Goal: Transaction & Acquisition: Purchase product/service

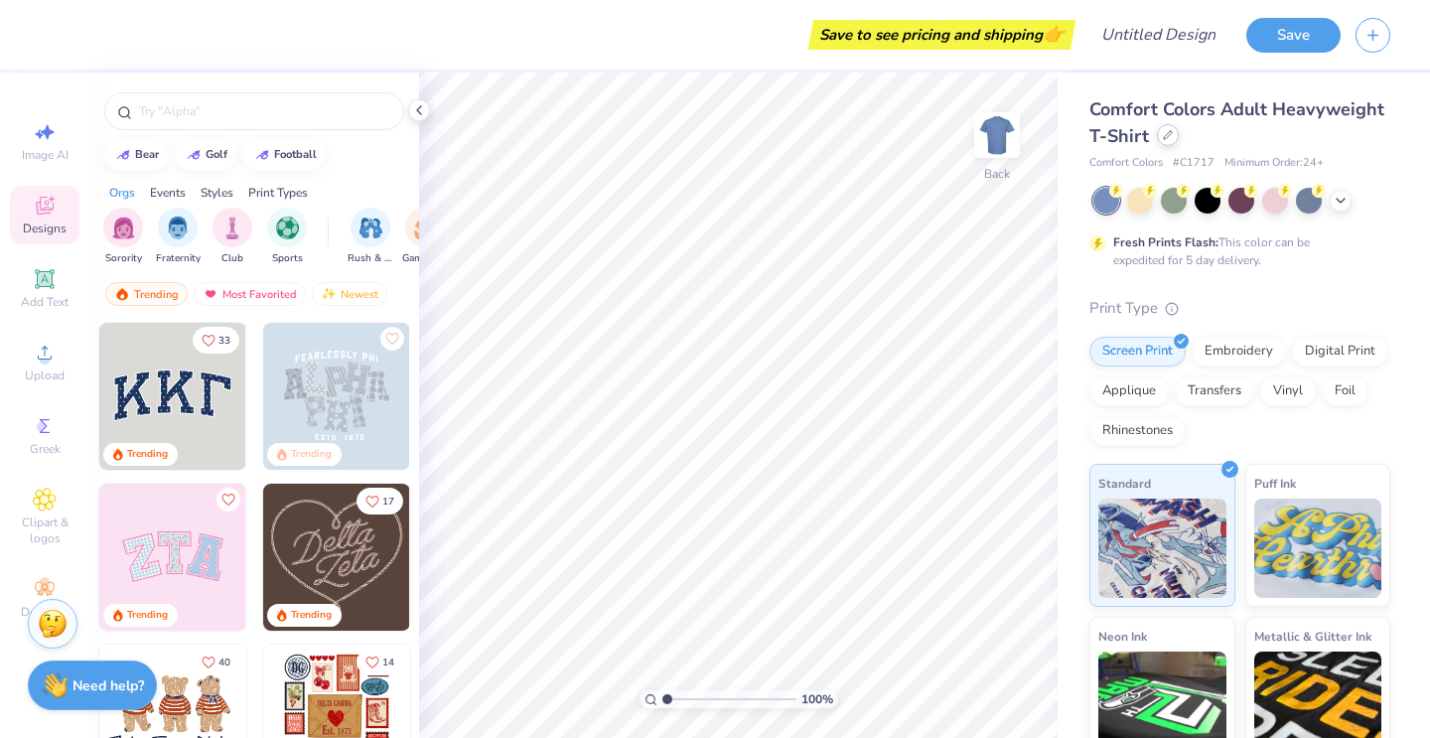
click at [1175, 135] on div at bounding box center [1168, 135] width 22 height 22
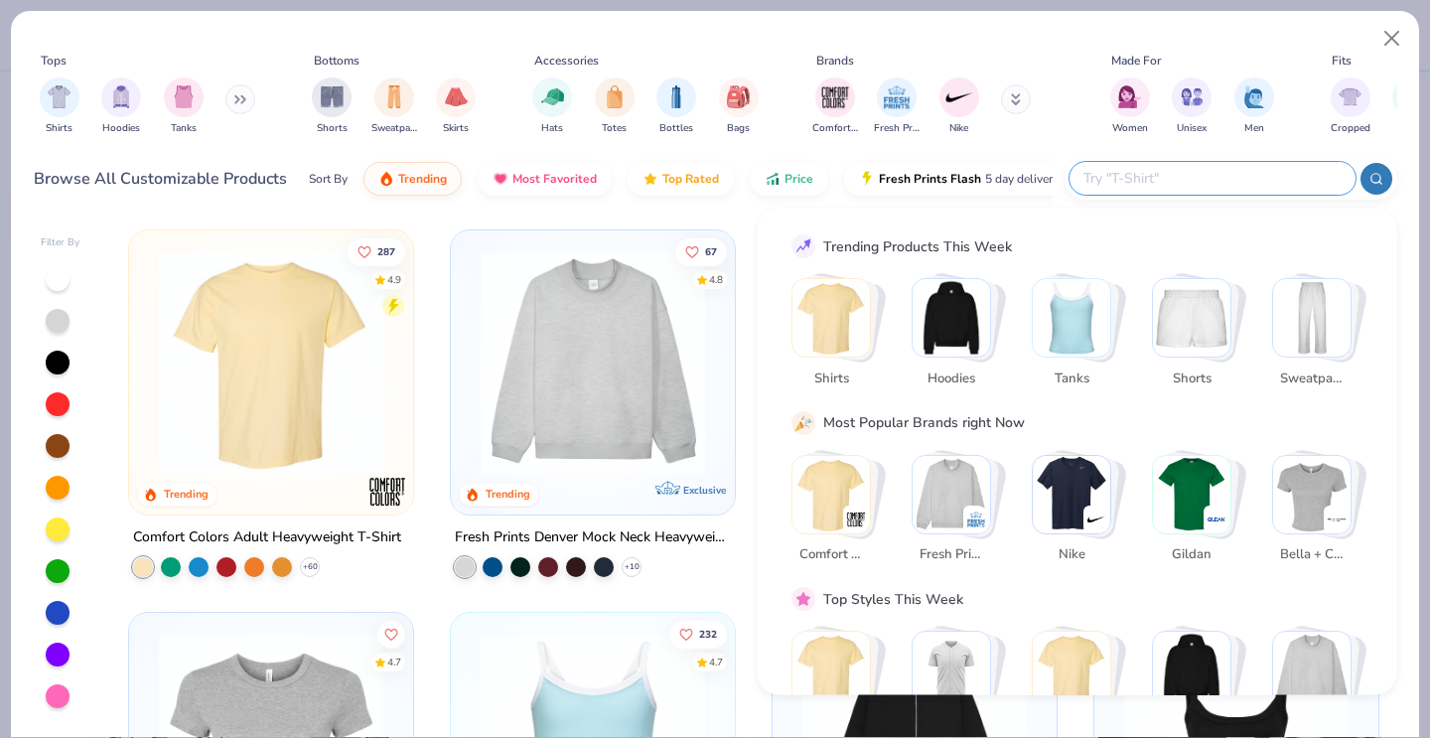
click at [1273, 186] on input "text" at bounding box center [1212, 178] width 260 height 23
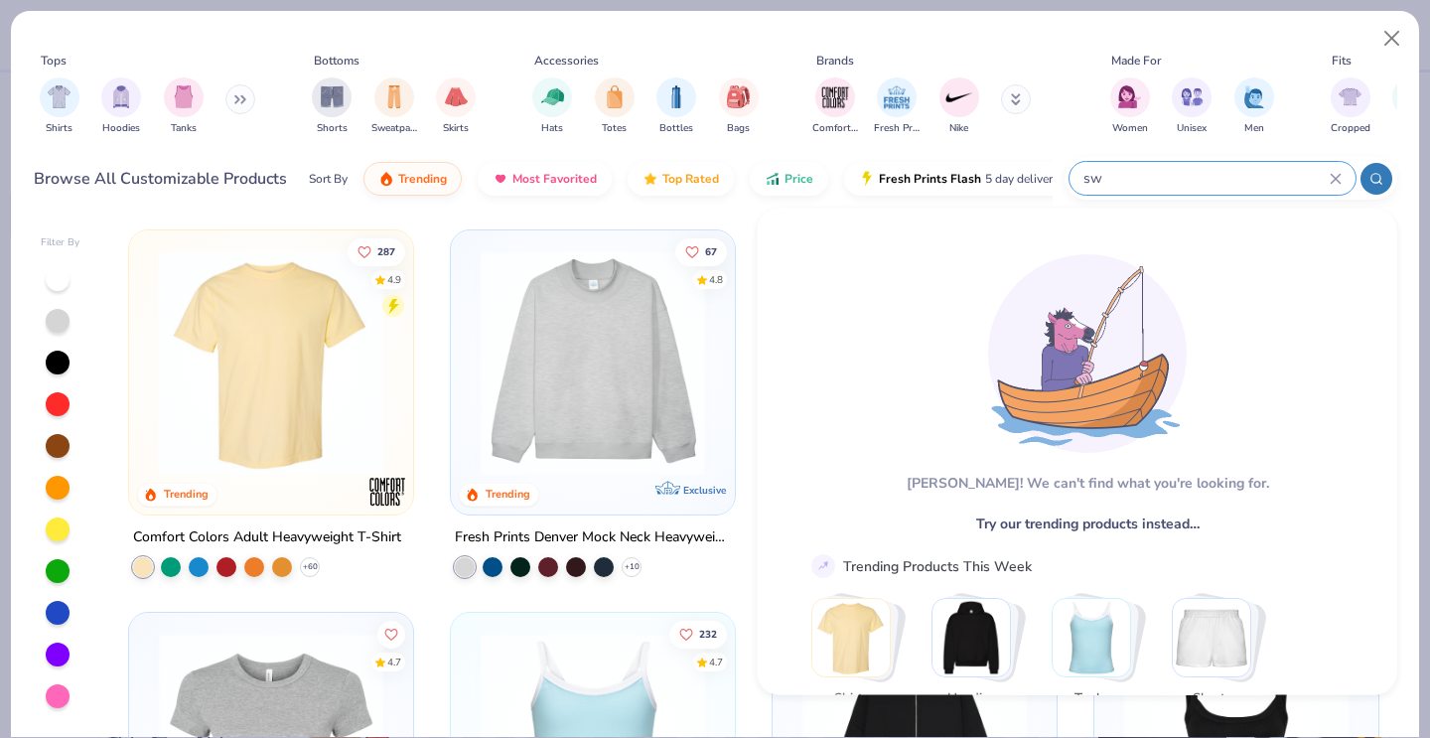
type input "s"
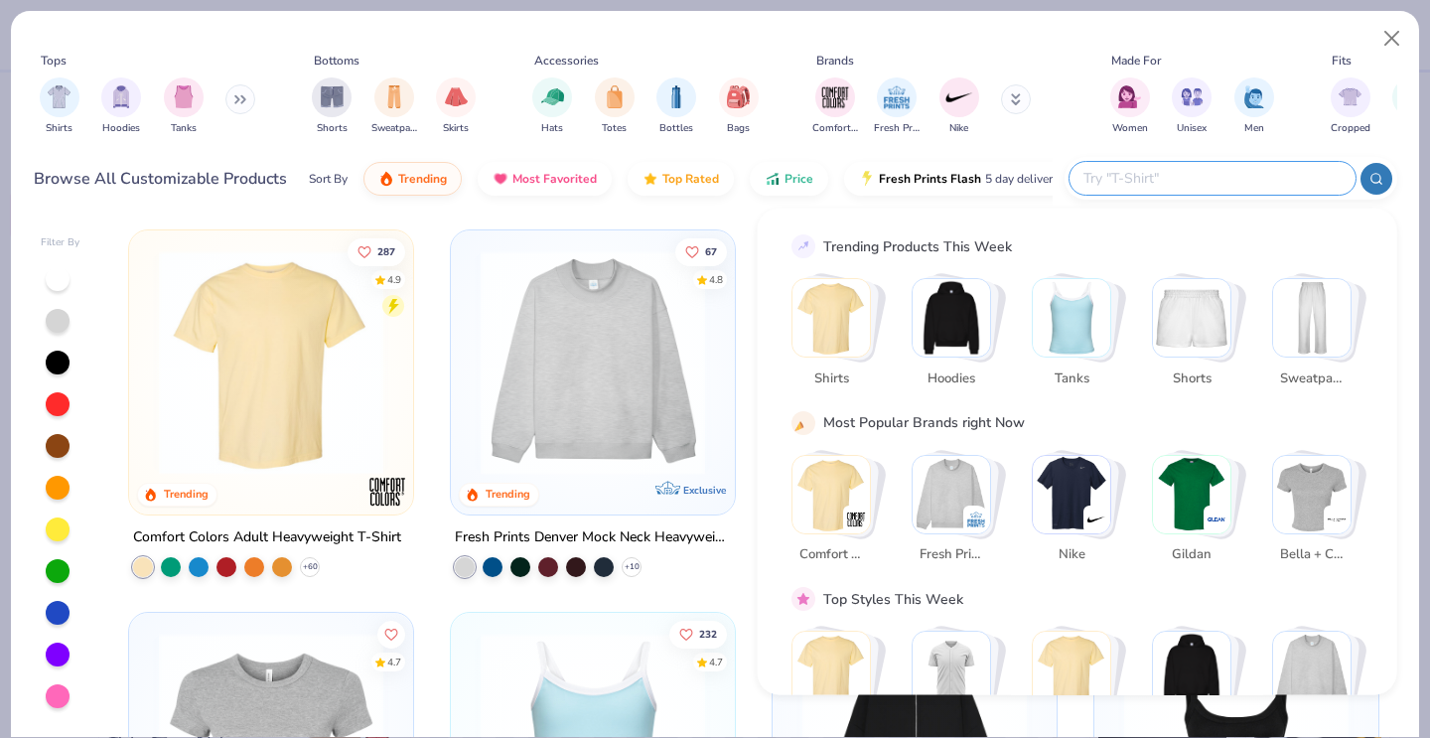
click at [1105, 330] on img "Stack Card Button Tanks" at bounding box center [1071, 317] width 77 height 77
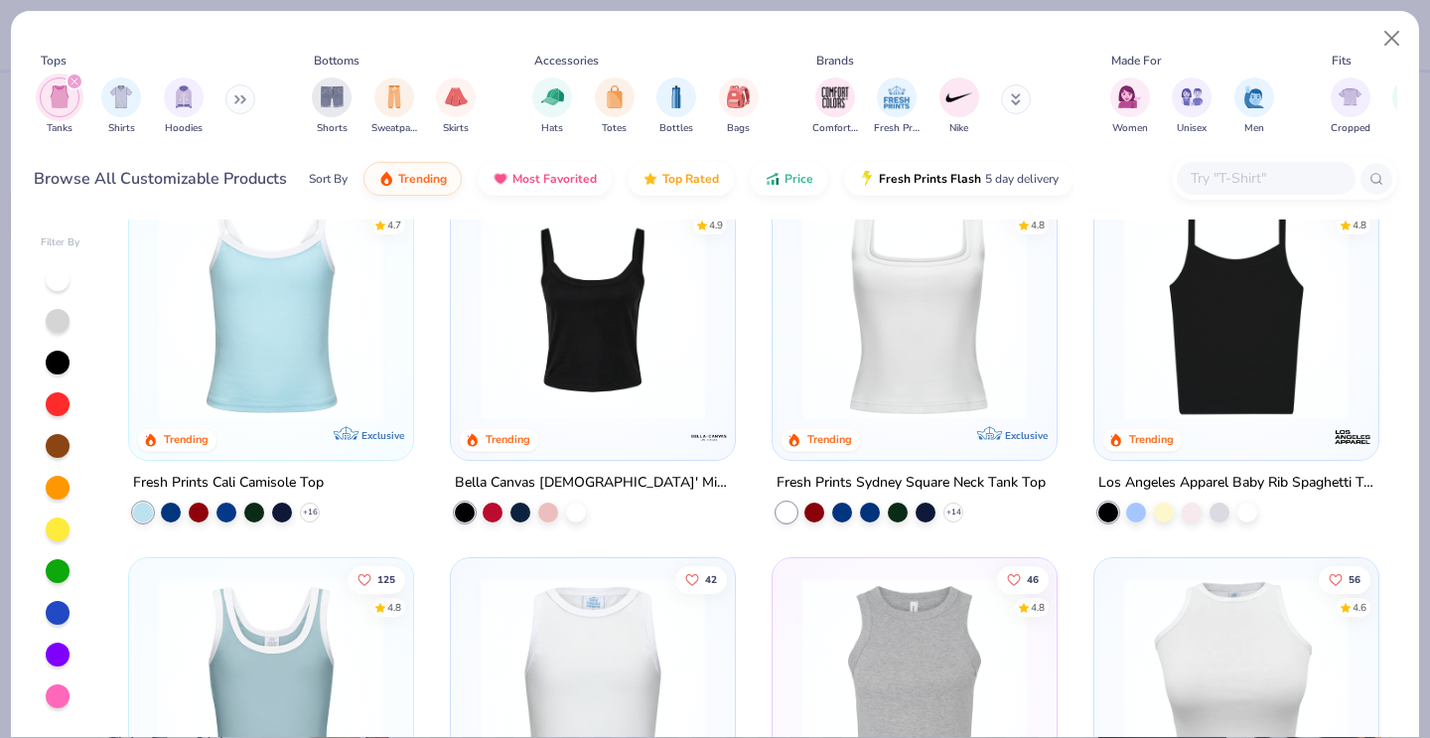
scroll to position [78, 0]
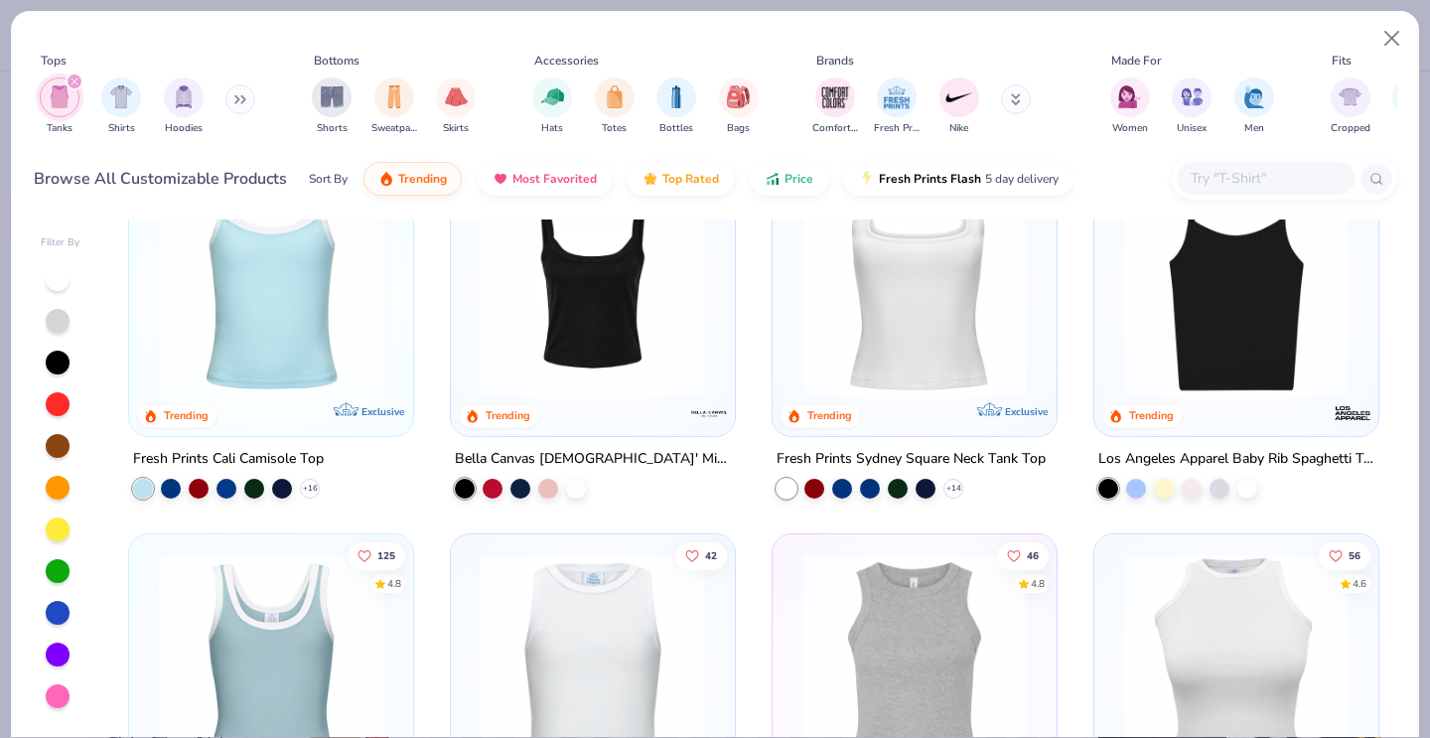
click at [793, 343] on img at bounding box center [670, 284] width 244 height 224
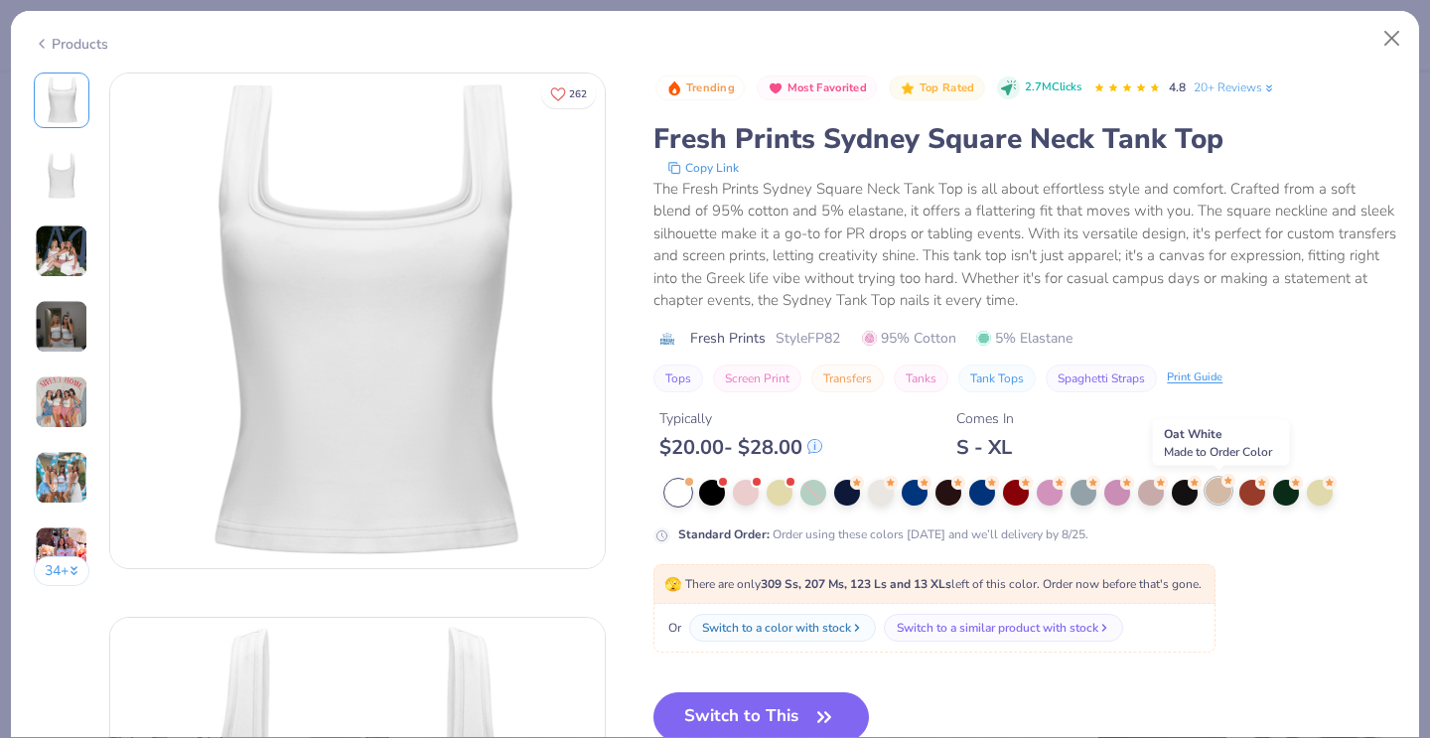
click at [1222, 488] on div at bounding box center [1219, 491] width 26 height 26
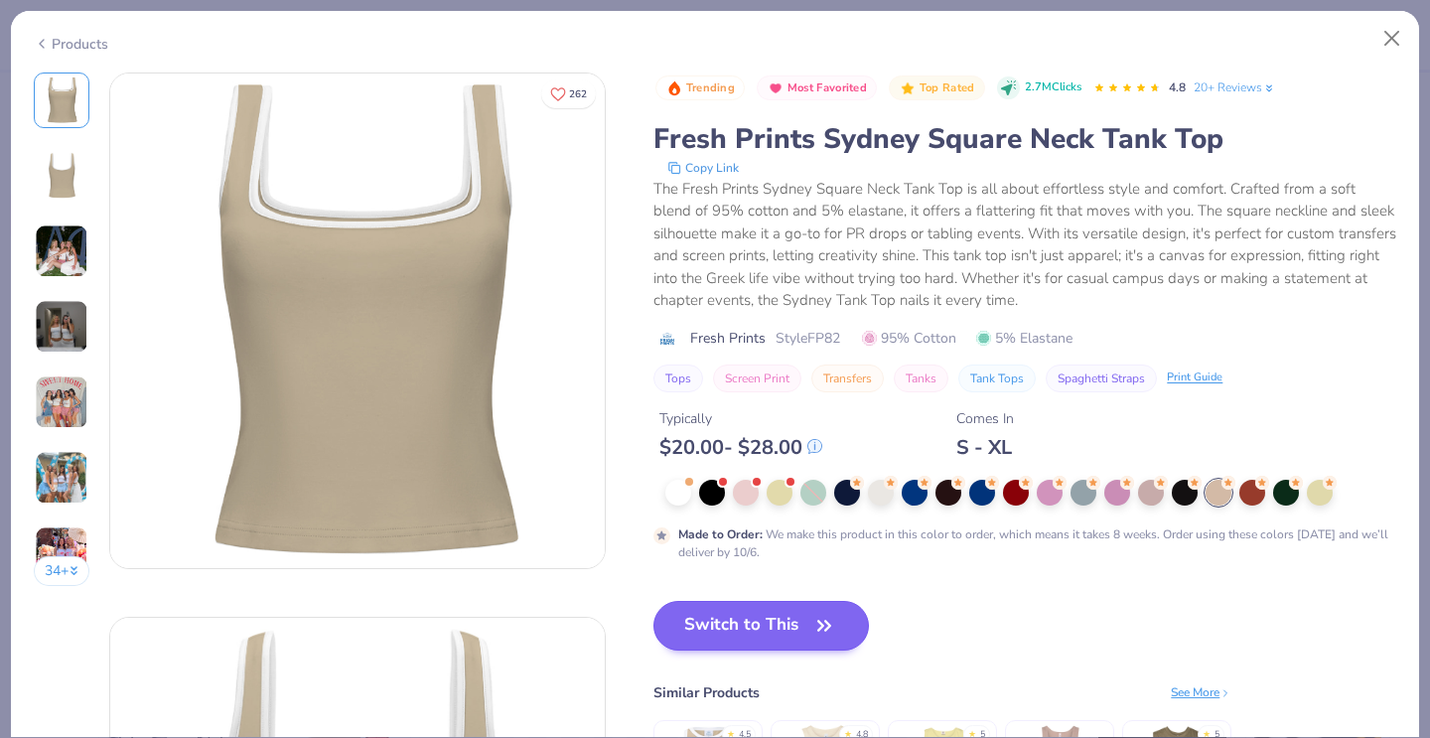
click at [747, 624] on button "Switch to This" at bounding box center [762, 626] width 216 height 50
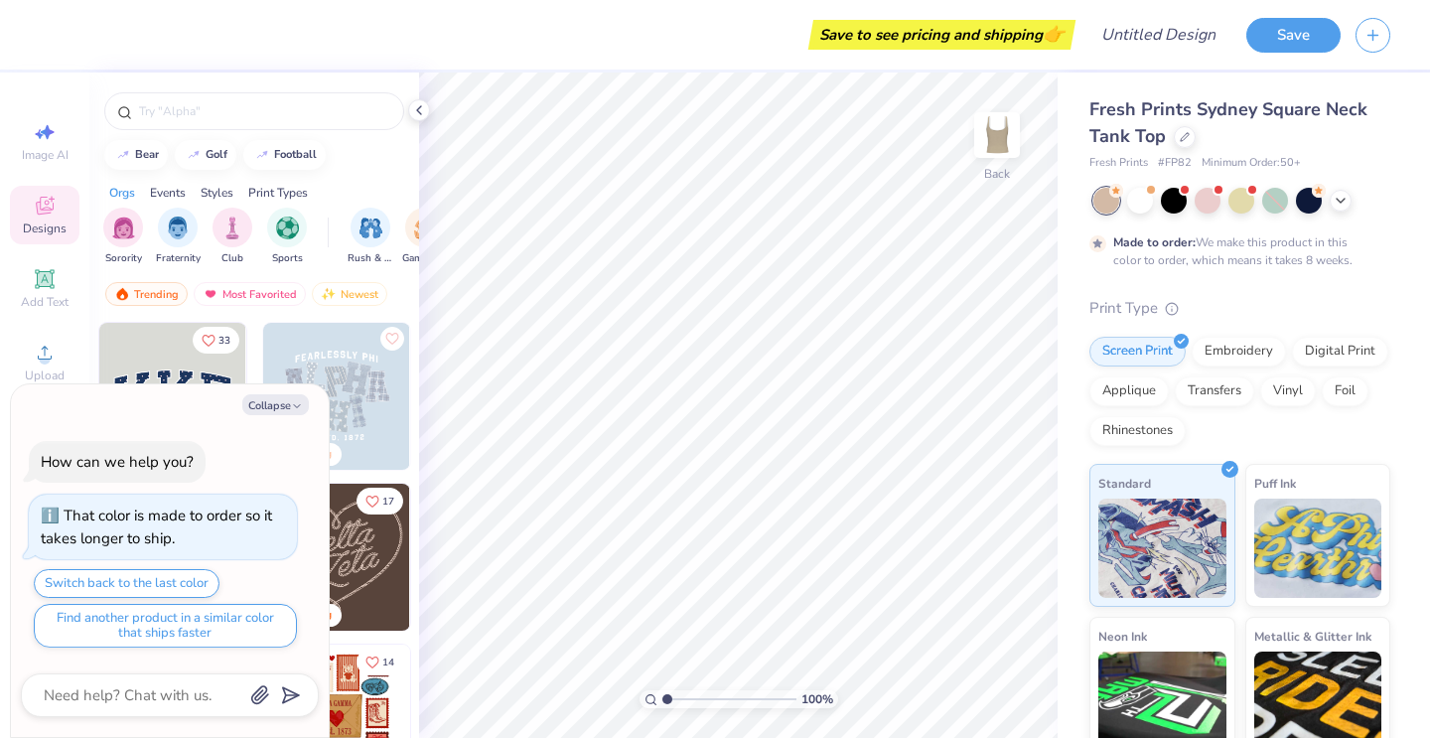
click at [286, 394] on div "Collapse How can we help you? That color is made to order so it takes longer to…" at bounding box center [170, 561] width 318 height 354
click at [284, 410] on button "Collapse" at bounding box center [275, 404] width 67 height 21
type textarea "x"
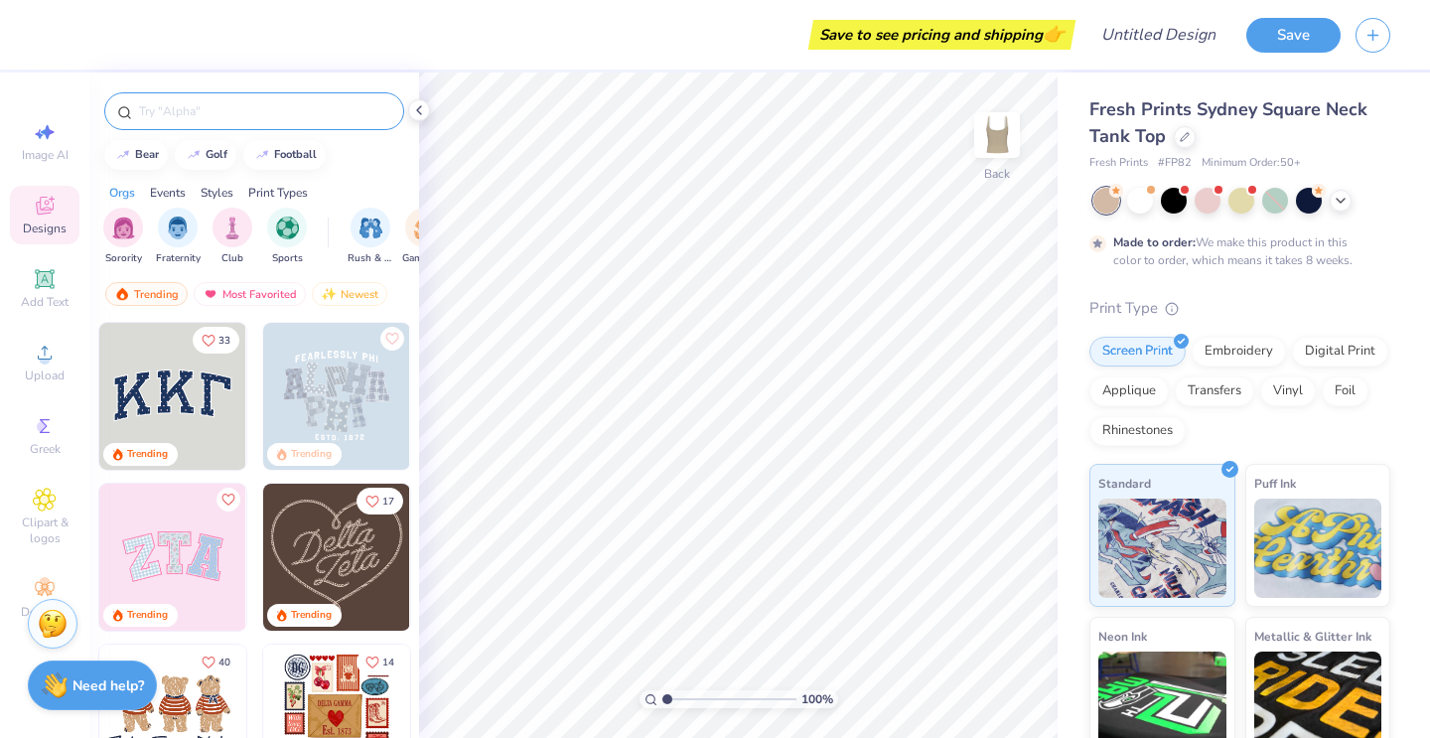
click at [226, 115] on input "text" at bounding box center [264, 111] width 254 height 20
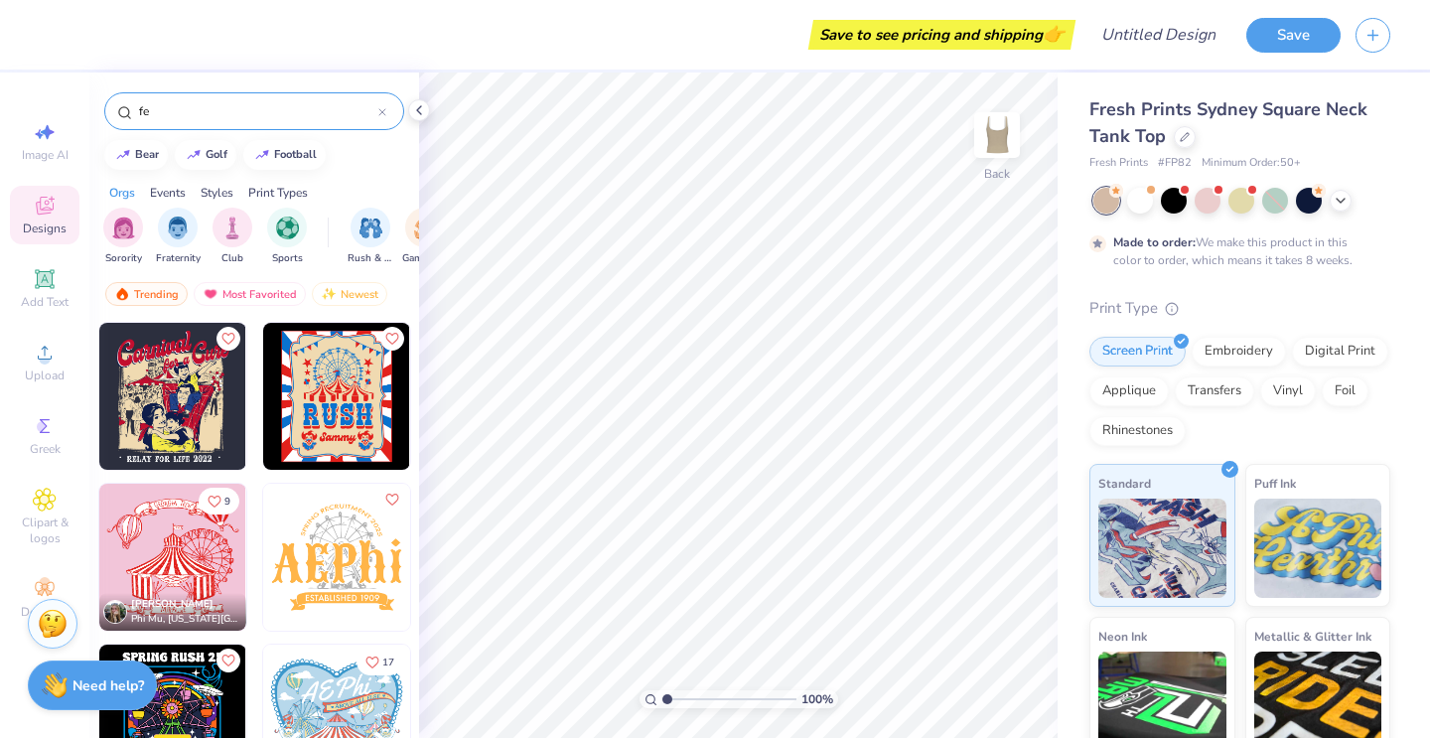
type input "f"
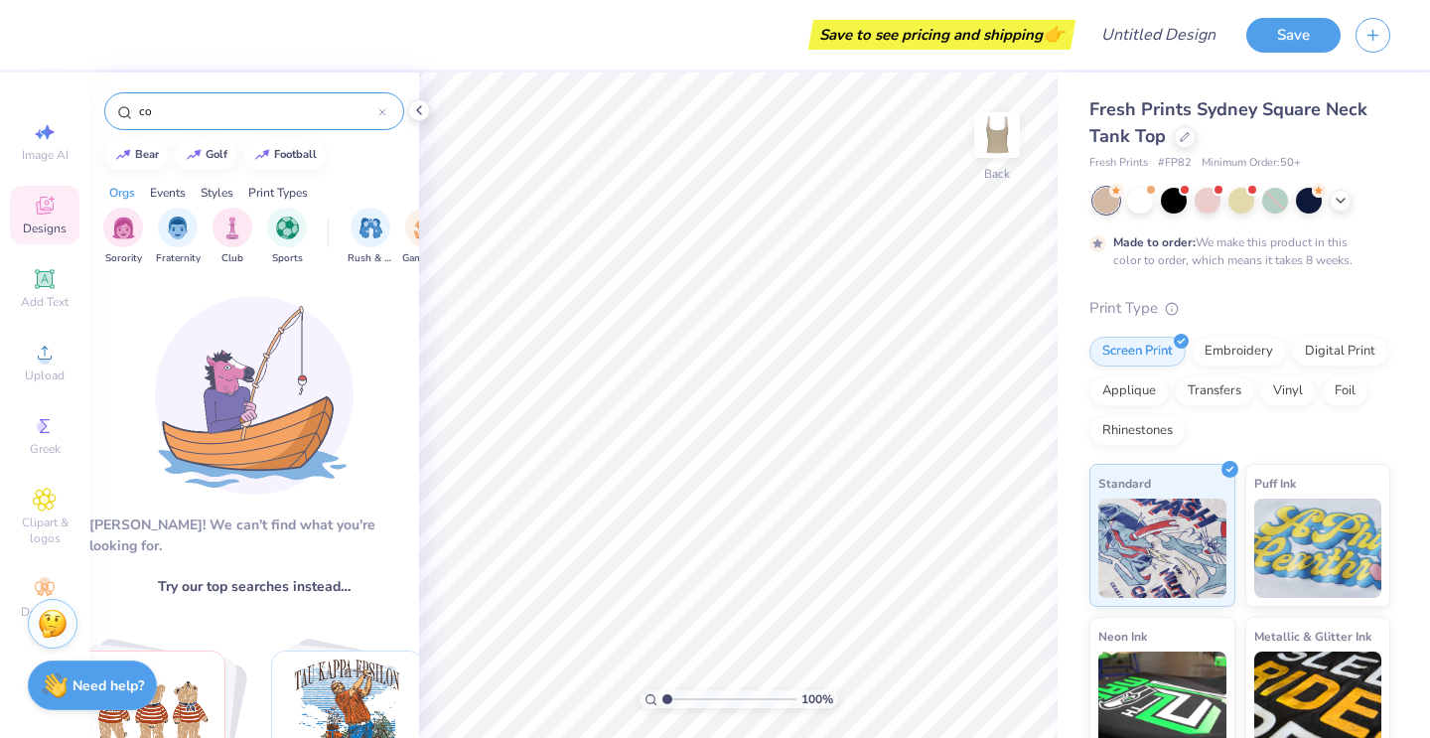
type input "c"
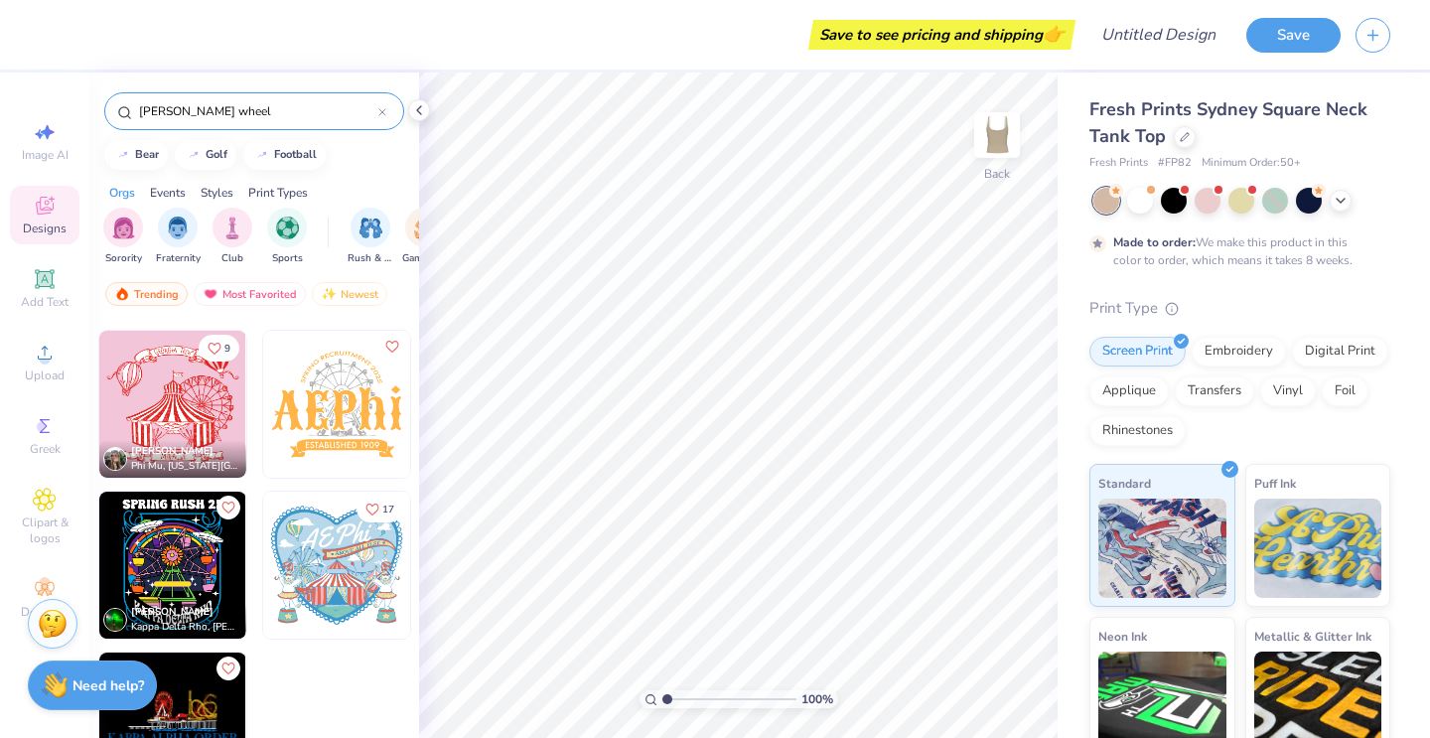
scroll to position [153, 0]
type input "[PERSON_NAME] wheel"
click at [350, 383] on img at bounding box center [336, 404] width 147 height 147
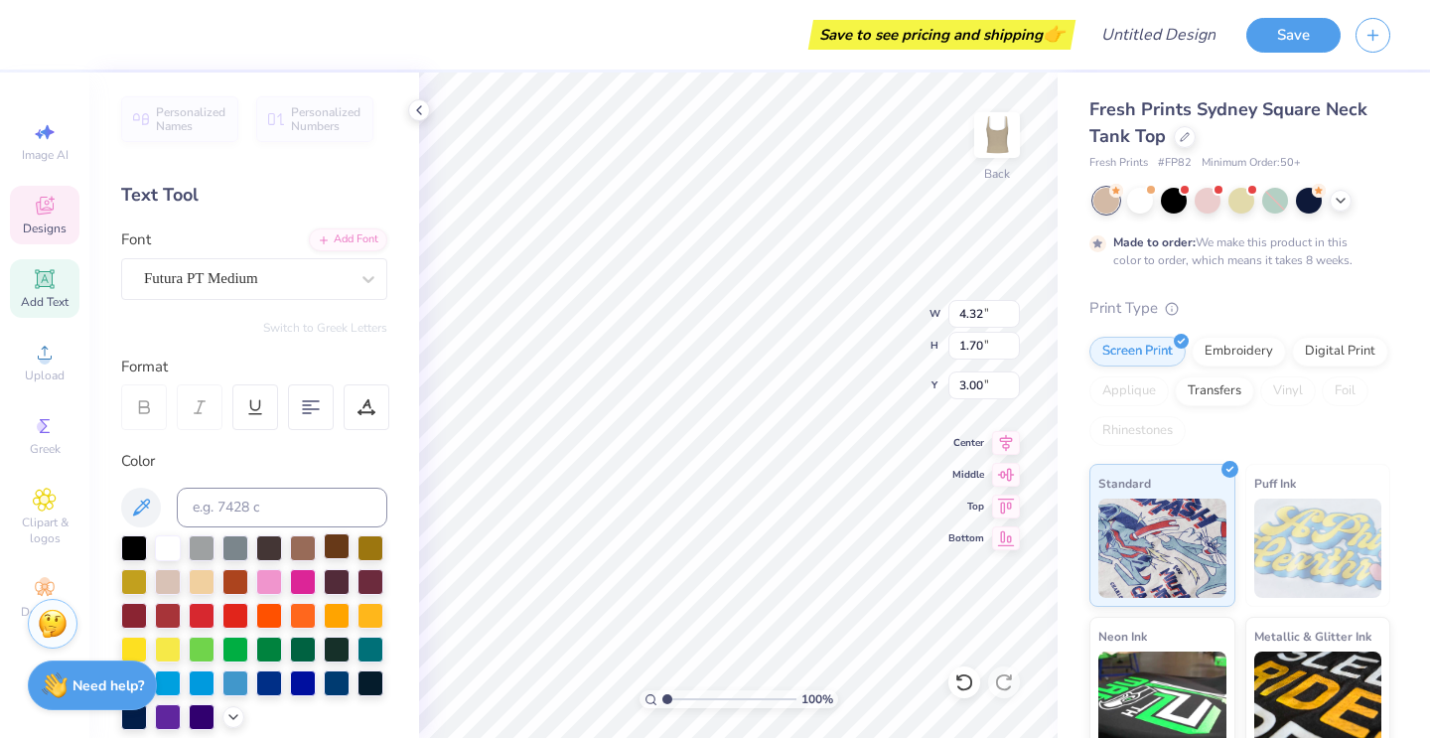
click at [343, 547] on div at bounding box center [337, 546] width 26 height 26
type input "7.00"
type input "2.45"
type input "4.78"
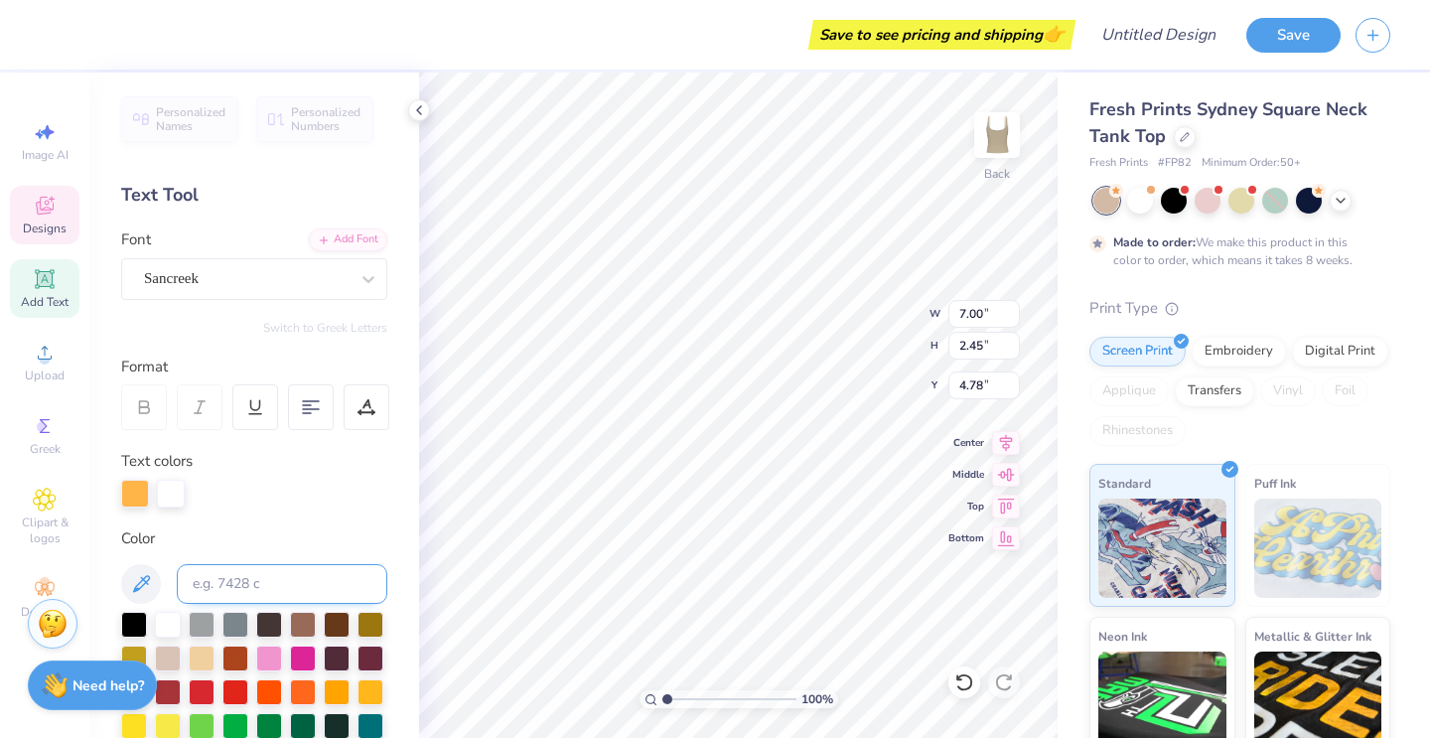
type input "4.32"
type input "1.70"
type input "3.00"
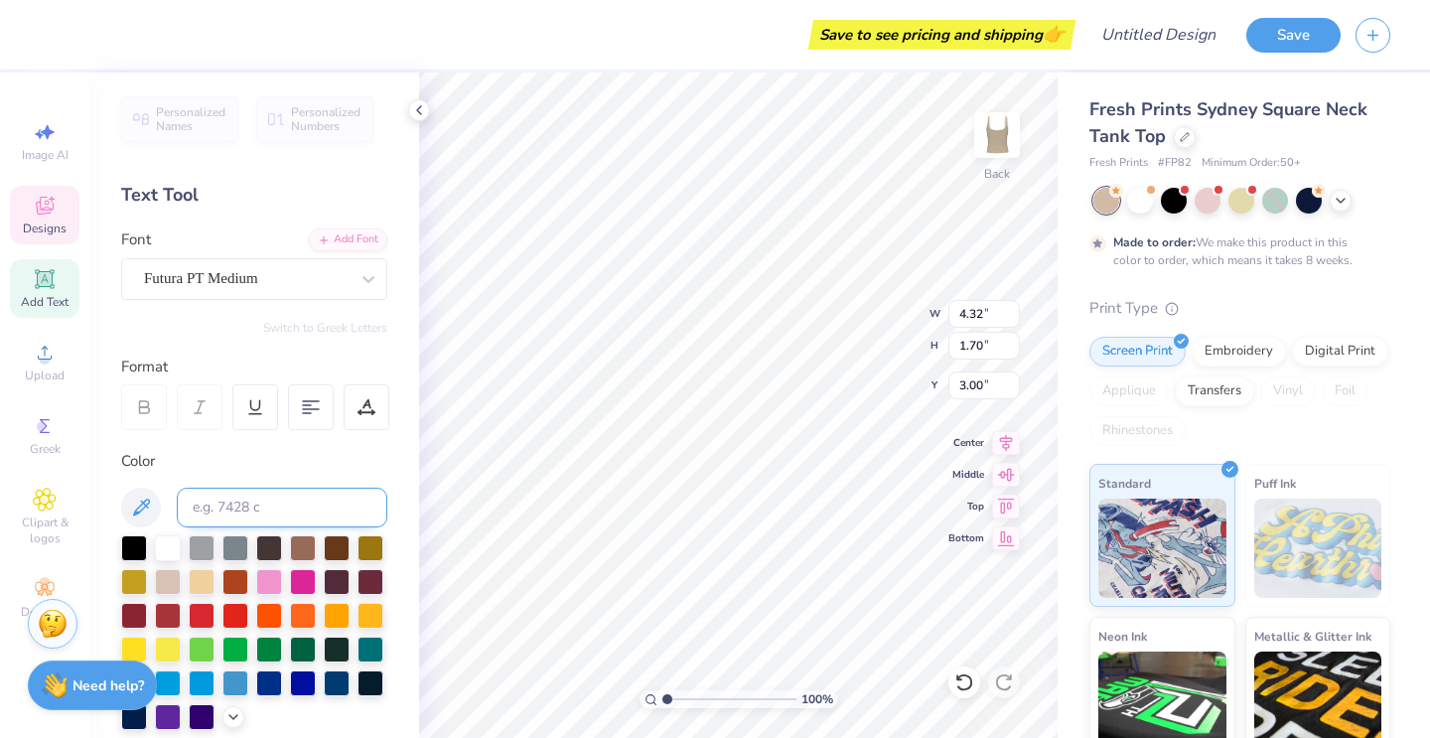
scroll to position [0, 6]
type input "7.00"
type input "2.45"
type input "4.78"
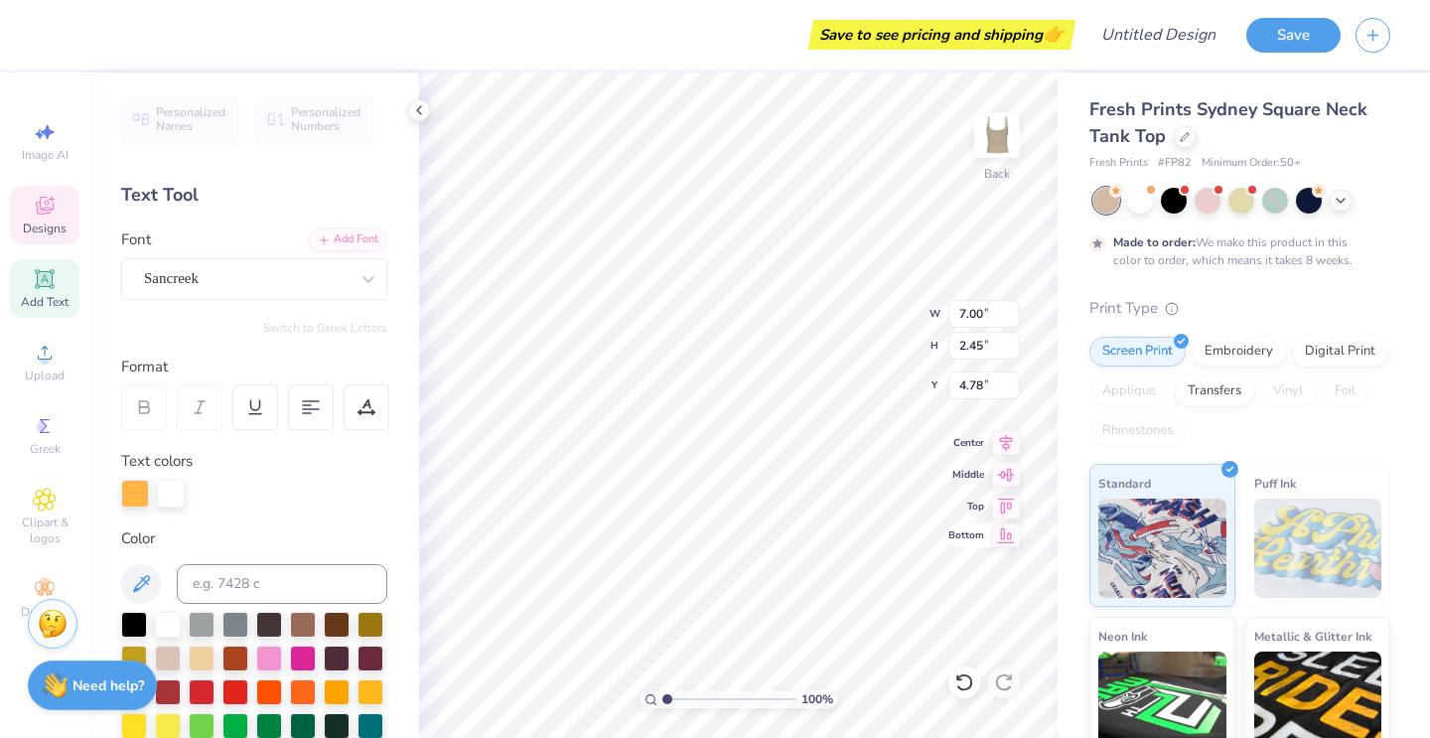
scroll to position [0, 1]
click at [758, 703] on div "100 %" at bounding box center [738, 405] width 665 height 665
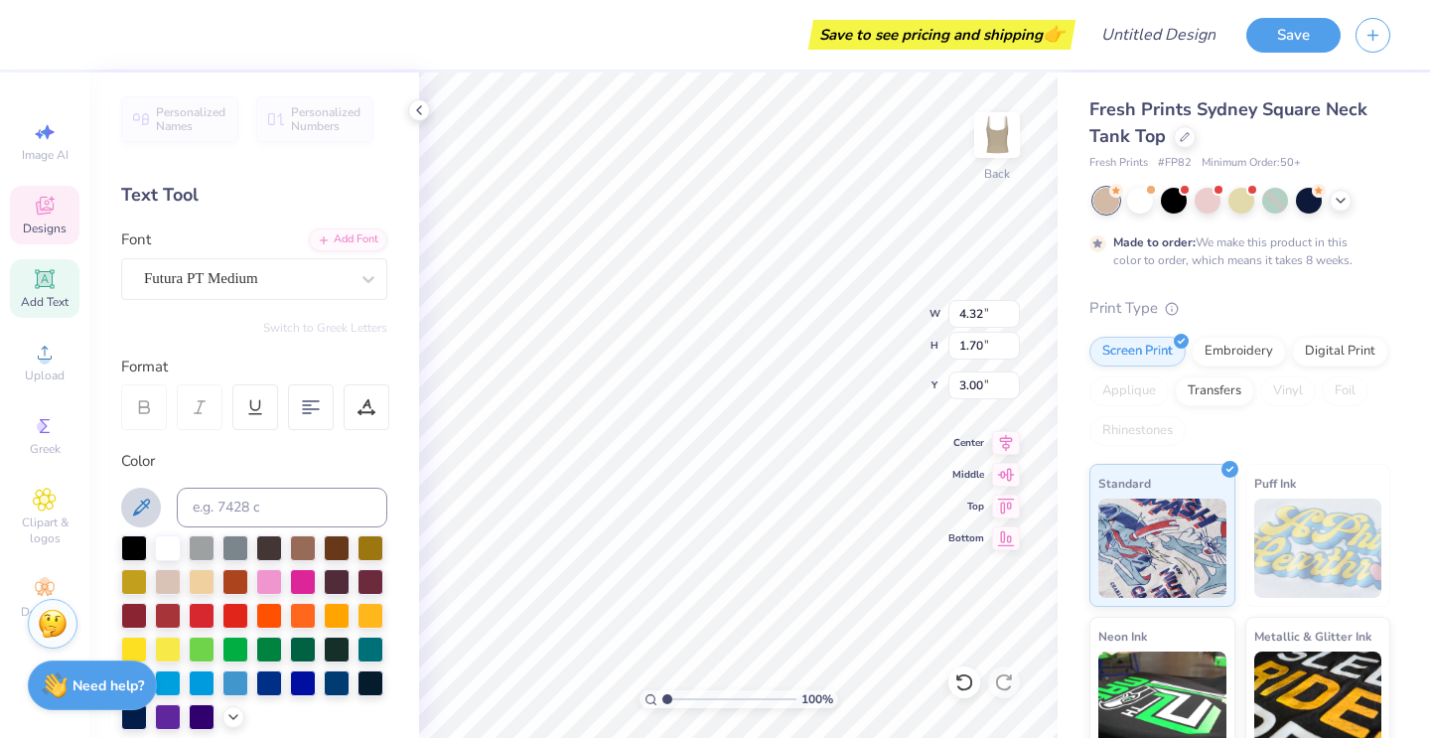
click at [133, 516] on icon at bounding box center [141, 508] width 24 height 24
click at [173, 548] on div at bounding box center [168, 546] width 26 height 26
type input "1.70"
type textarea "ENT 2025"
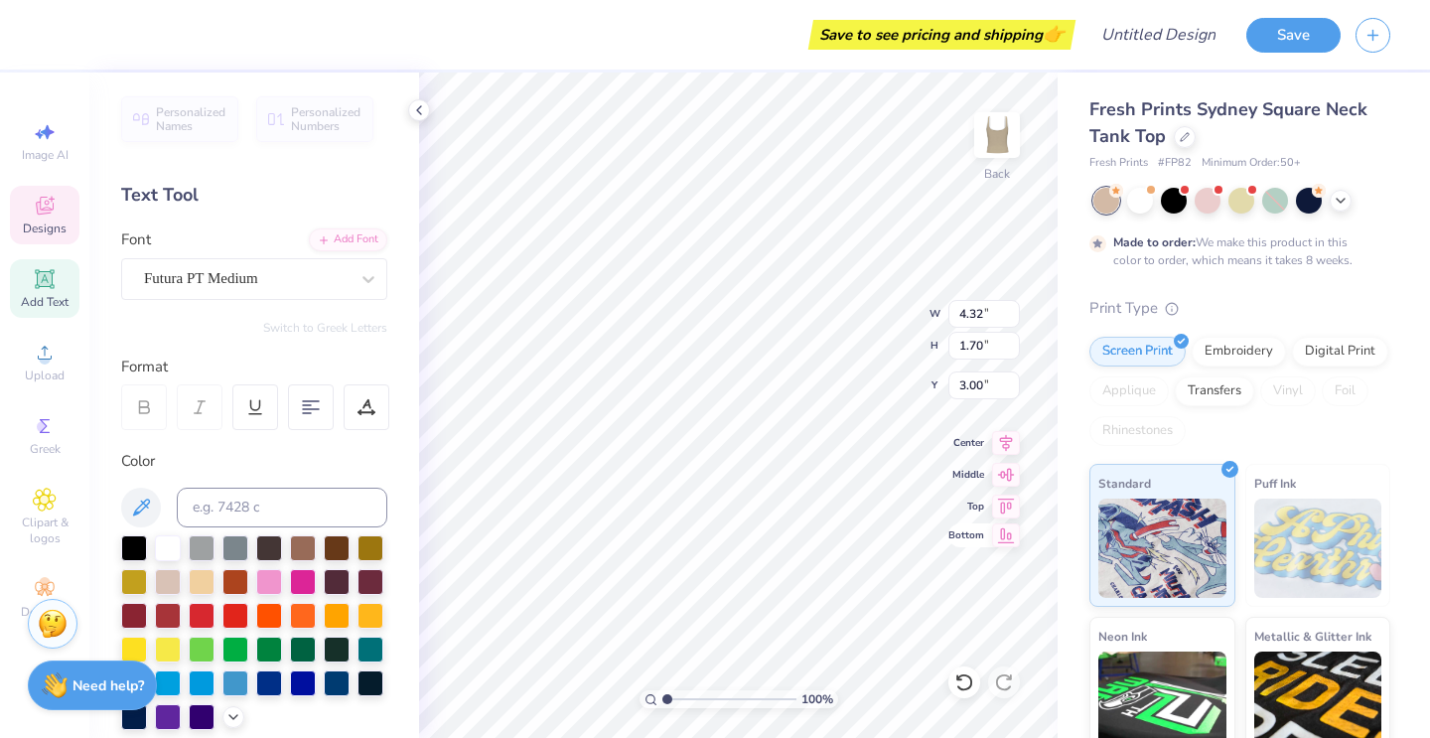
scroll to position [0, 0]
type input "5.52"
type input "0.97"
type input "7.69"
type input "3.90"
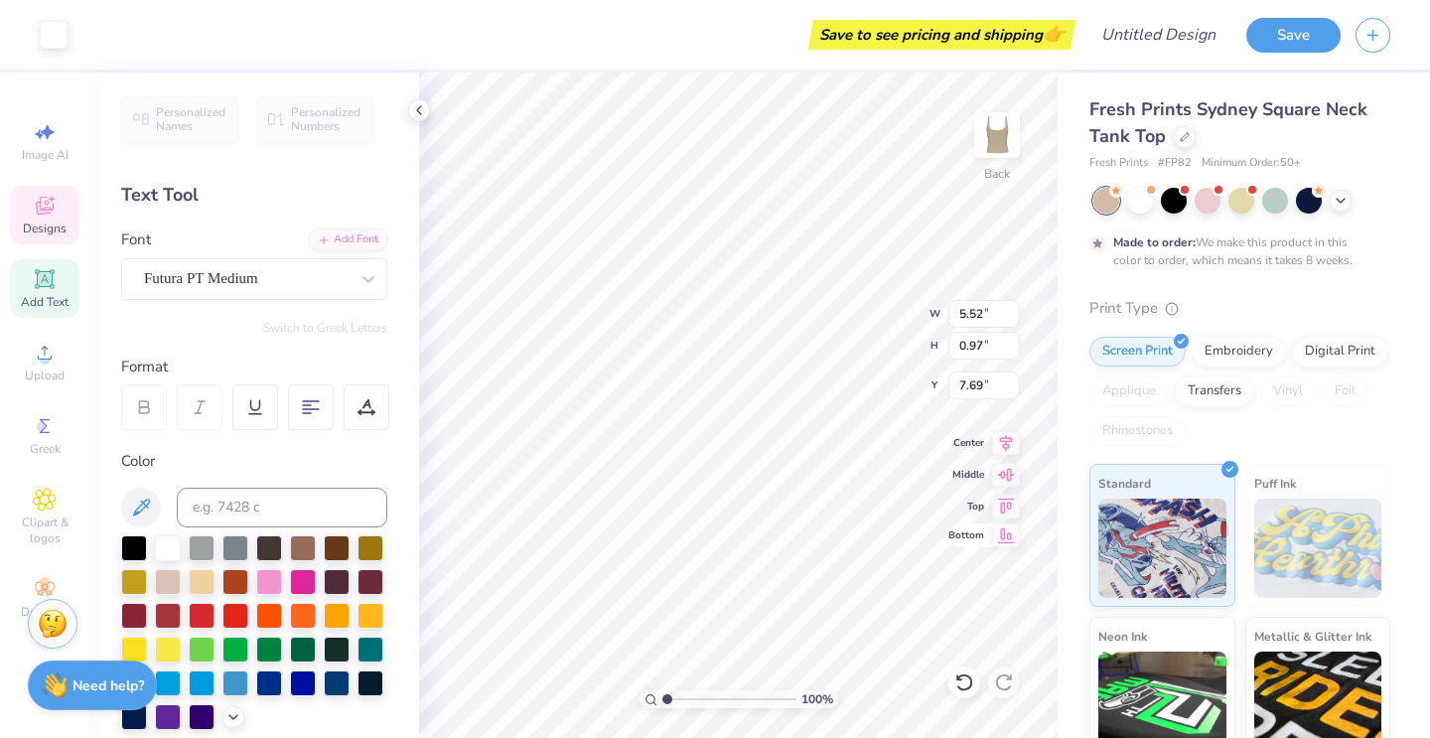
type input "0.37"
type input "7.81"
type textarea "ESTABLISHED 1897"
type input "5.52"
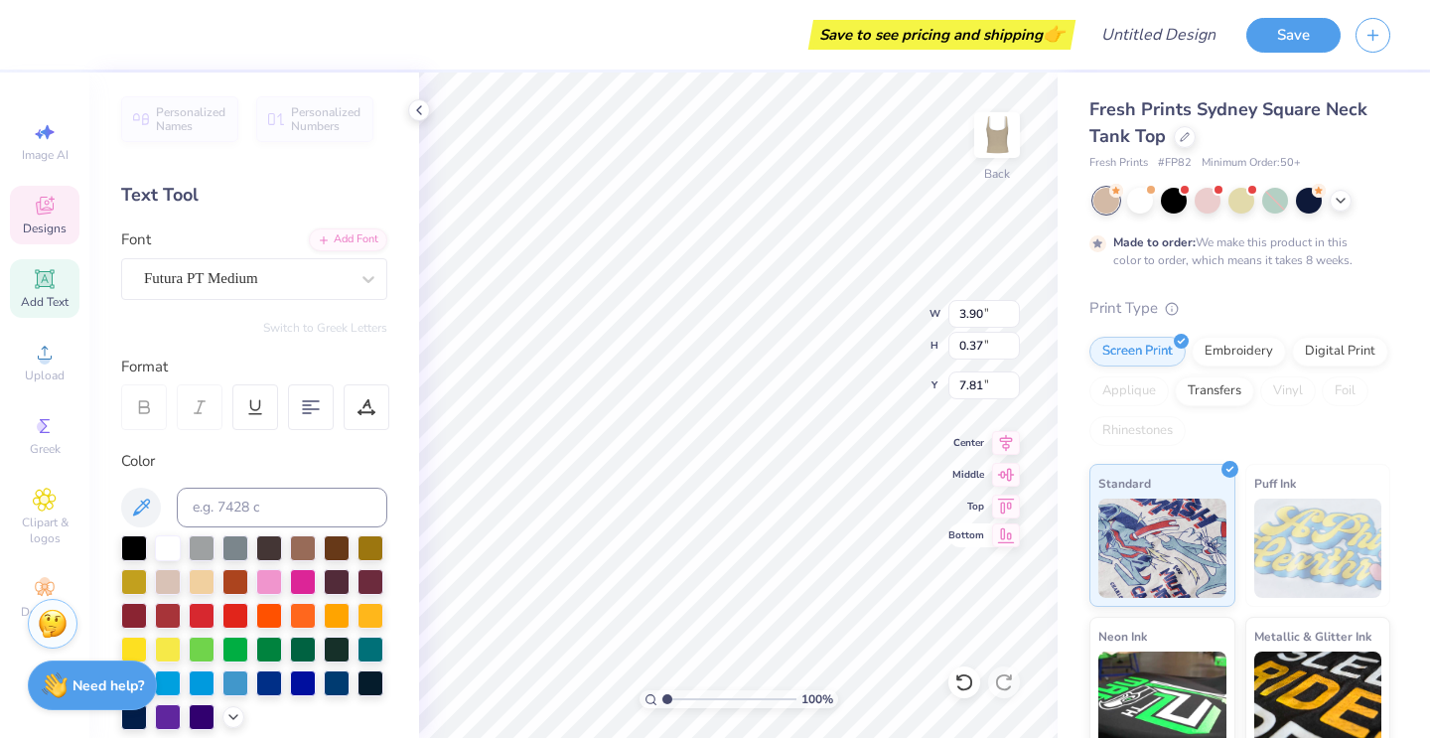
type input "0.97"
type input "7.69"
click at [329, 546] on div at bounding box center [337, 546] width 26 height 26
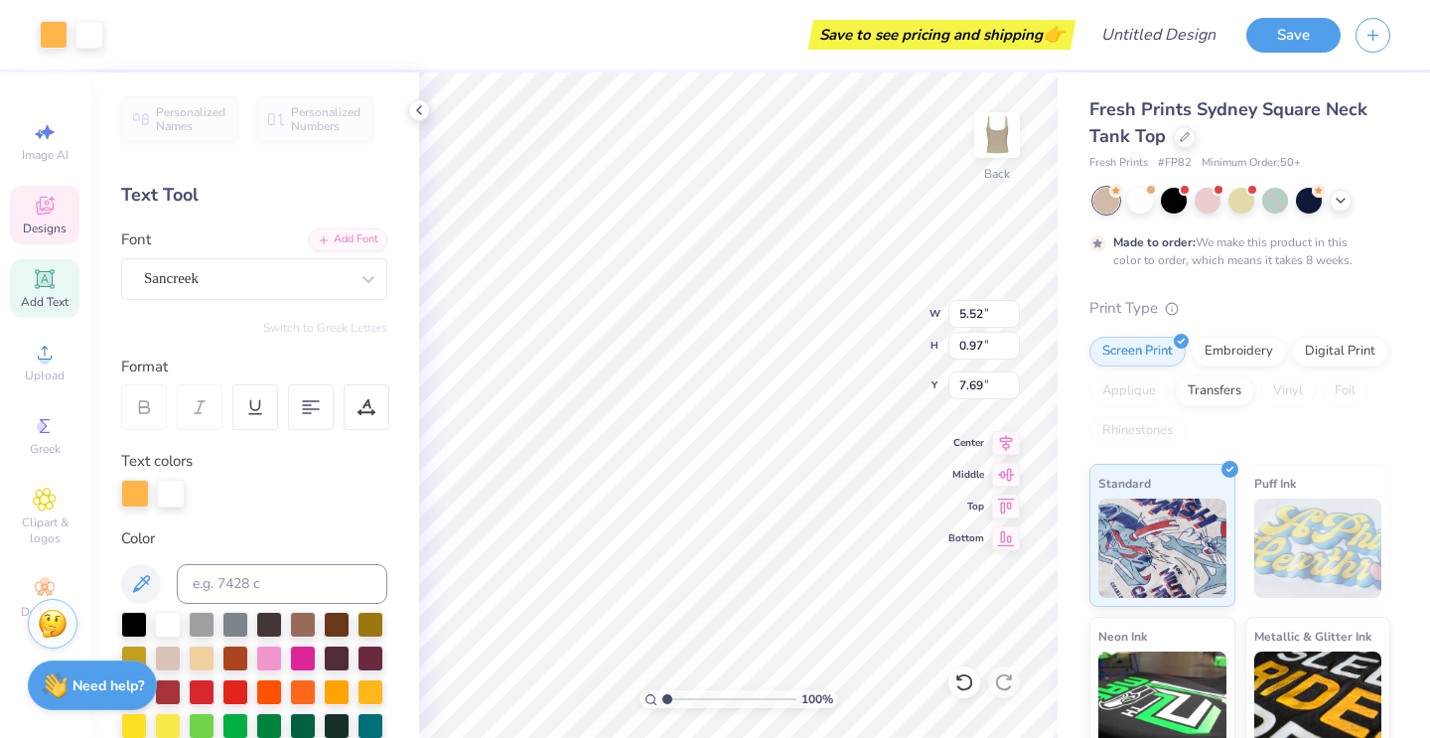
type input "7.00"
type input "2.45"
type input "4.78"
type input "5.52"
type input "0.97"
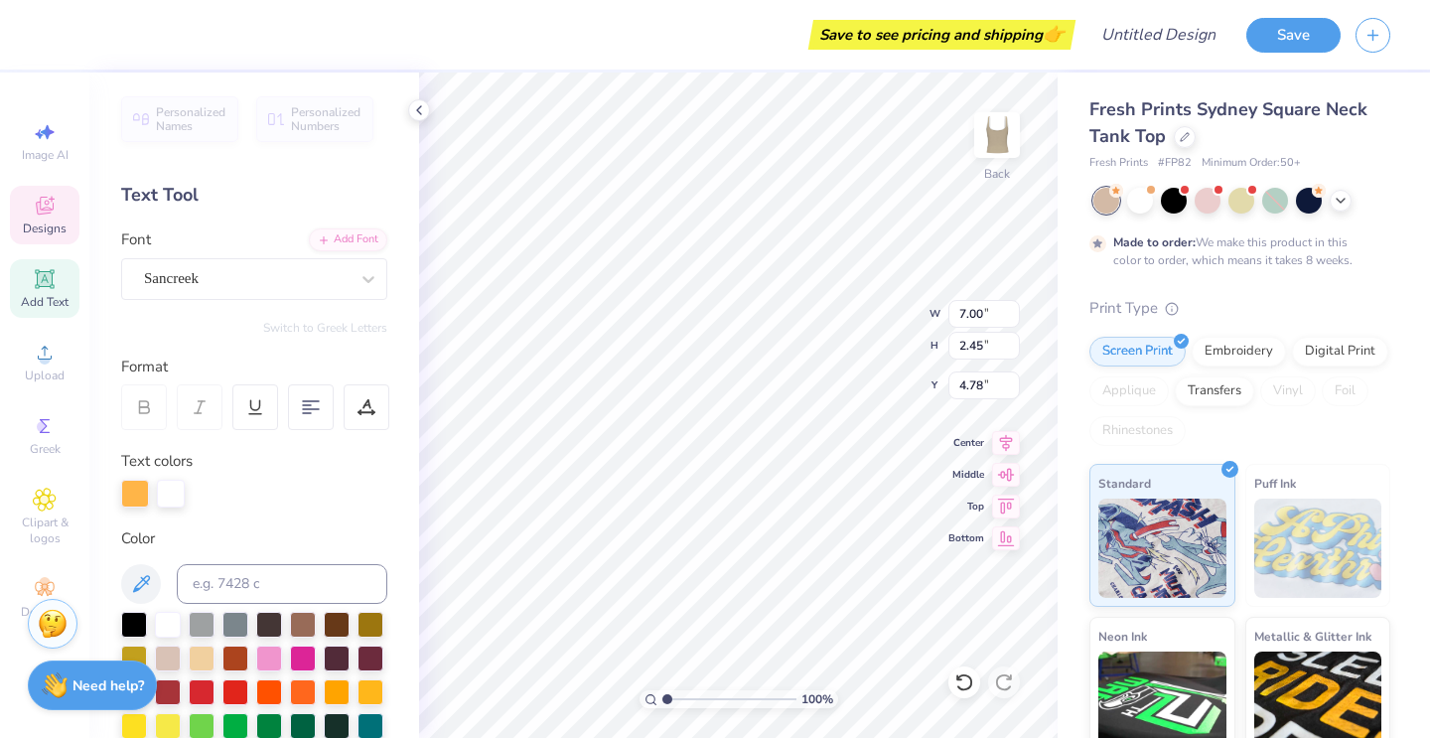
type input "7.69"
type input "3.90"
type input "0.37"
type input "7.81"
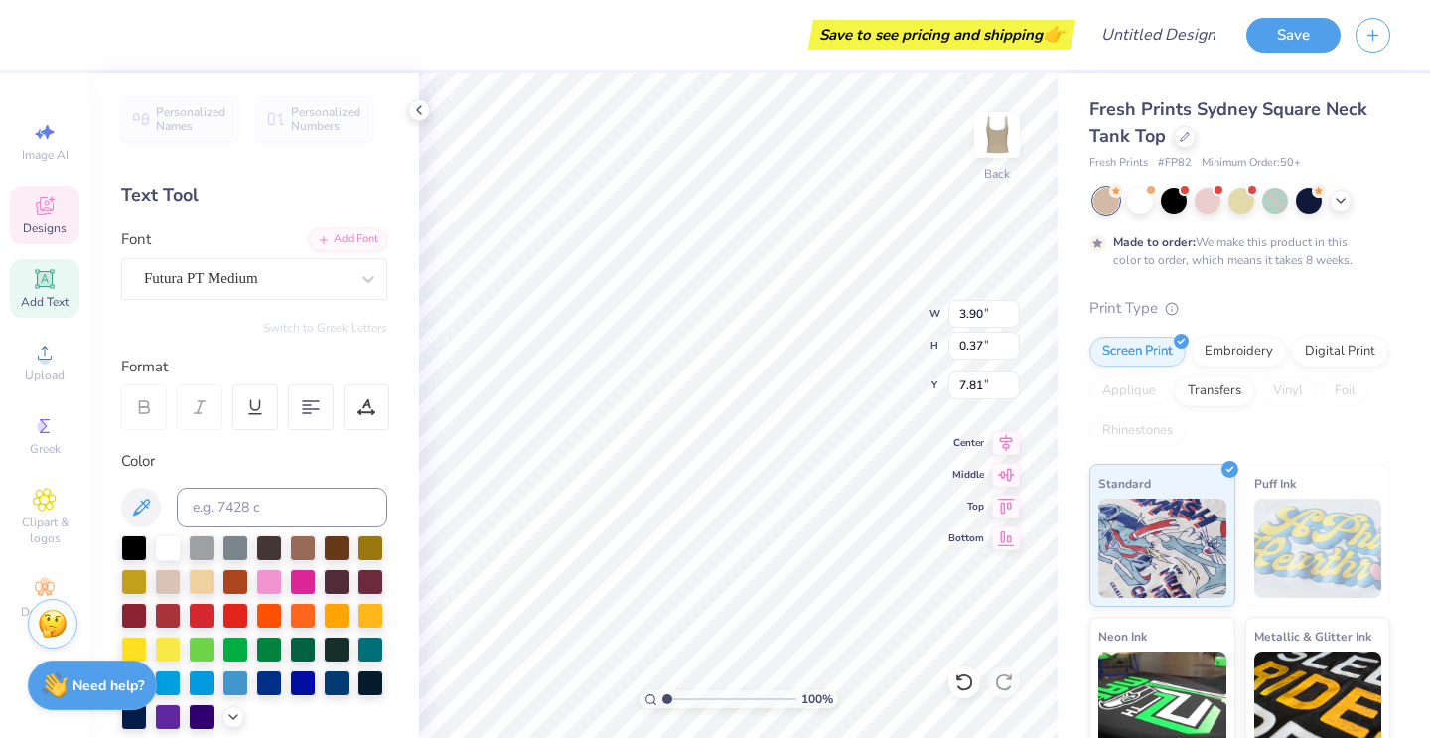
scroll to position [0, 1]
type textarea "est. 1897"
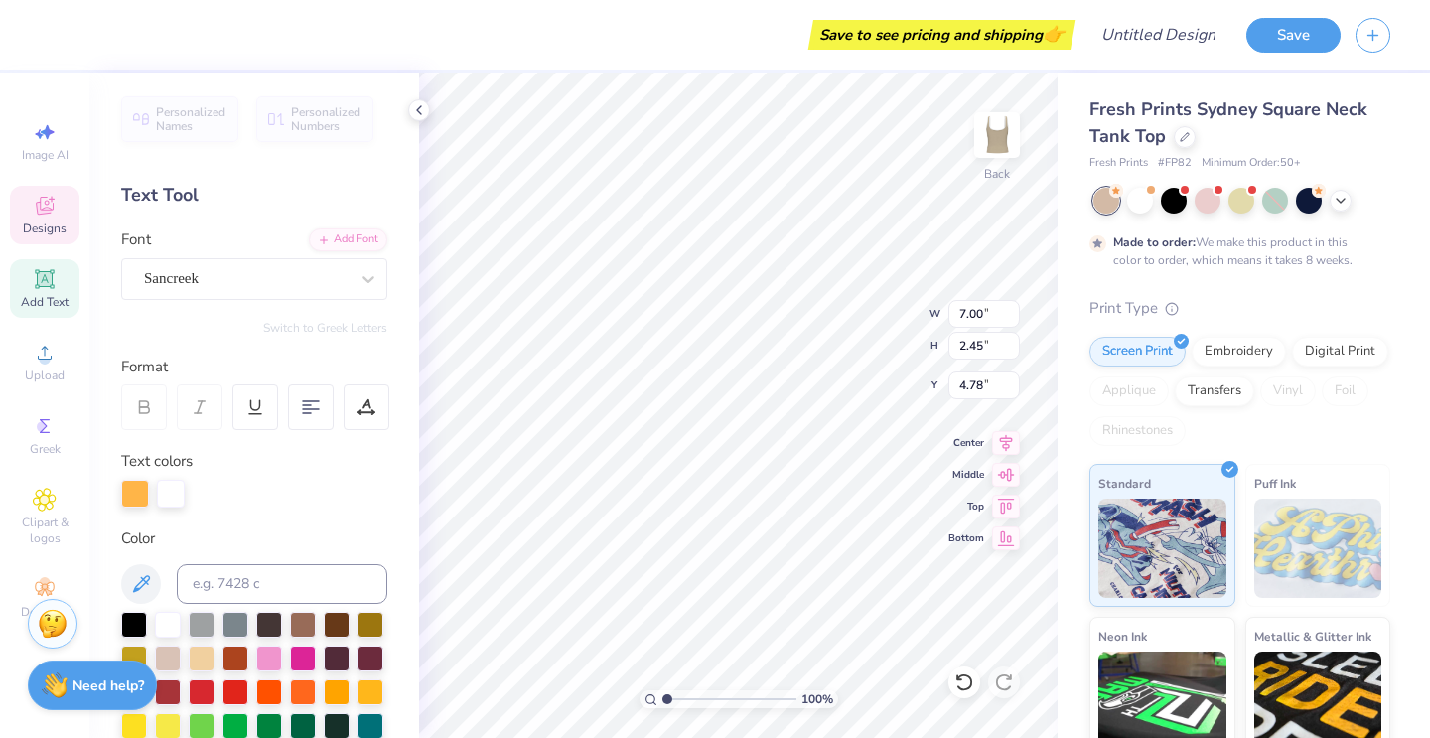
type textarea "kappa delta"
type input "9.57"
type input "1.81"
type input "0.35"
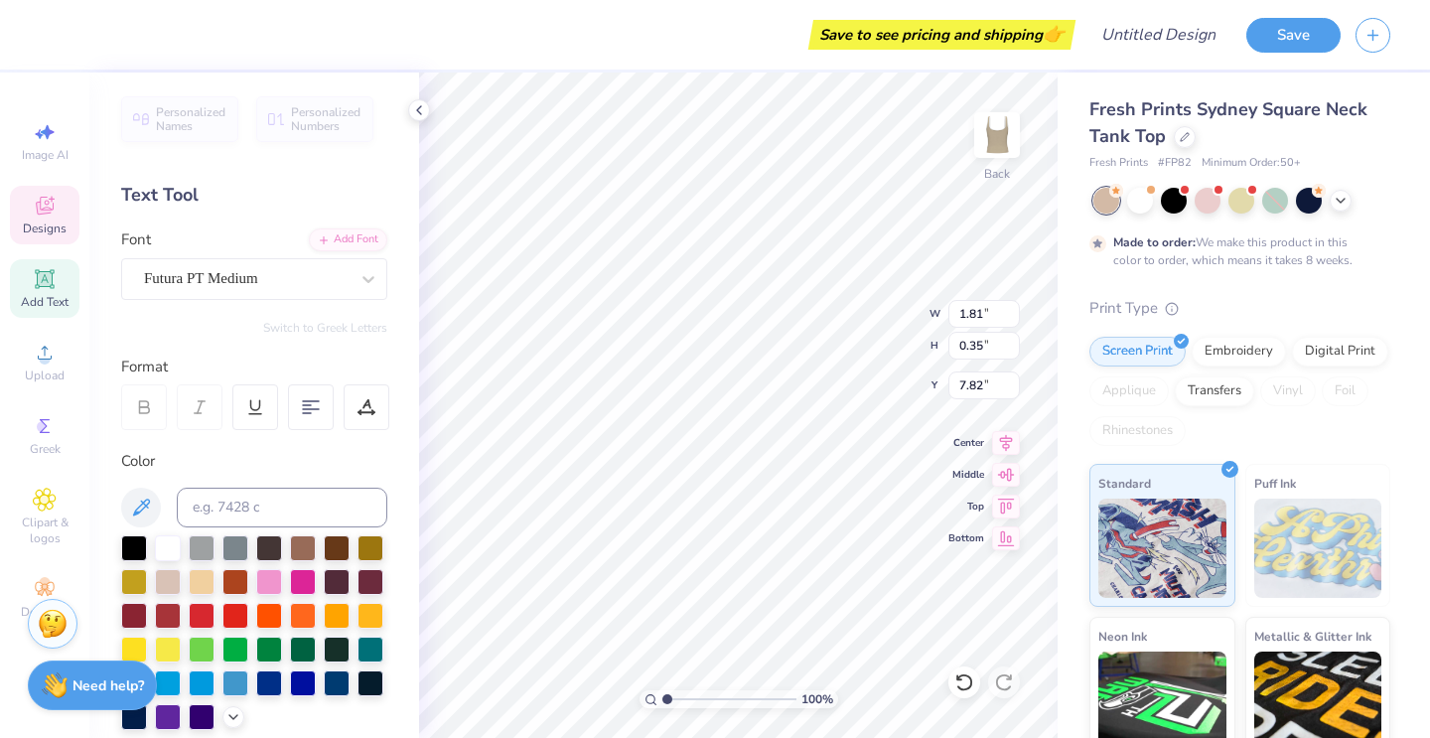
type input "9.70"
type input "7.03"
type input "5.14"
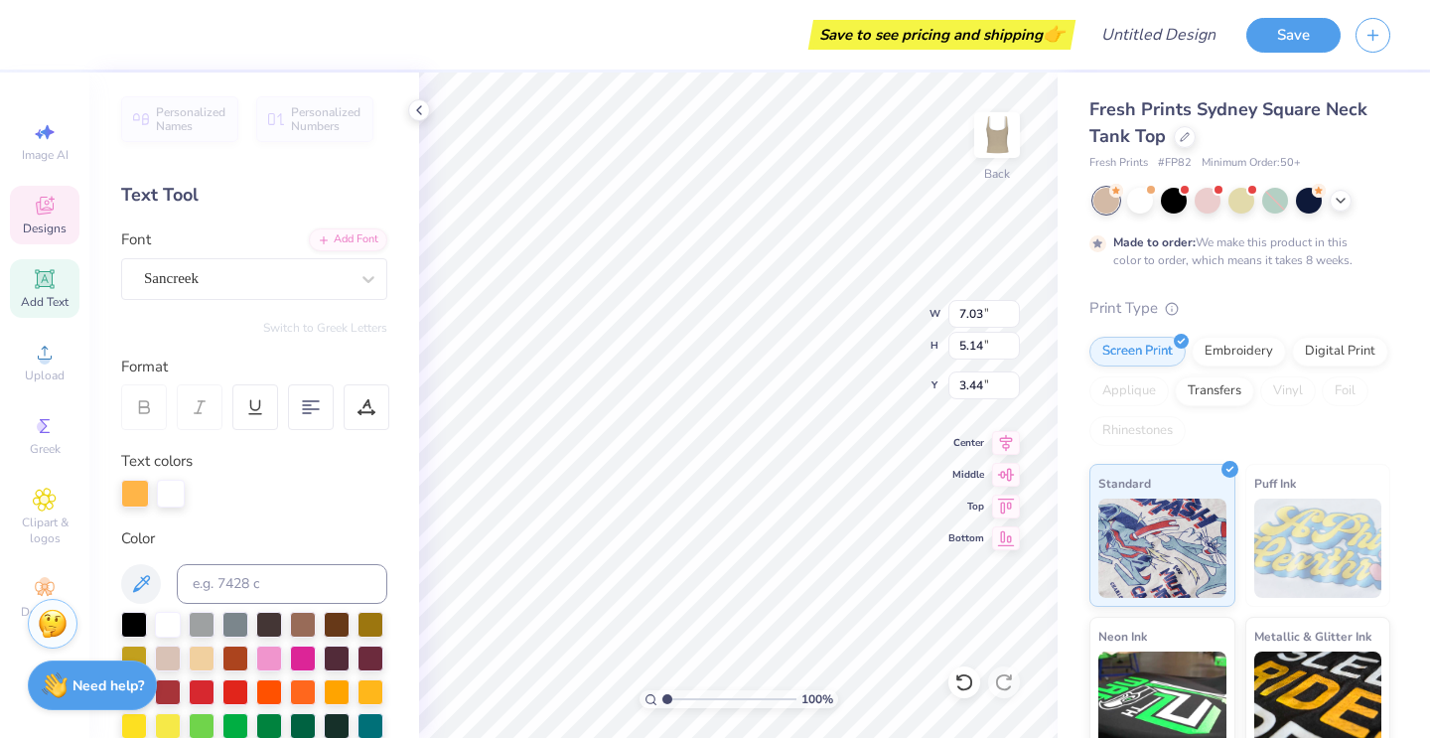
type input "5.39"
click at [336, 621] on div at bounding box center [337, 623] width 26 height 26
click at [325, 613] on div at bounding box center [337, 623] width 26 height 26
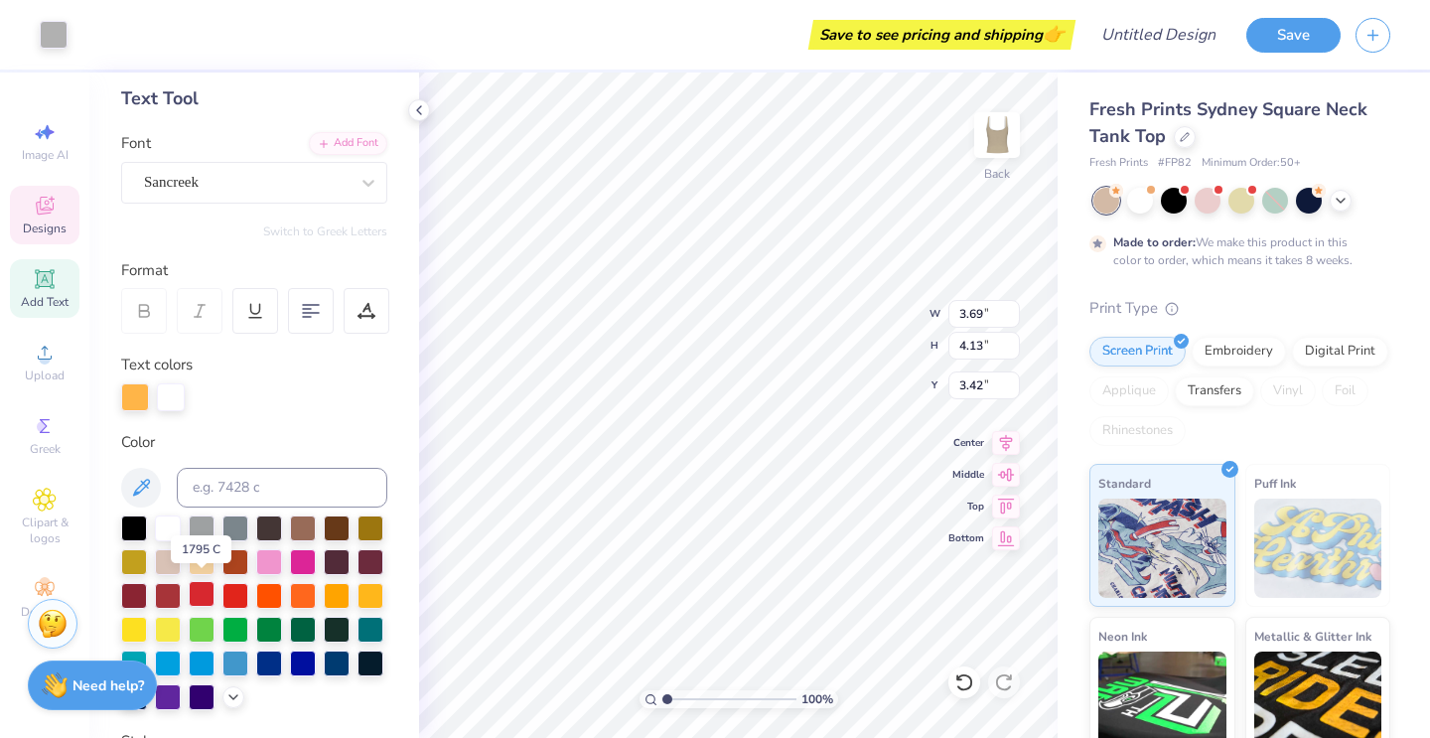
scroll to position [105, 0]
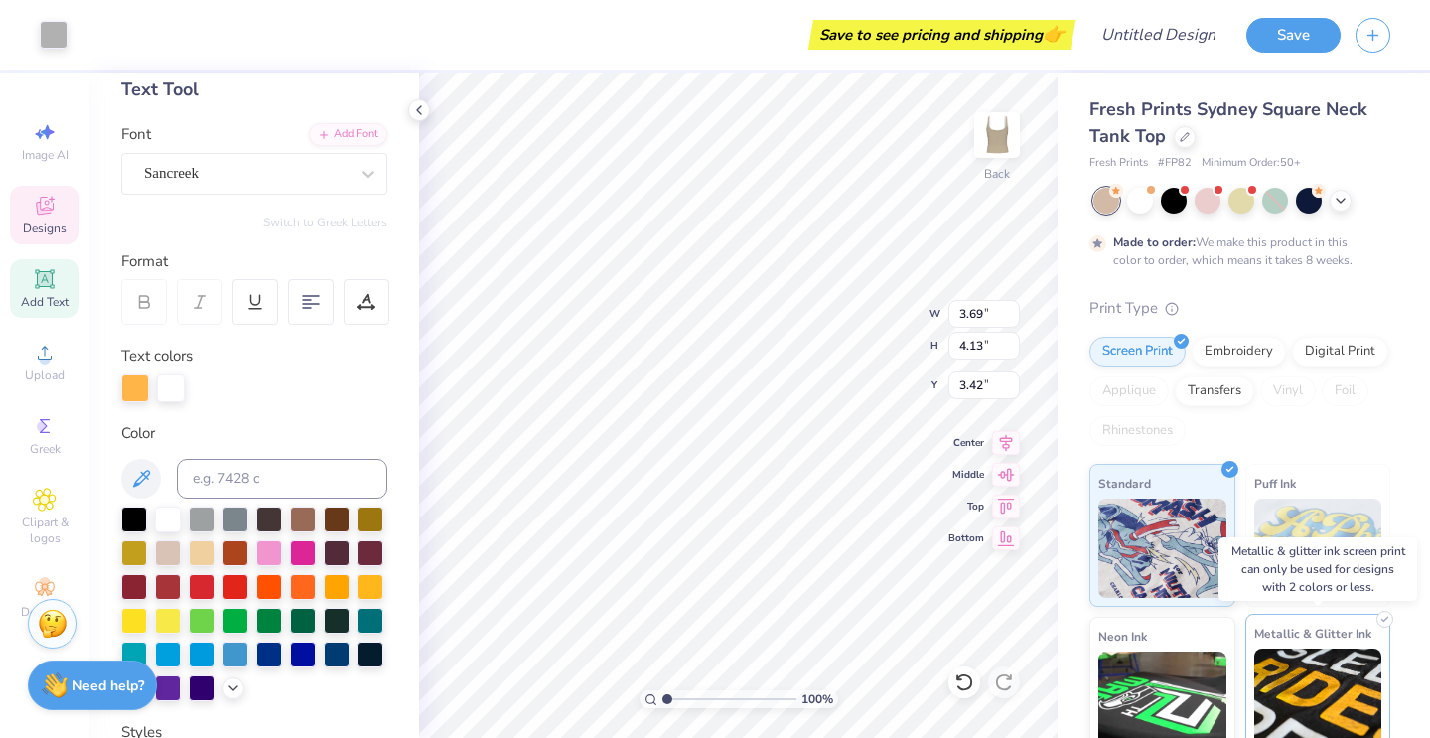
click at [1327, 681] on img at bounding box center [1318, 698] width 128 height 99
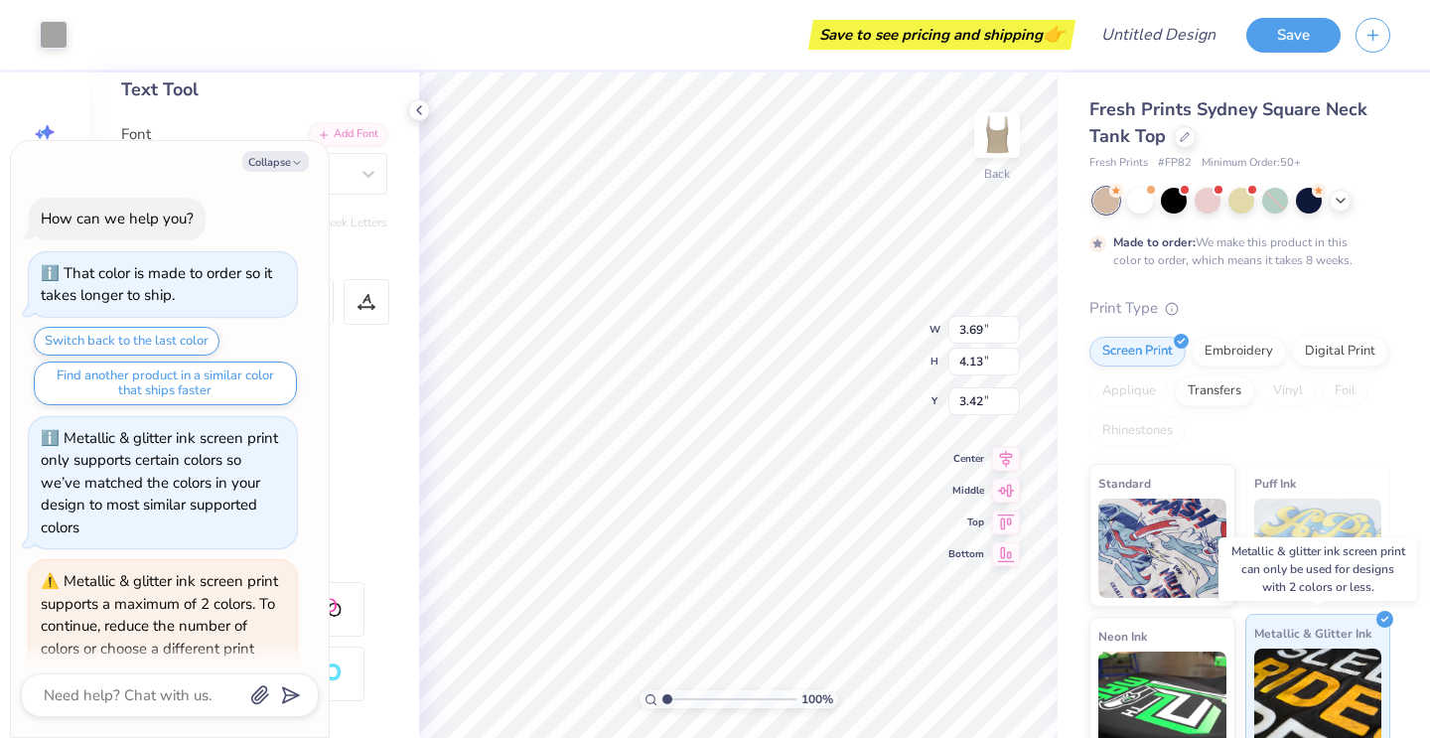
scroll to position [286, 0]
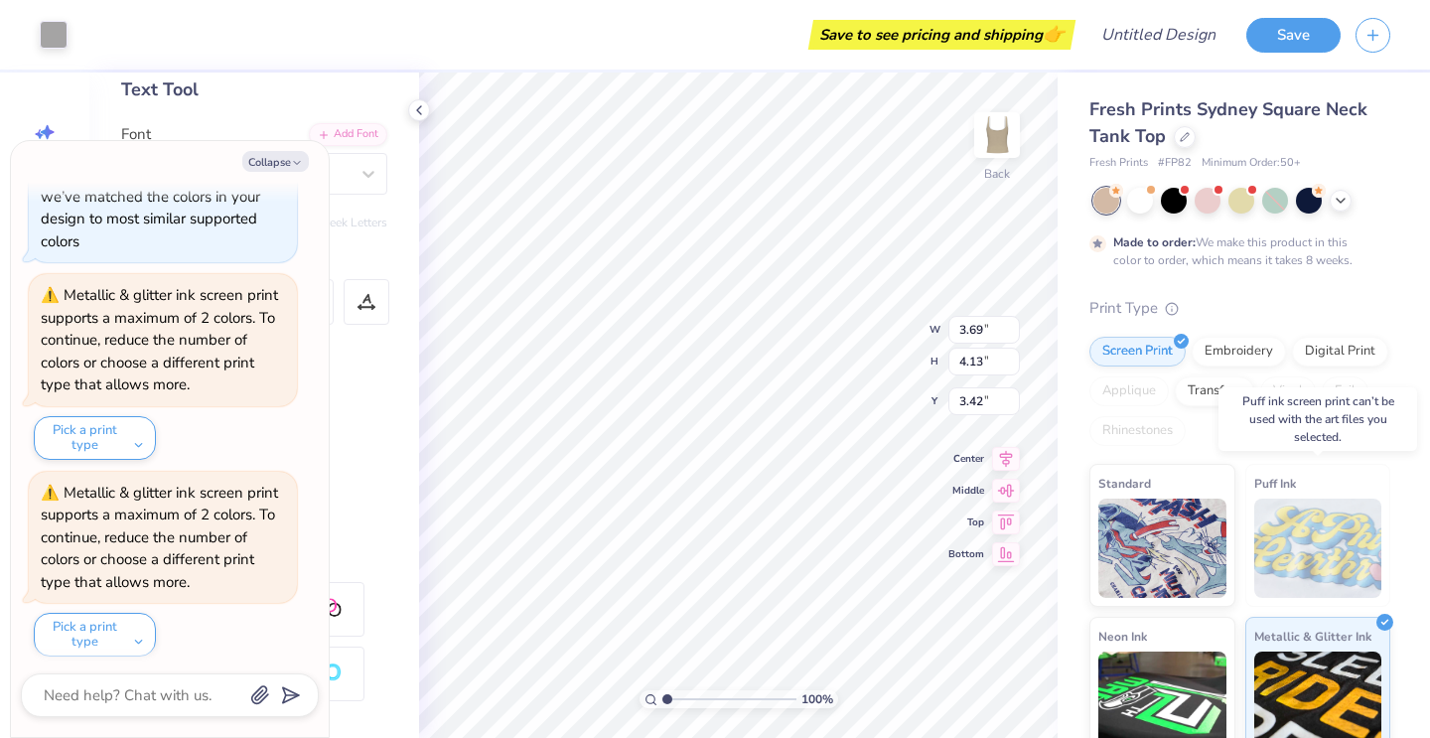
click at [1274, 523] on img at bounding box center [1318, 548] width 128 height 99
click at [1168, 551] on img at bounding box center [1162, 545] width 128 height 99
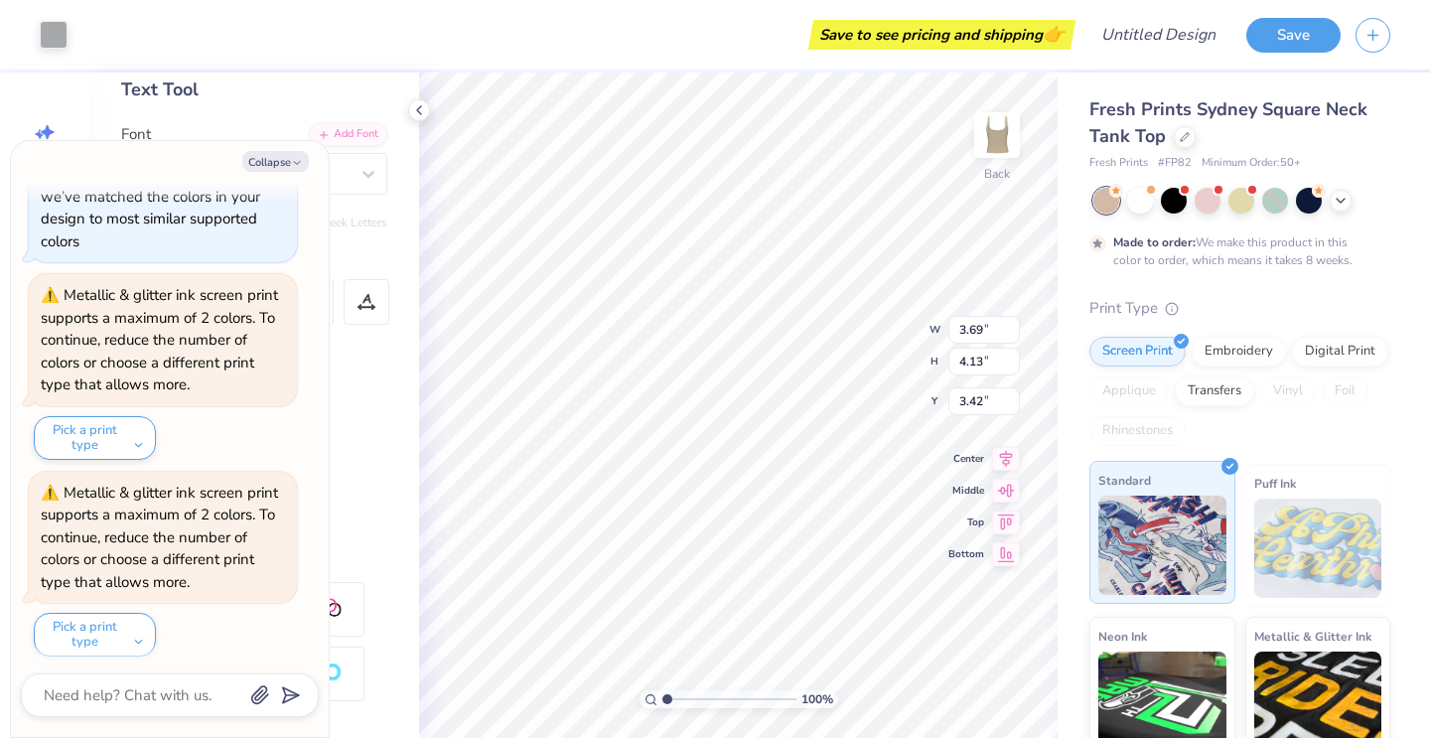
scroll to position [405, 0]
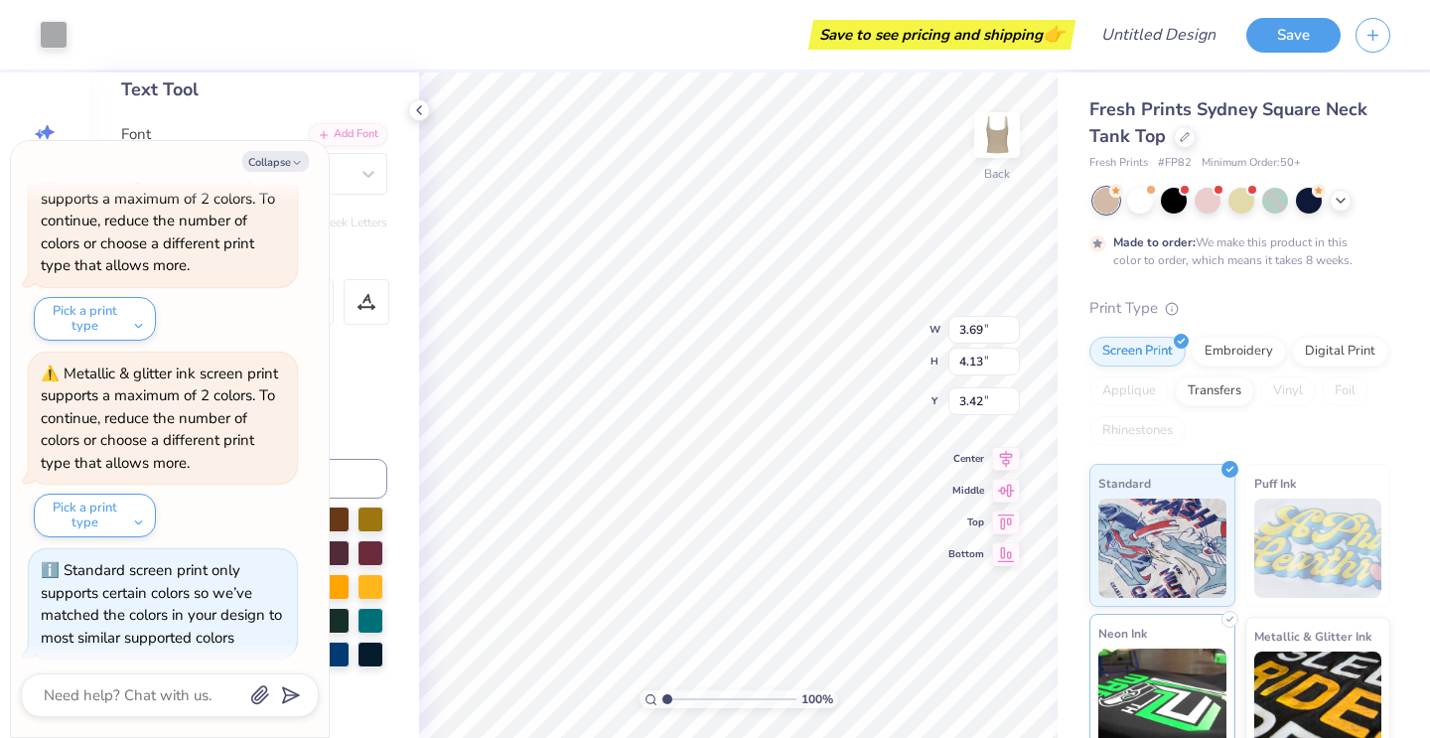
click at [1162, 681] on img at bounding box center [1162, 698] width 128 height 99
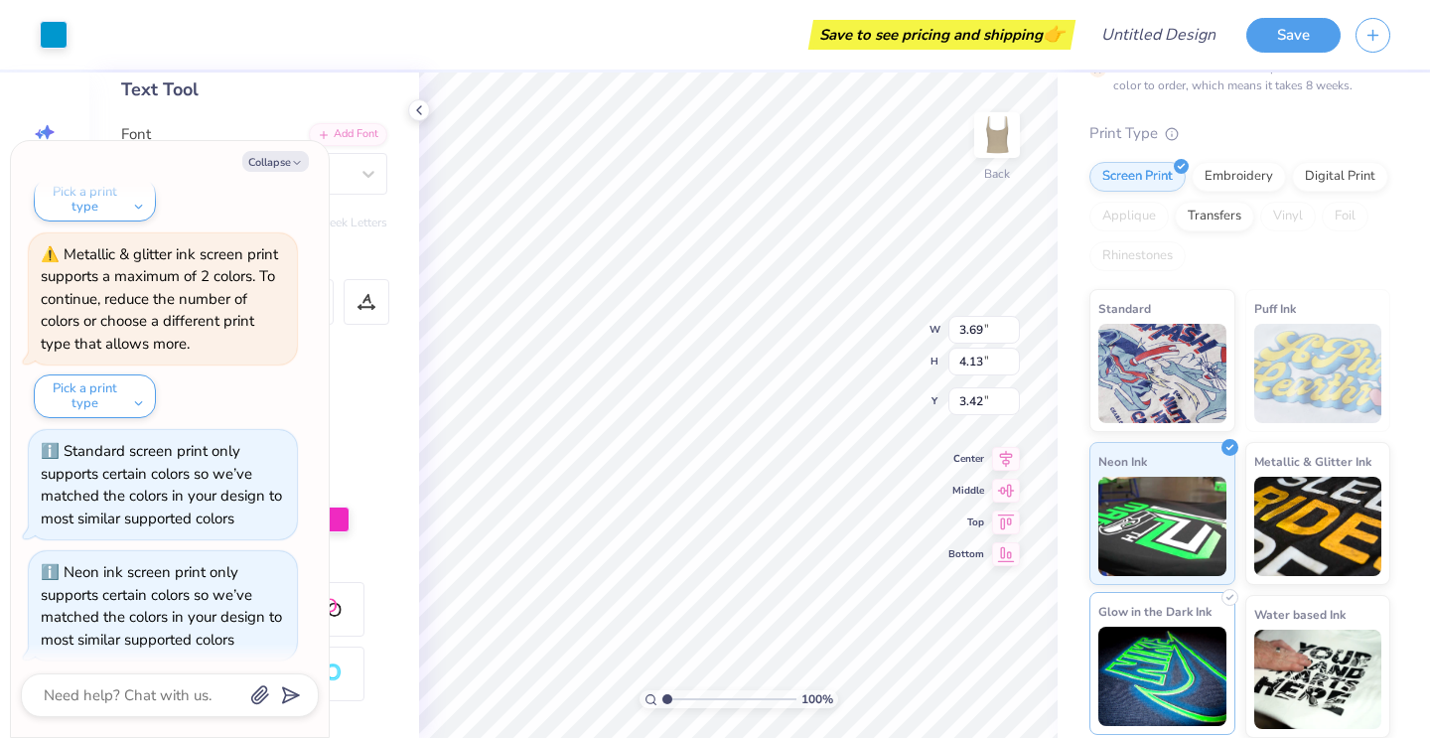
scroll to position [174, 0]
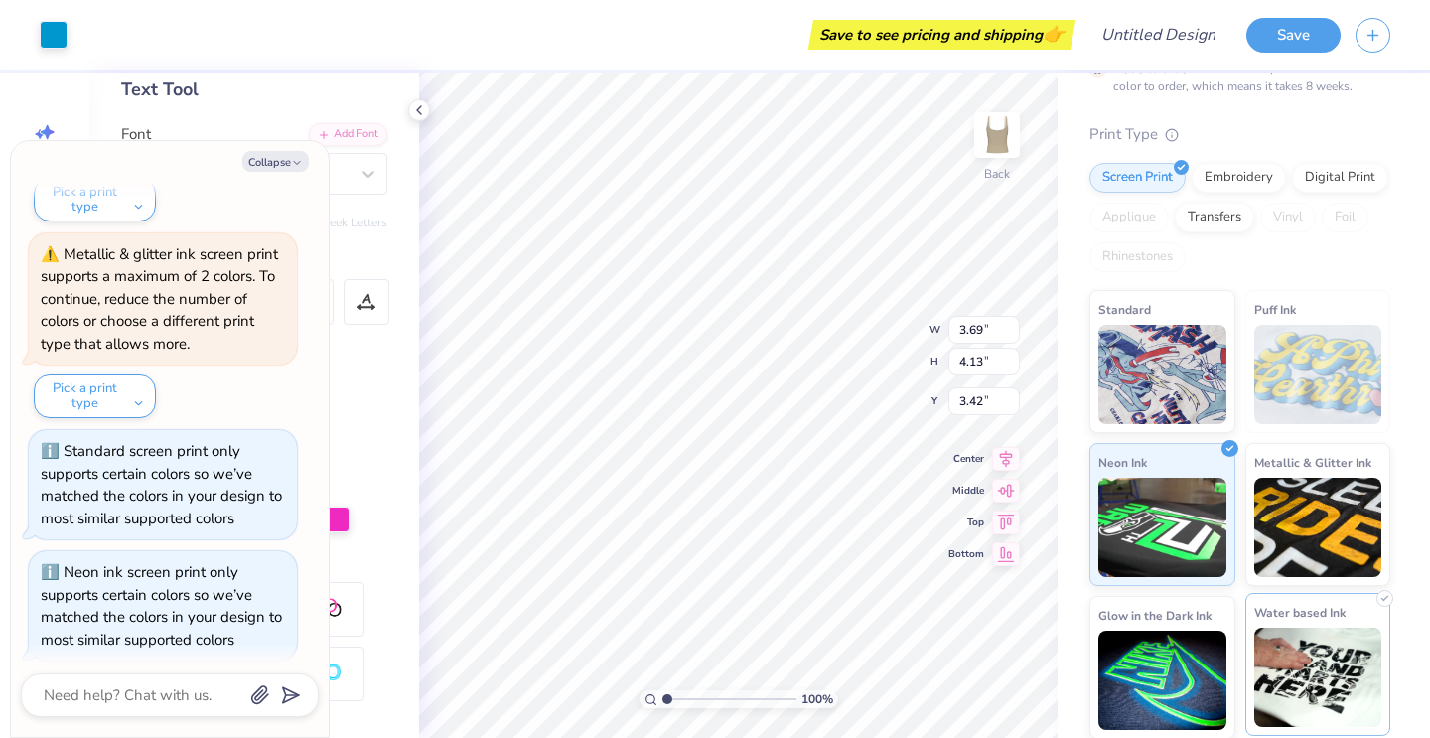
click at [1298, 637] on img at bounding box center [1318, 677] width 128 height 99
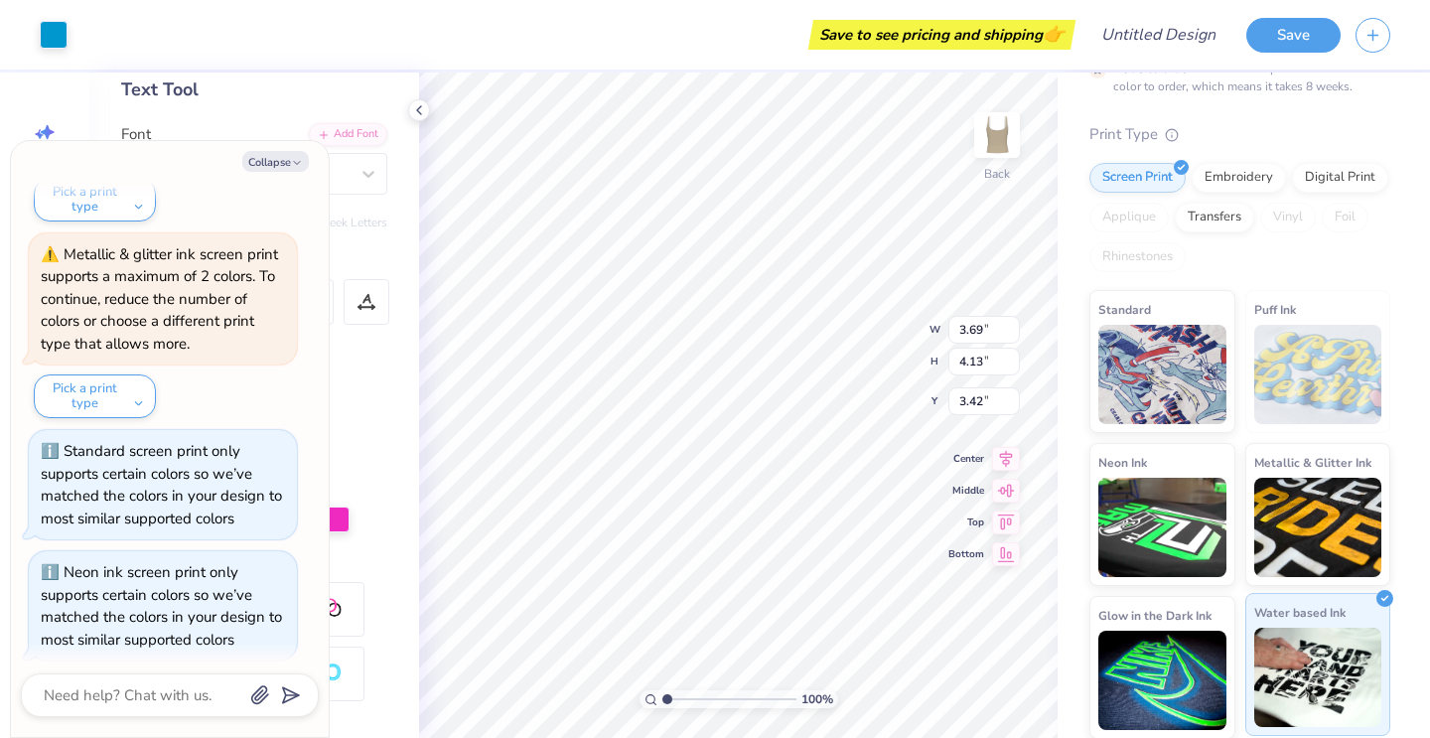
scroll to position [665, 0]
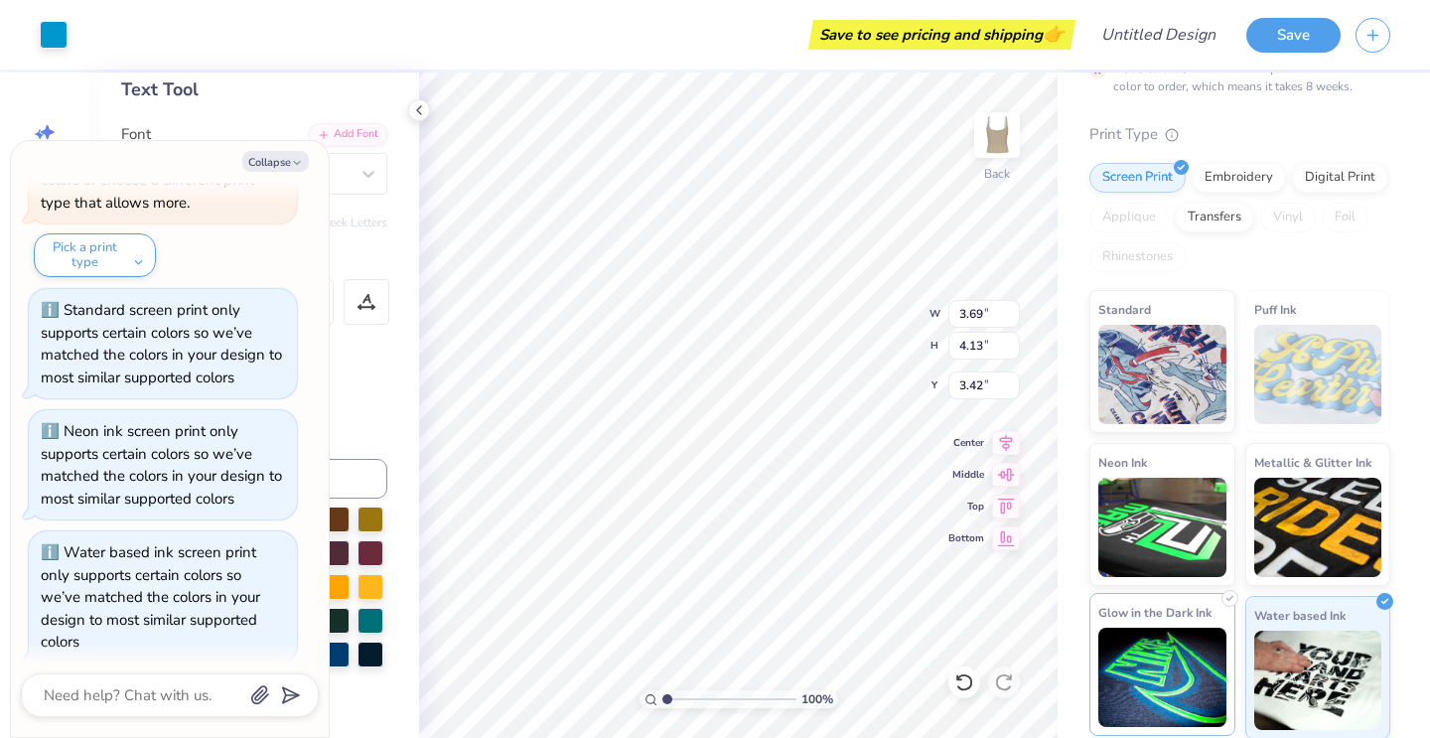
type textarea "x"
type input "1.11"
type textarea "x"
type input "4.57"
click at [1328, 386] on img at bounding box center [1318, 374] width 128 height 99
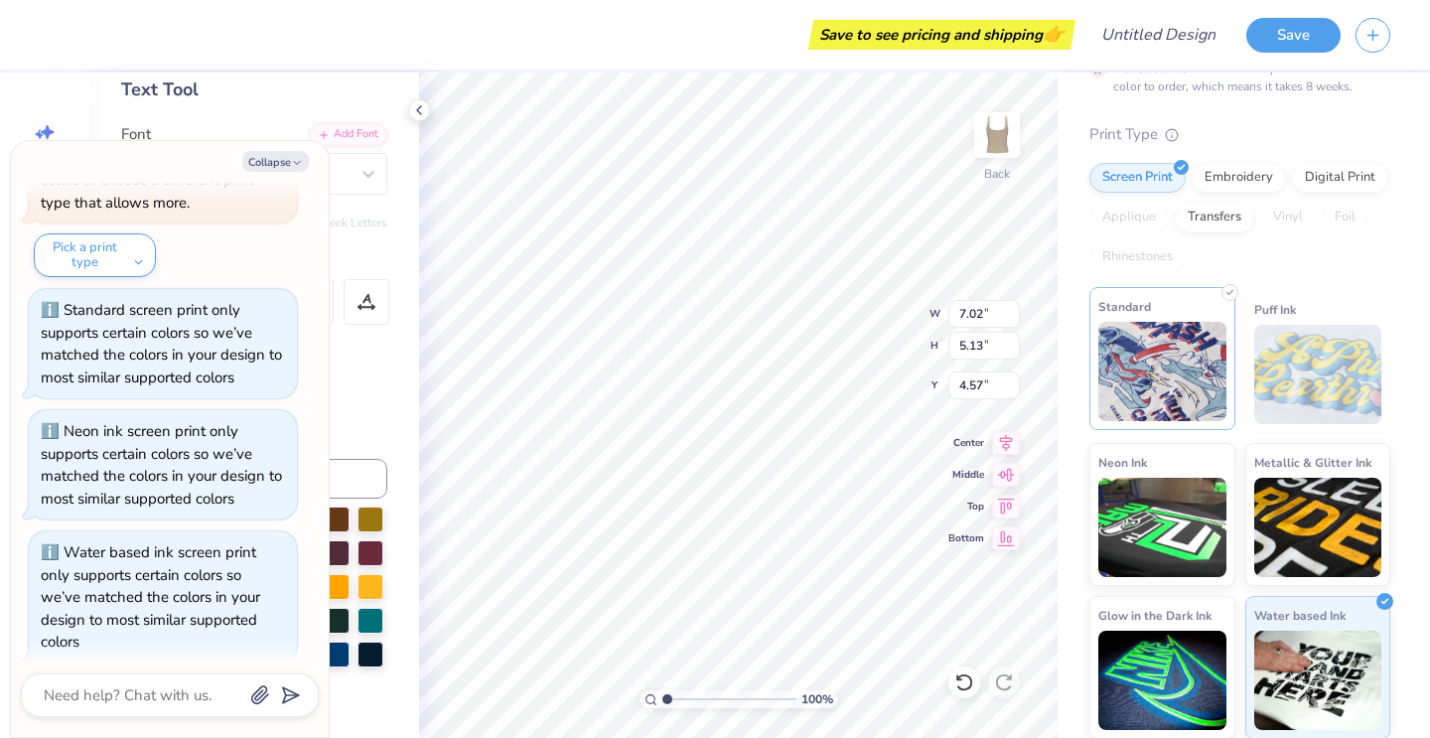
click at [1144, 365] on img at bounding box center [1162, 371] width 128 height 99
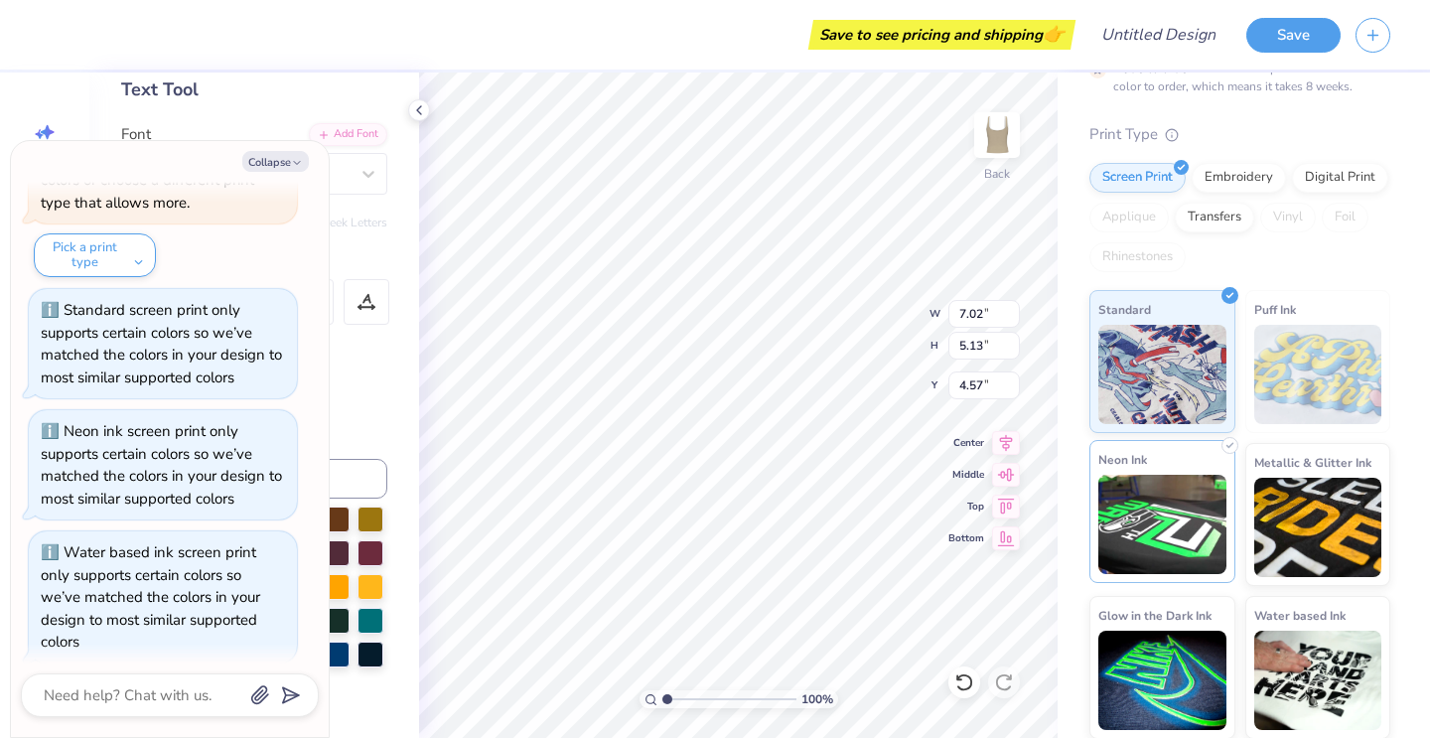
click at [1157, 520] on img at bounding box center [1162, 524] width 128 height 99
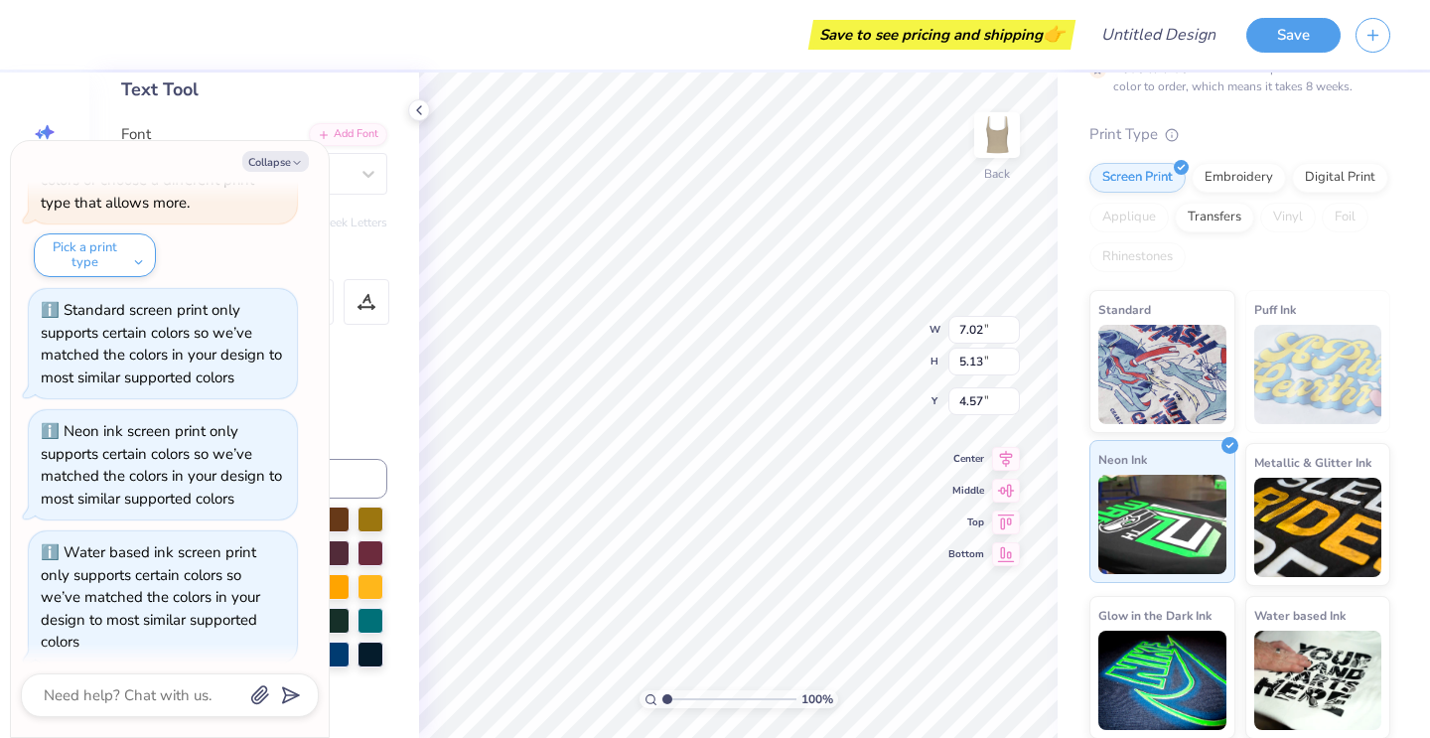
scroll to position [785, 0]
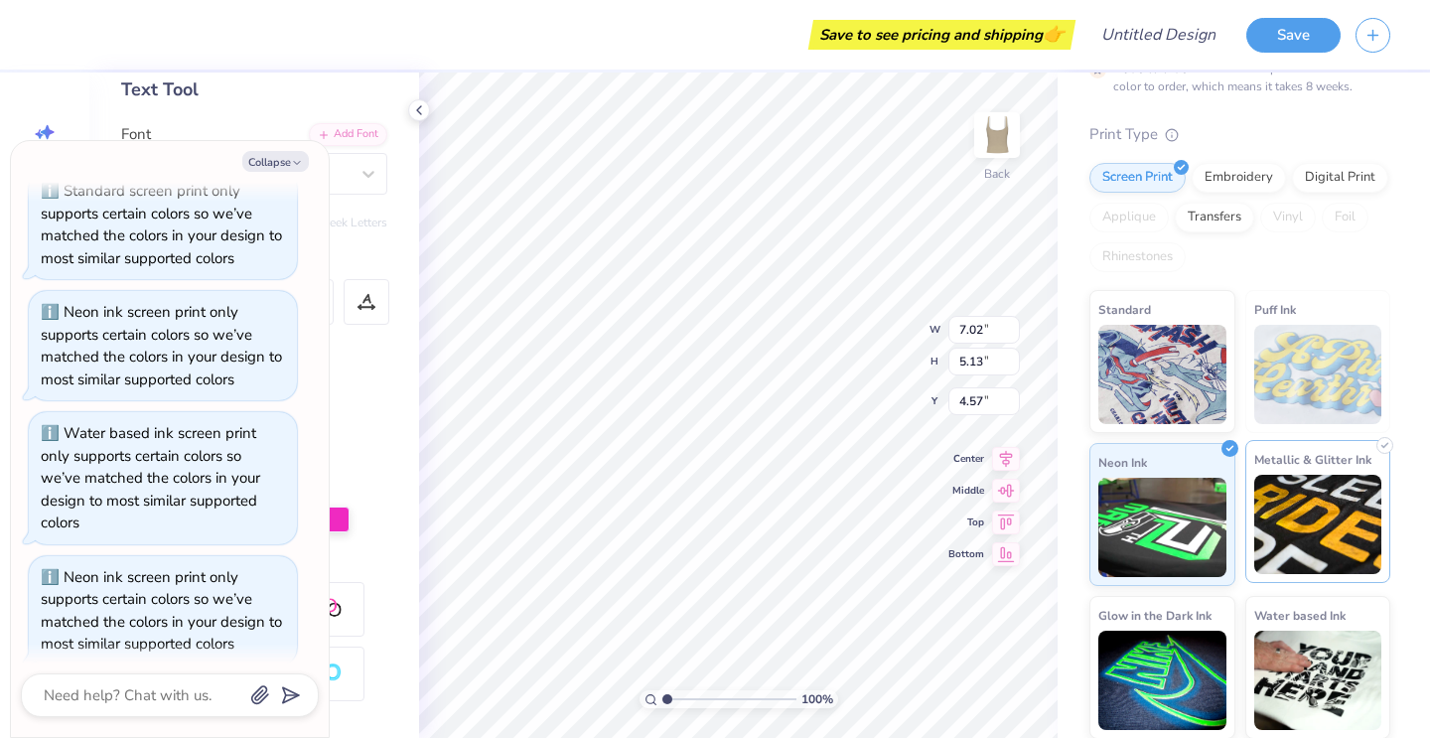
click at [1340, 520] on img at bounding box center [1318, 524] width 128 height 99
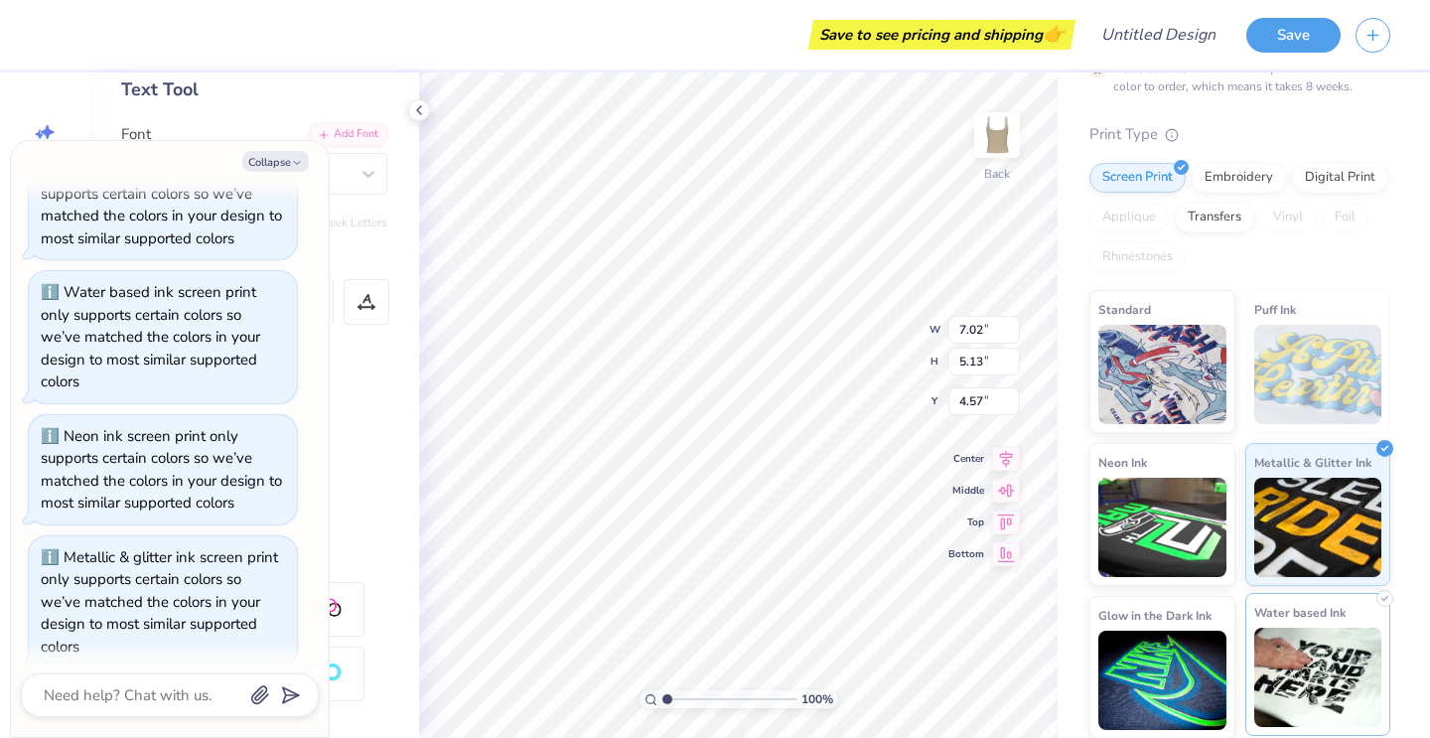
click at [1332, 654] on img at bounding box center [1318, 677] width 128 height 99
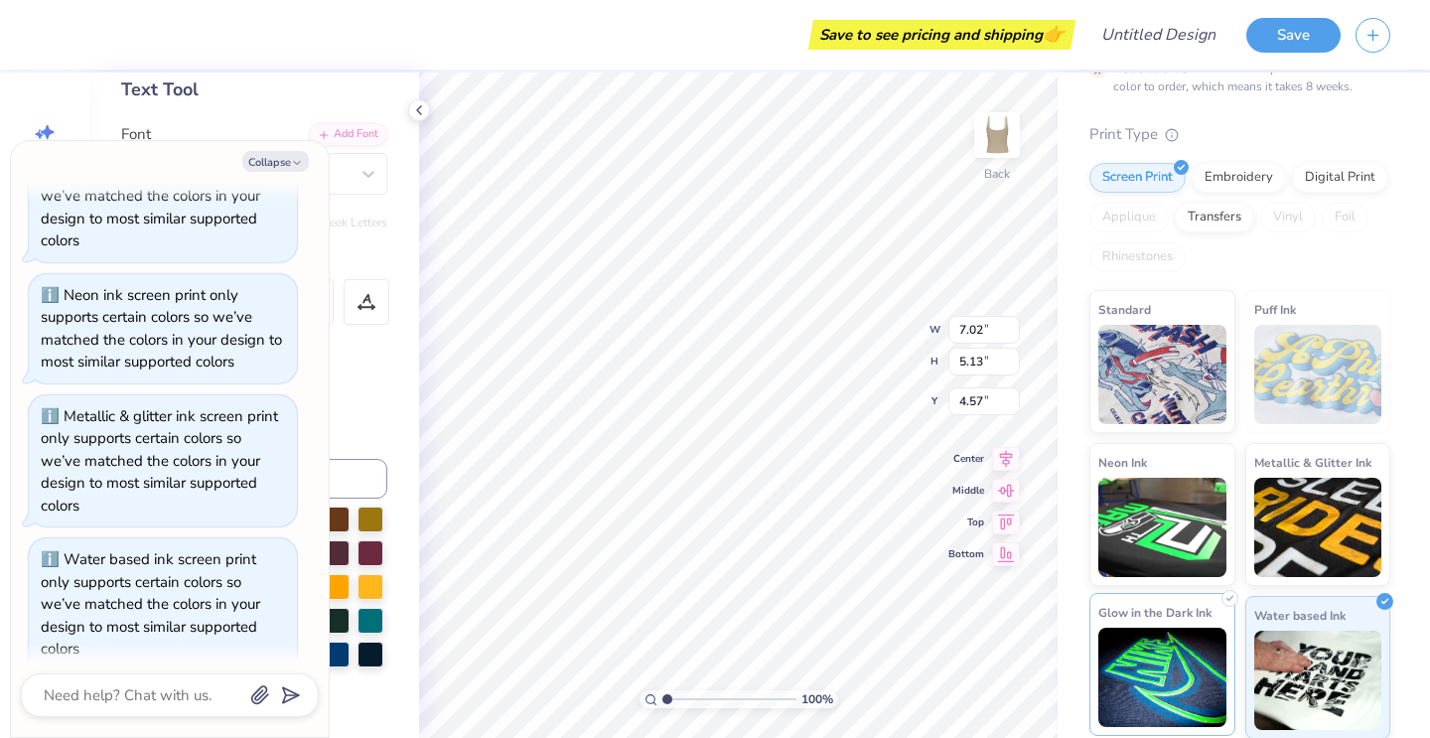
click at [1179, 695] on img at bounding box center [1162, 677] width 128 height 99
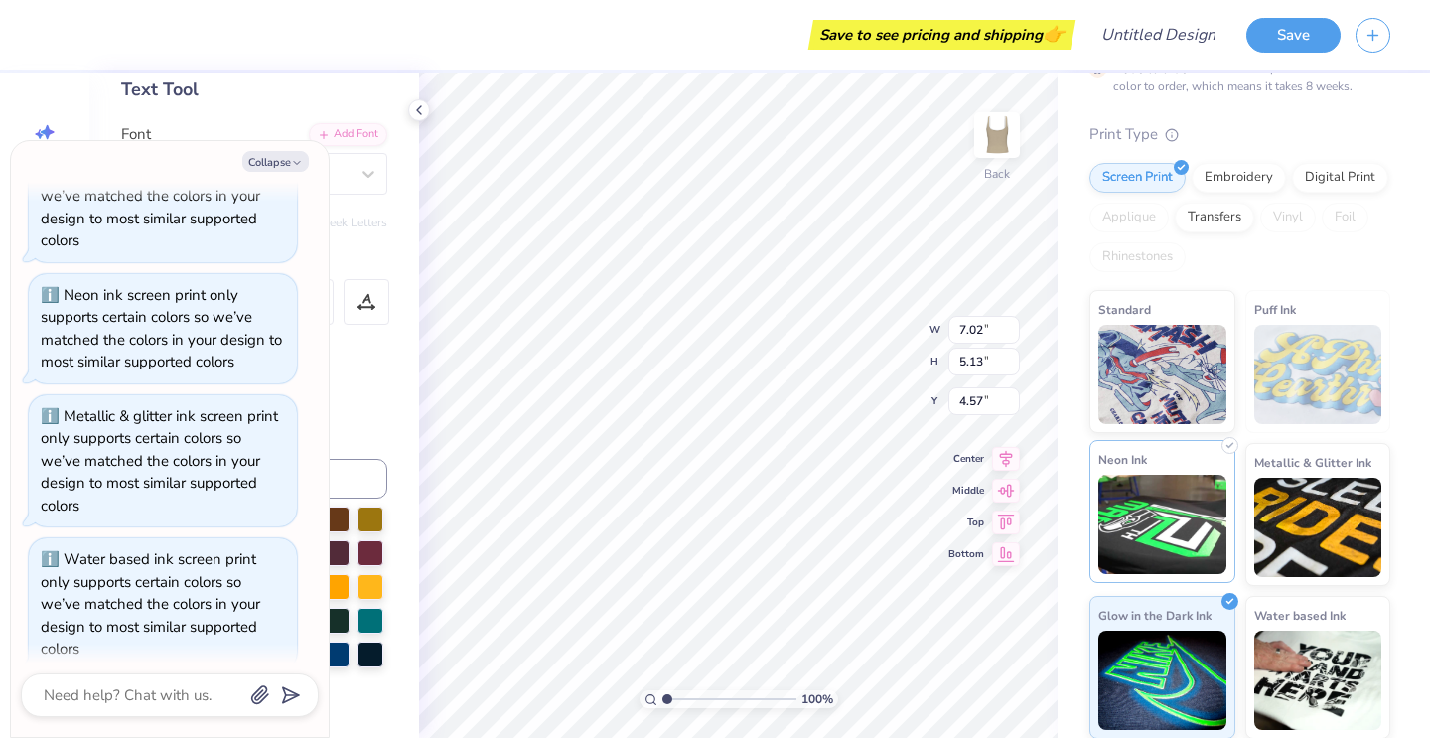
click at [1183, 529] on img at bounding box center [1162, 524] width 128 height 99
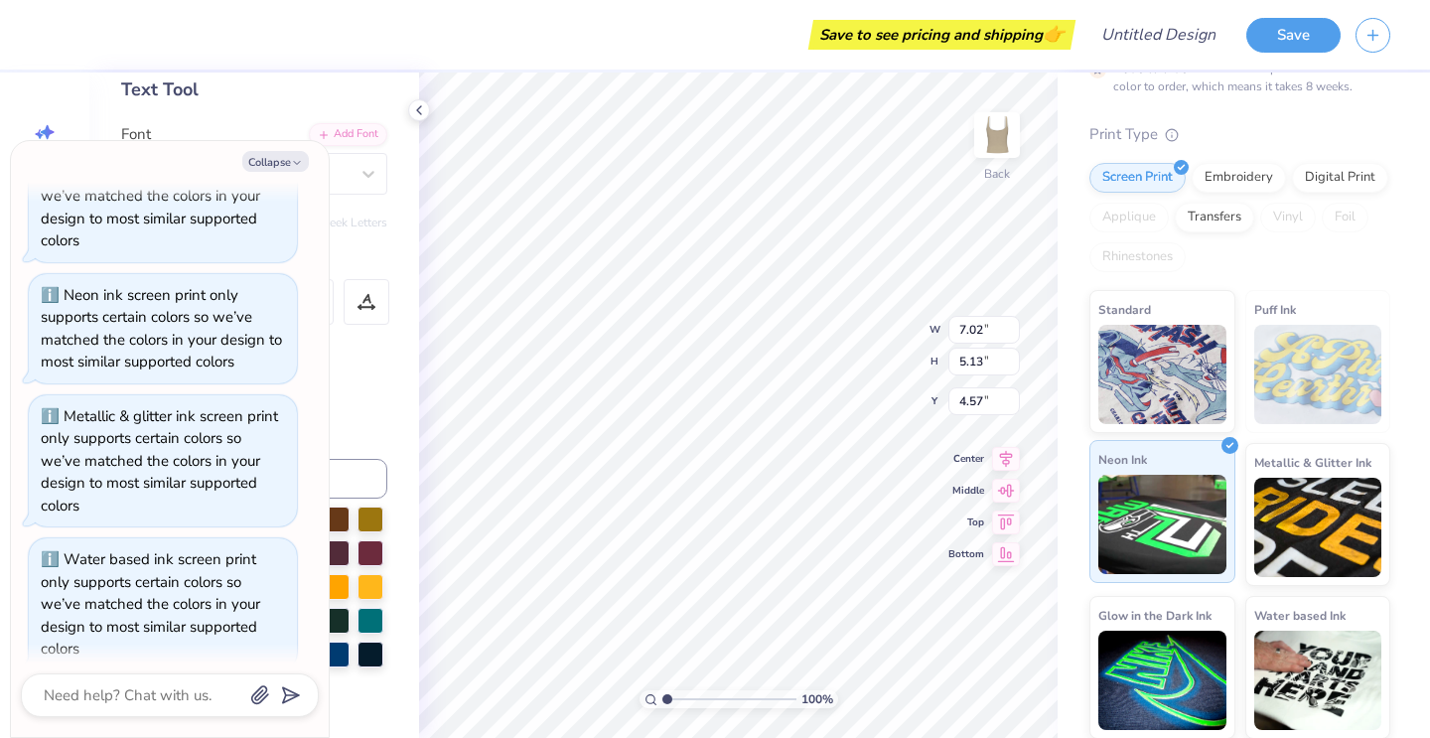
scroll to position [1186, 0]
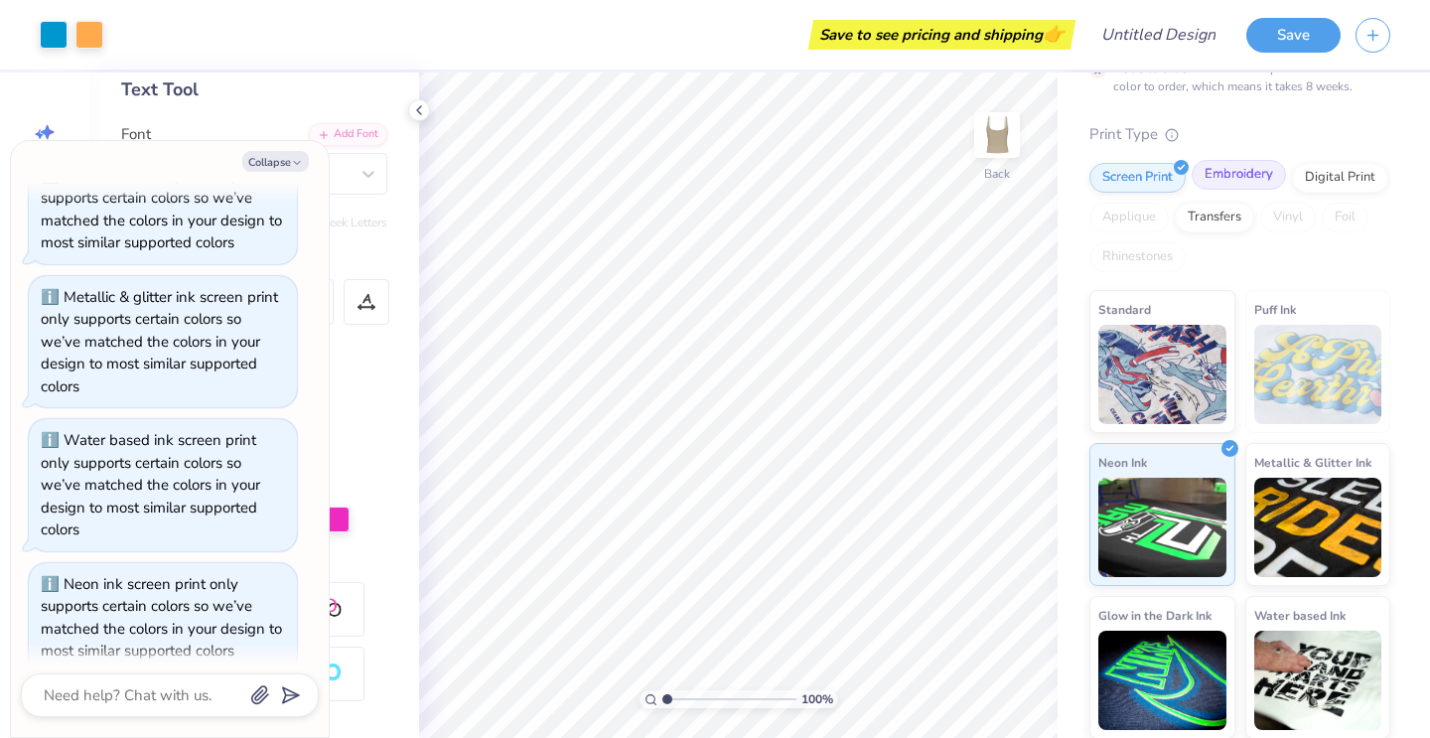
click at [1246, 186] on div "Embroidery" at bounding box center [1239, 175] width 94 height 30
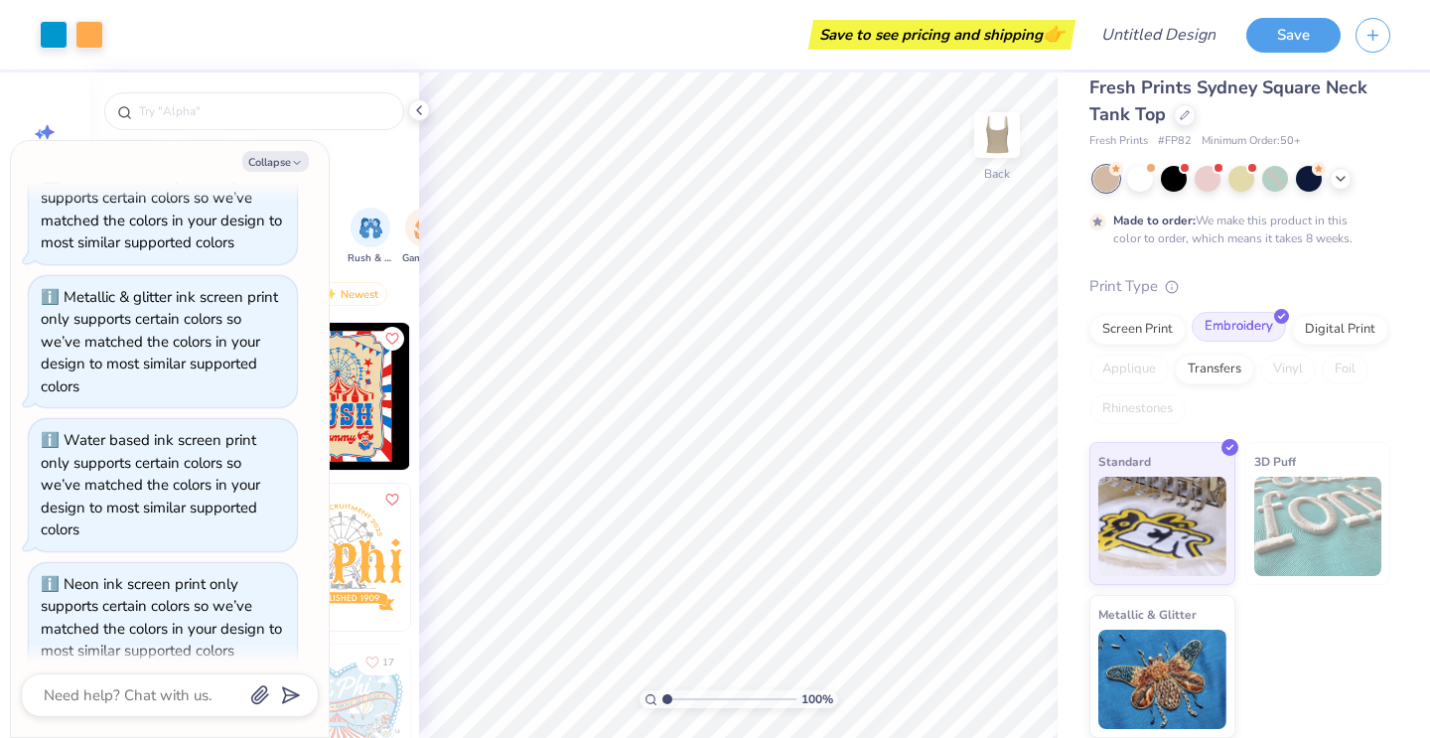
scroll to position [1305, 0]
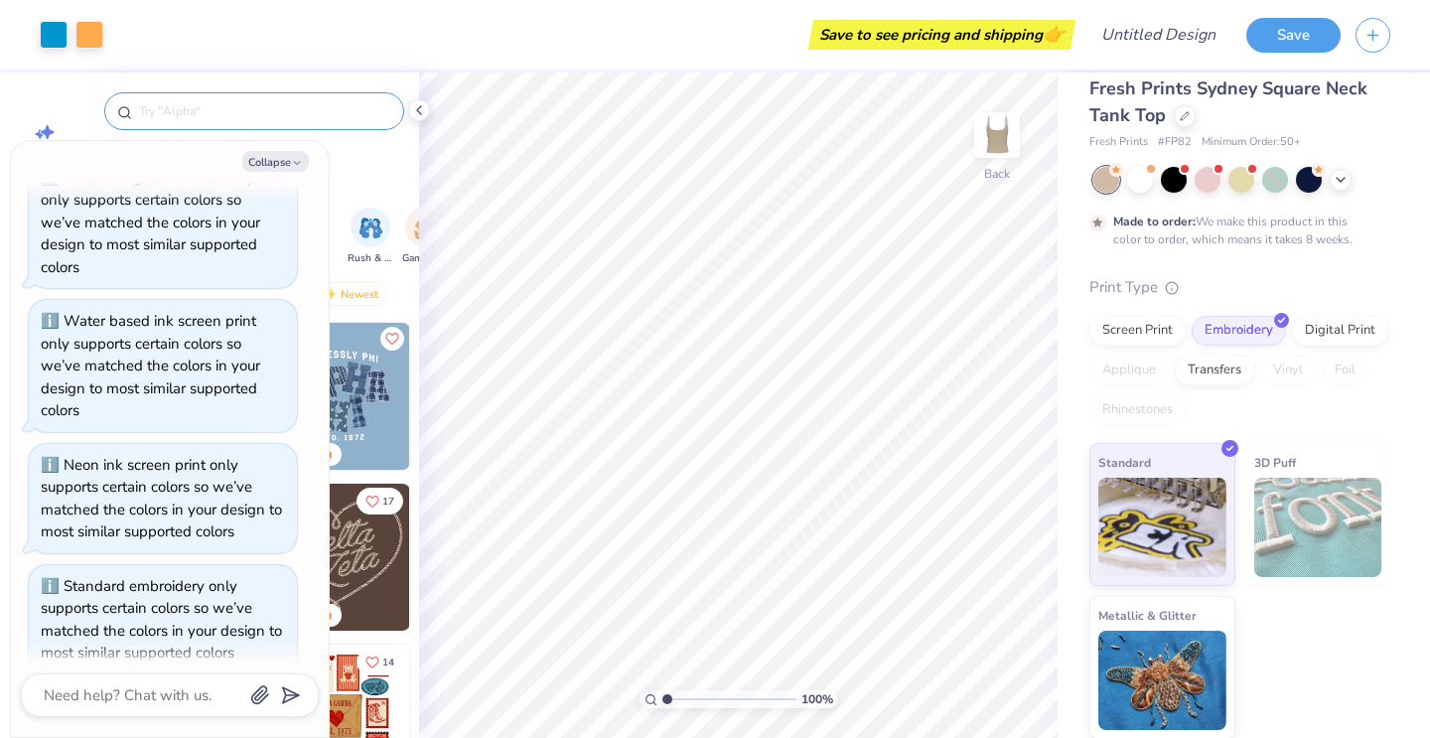
click at [342, 110] on input "text" at bounding box center [264, 111] width 254 height 20
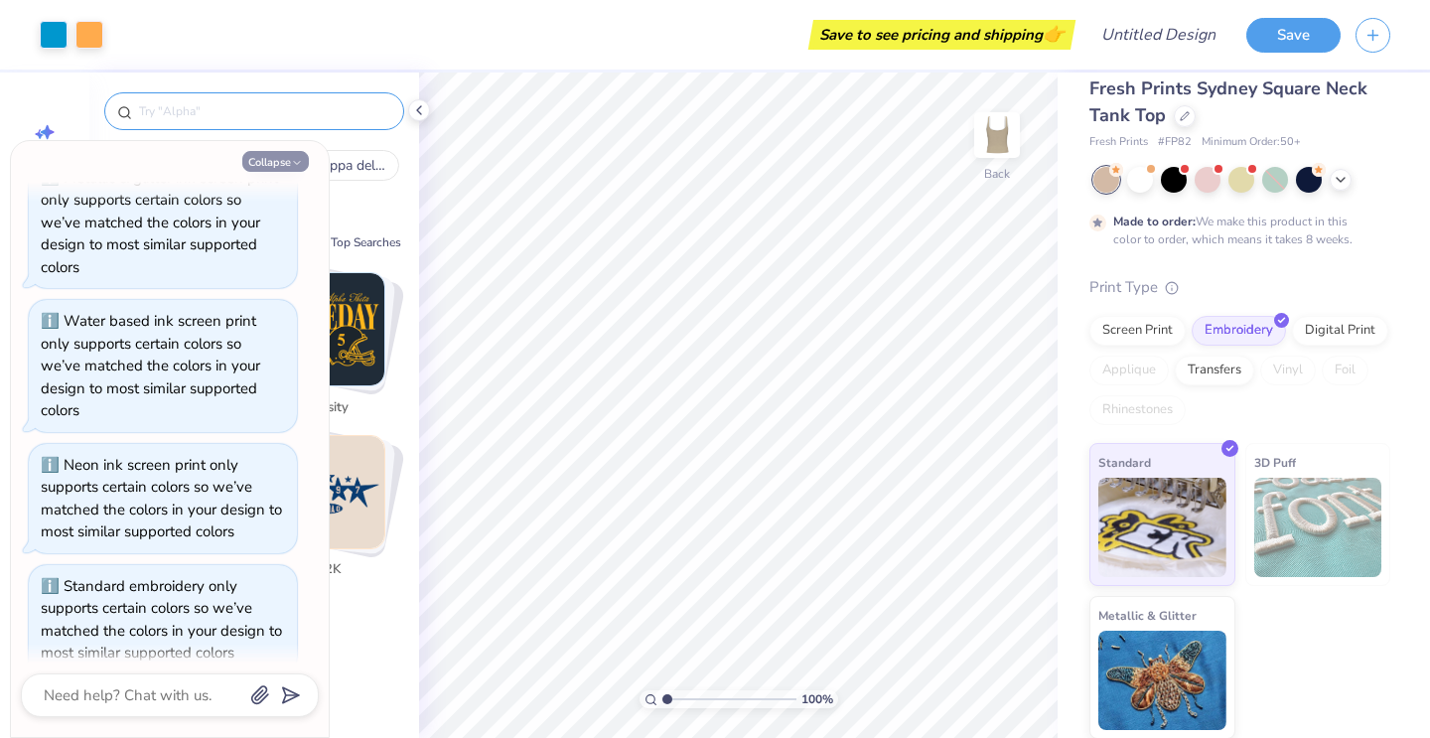
click at [267, 170] on button "Collapse" at bounding box center [275, 161] width 67 height 21
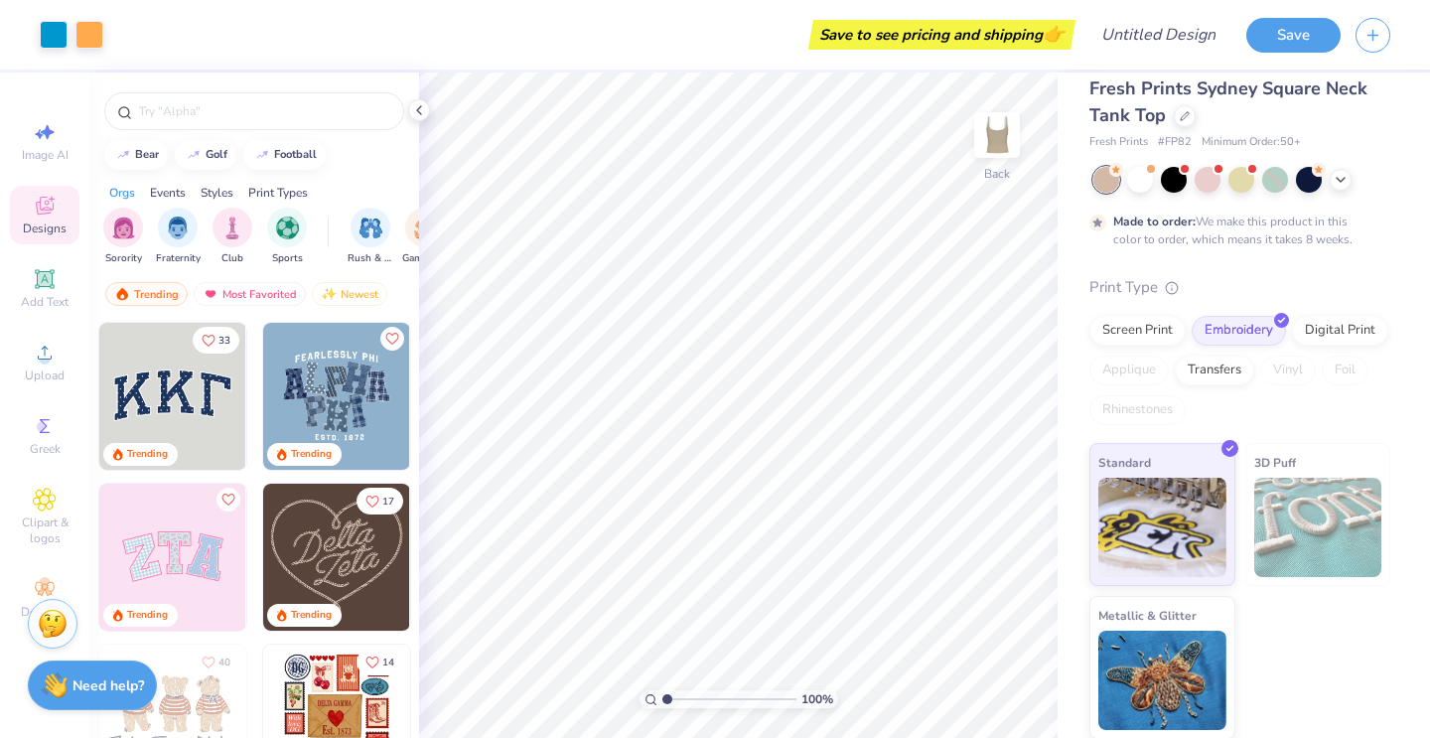
type textarea "x"
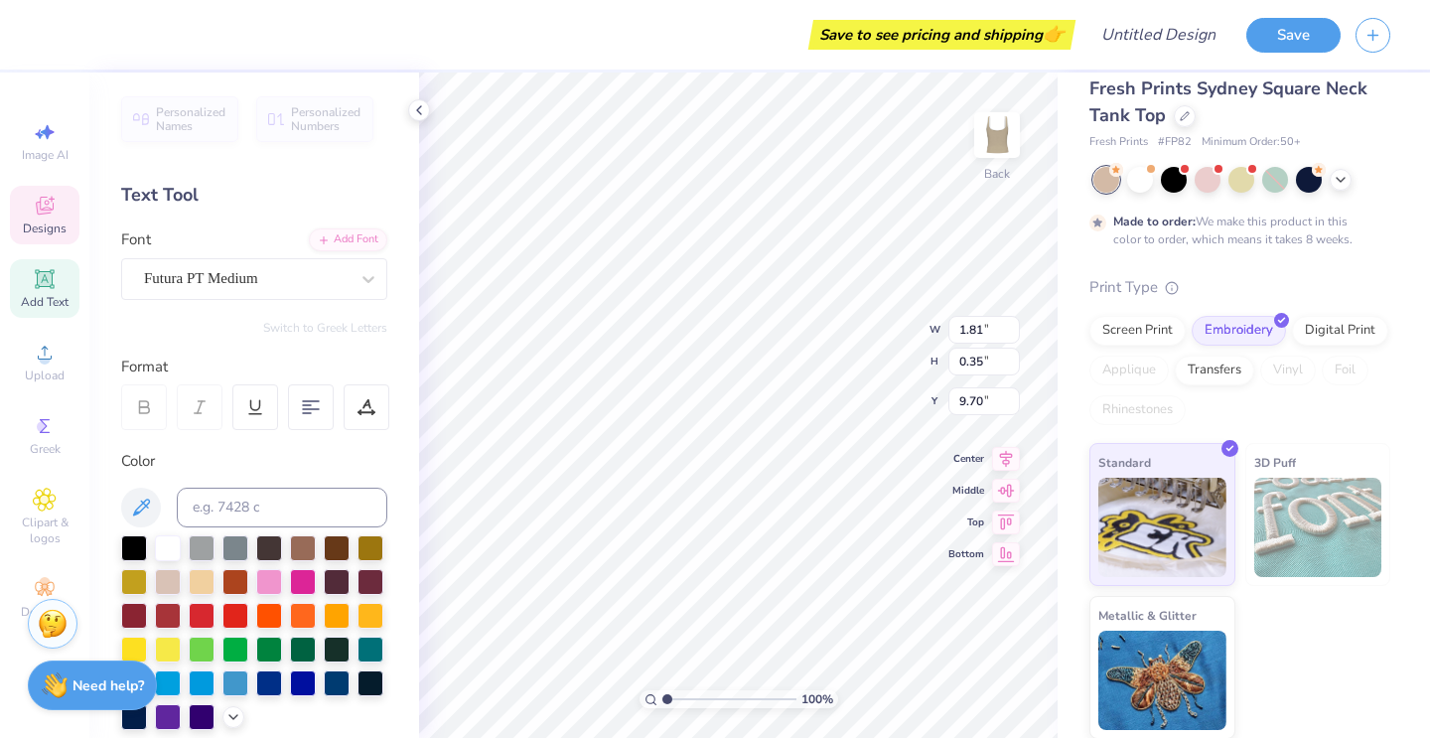
scroll to position [0, 0]
click at [340, 555] on div at bounding box center [337, 546] width 26 height 26
type textarea "est. 1897"
click at [416, 577] on div "Personalized Names Personalized Numbers Text Tool Add Font Font Futura PT Mediu…" at bounding box center [254, 405] width 330 height 665
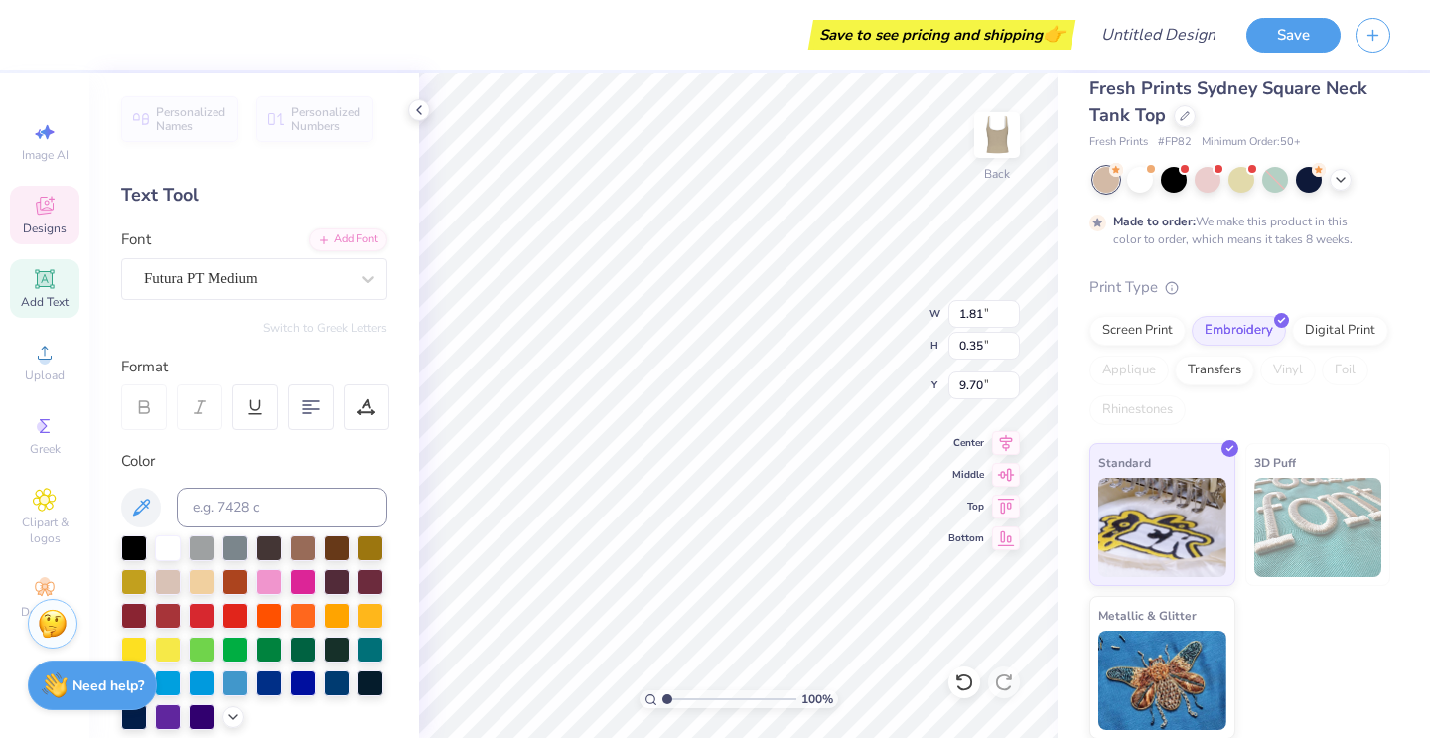
type input "7.02"
type input "5.13"
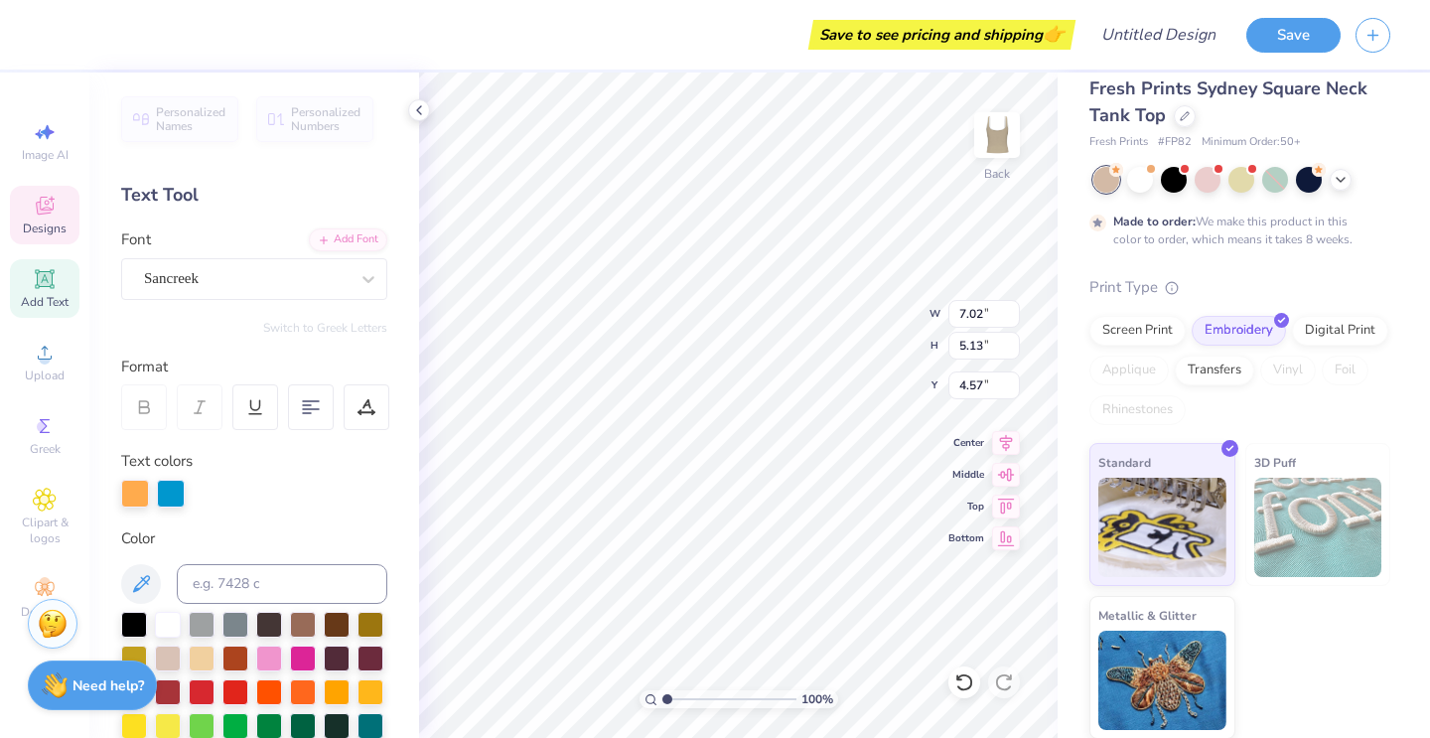
scroll to position [0, 1]
click at [1002, 430] on icon at bounding box center [1006, 440] width 28 height 24
click at [1007, 471] on icon at bounding box center [1006, 471] width 17 height 13
click at [1002, 506] on icon at bounding box center [1006, 504] width 28 height 24
click at [1007, 540] on icon at bounding box center [1006, 535] width 28 height 24
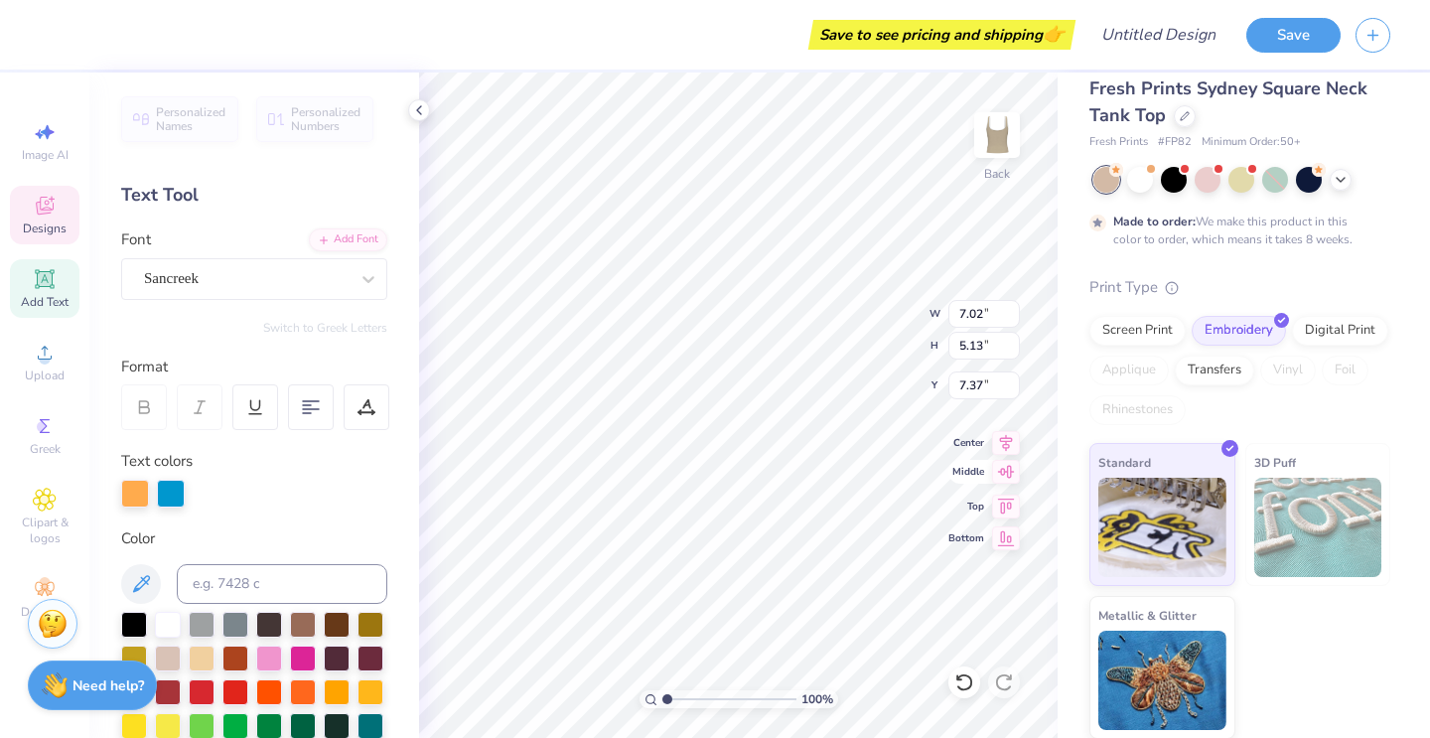
click at [998, 479] on icon at bounding box center [1006, 472] width 28 height 24
type input "3.93"
click at [297, 408] on div at bounding box center [311, 407] width 46 height 46
type input "7.00"
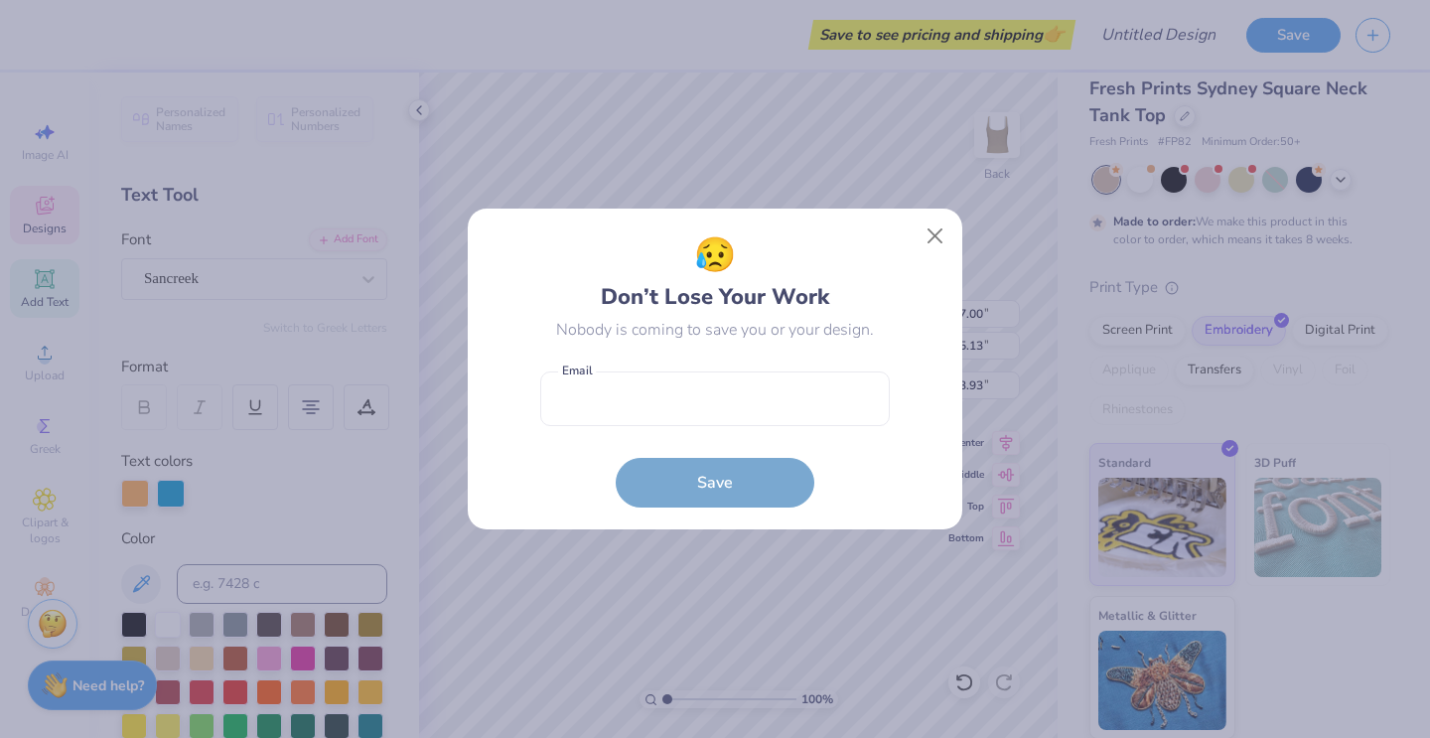
click at [621, 425] on body "Save to see pricing and shipping 👉 Design Title Save Image AI Designs Add Text …" at bounding box center [715, 369] width 1430 height 738
click at [760, 410] on input "mi" at bounding box center [715, 398] width 350 height 55
type input "m"
type input "gammaiotavpld"
click at [41, 0] on div "😥 Don’t Lose Your Work Nobody is coming to save you or your design. gammaiotavp…" at bounding box center [715, 369] width 1430 height 738
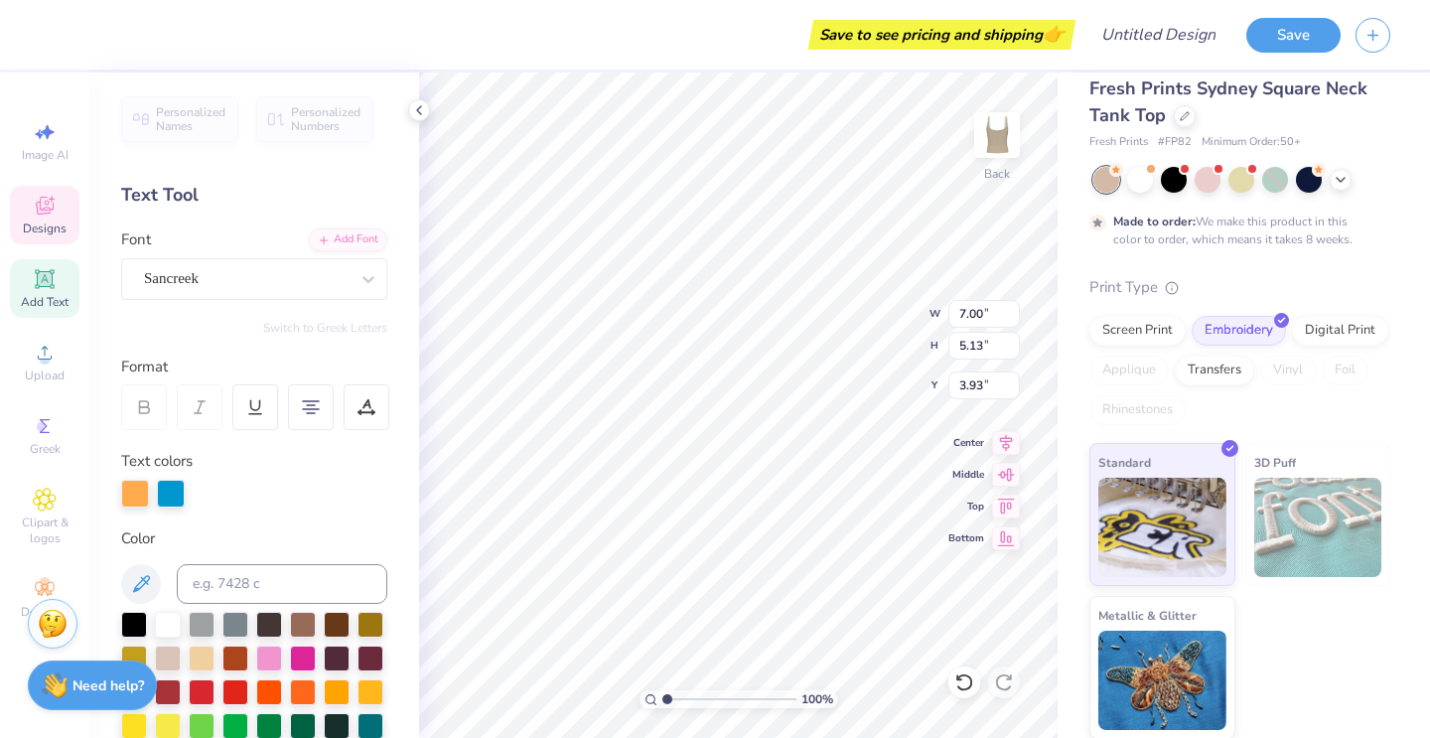
type input "5.52"
type input "0.97"
type input "9.57"
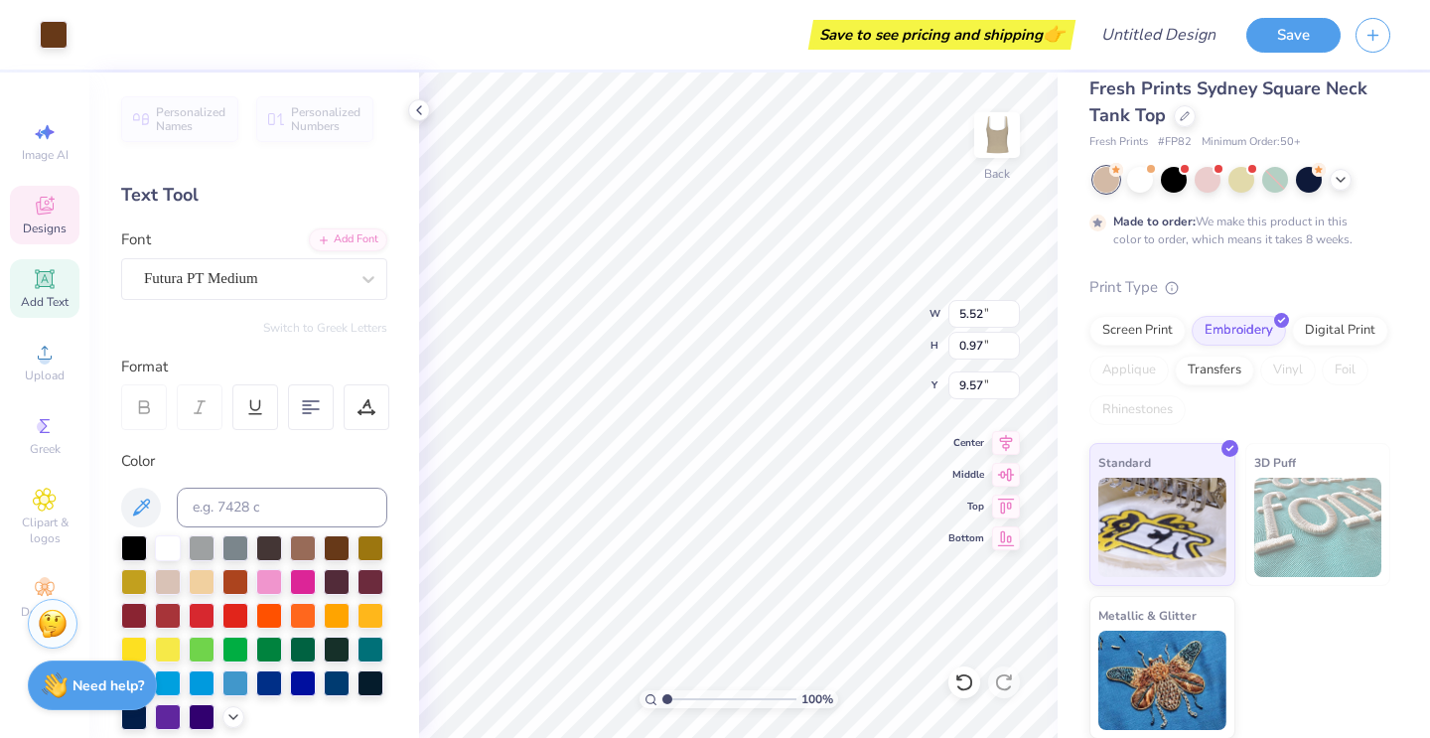
type input "1.81"
type input "0.35"
type input "9.70"
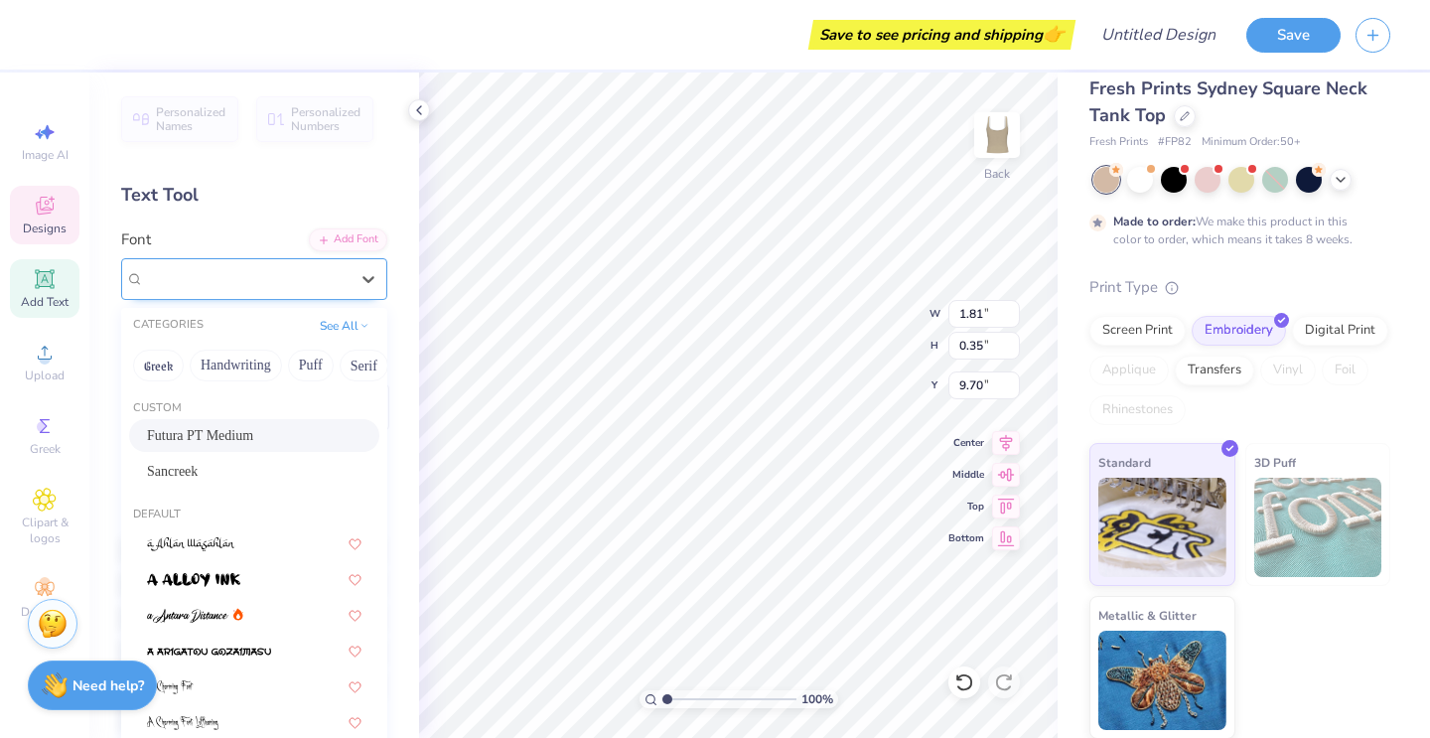
click at [194, 281] on span "Futura PT Medium" at bounding box center [201, 278] width 114 height 23
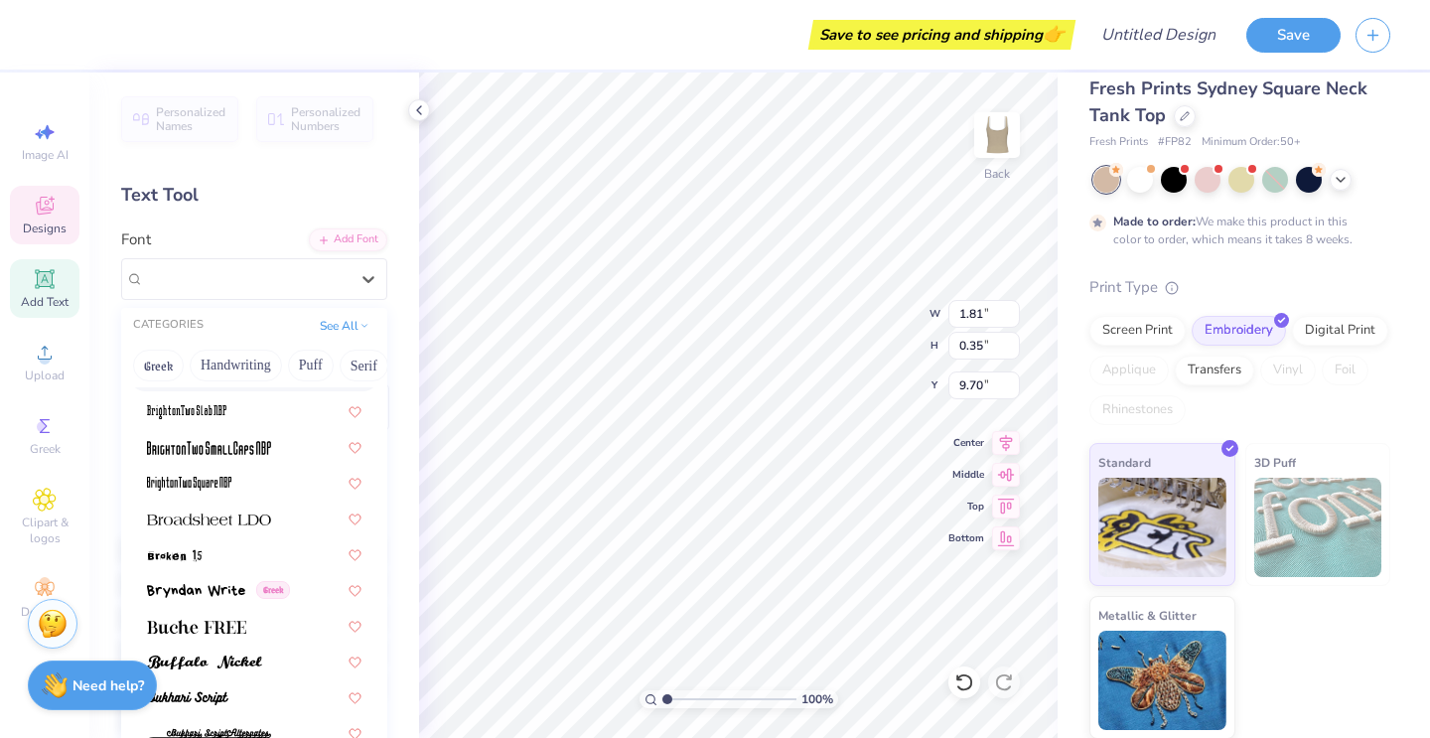
scroll to position [1723, 0]
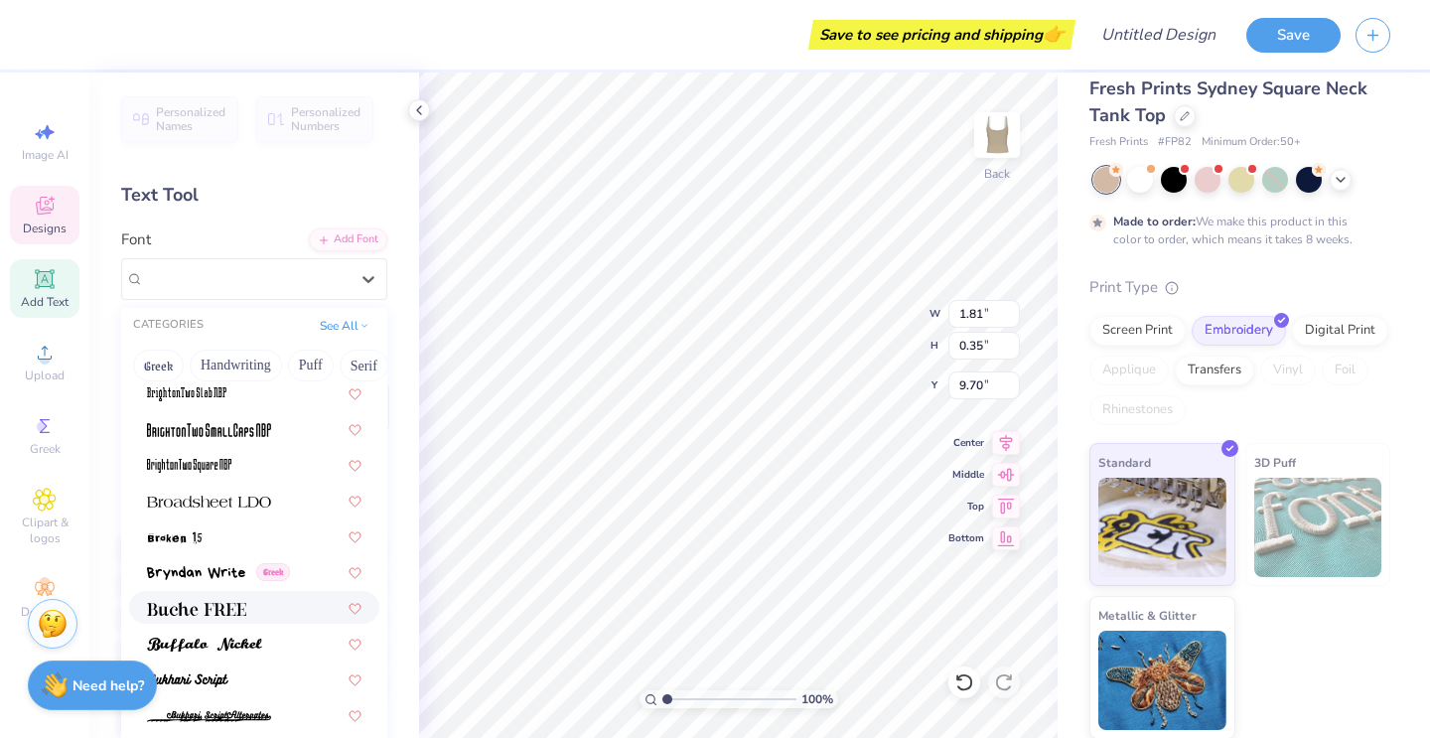
click at [235, 611] on img at bounding box center [196, 609] width 99 height 14
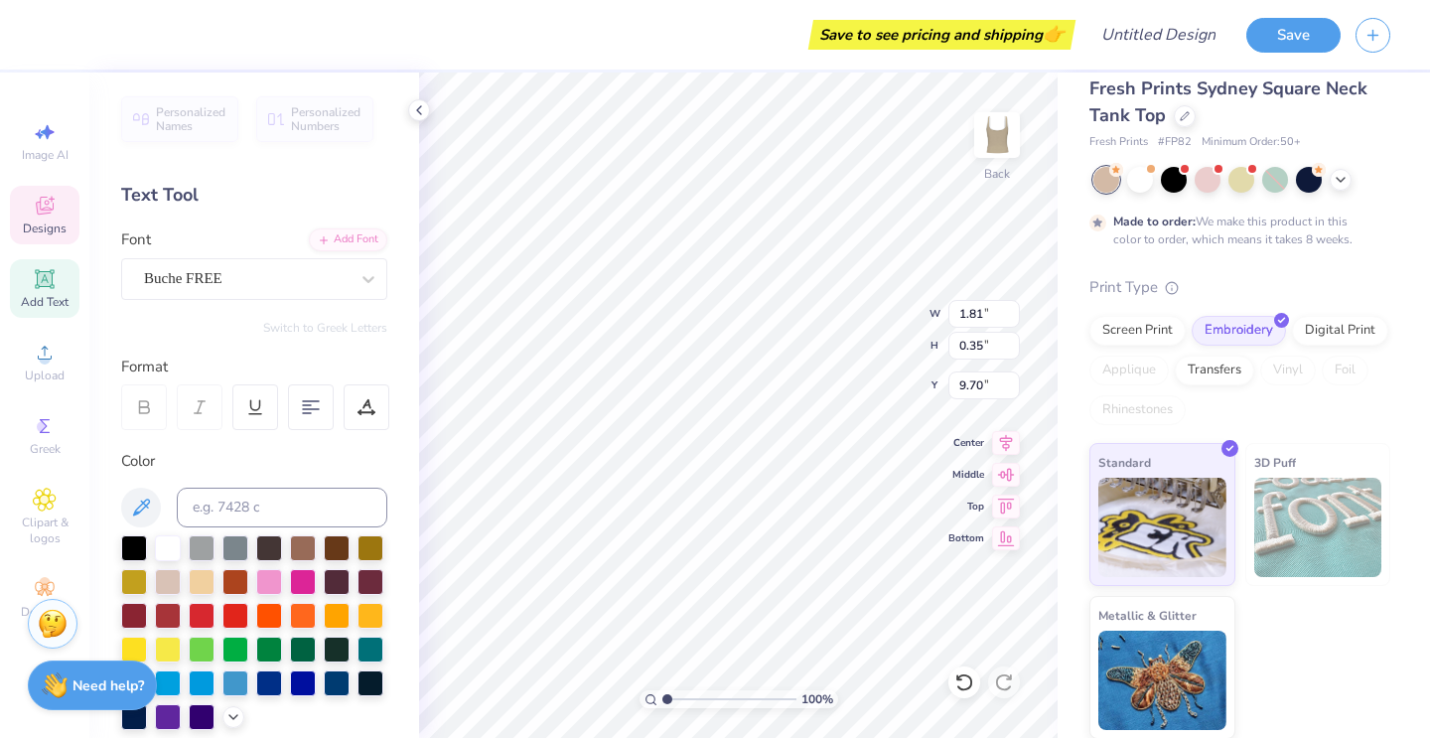
scroll to position [0, 2]
type input "7.00"
type input "5.13"
type input "3.93"
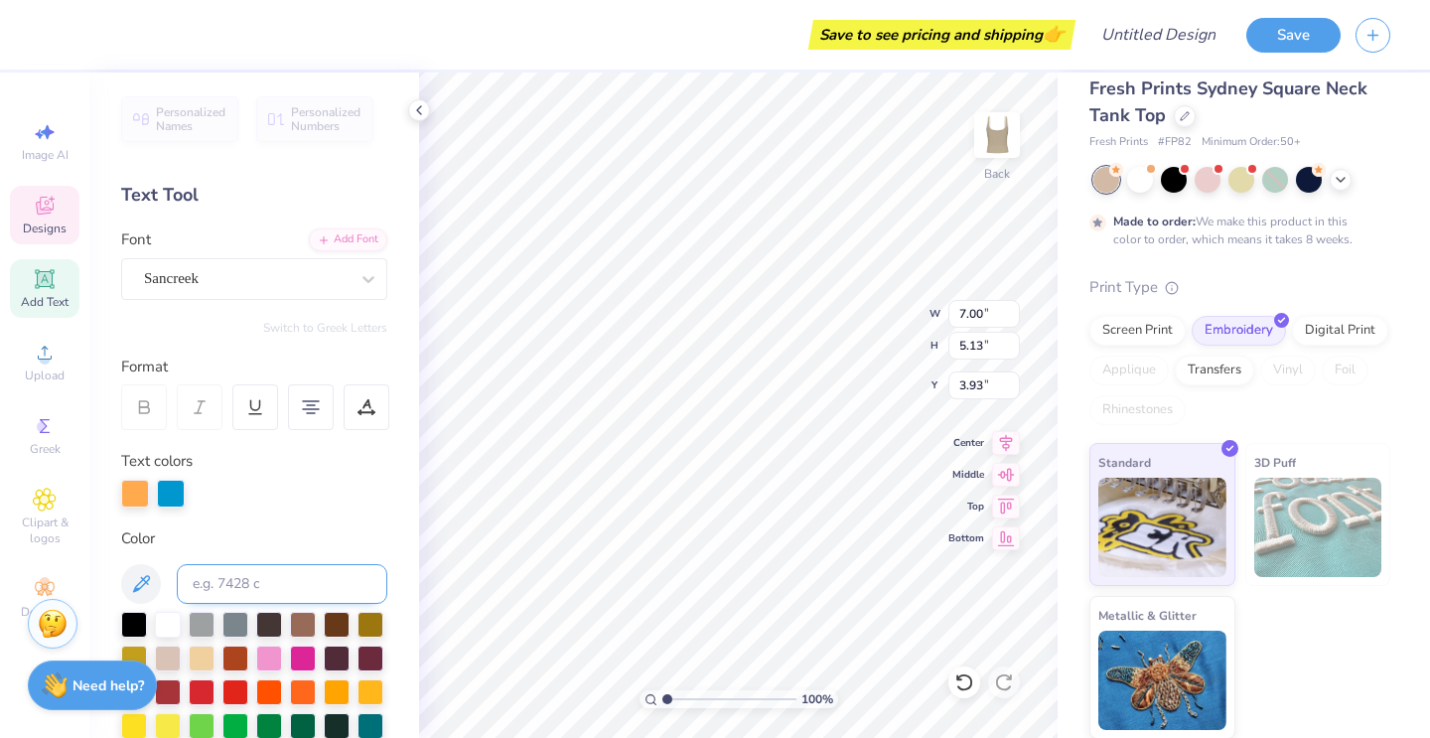
scroll to position [0, 1]
click at [225, 282] on div "Sancreek" at bounding box center [246, 278] width 209 height 31
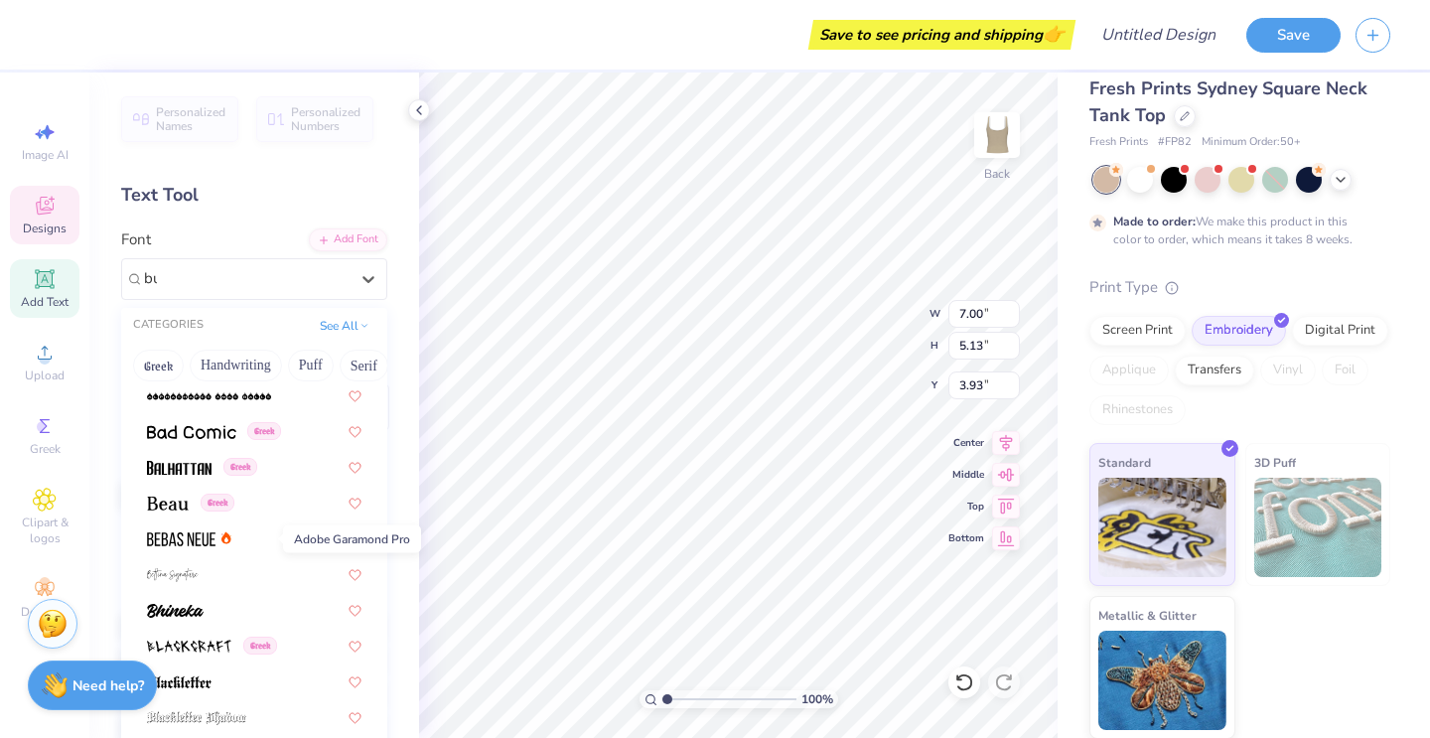
scroll to position [0, 0]
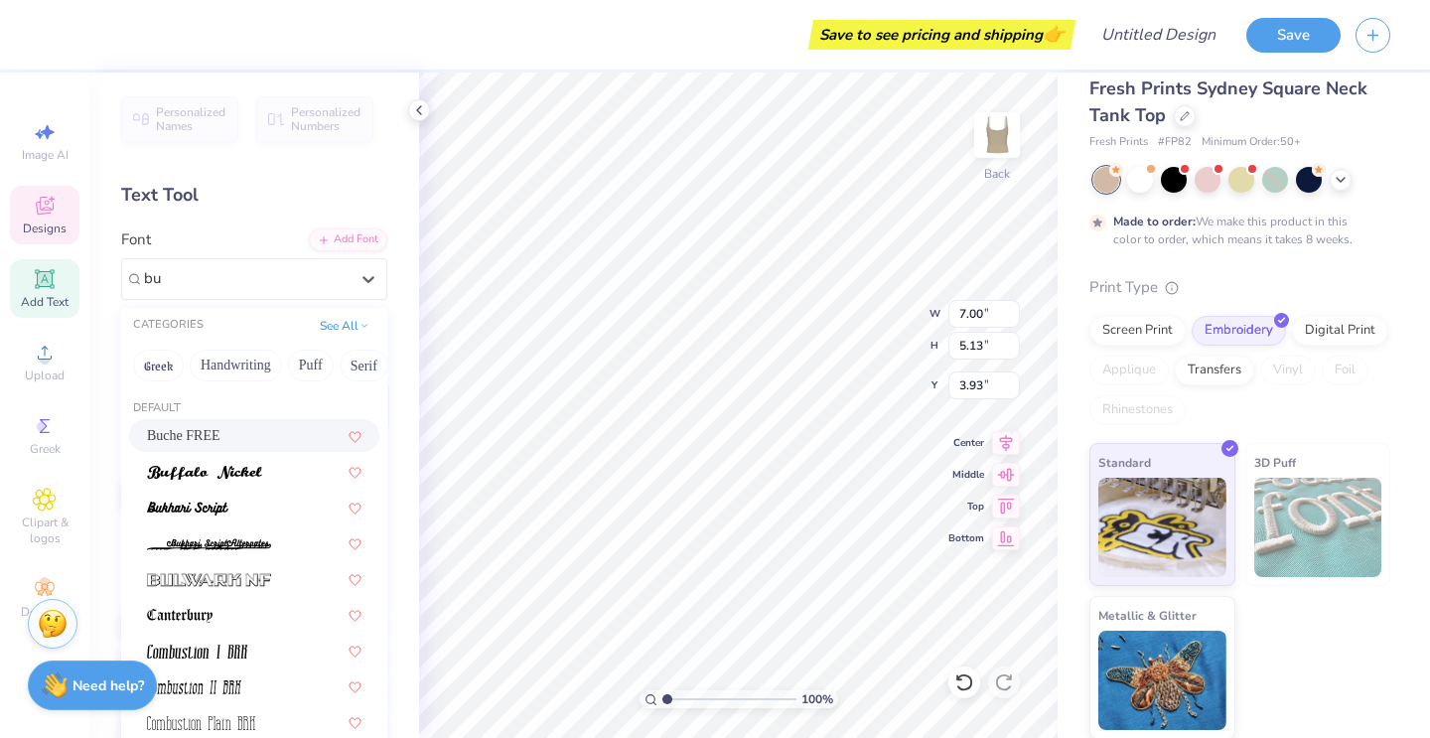
click at [220, 435] on div "Buche FREE" at bounding box center [254, 435] width 215 height 21
type input "bu"
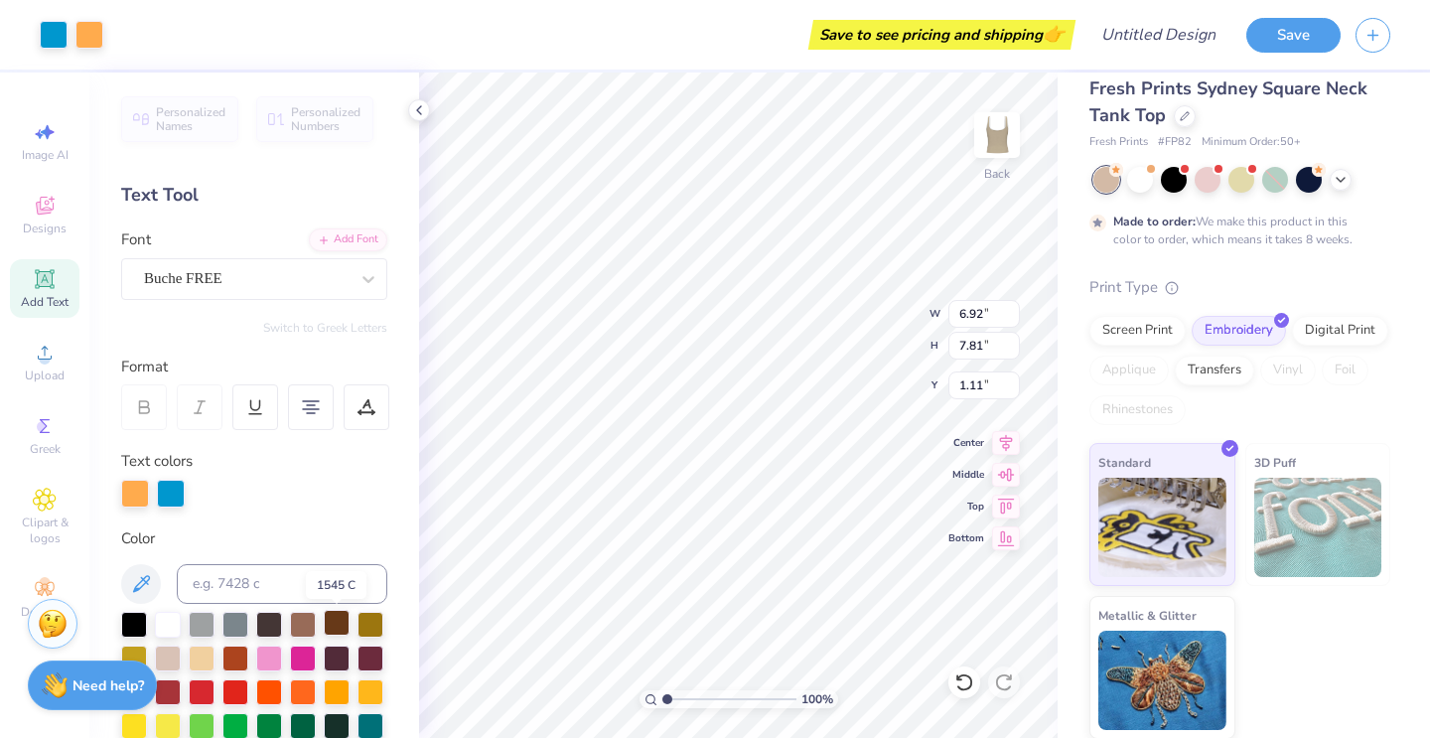
click at [331, 621] on div at bounding box center [337, 623] width 26 height 26
click at [302, 686] on div at bounding box center [303, 690] width 26 height 26
click at [42, 27] on div at bounding box center [54, 33] width 28 height 28
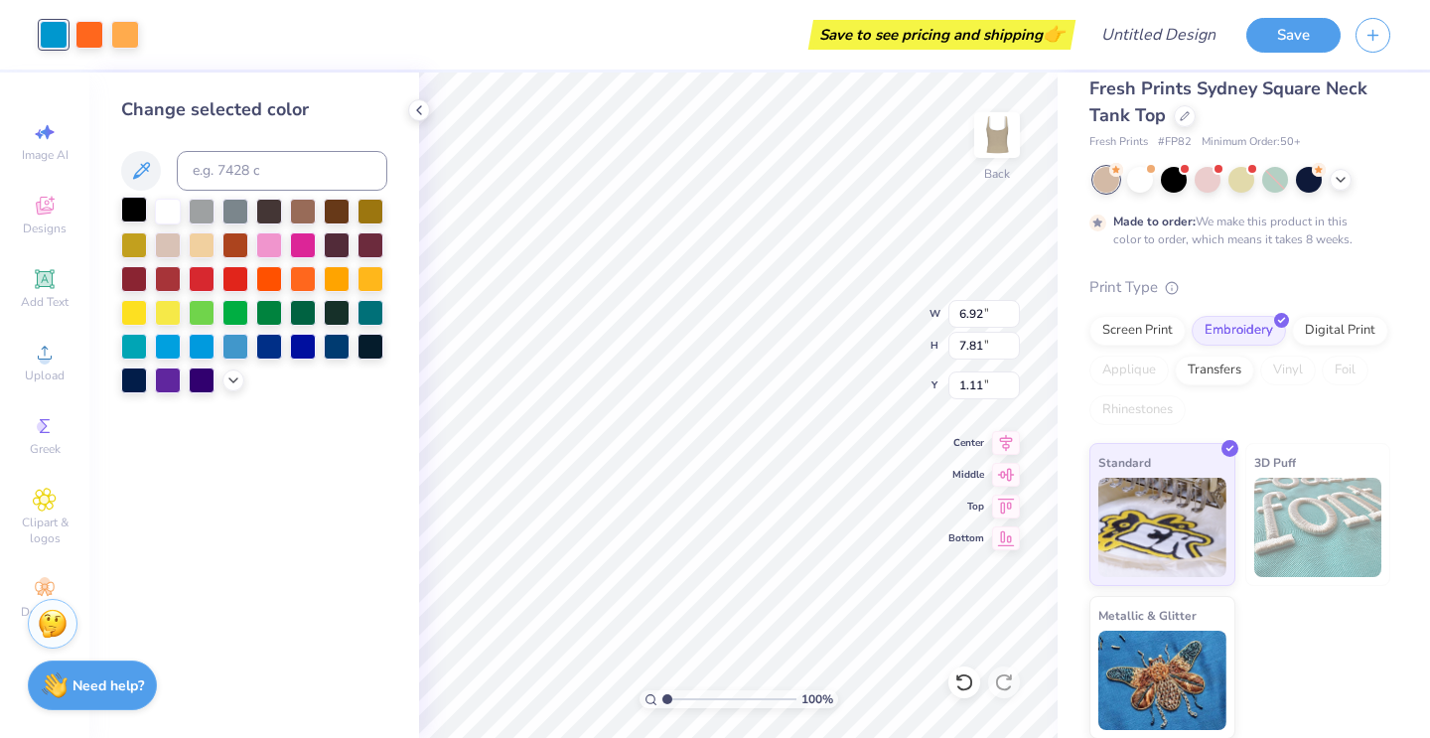
click at [126, 212] on div at bounding box center [134, 210] width 26 height 26
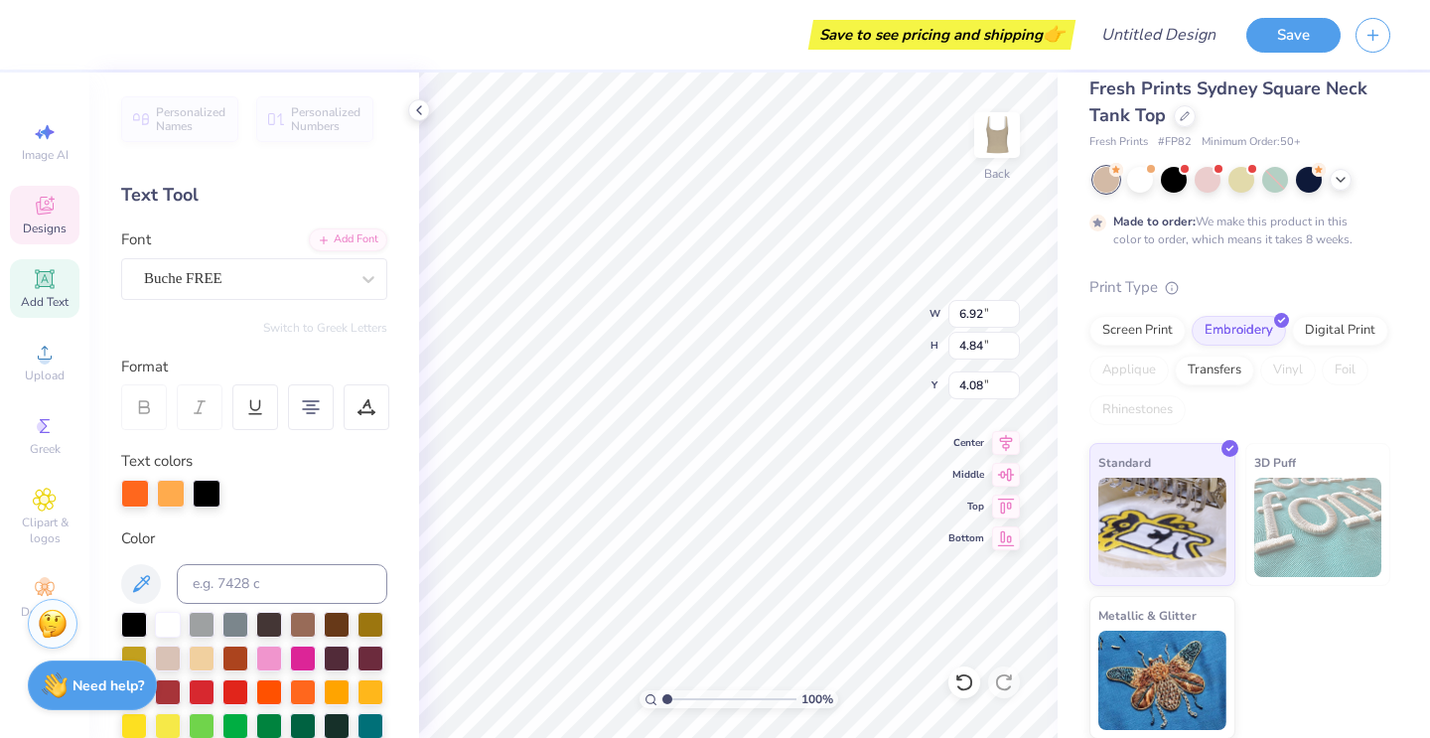
type input "1.79"
type input "0.34"
type input "9.71"
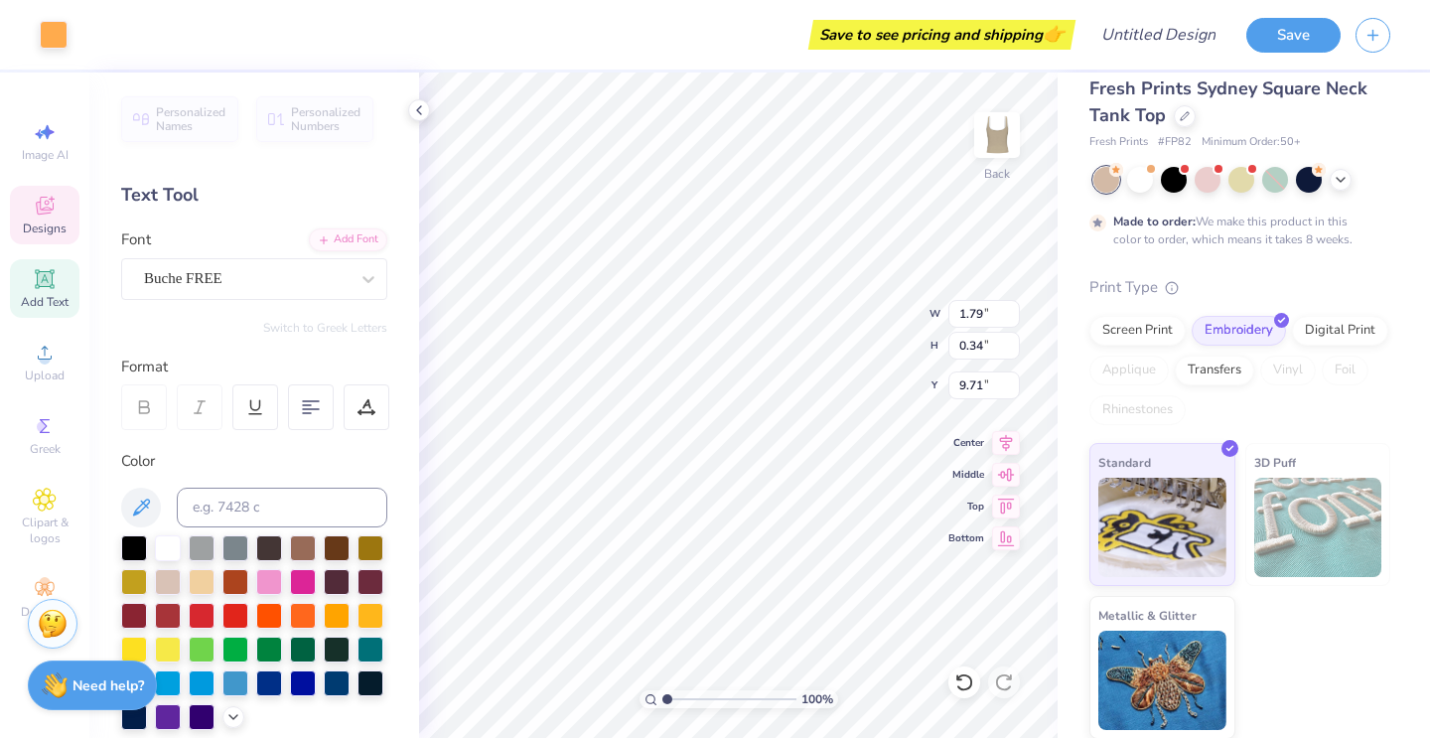
type input "5.52"
type input "0.97"
type input "9.56"
click at [267, 581] on div at bounding box center [269, 580] width 26 height 26
click at [346, 547] on div at bounding box center [337, 546] width 26 height 26
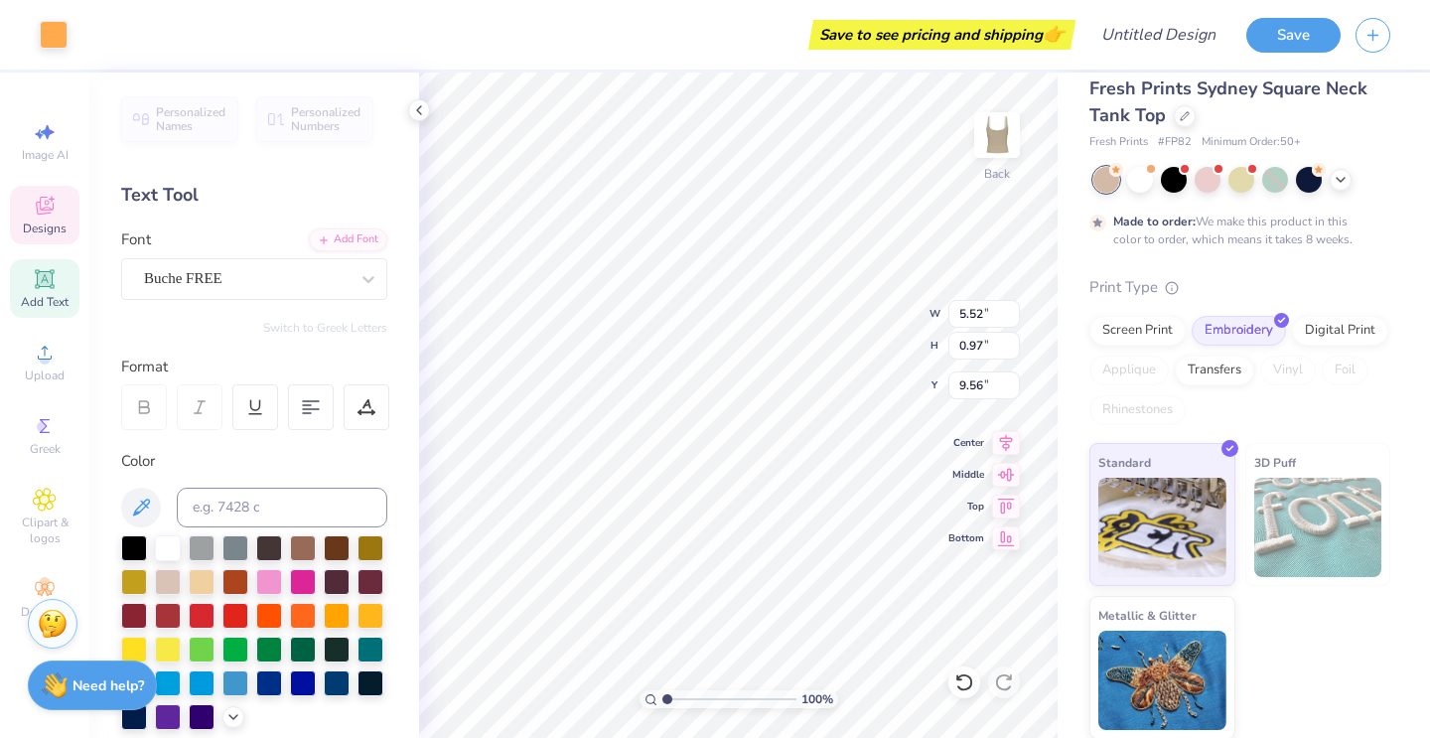
type input "1.79"
type input "0.34"
type input "9.71"
type textarea "est 1897"
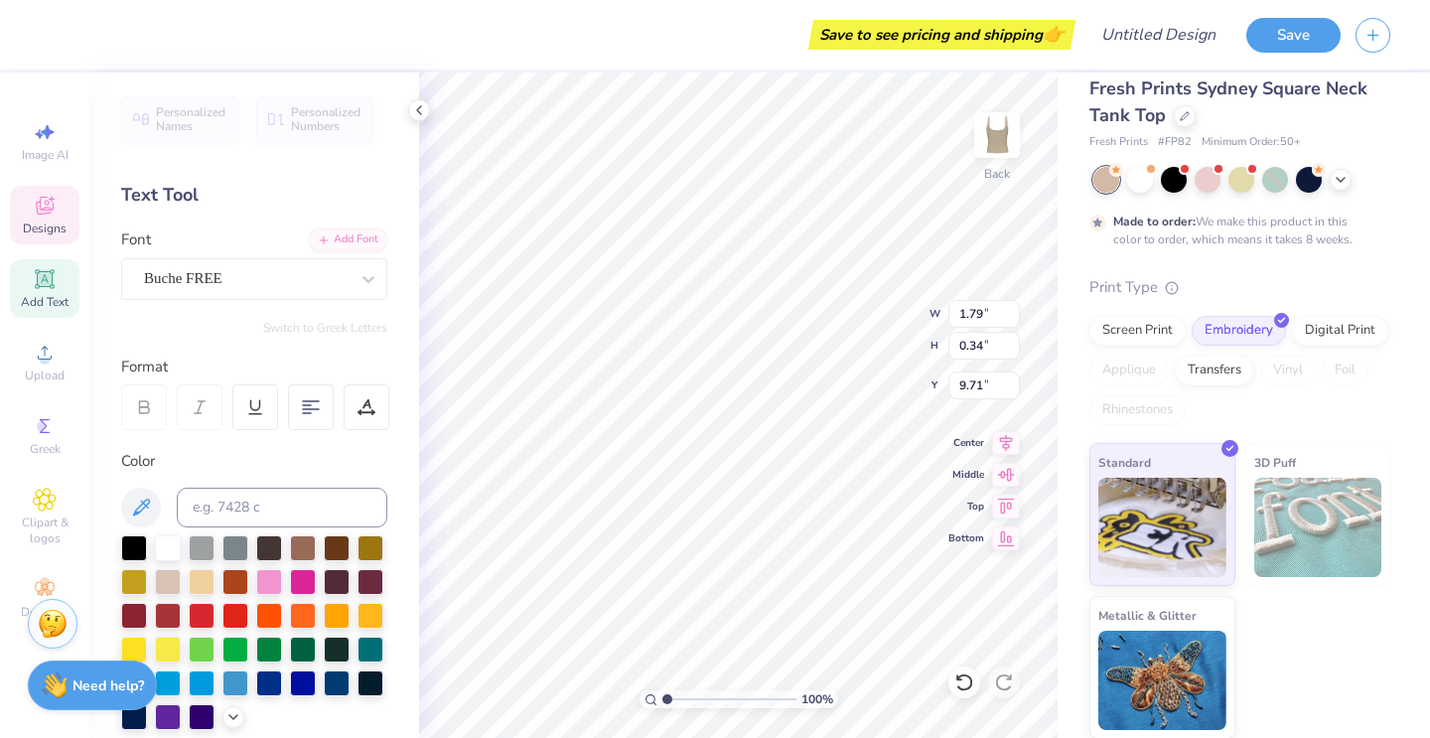
scroll to position [0, 2]
type input "5.52"
type input "0.97"
type input "9.56"
type input "1.79"
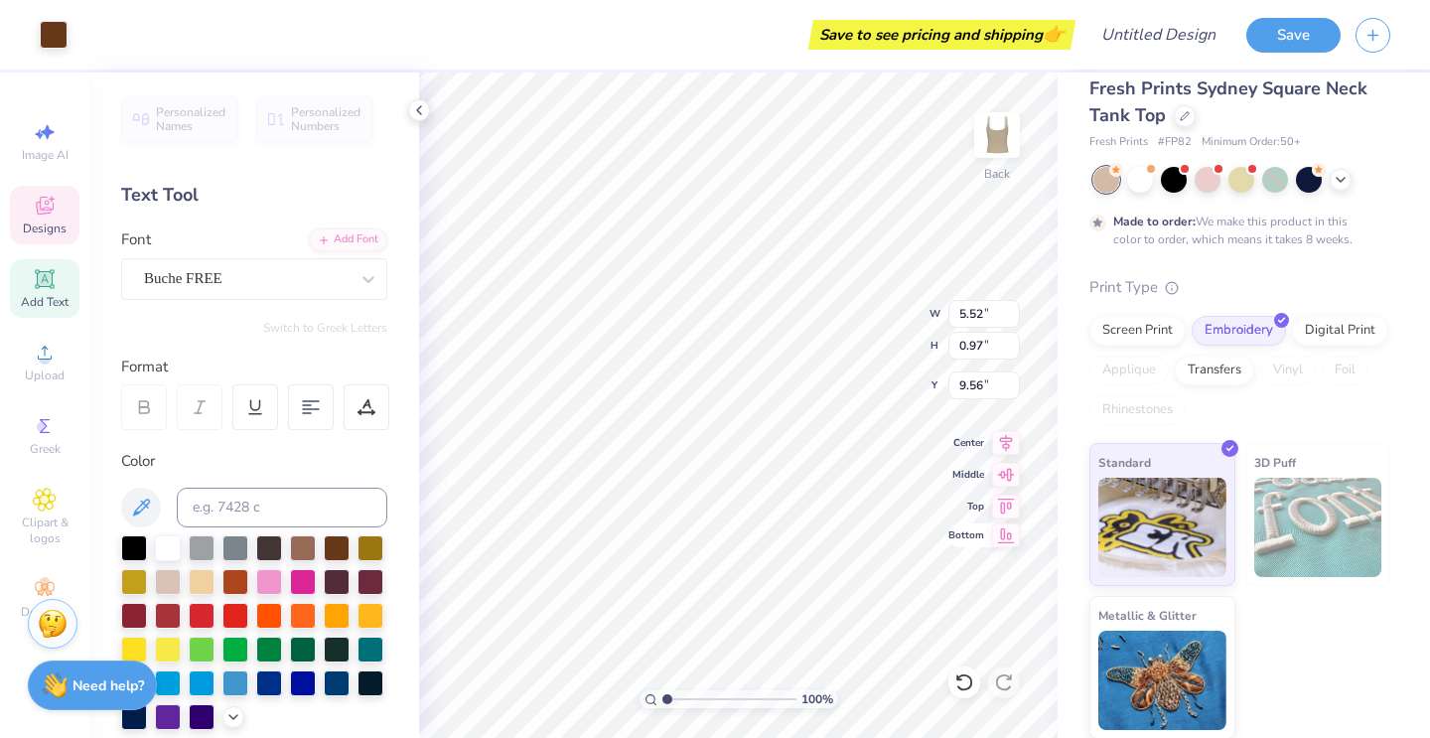
type input "0.34"
type input "9.71"
type textarea "est 1897"
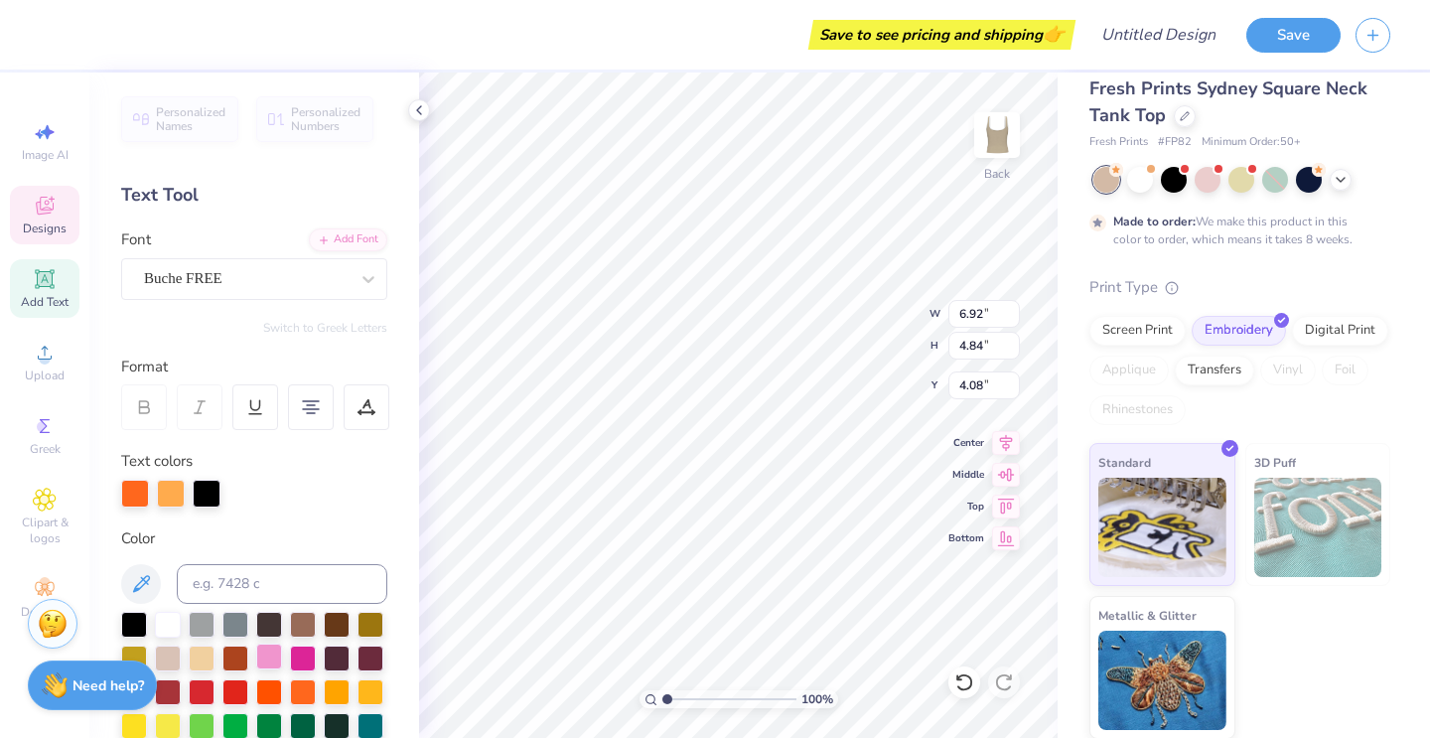
click at [270, 655] on div at bounding box center [269, 657] width 26 height 26
type input "5.52"
type input "0.97"
type input "9.56"
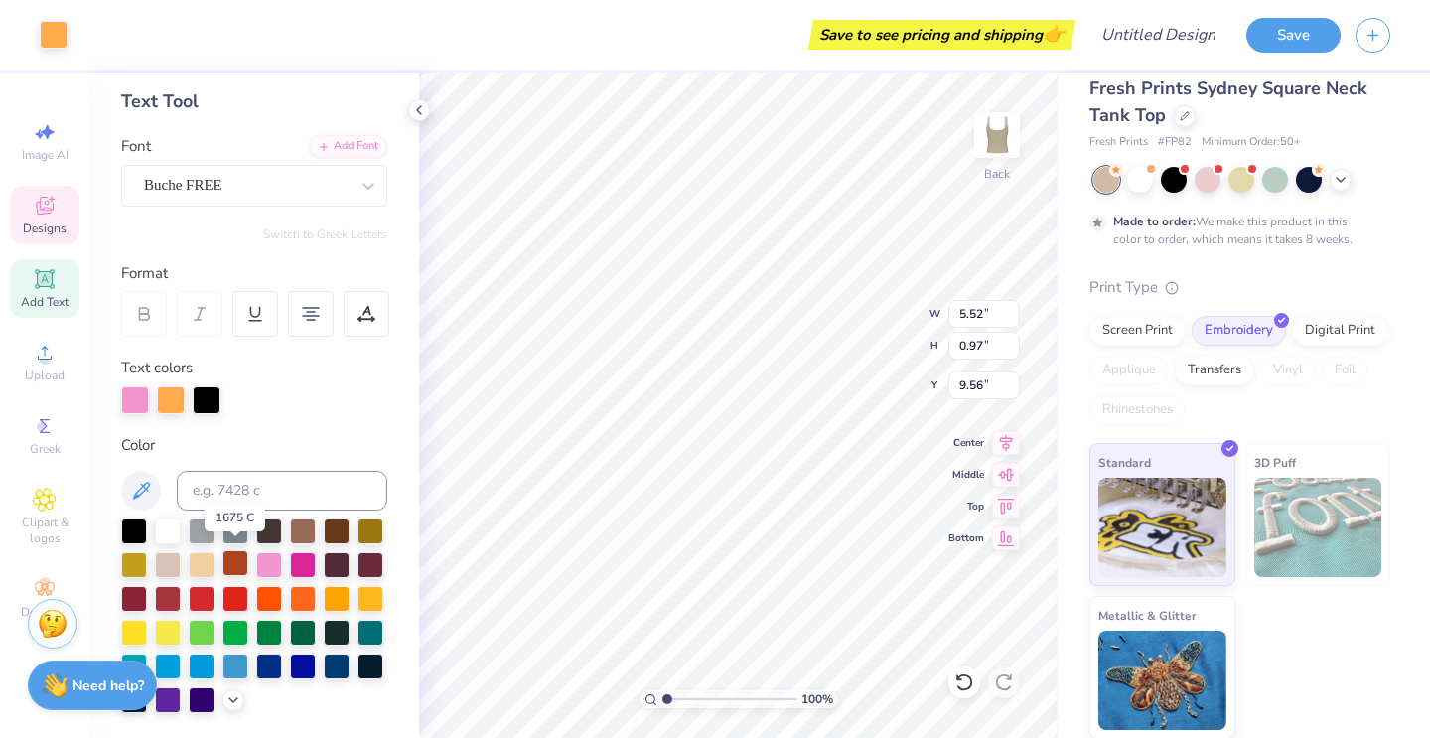
scroll to position [101, 0]
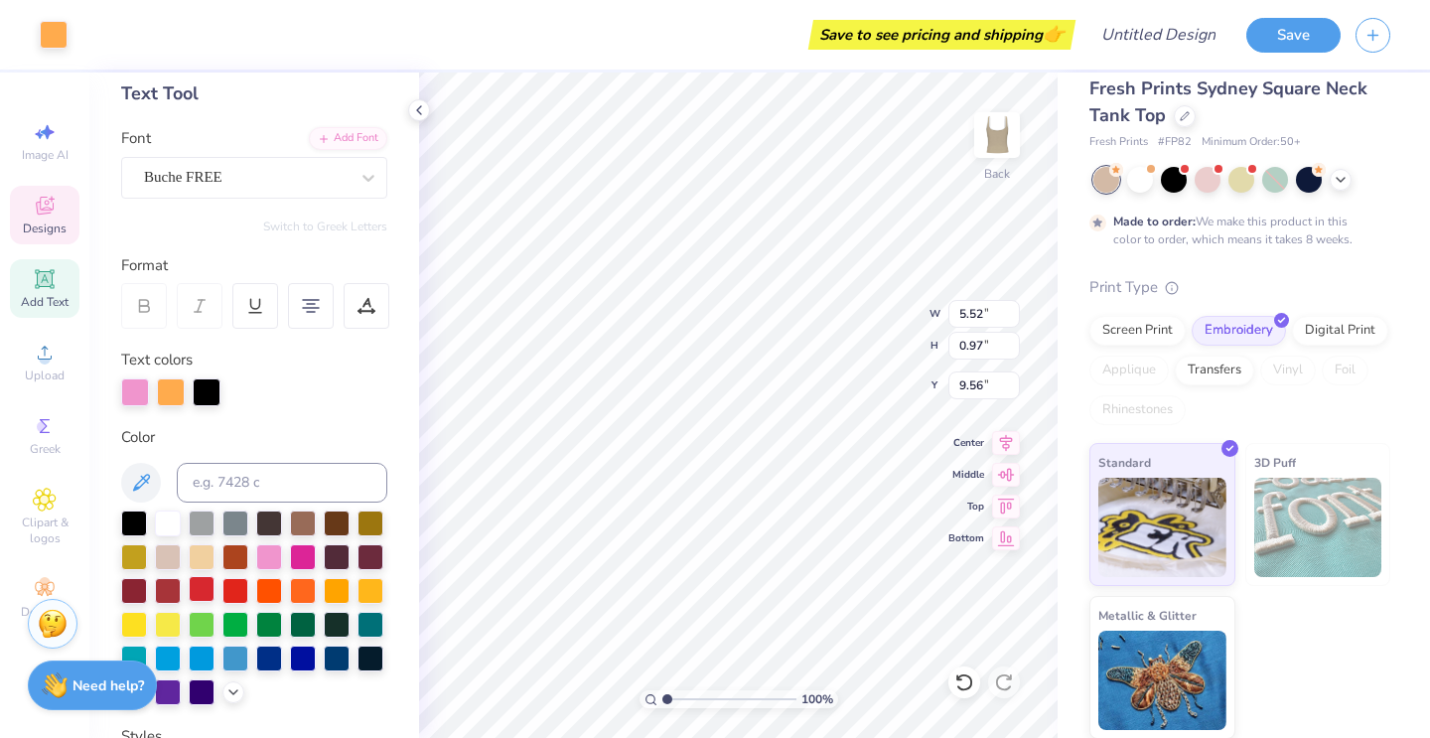
click at [198, 597] on div at bounding box center [202, 589] width 26 height 26
type input "6.92"
type input "4.84"
type input "4.08"
click at [261, 553] on div at bounding box center [269, 555] width 26 height 26
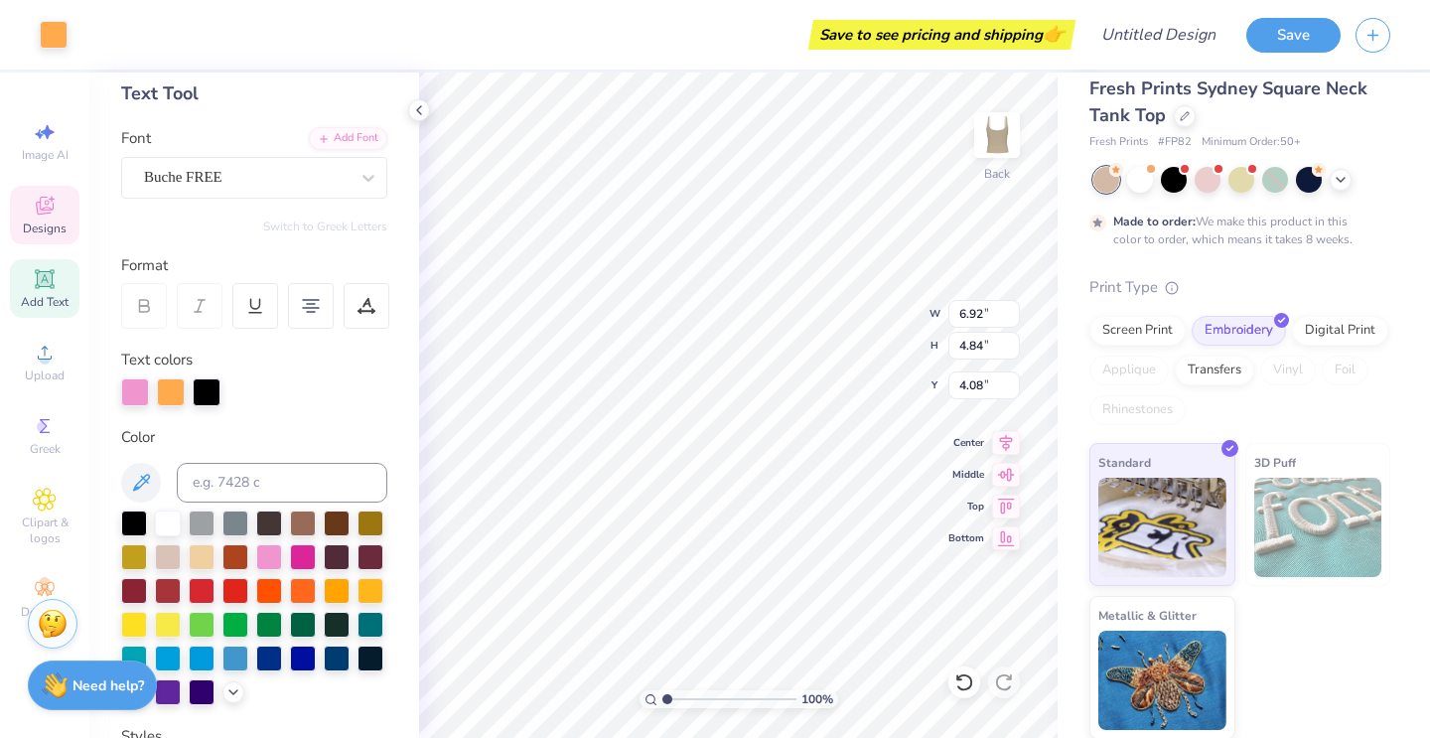
type input "5.52"
type input "0.97"
type input "9.56"
click at [206, 596] on div at bounding box center [202, 589] width 26 height 26
type input "6.92"
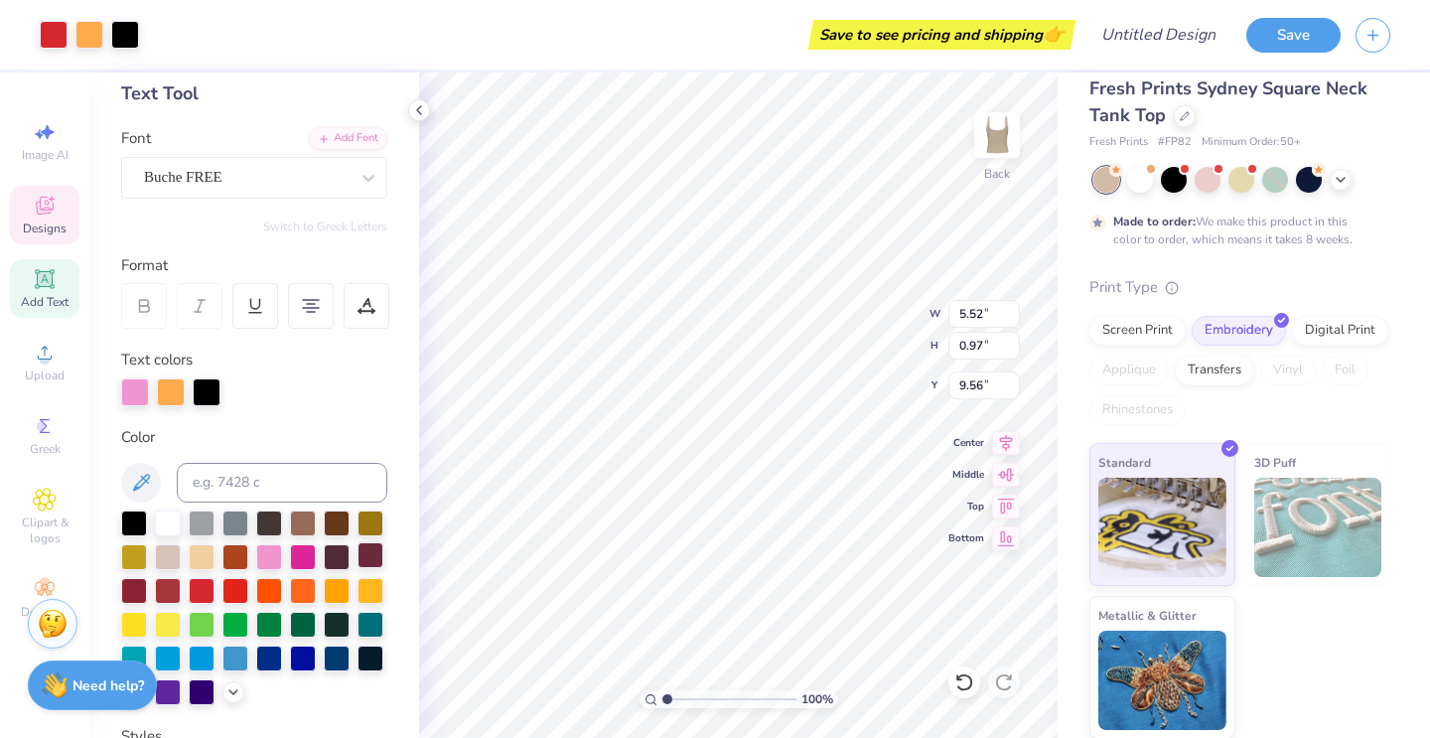
type input "4.84"
type input "4.08"
click at [272, 566] on div at bounding box center [269, 555] width 26 height 26
type input "10.58"
click at [338, 527] on div at bounding box center [337, 522] width 26 height 26
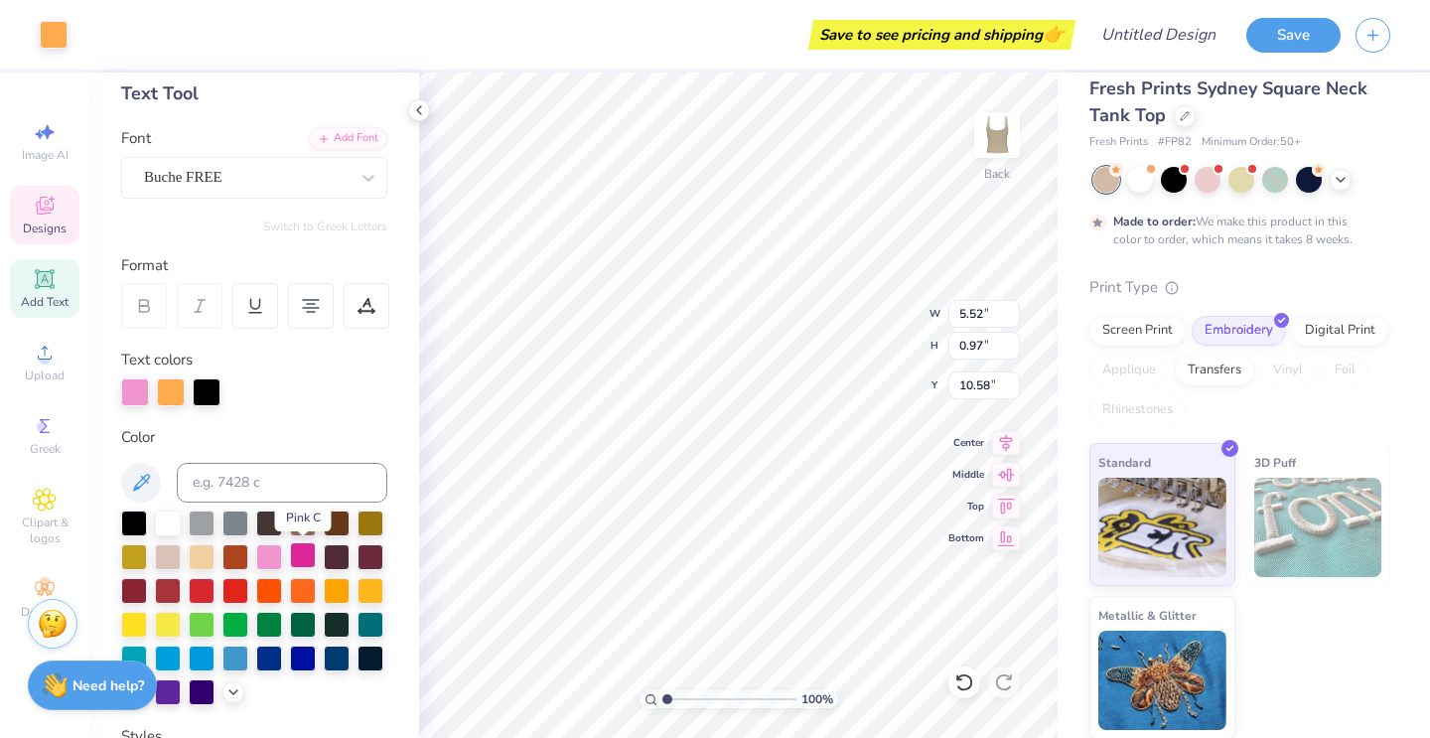
click at [297, 561] on div at bounding box center [303, 555] width 26 height 26
type input "1.79"
type input "0.34"
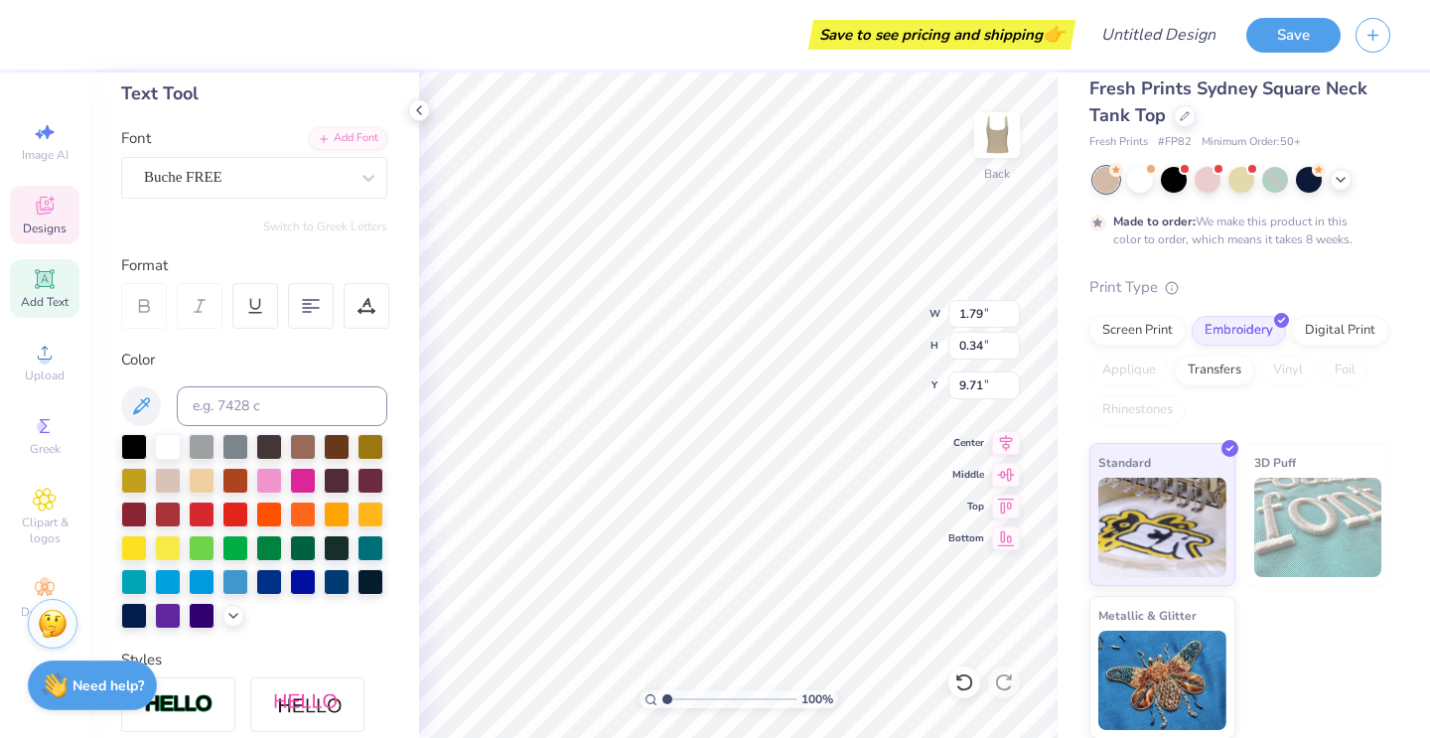
type input "10.72"
type input "5.52"
type input "0.97"
type input "9.53"
type input "1.79"
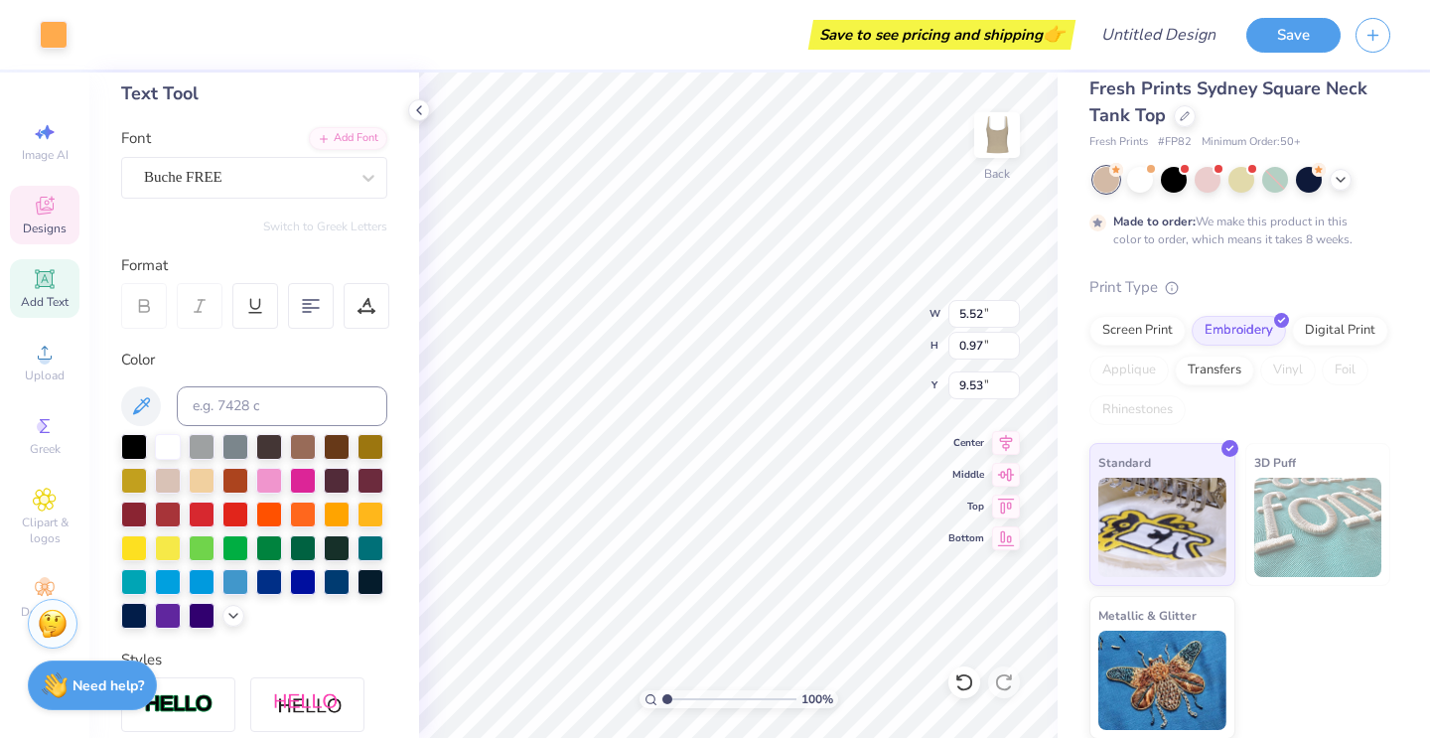
type input "0.34"
type input "9.68"
click at [312, 480] on div at bounding box center [303, 479] width 26 height 26
click at [189, 546] on div at bounding box center [202, 546] width 26 height 26
click at [301, 475] on div at bounding box center [303, 479] width 26 height 26
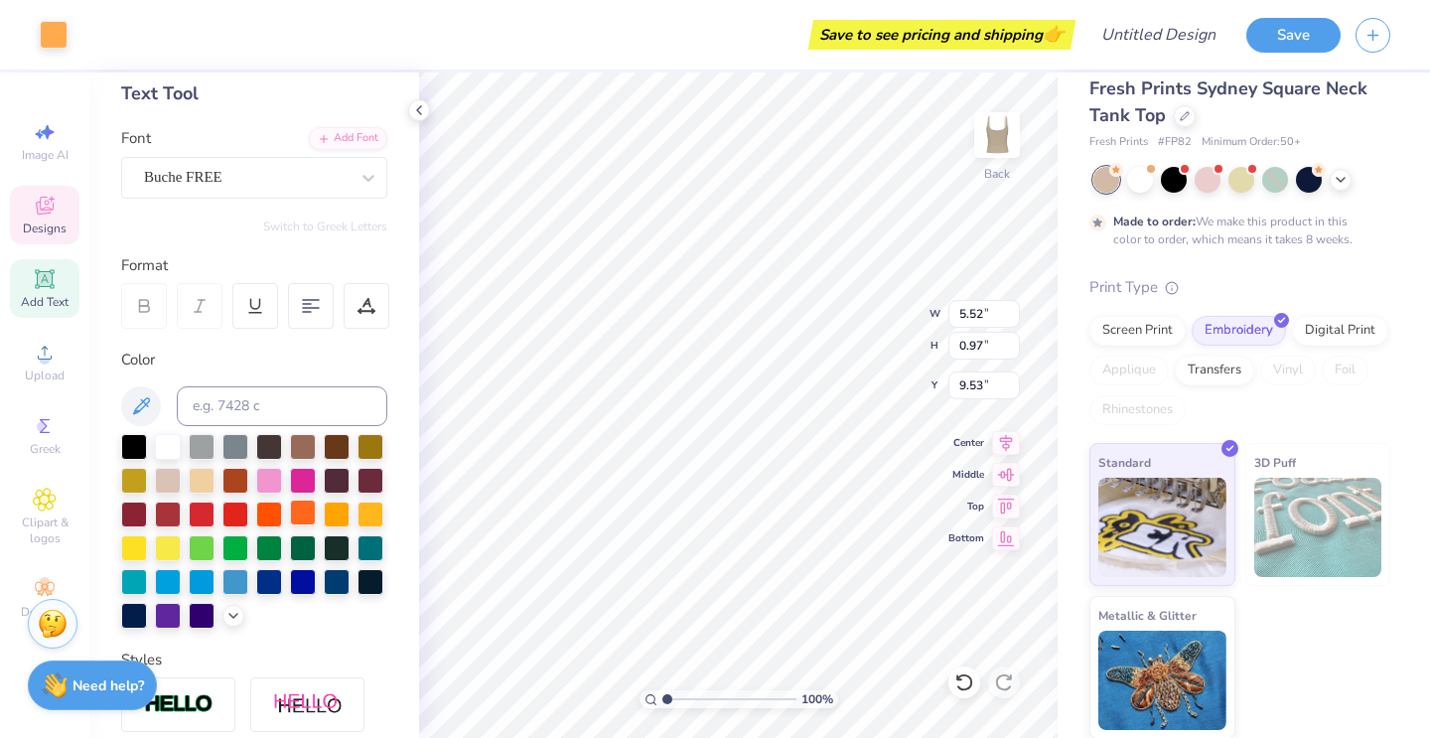
click at [300, 512] on div at bounding box center [303, 513] width 26 height 26
click at [292, 476] on div at bounding box center [303, 479] width 26 height 26
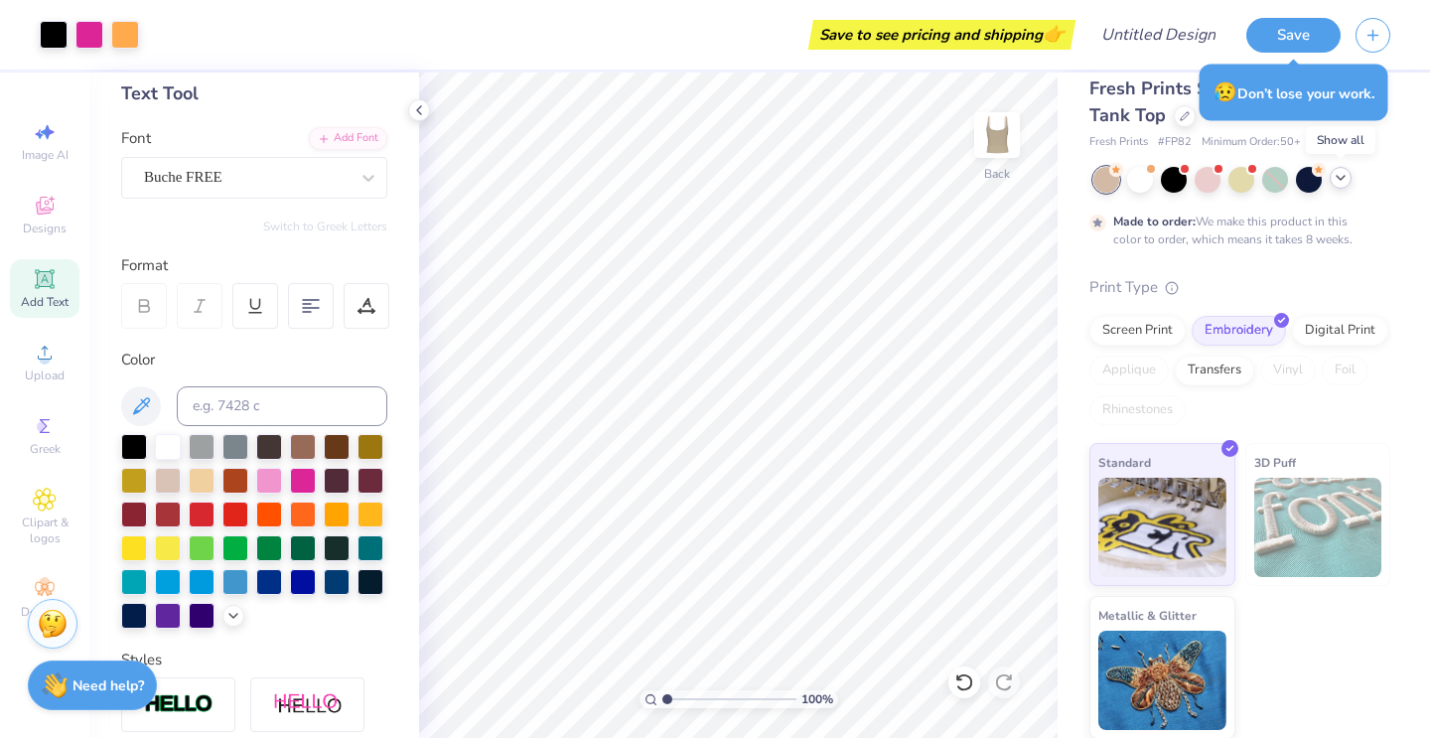
click at [1340, 177] on icon at bounding box center [1341, 178] width 16 height 16
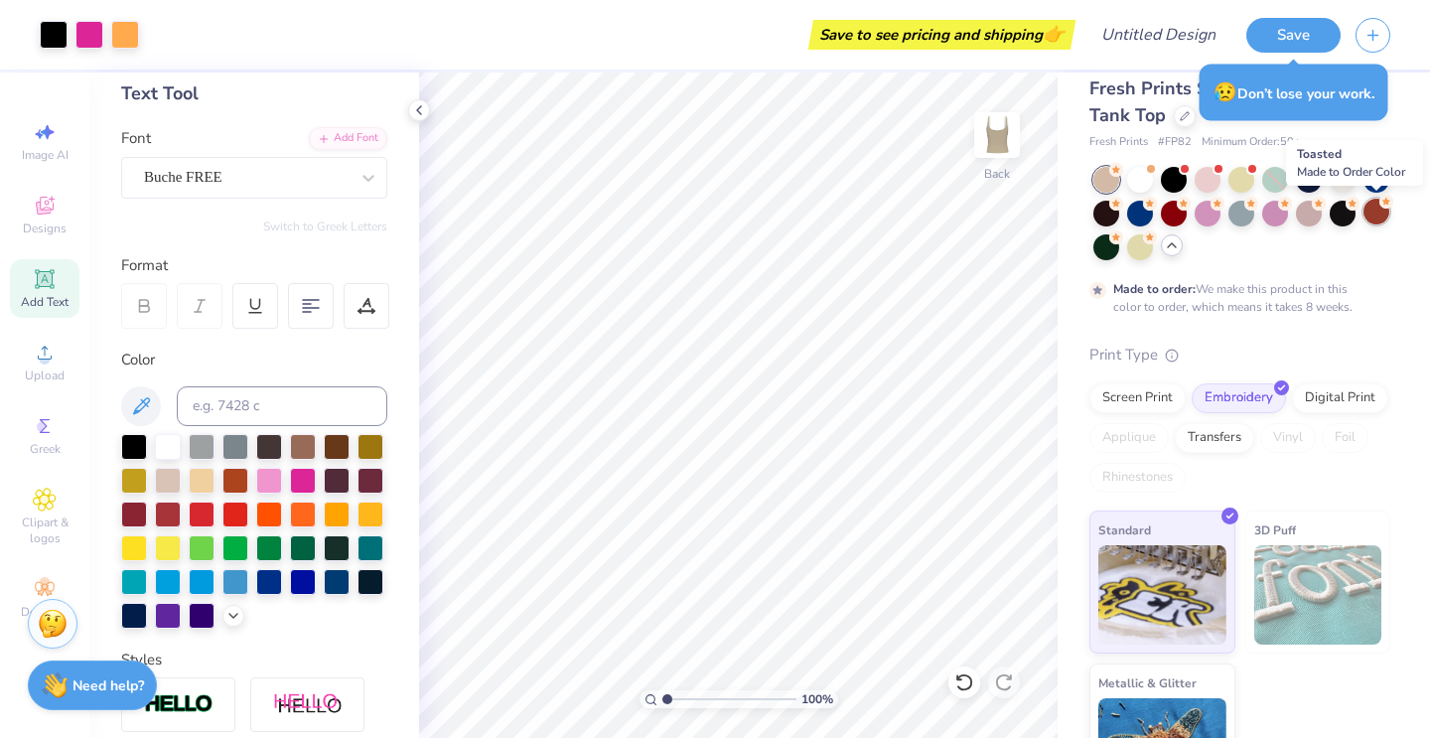
click at [1367, 213] on div at bounding box center [1377, 212] width 26 height 26
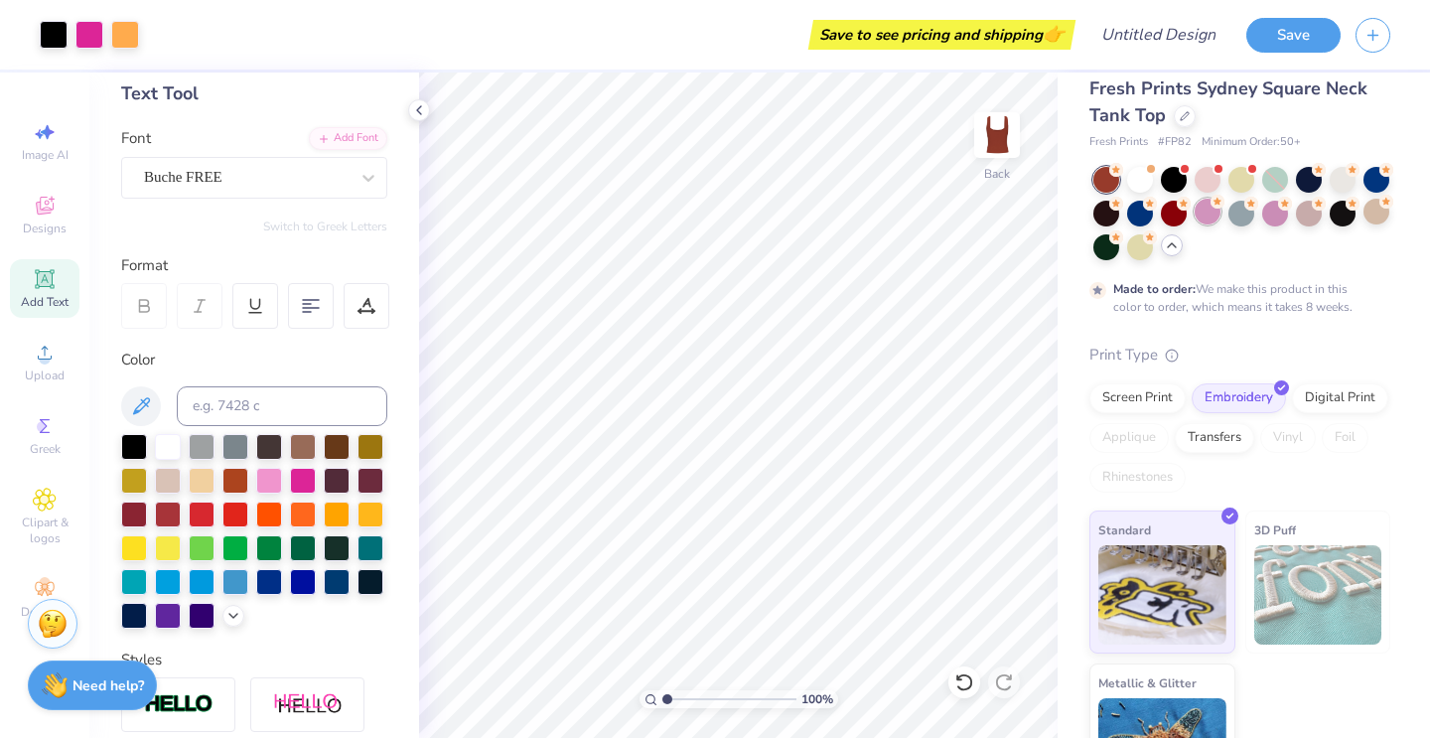
click at [1205, 218] on div at bounding box center [1208, 212] width 26 height 26
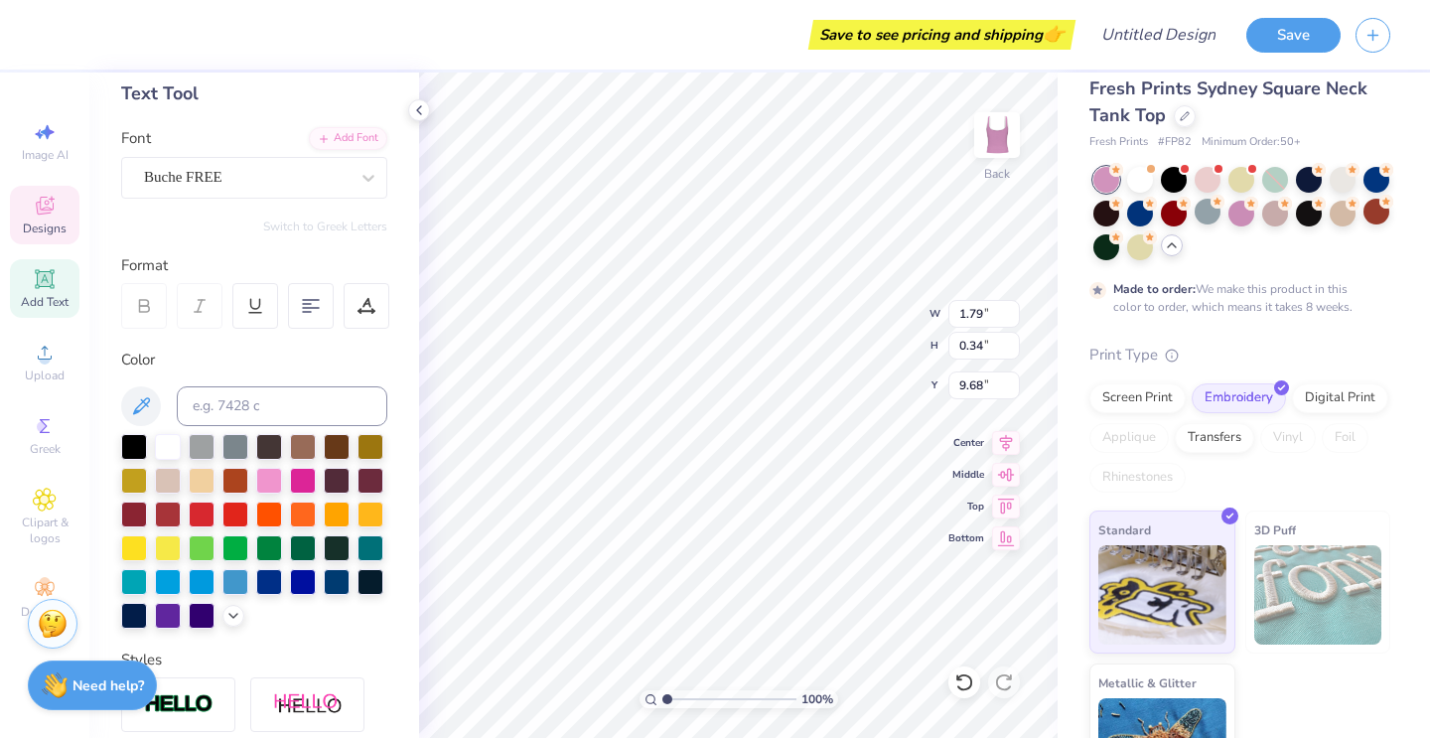
scroll to position [0, 2]
type textarea "e"
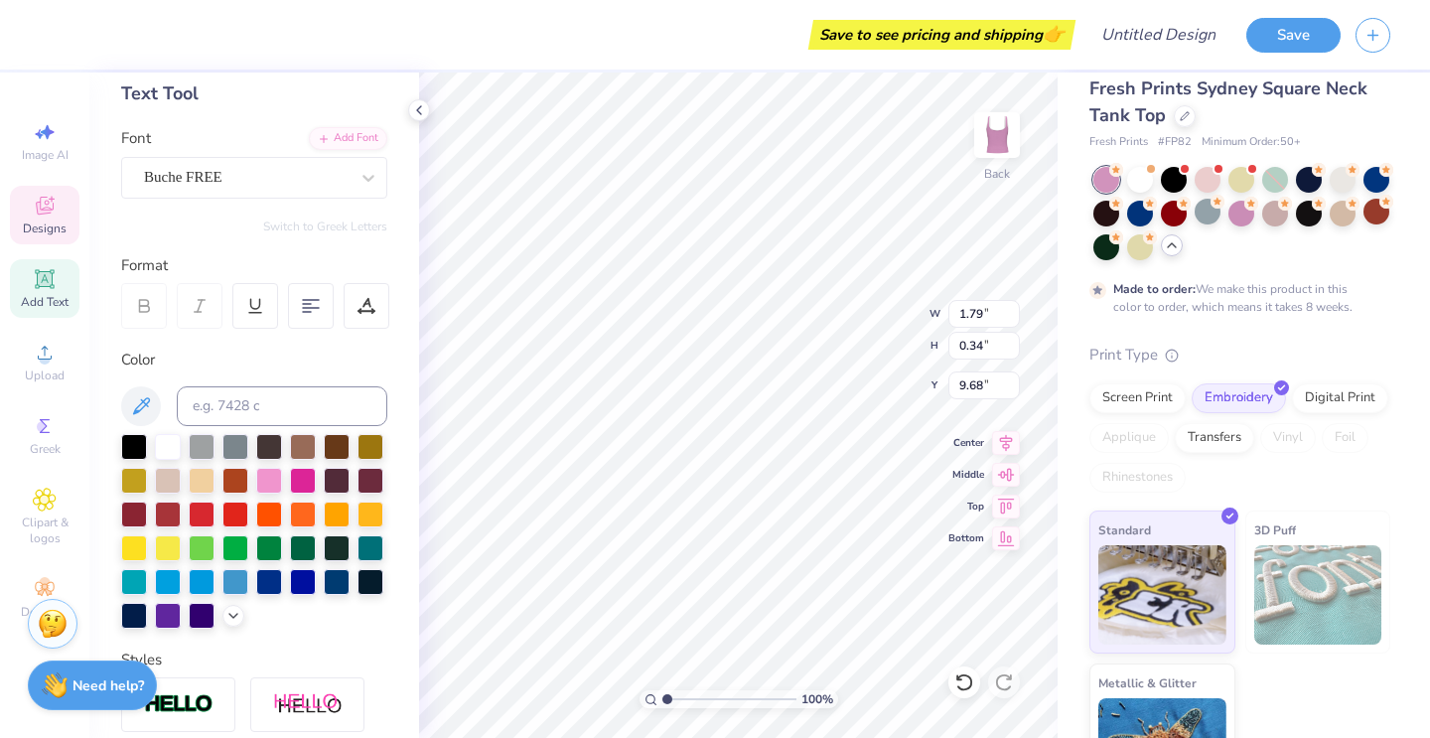
type textarea "est 1897"
type textarea "established 1897"
type textarea "est 1897"
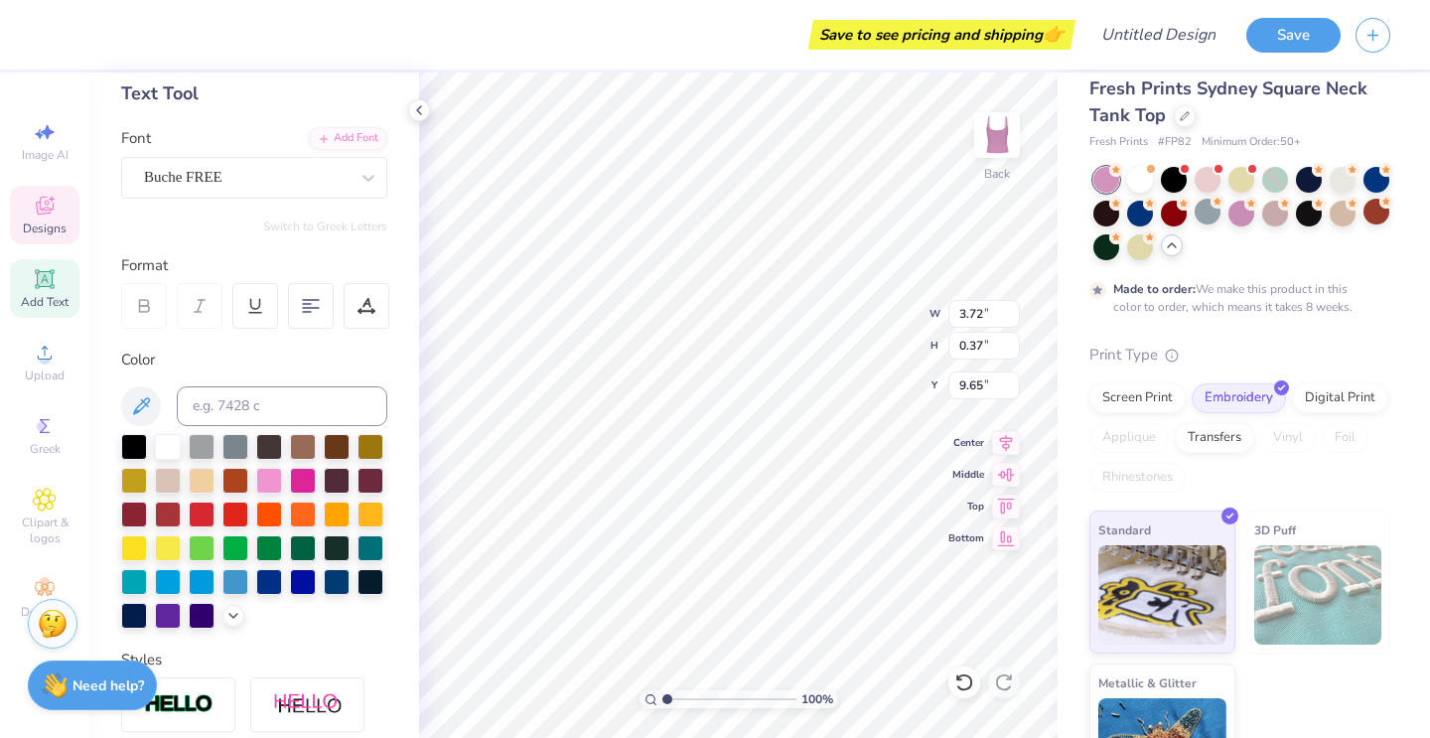
scroll to position [1, 2]
click at [294, 471] on div at bounding box center [303, 479] width 26 height 26
click at [279, 475] on div at bounding box center [269, 479] width 26 height 26
click at [300, 480] on div at bounding box center [303, 479] width 26 height 26
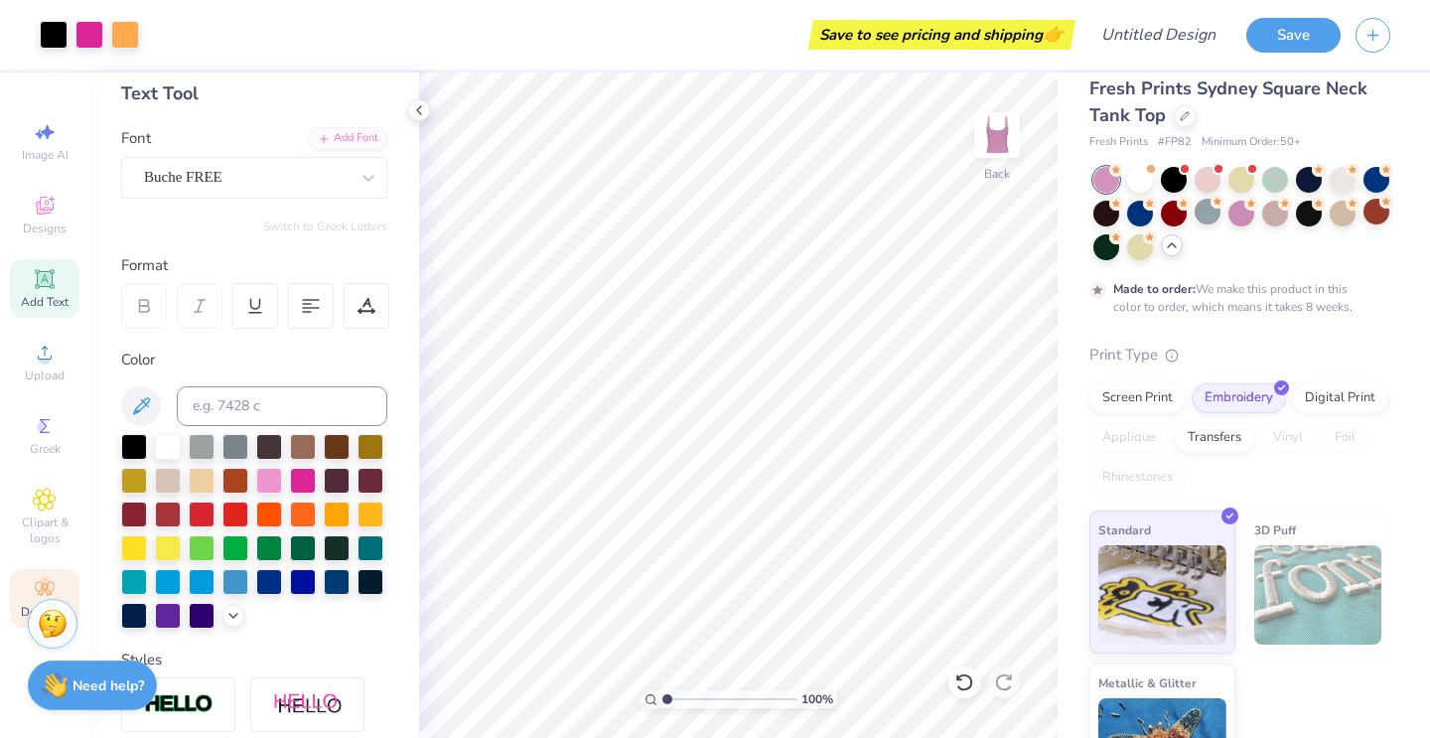
click at [32, 578] on div "Decorate" at bounding box center [45, 598] width 70 height 59
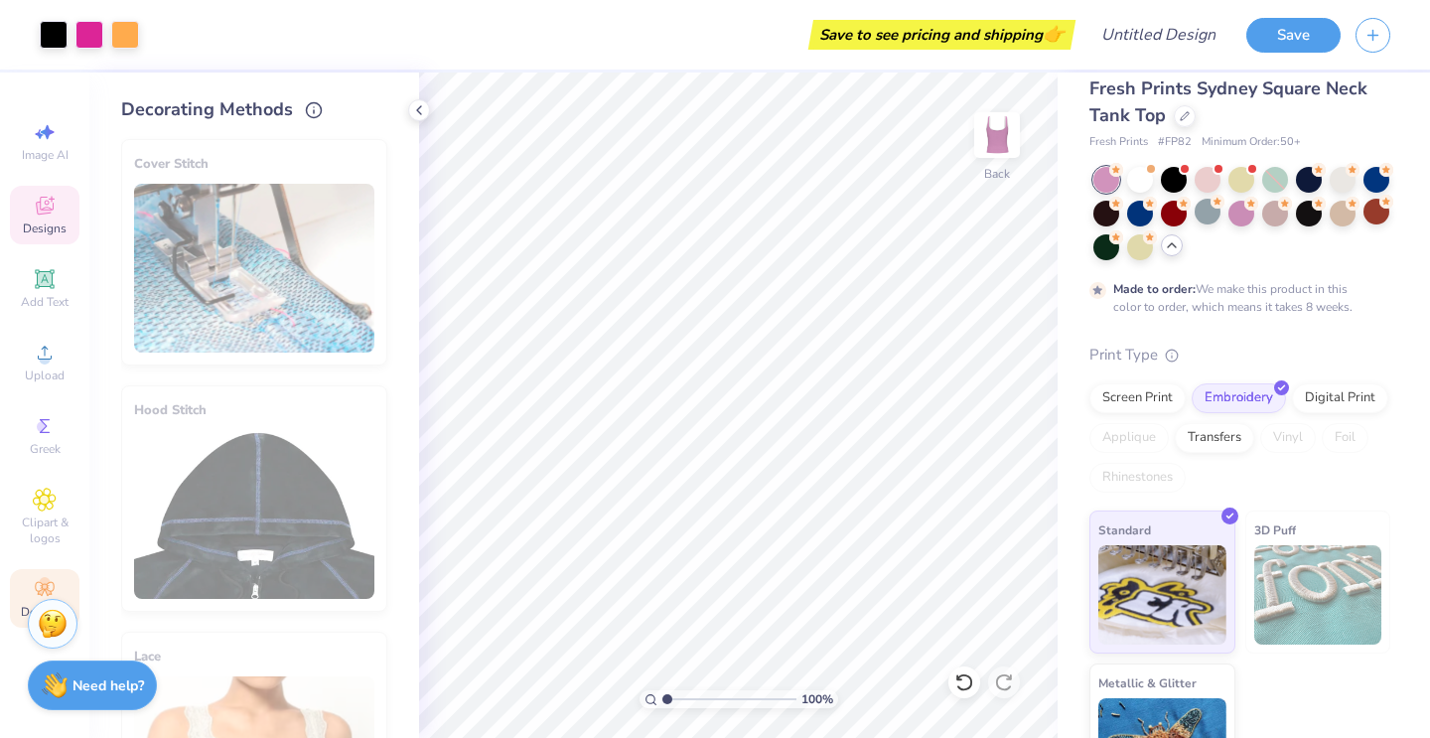
click at [76, 203] on div "Designs" at bounding box center [45, 215] width 70 height 59
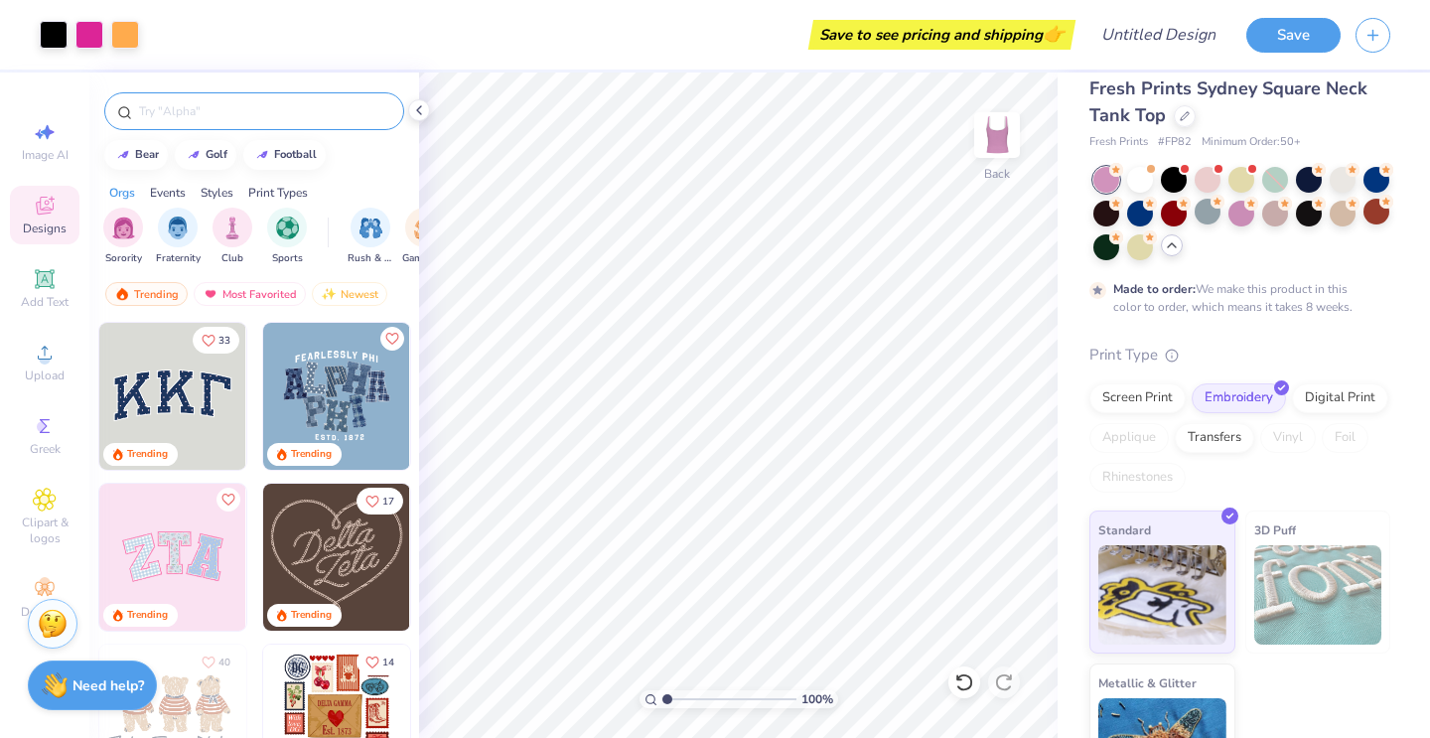
click at [239, 118] on input "text" at bounding box center [264, 111] width 254 height 20
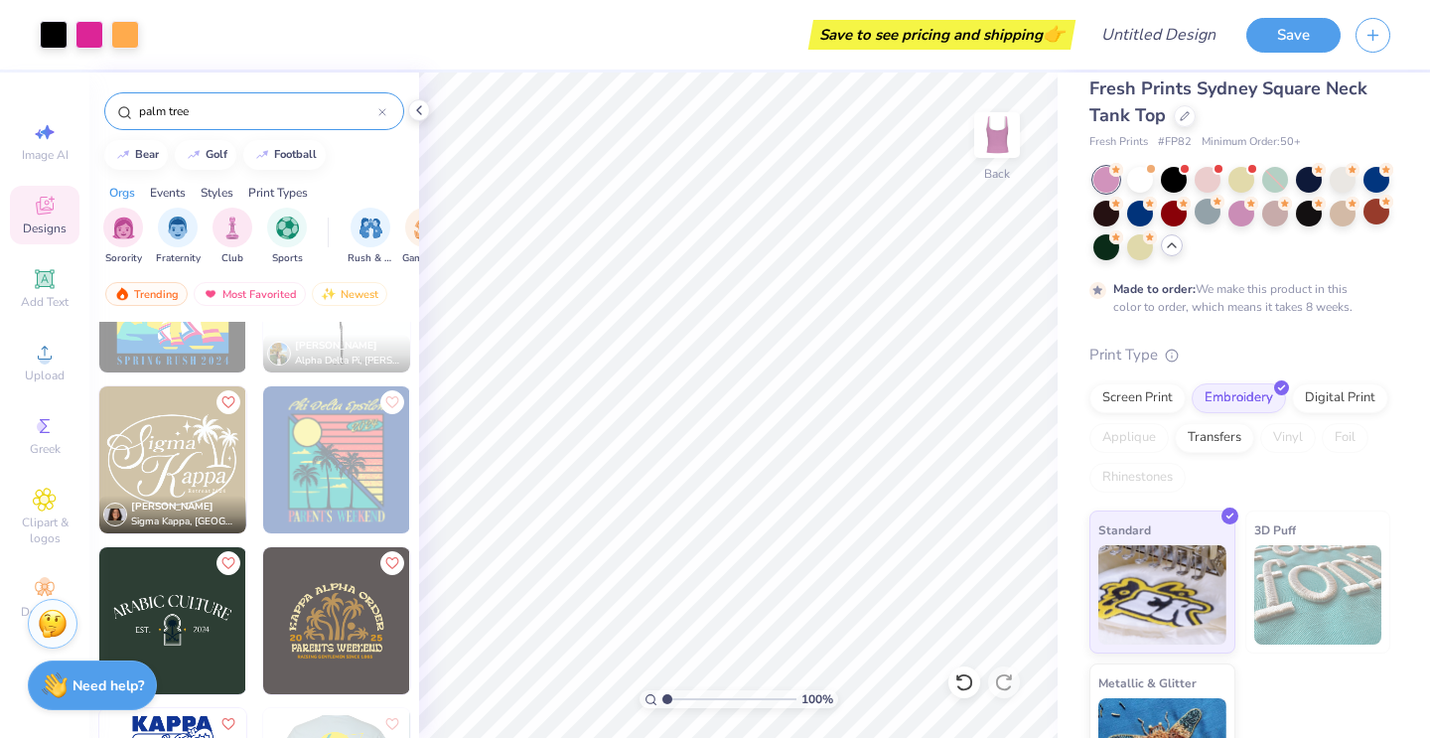
scroll to position [740, 0]
type input "palm tree"
click at [197, 433] on img at bounding box center [172, 460] width 147 height 147
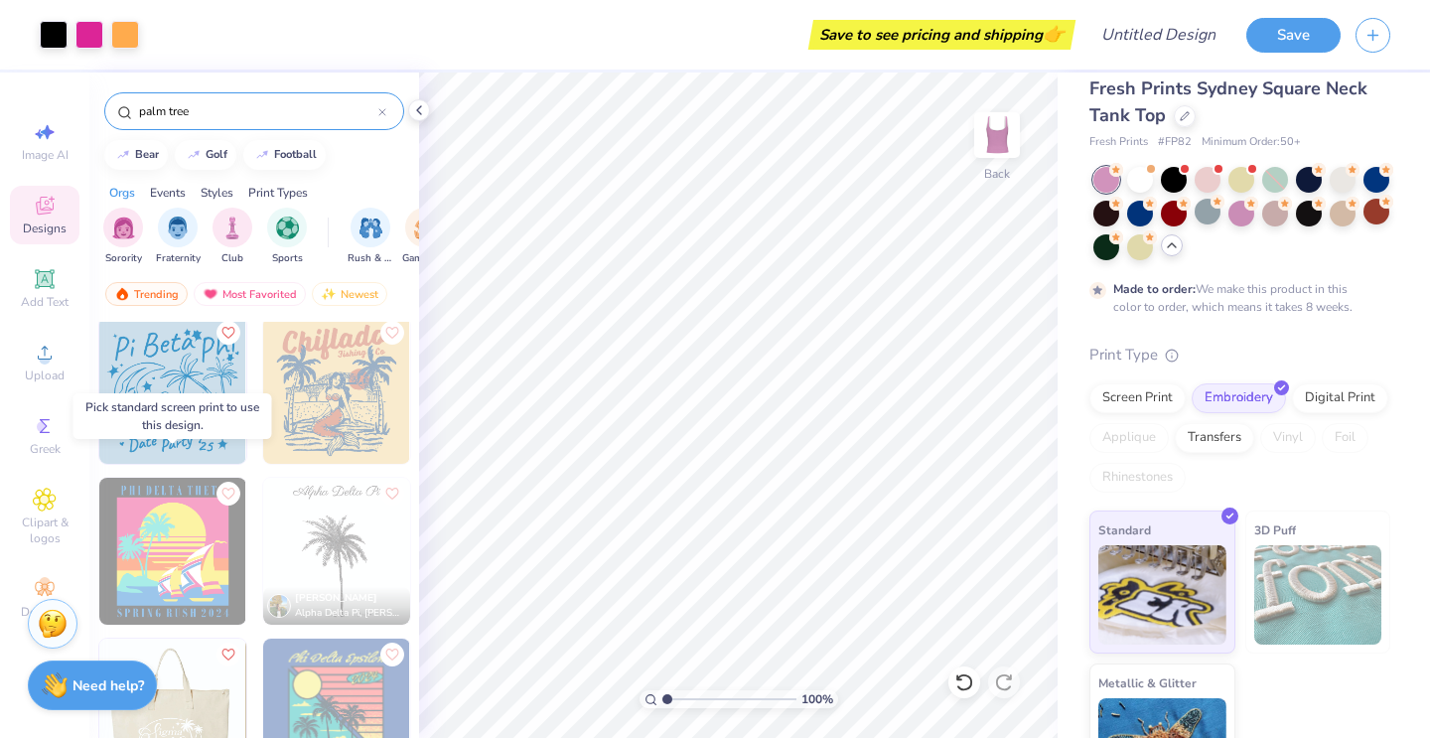
scroll to position [483, 0]
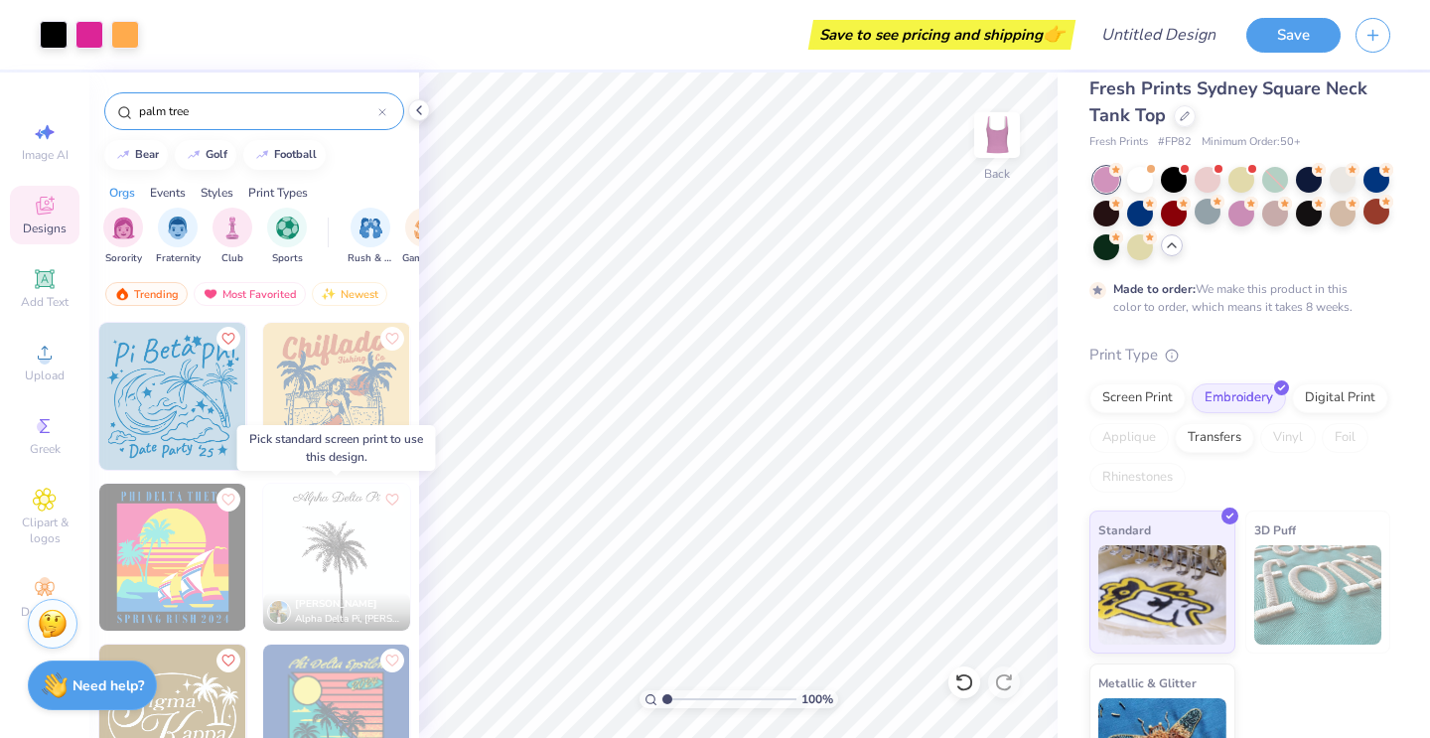
click at [347, 553] on img at bounding box center [336, 557] width 147 height 147
click at [320, 545] on img at bounding box center [336, 557] width 147 height 147
click at [351, 532] on img at bounding box center [336, 557] width 147 height 147
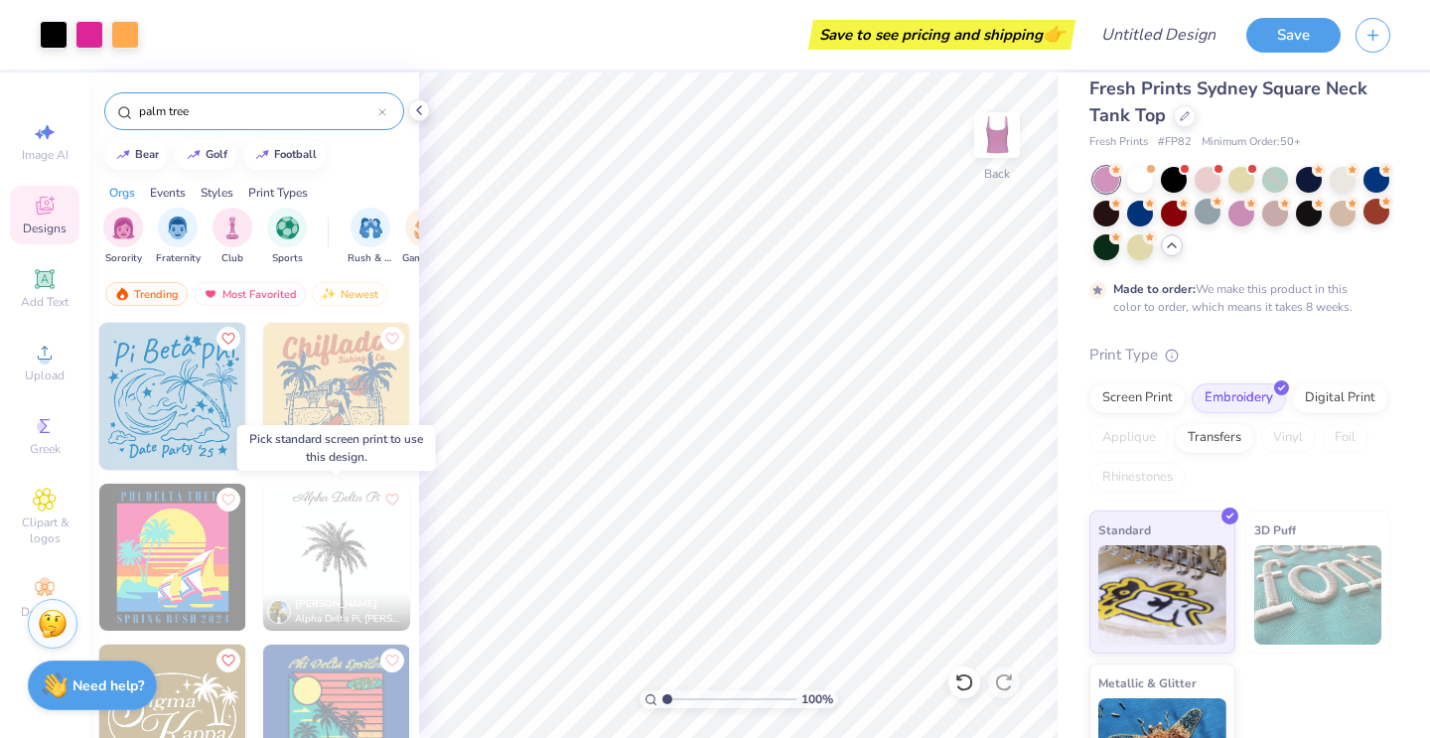
click at [373, 579] on img at bounding box center [336, 557] width 147 height 147
click at [373, 579] on div at bounding box center [189, 557] width 441 height 147
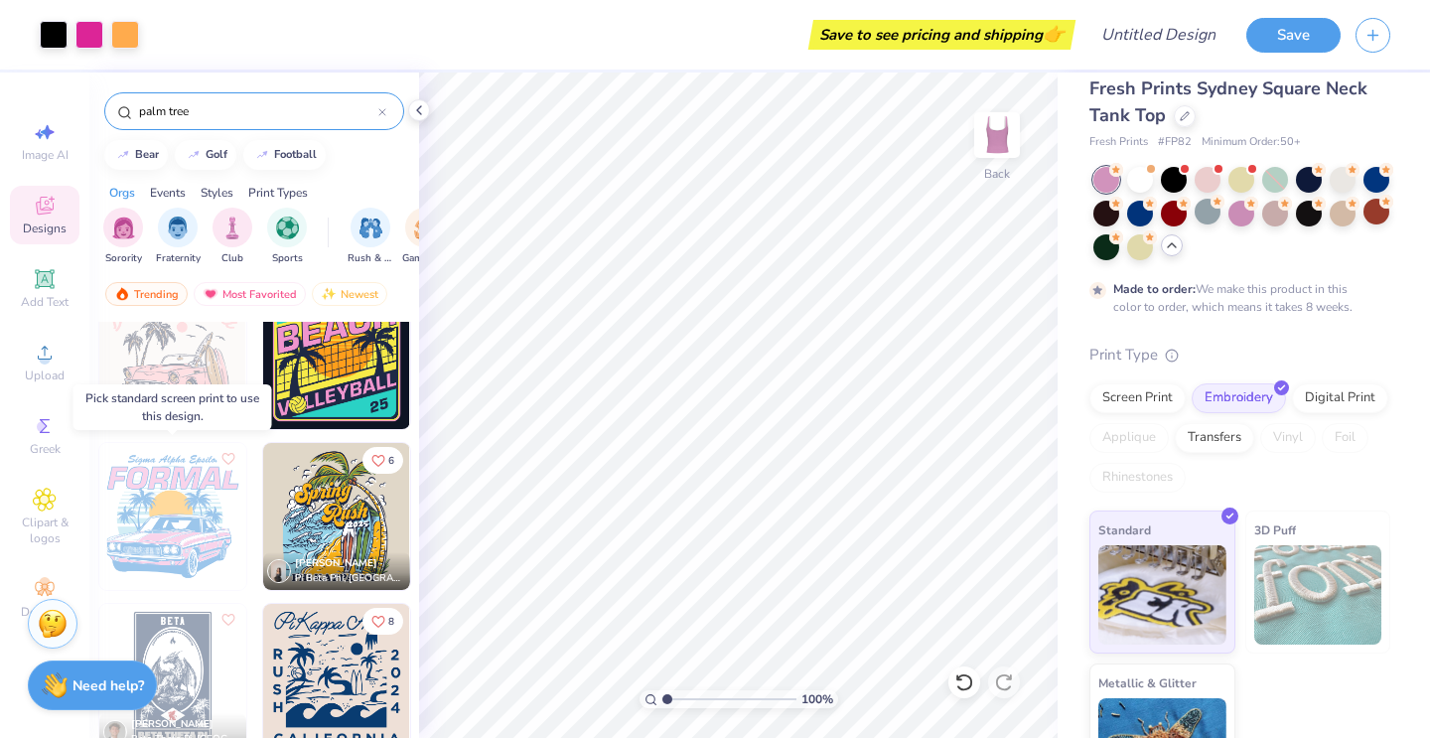
scroll to position [2290, 0]
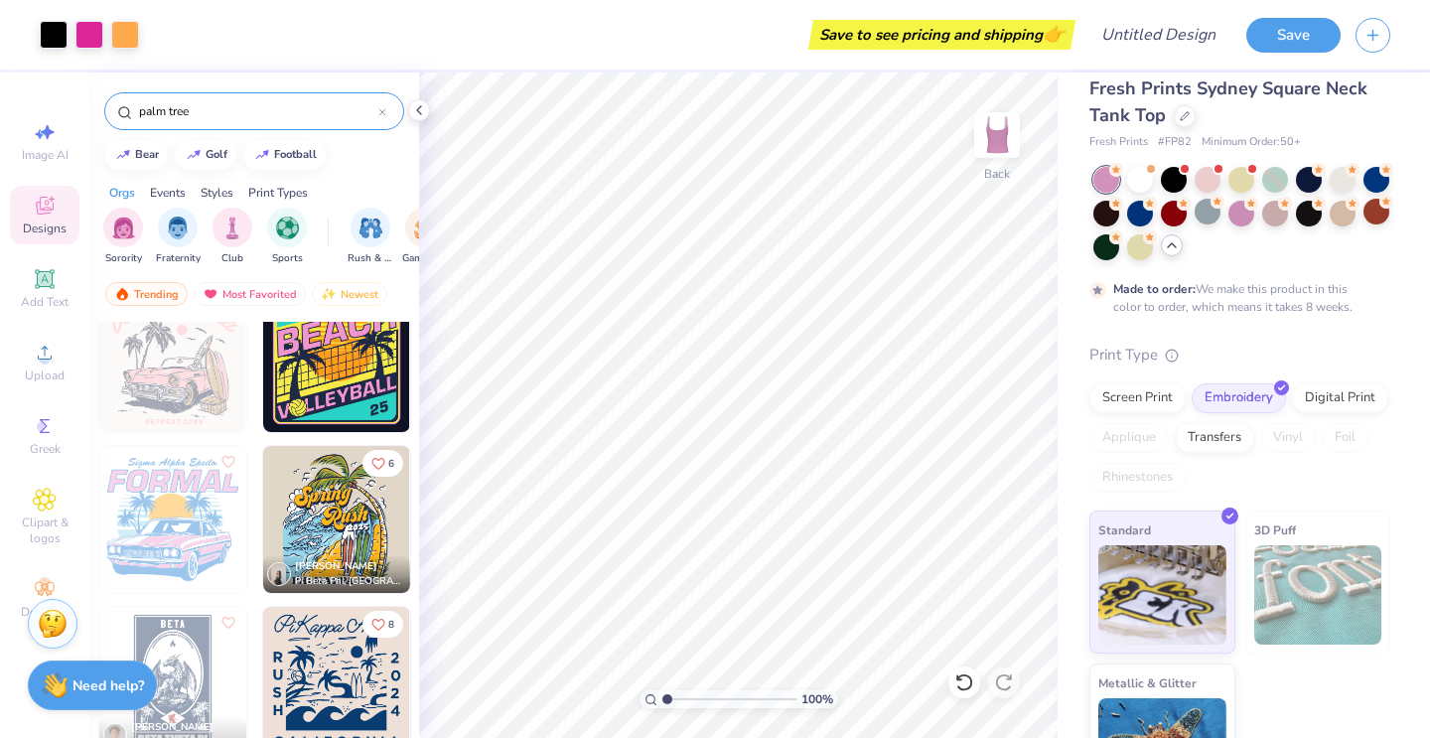
click at [343, 508] on img at bounding box center [336, 519] width 147 height 147
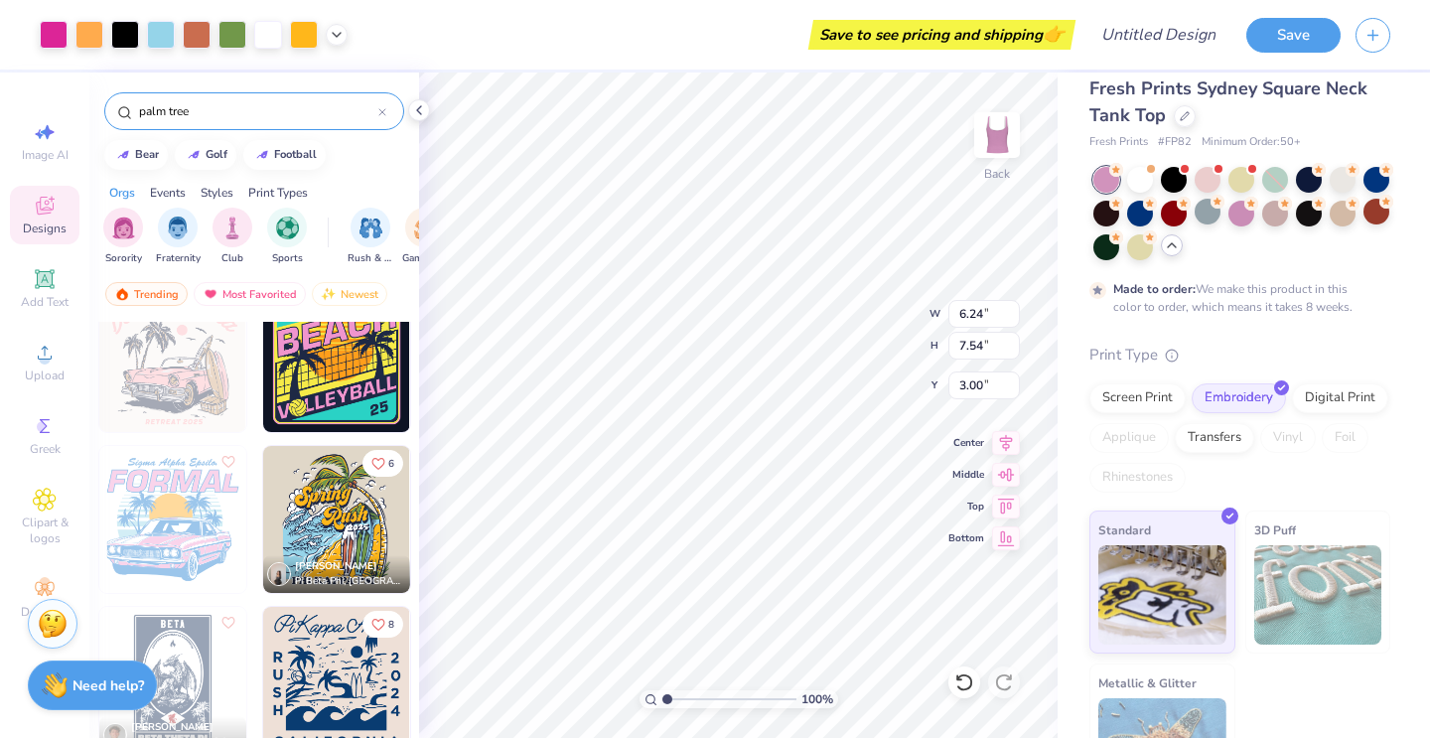
type input "6.92"
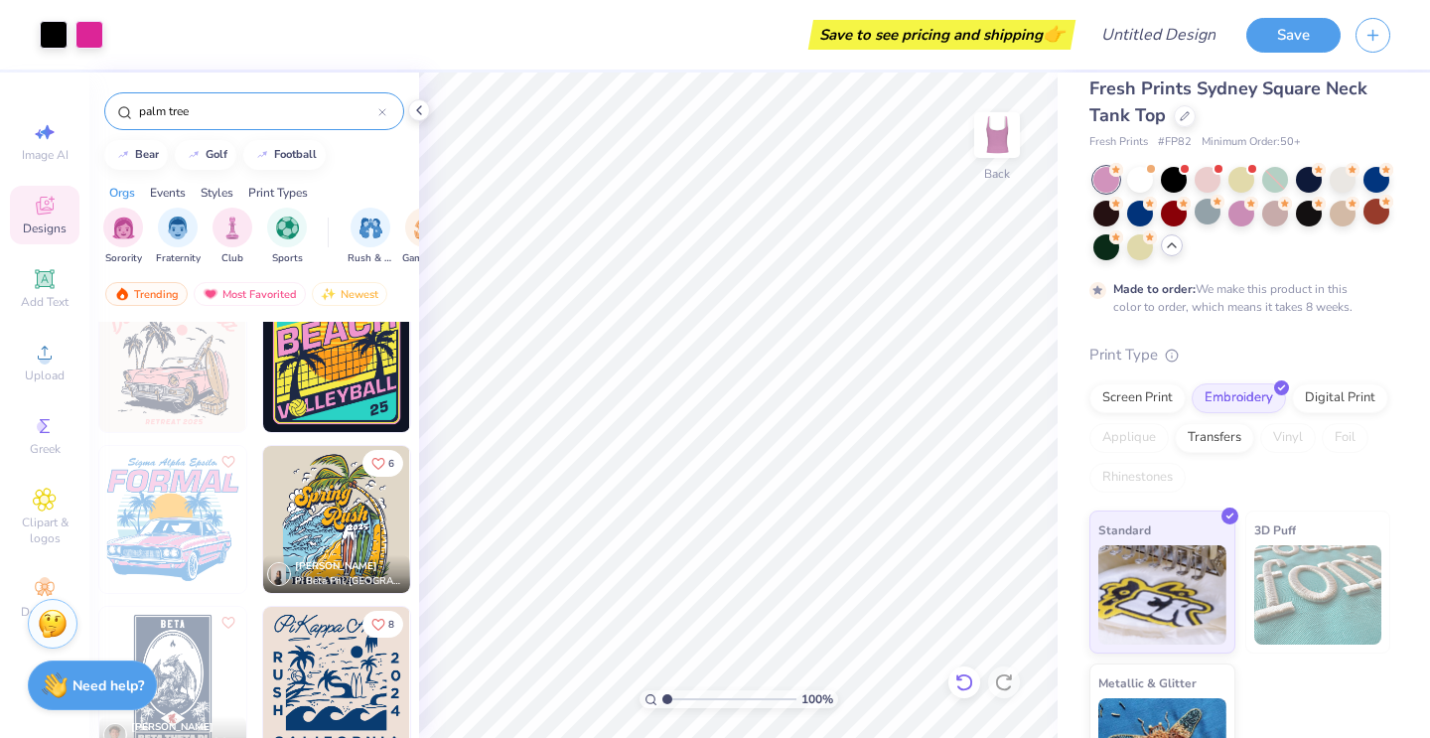
click at [960, 675] on icon at bounding box center [963, 682] width 17 height 18
click at [277, 103] on input "palm tree" at bounding box center [257, 111] width 241 height 20
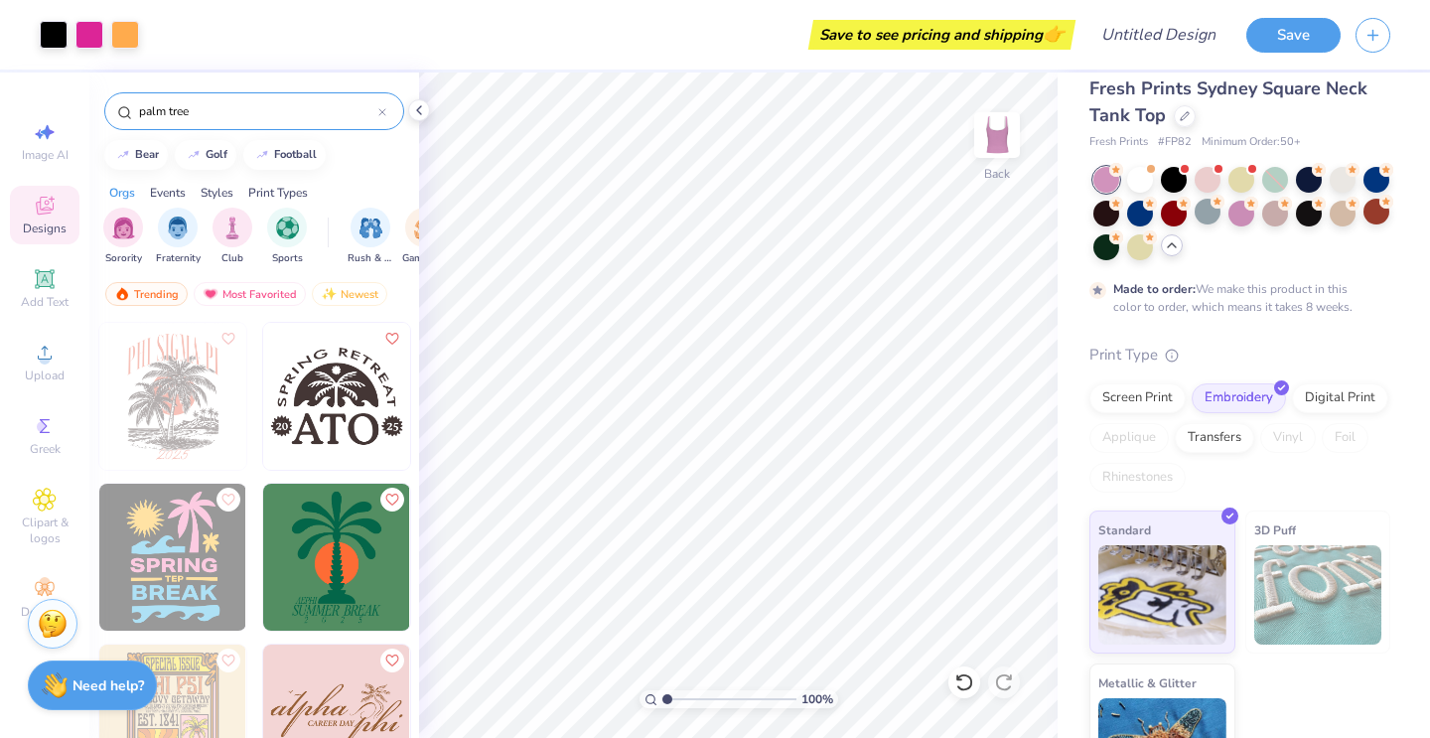
click at [229, 110] on input "palm tree" at bounding box center [257, 111] width 241 height 20
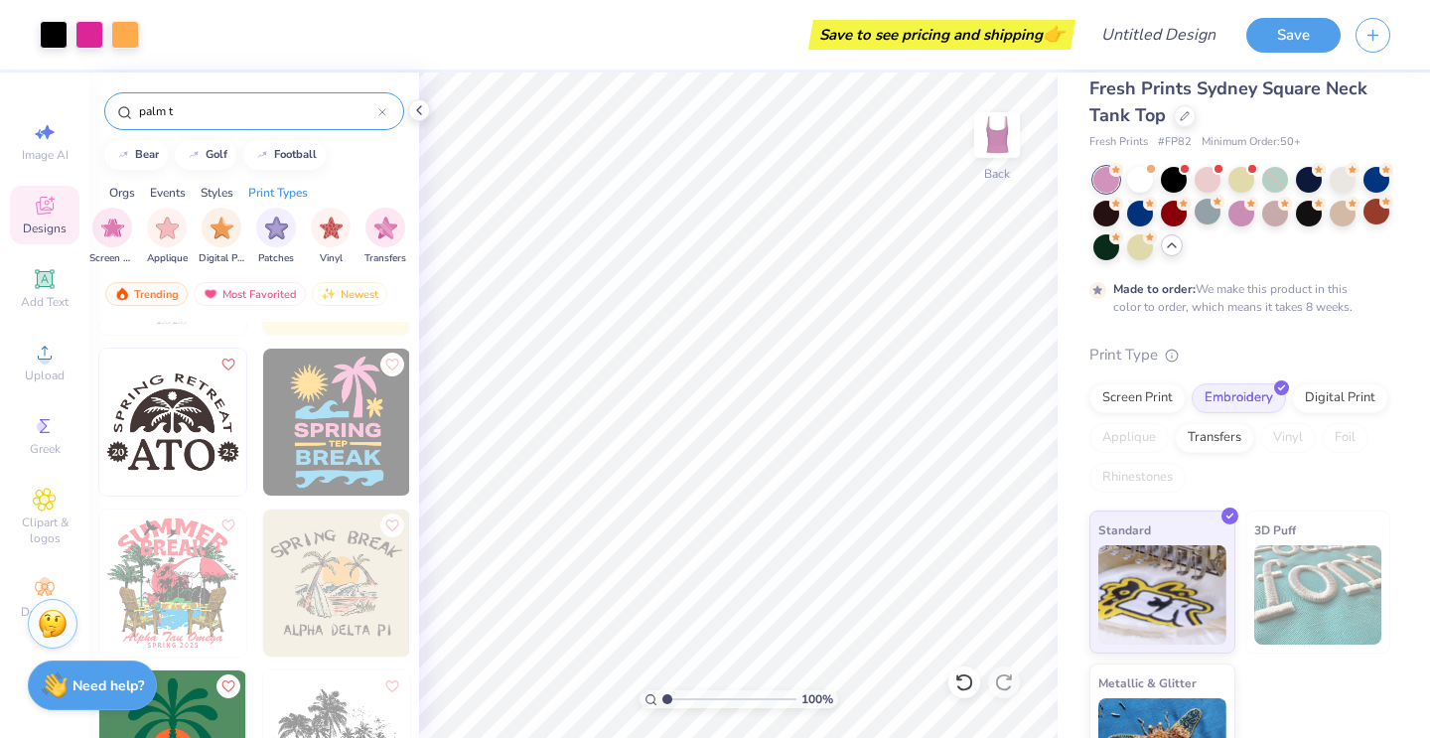
scroll to position [303, 0]
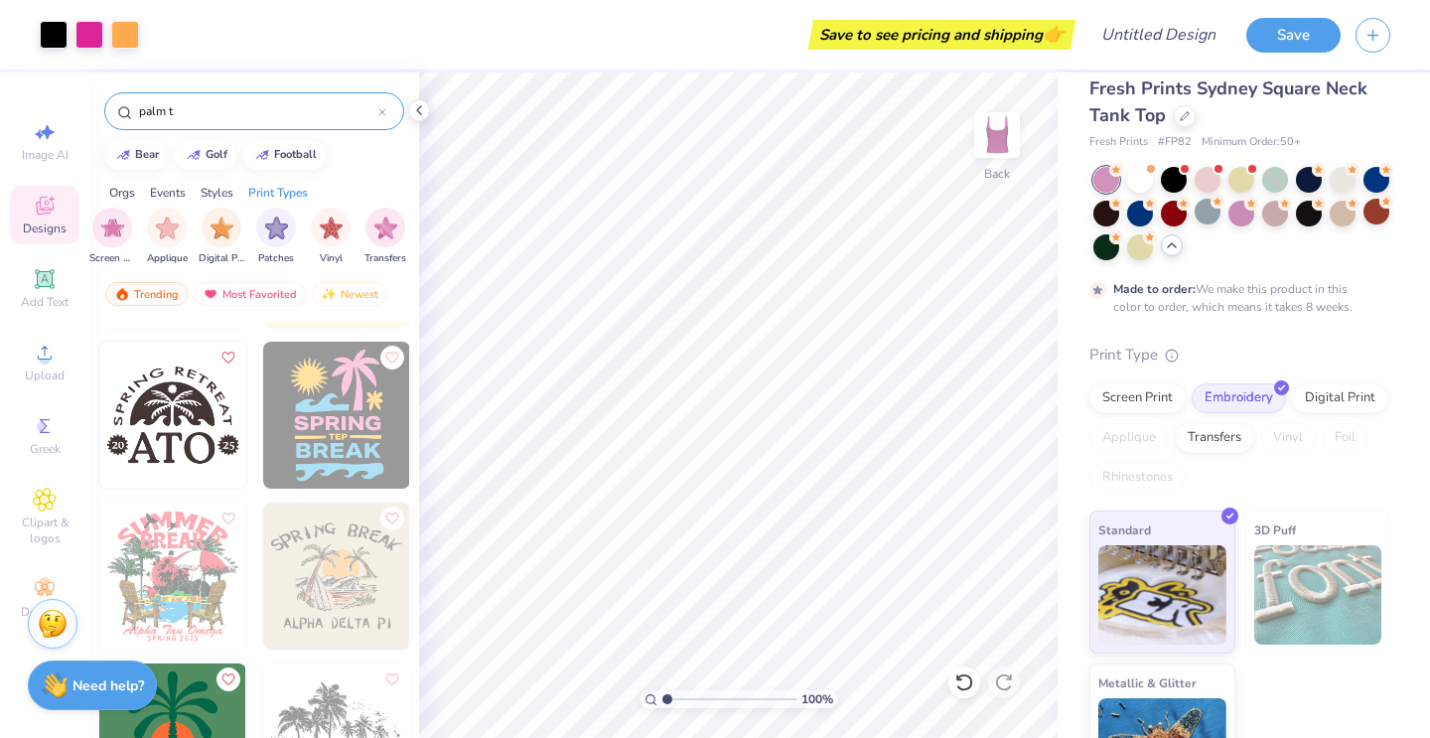
type input "palm t"
click at [311, 358] on img at bounding box center [336, 415] width 147 height 147
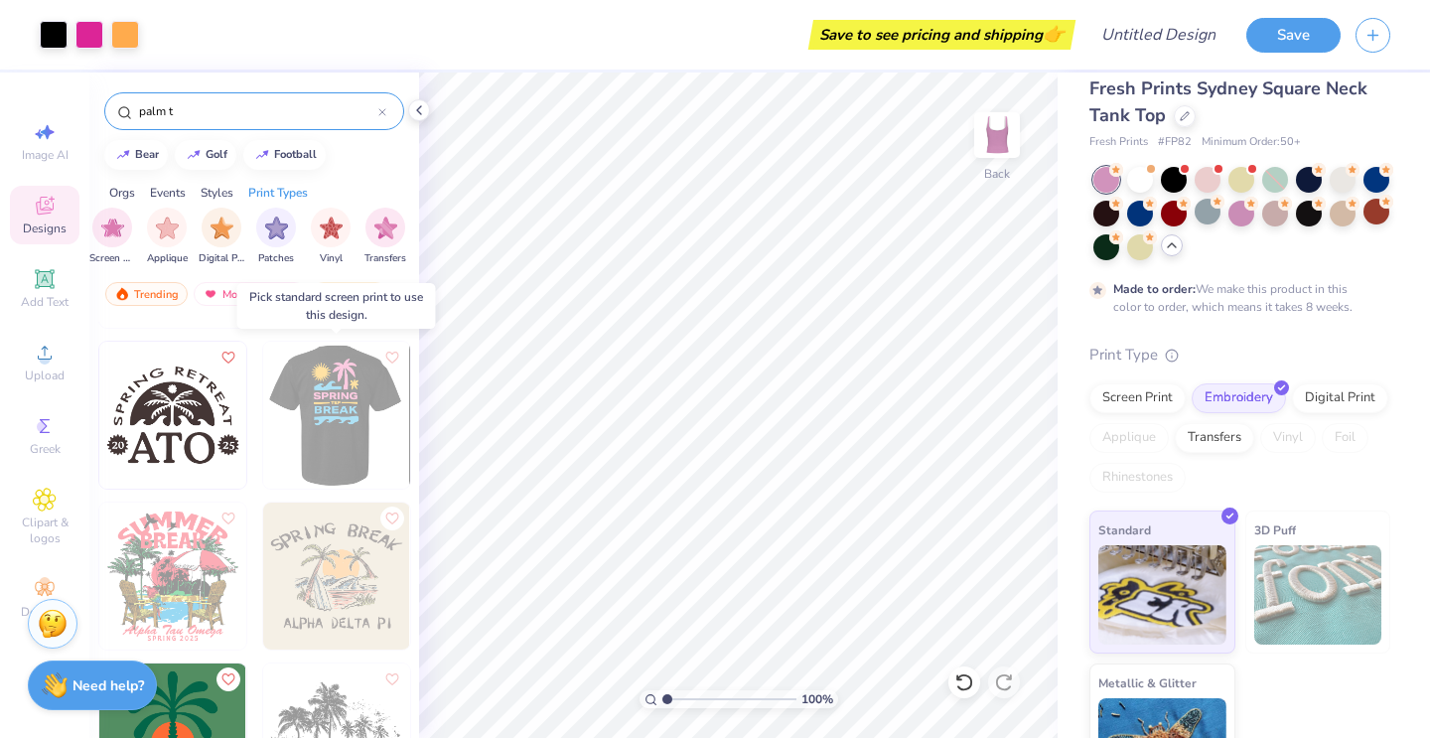
click at [327, 409] on img at bounding box center [335, 415] width 147 height 147
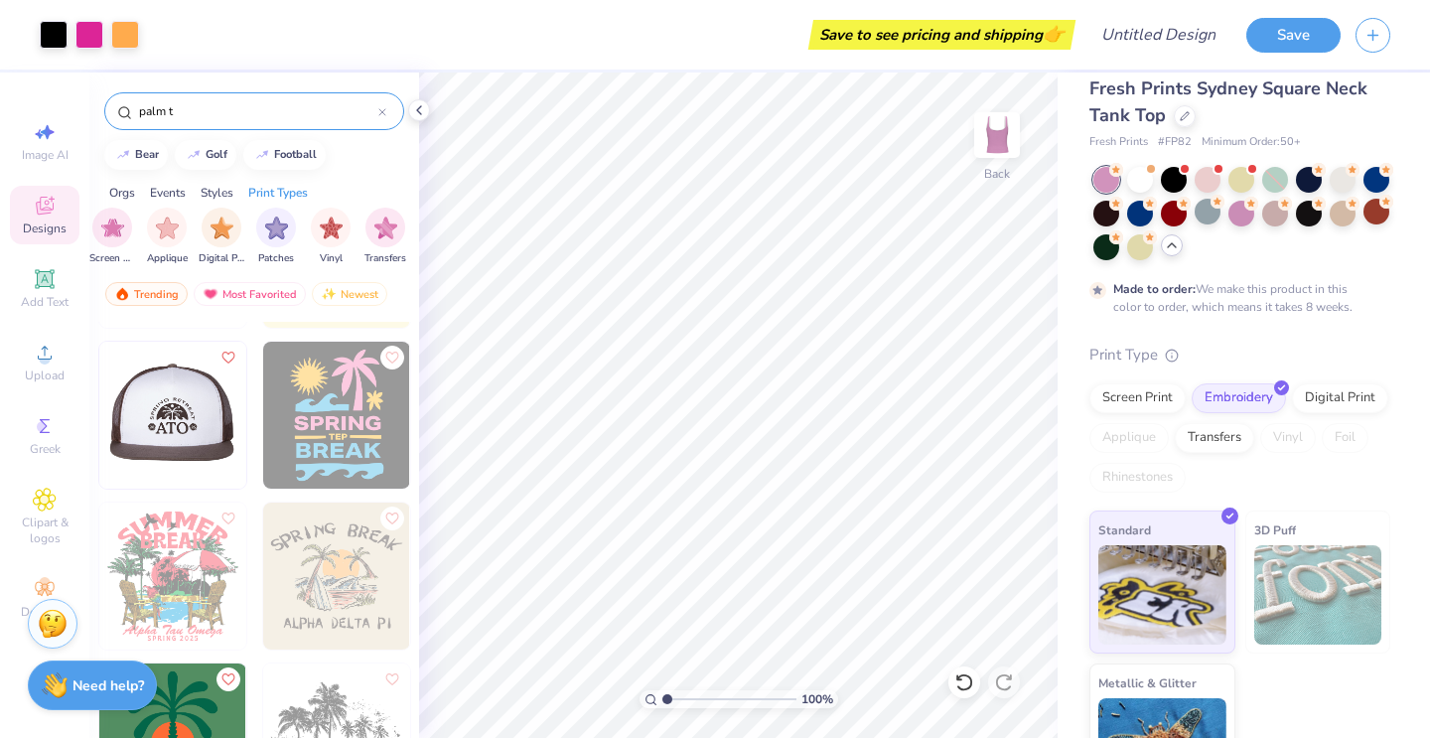
click at [149, 390] on img at bounding box center [171, 415] width 147 height 147
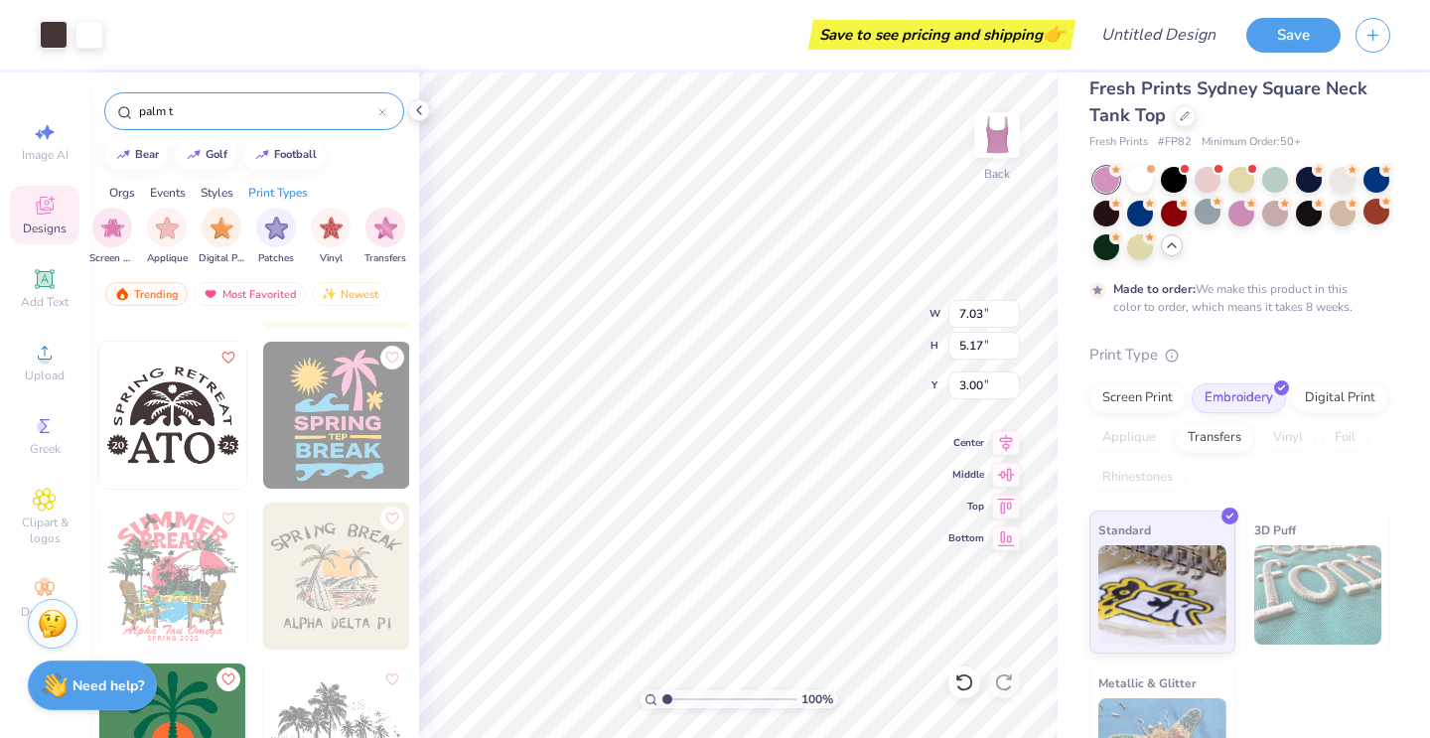
type input "7.09"
type input "6.29"
type input "3.14"
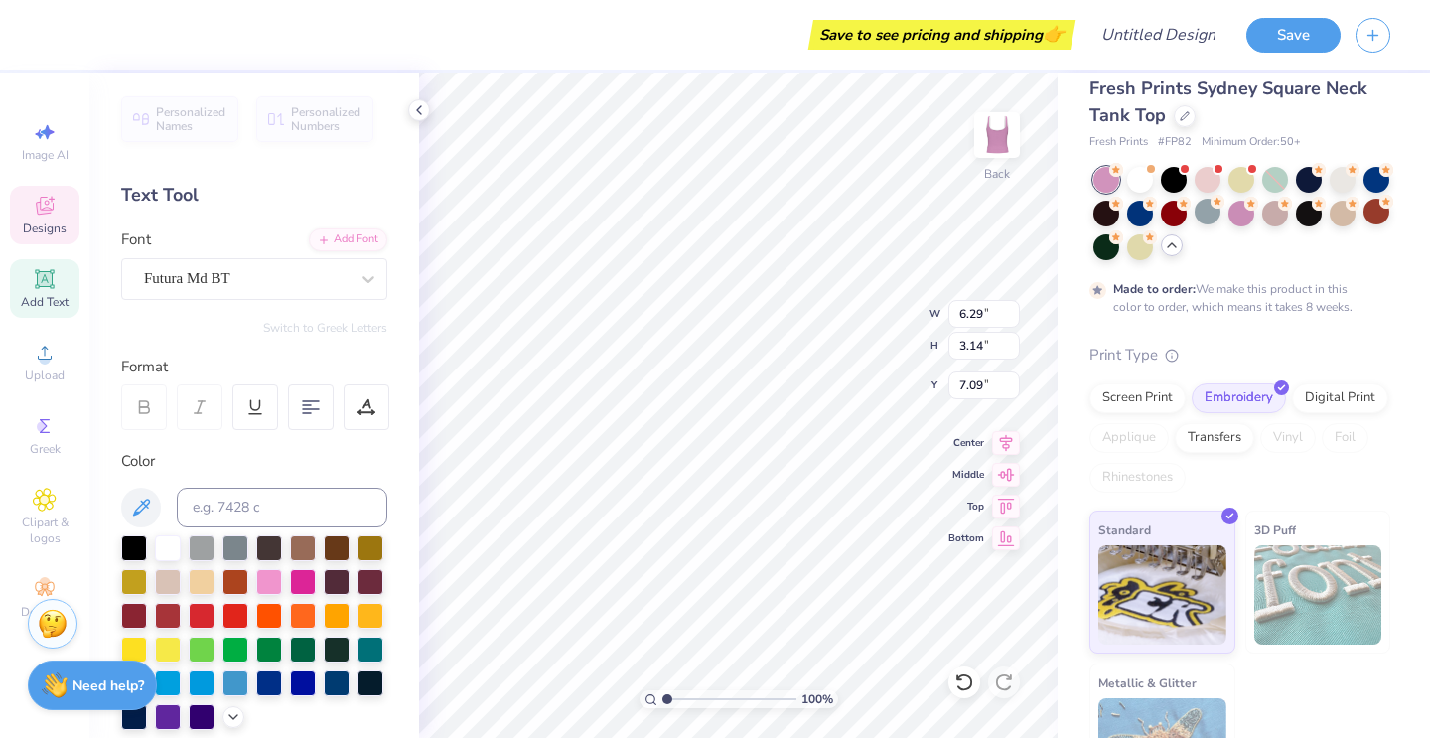
type textarea "ING RETREAT"
type input "4.64"
type input "1.68"
type input "10.58"
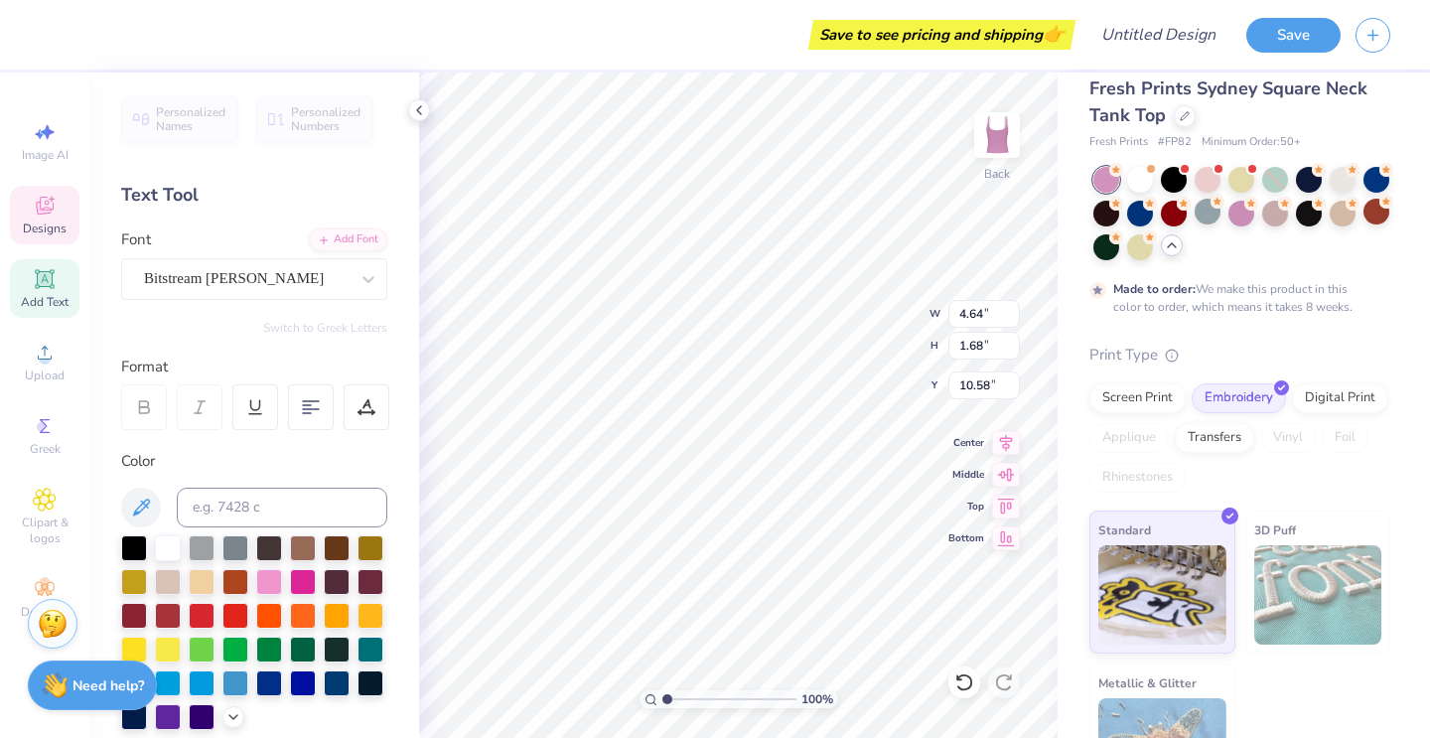
type textarea "A"
type input "0.63"
type input "0.43"
type input "11.09"
type input "10.41"
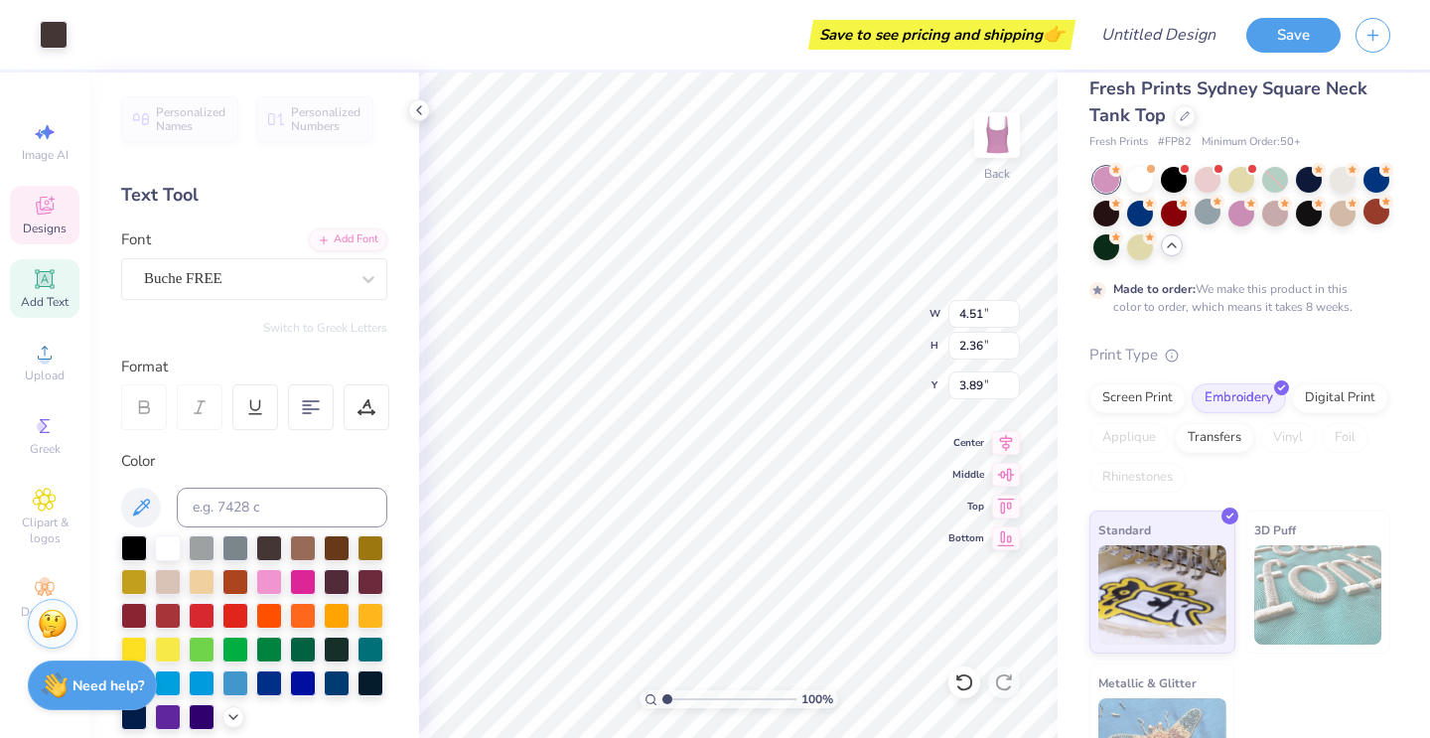
type input "1.55"
click at [971, 675] on icon at bounding box center [964, 682] width 20 height 20
type input "1.11"
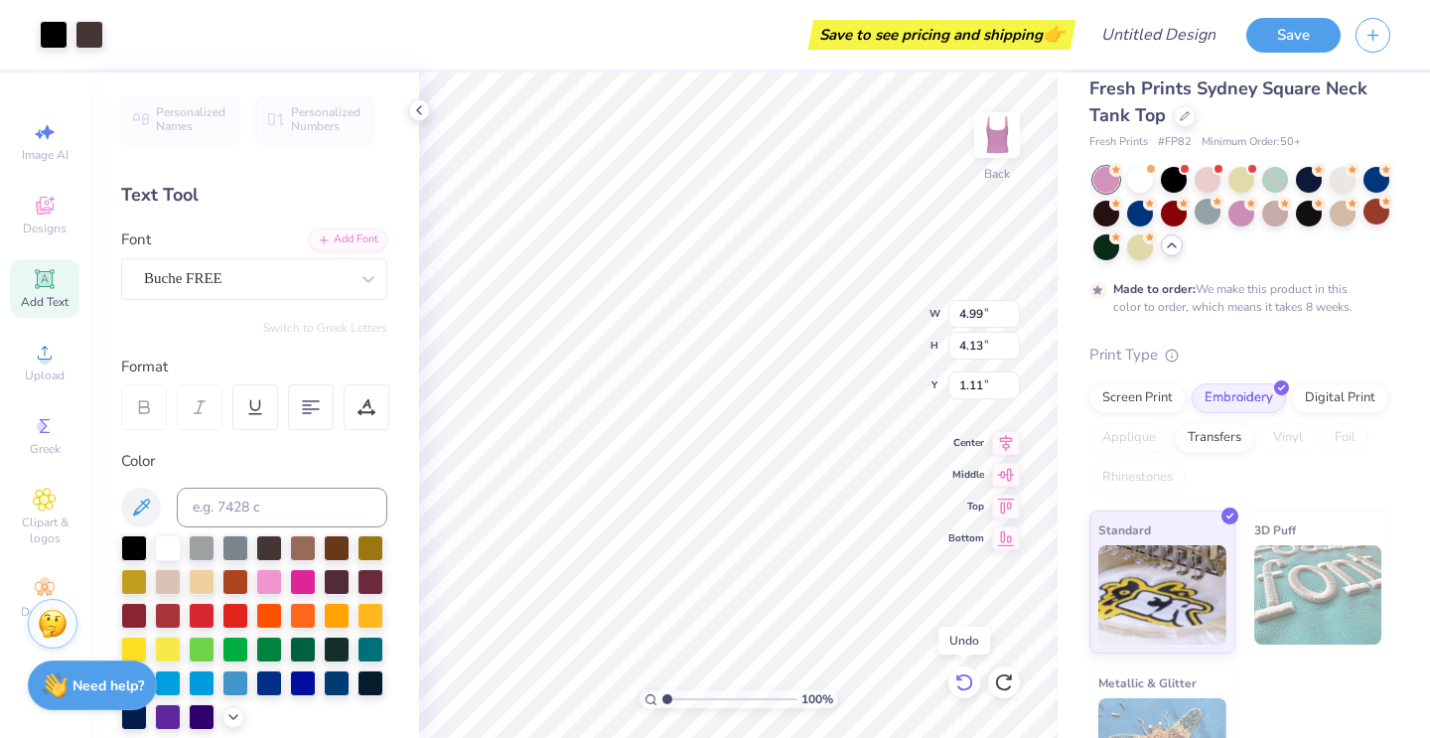
click at [971, 675] on icon at bounding box center [964, 682] width 20 height 20
type input "5.14"
click at [962, 682] on icon at bounding box center [964, 682] width 20 height 20
type input "4.51"
type input "9.14"
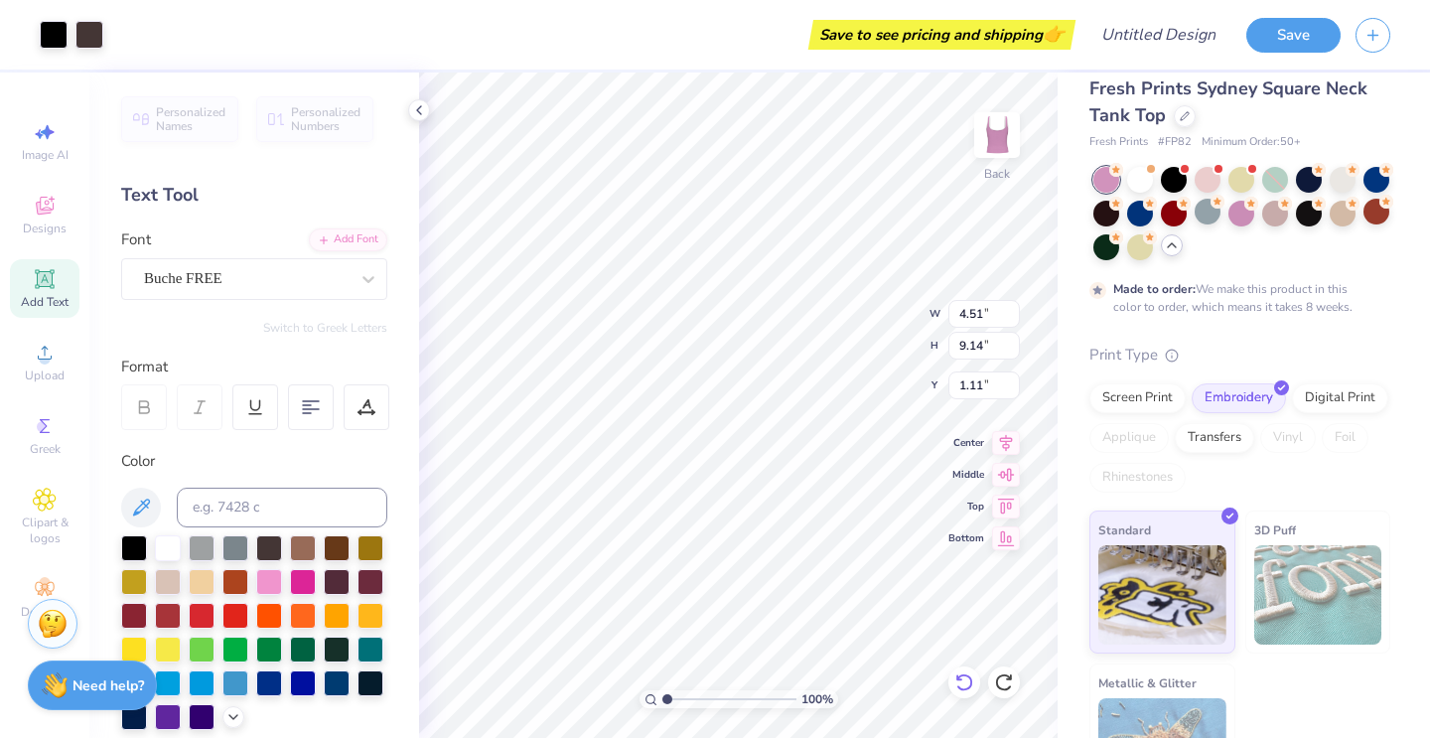
click at [962, 682] on icon at bounding box center [964, 682] width 20 height 20
type input "1.20"
type input "9.68"
type input "3.69"
type input "4.13"
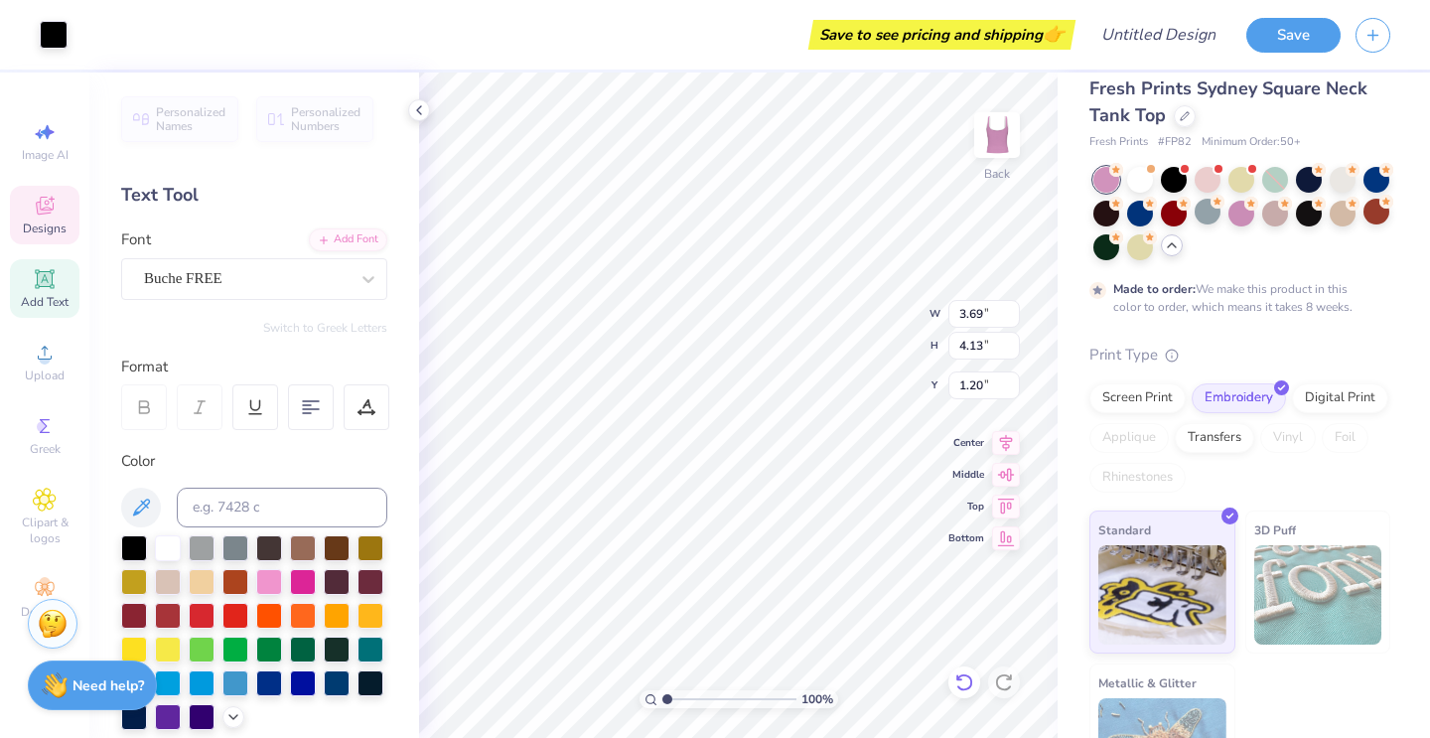
type input "0.50"
type input "6.92"
type input "4.84"
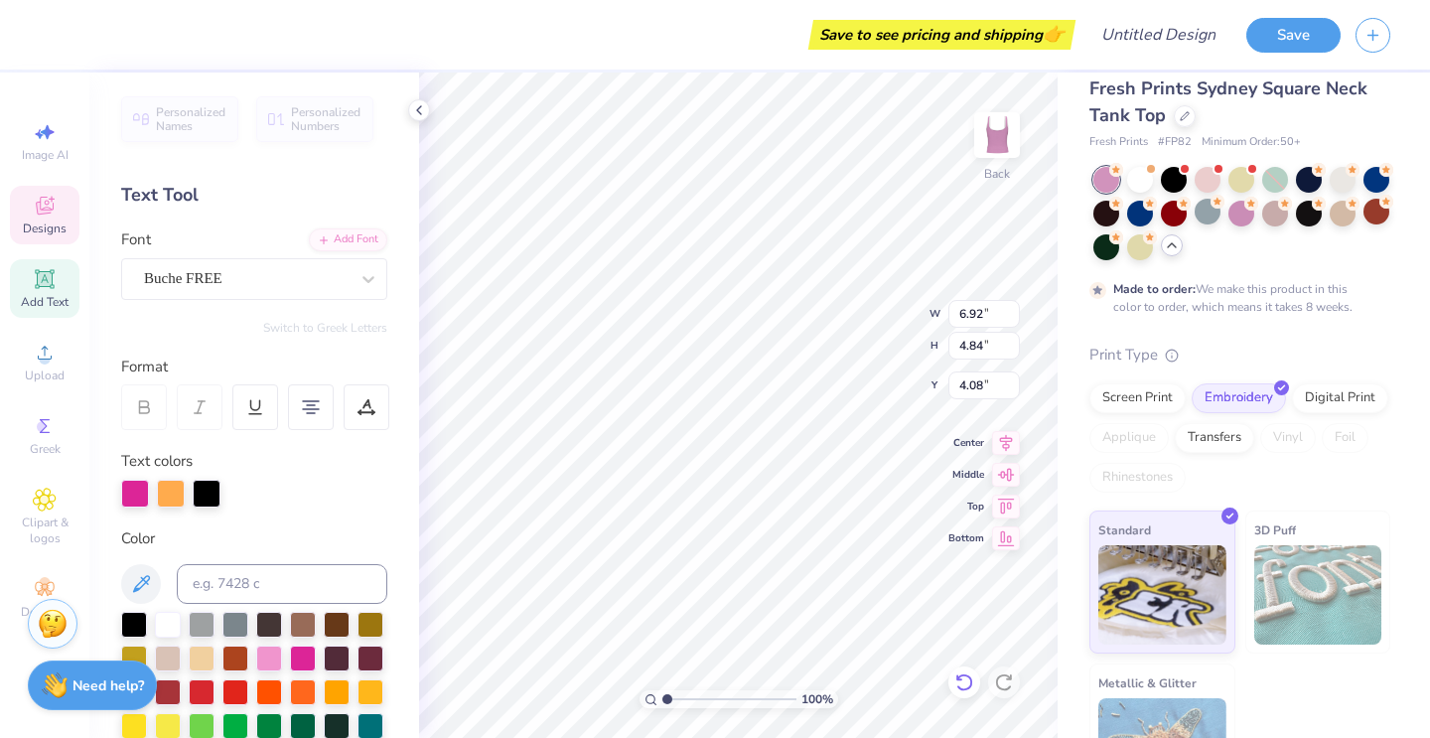
type input "3.77"
type input "2.27"
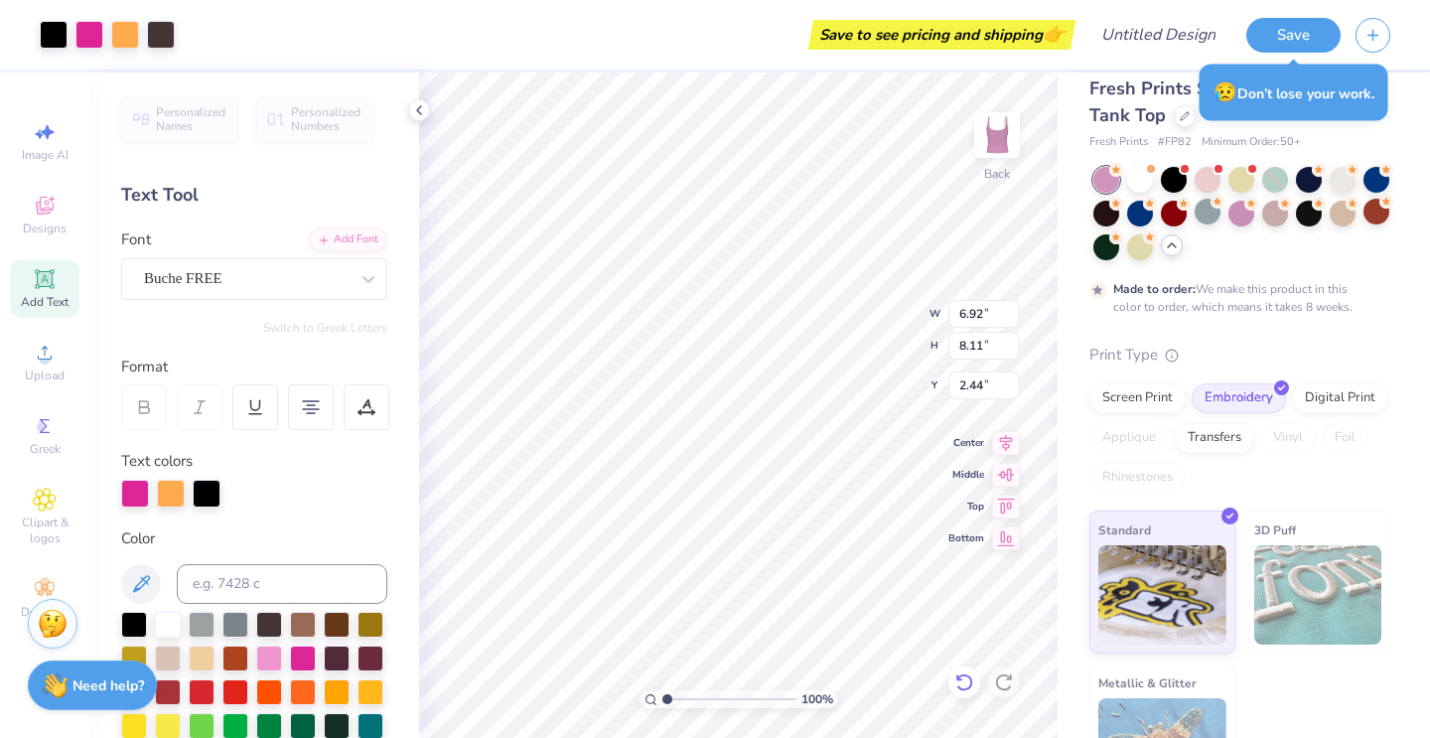
click at [951, 685] on div at bounding box center [965, 682] width 32 height 32
type input "0.50"
click at [951, 685] on div at bounding box center [965, 682] width 32 height 32
click at [950, 680] on div at bounding box center [965, 682] width 32 height 32
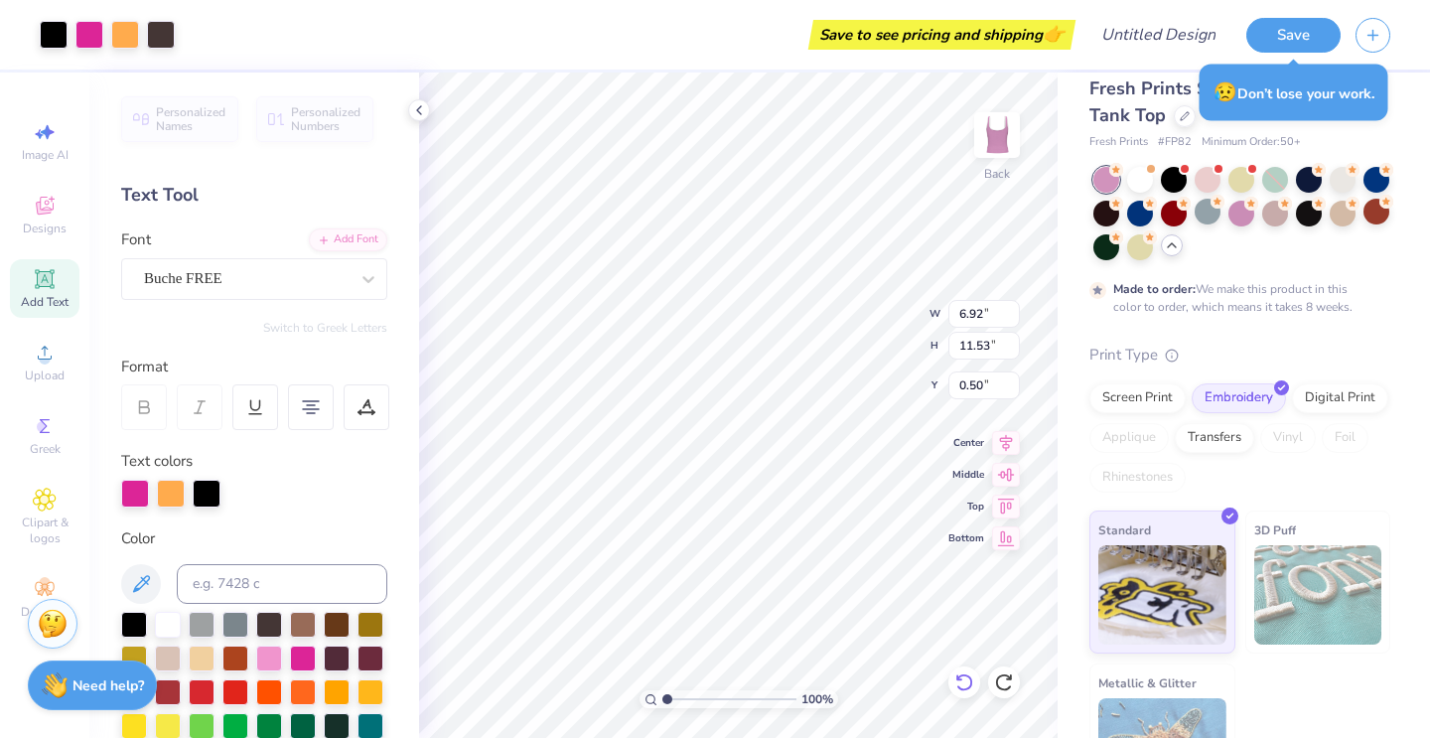
type input "10.83"
type input "1.20"
click at [963, 682] on icon at bounding box center [964, 682] width 20 height 20
click at [953, 671] on div at bounding box center [965, 682] width 32 height 32
type input "9.14"
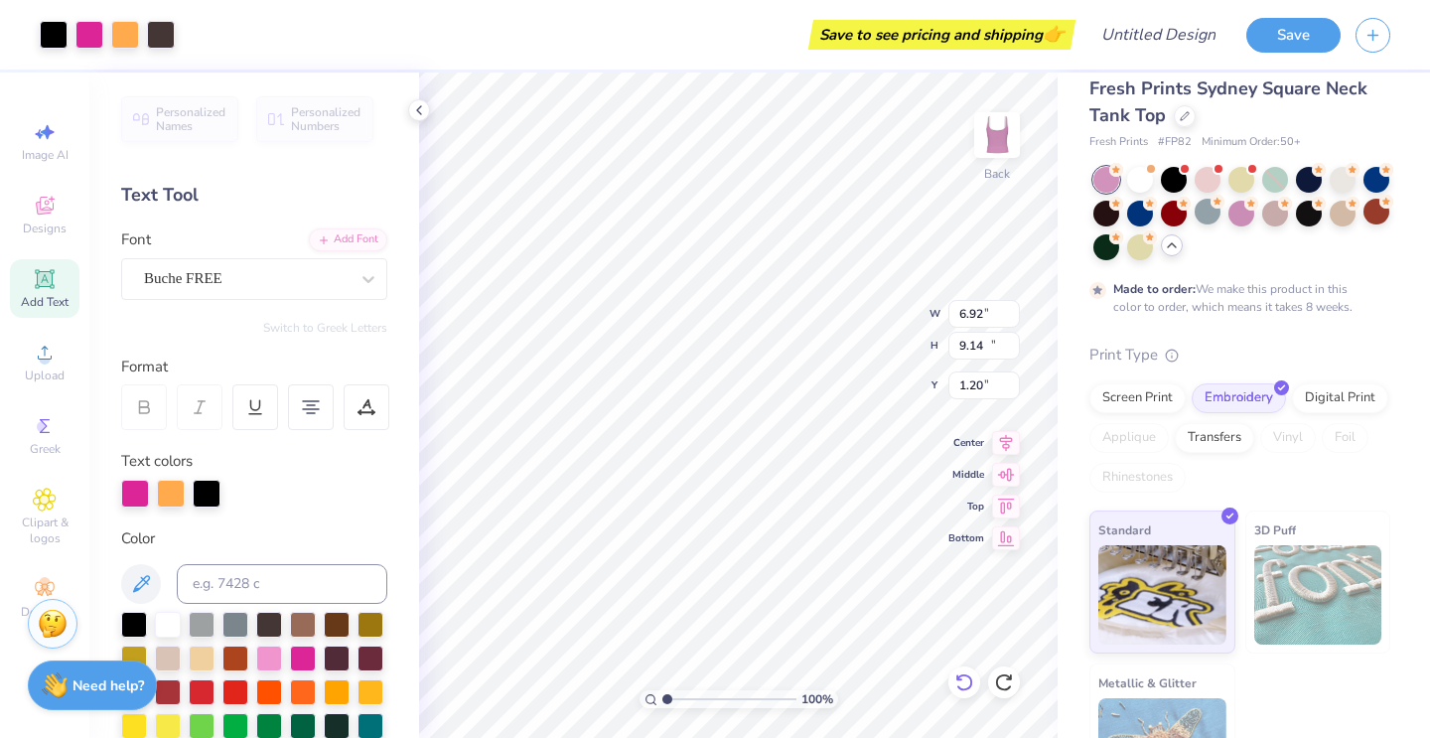
click at [953, 671] on div at bounding box center [965, 682] width 32 height 32
click at [957, 677] on icon at bounding box center [959, 677] width 4 height 4
click at [972, 682] on icon at bounding box center [963, 682] width 17 height 18
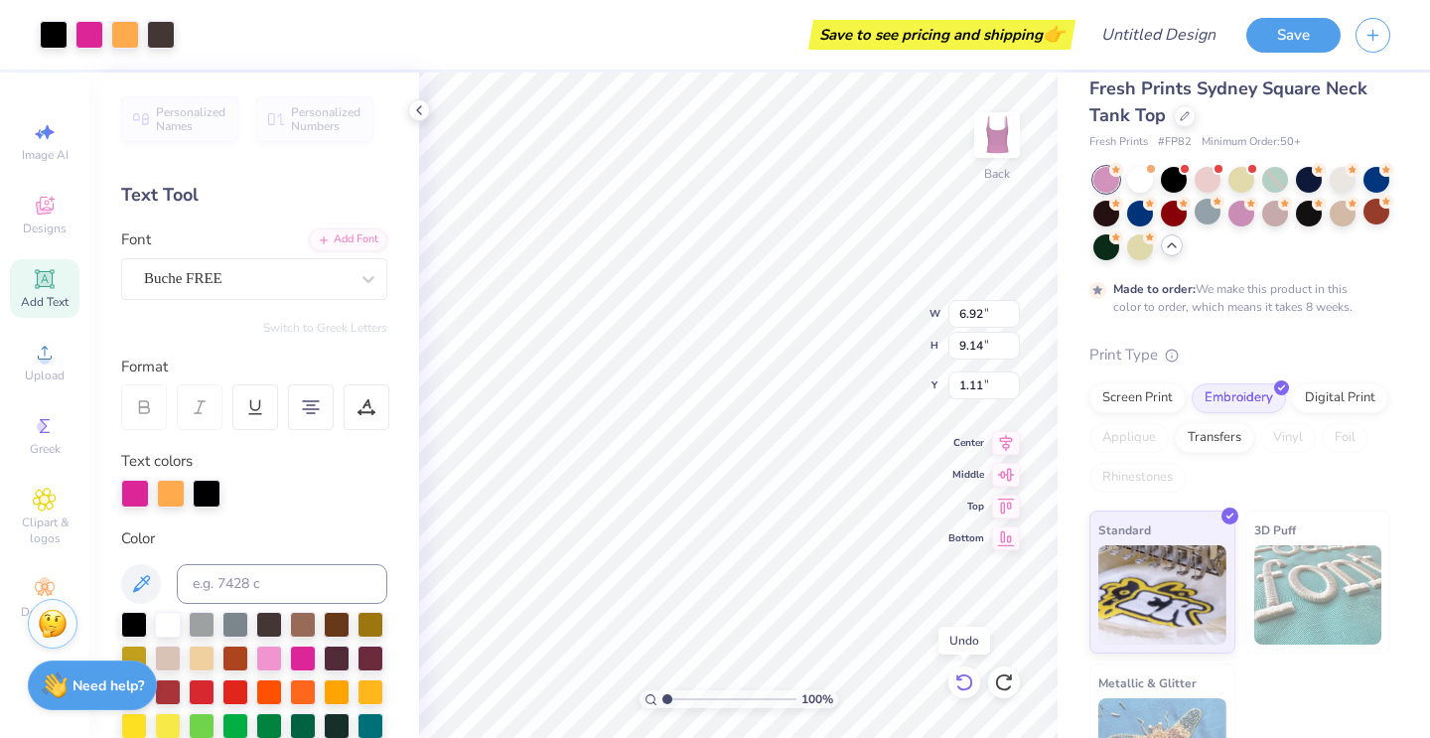
click at [972, 682] on icon at bounding box center [963, 682] width 17 height 18
click at [1002, 678] on icon at bounding box center [1004, 682] width 20 height 20
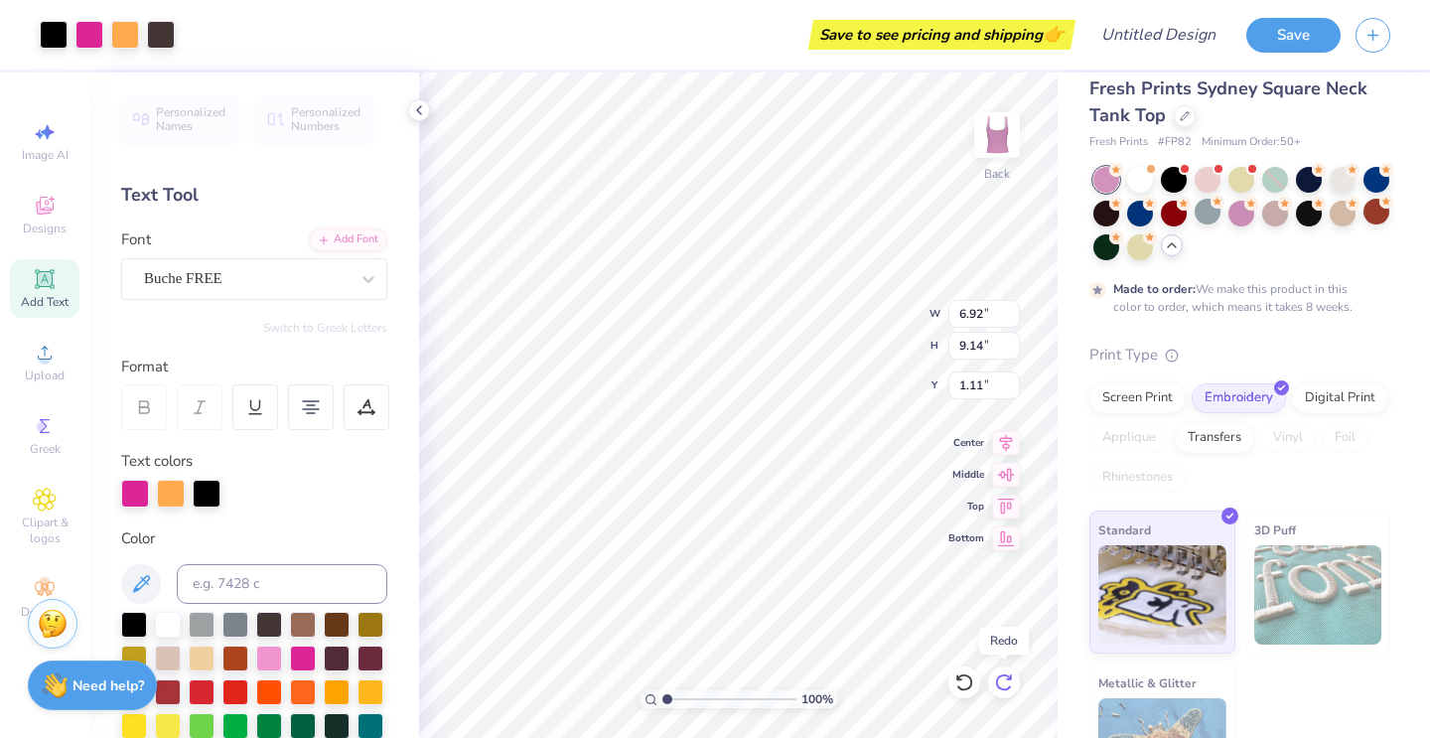
click at [1002, 678] on icon at bounding box center [1004, 682] width 20 height 20
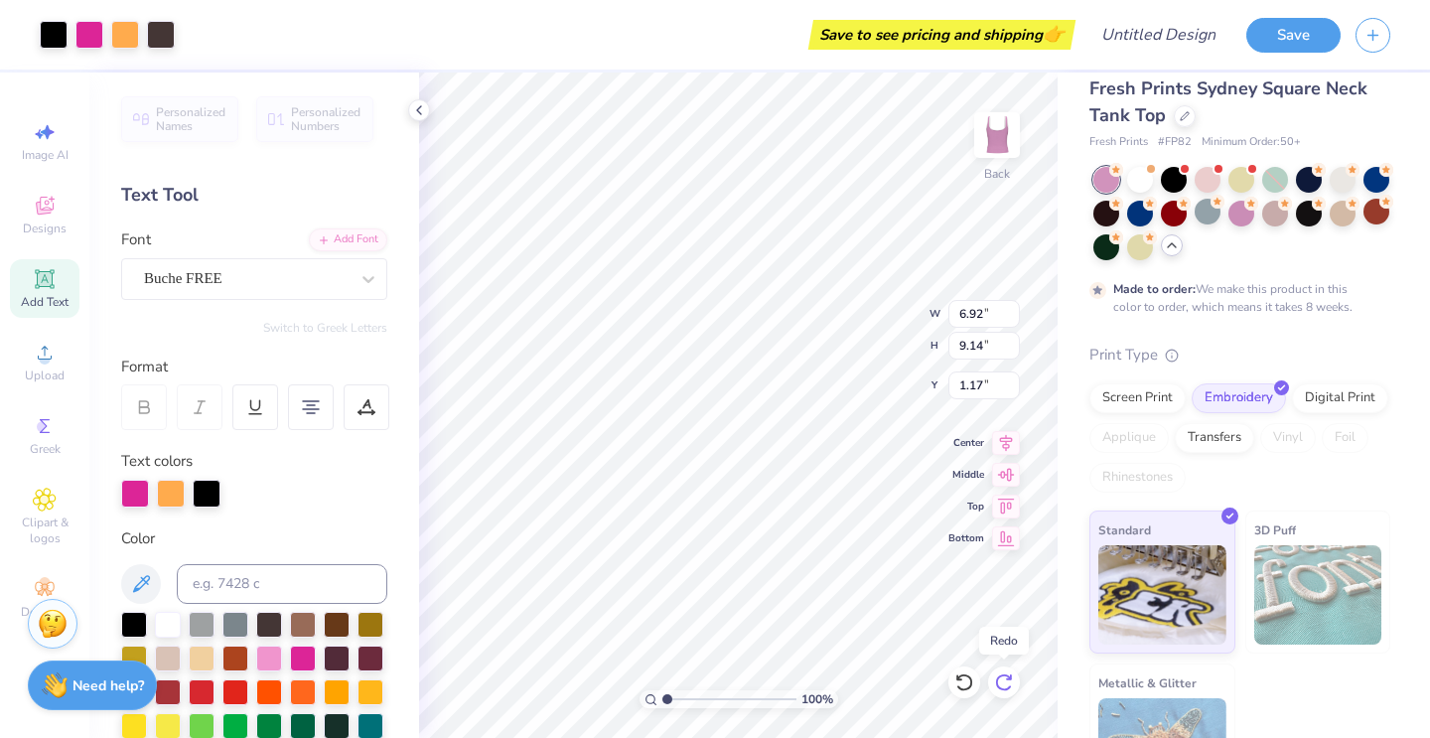
type input "1.20"
click at [1002, 678] on icon at bounding box center [1004, 682] width 20 height 20
type input "11.53"
type input "0.50"
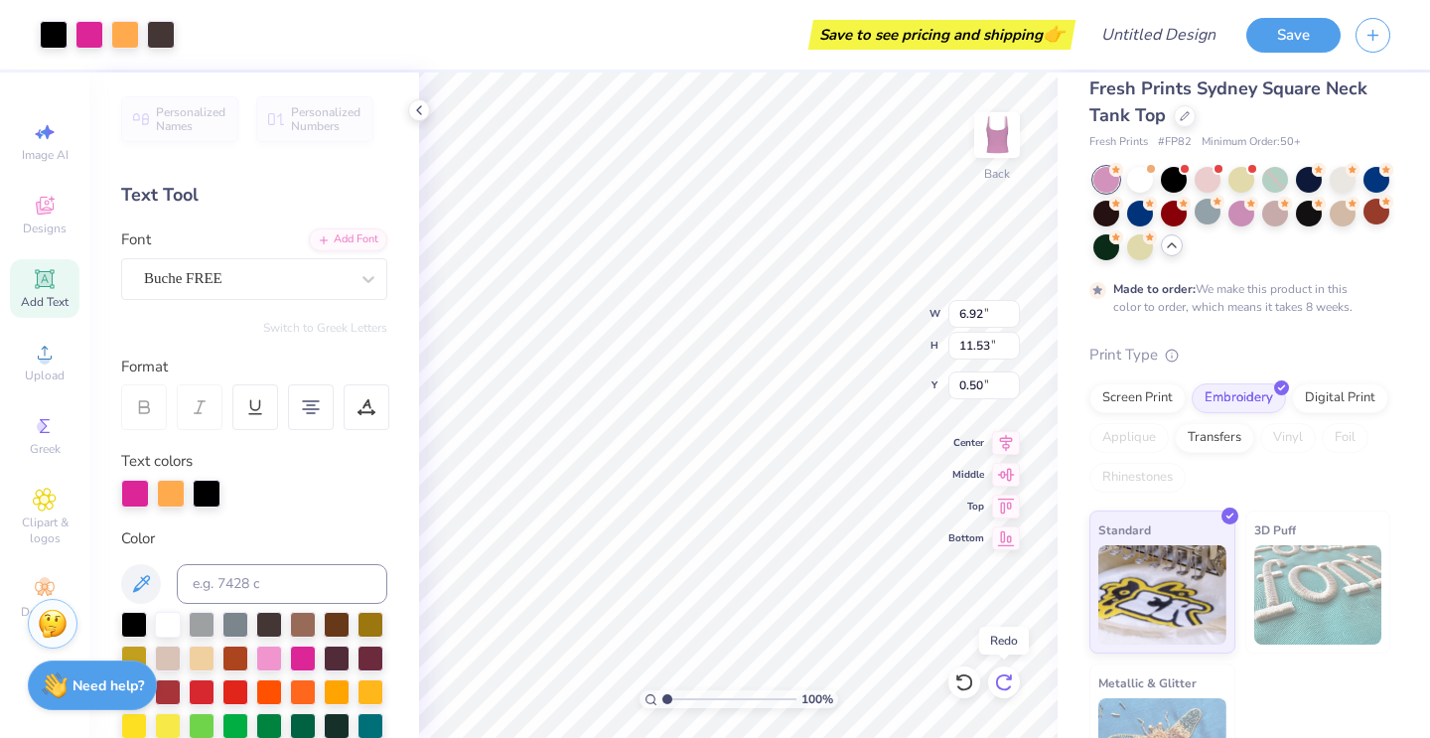
click at [1002, 678] on icon at bounding box center [1004, 682] width 20 height 20
click at [971, 674] on icon at bounding box center [964, 682] width 20 height 20
type input "10.14"
type input "3.69"
type input "4.13"
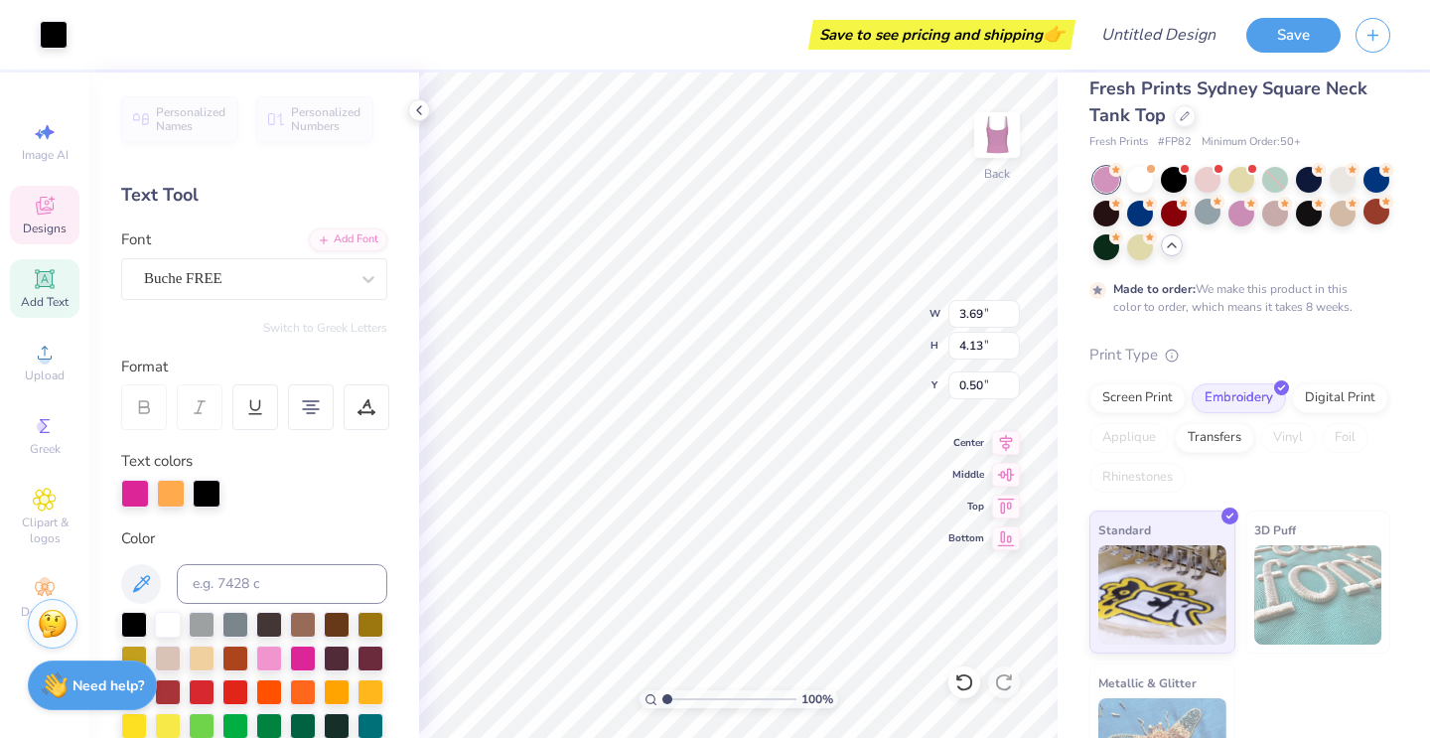
type input "4.08"
type input "4.51"
type input "2.36"
type input "1.82"
type input "6.92"
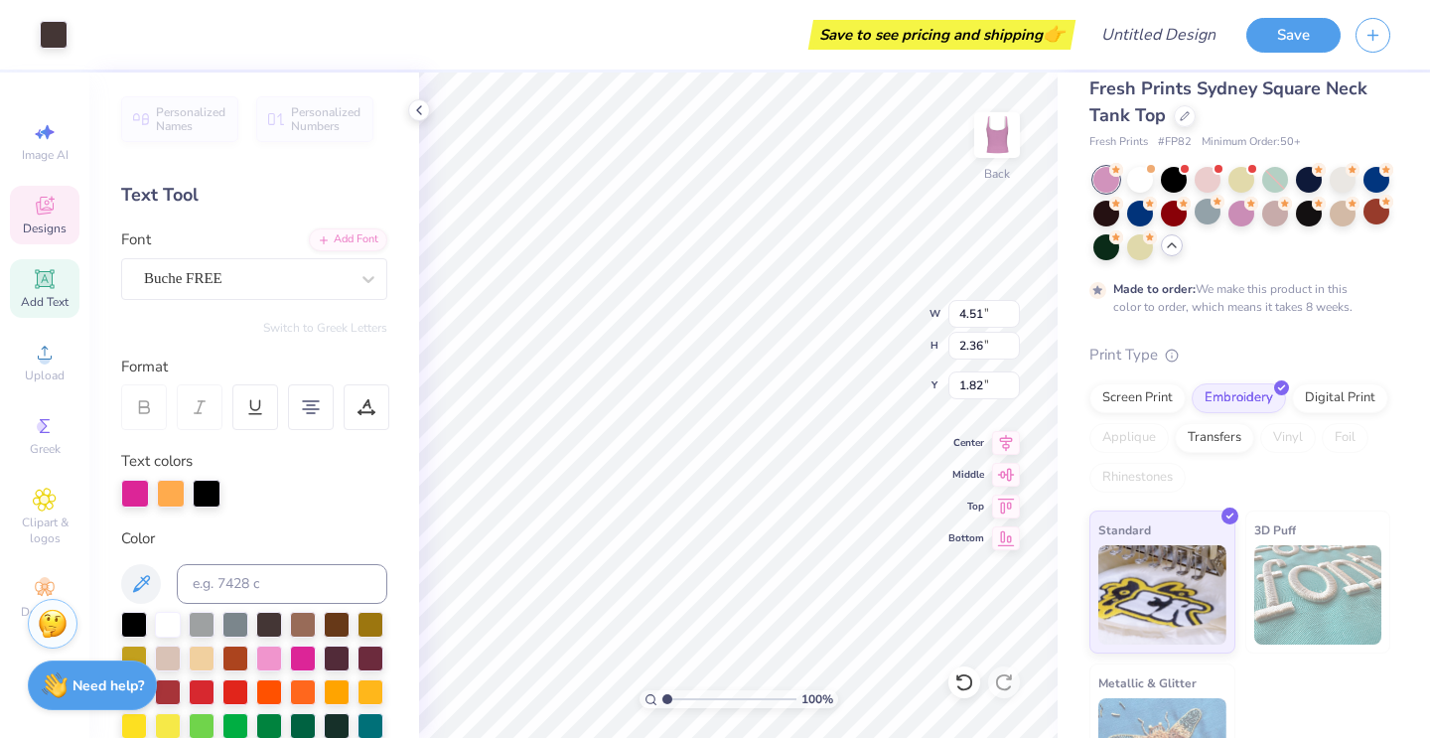
type input "4.84"
type input "4.08"
type input "4.51"
type input "2.36"
type input "1.82"
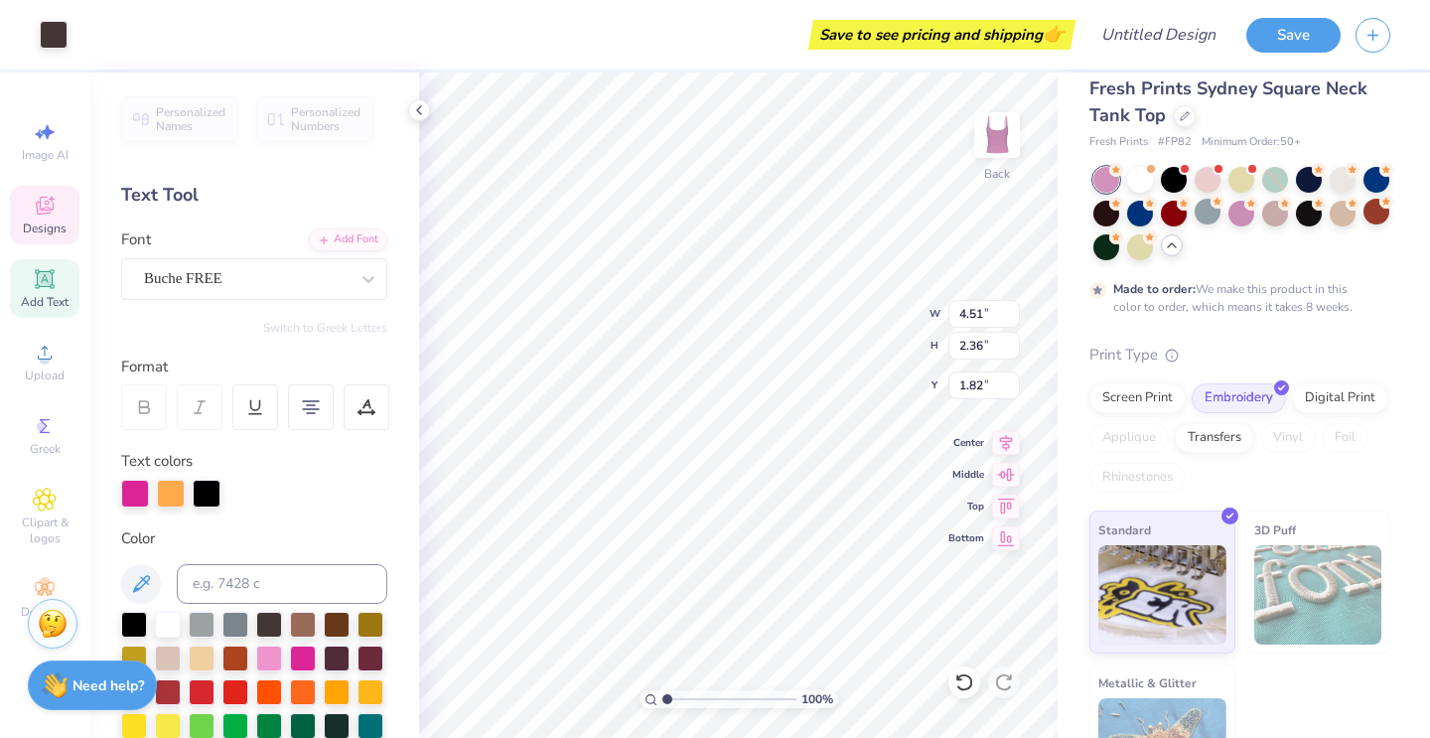
type input "6.92"
type input "4.84"
type input "4.08"
type input "6.92"
type input "4.84"
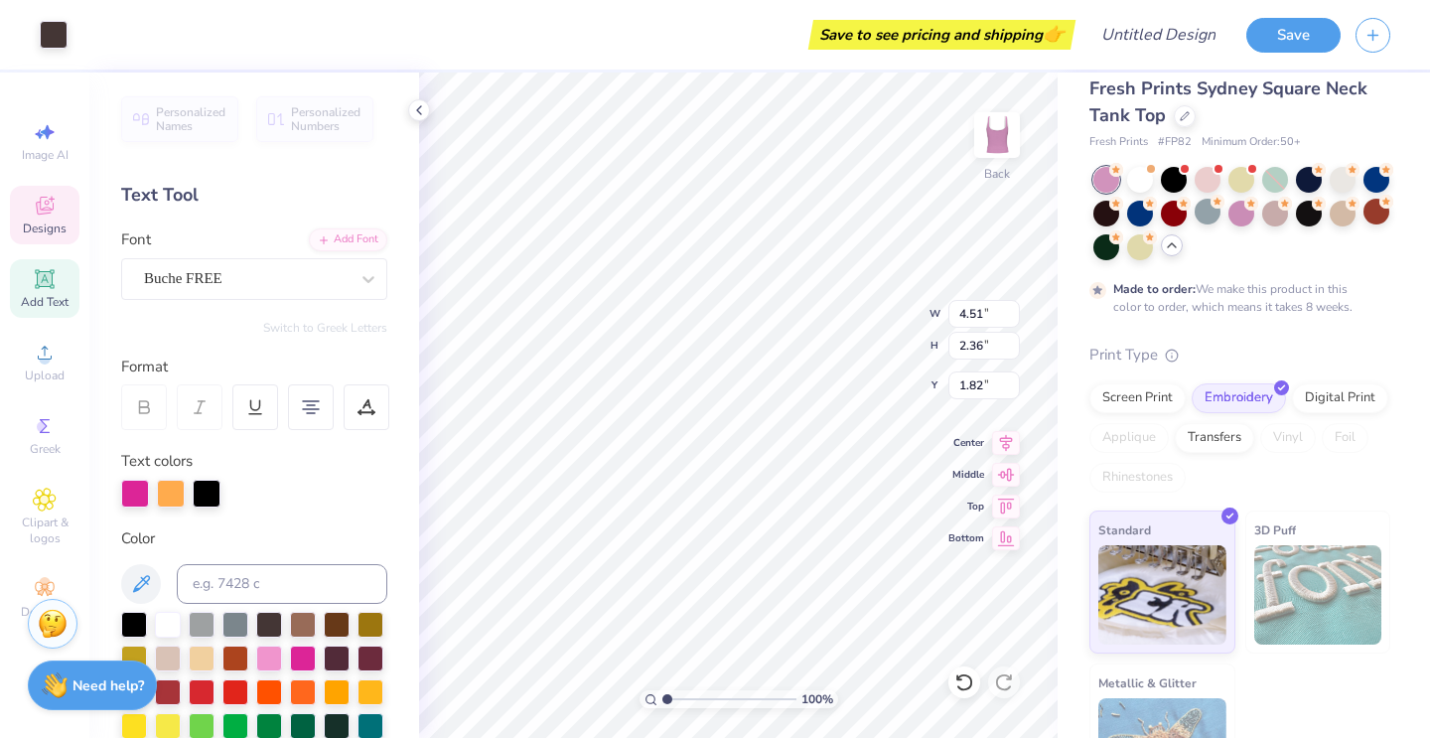
type input "4.08"
type input "0.64"
type input "6.92"
type input "4.84"
type input "4.08"
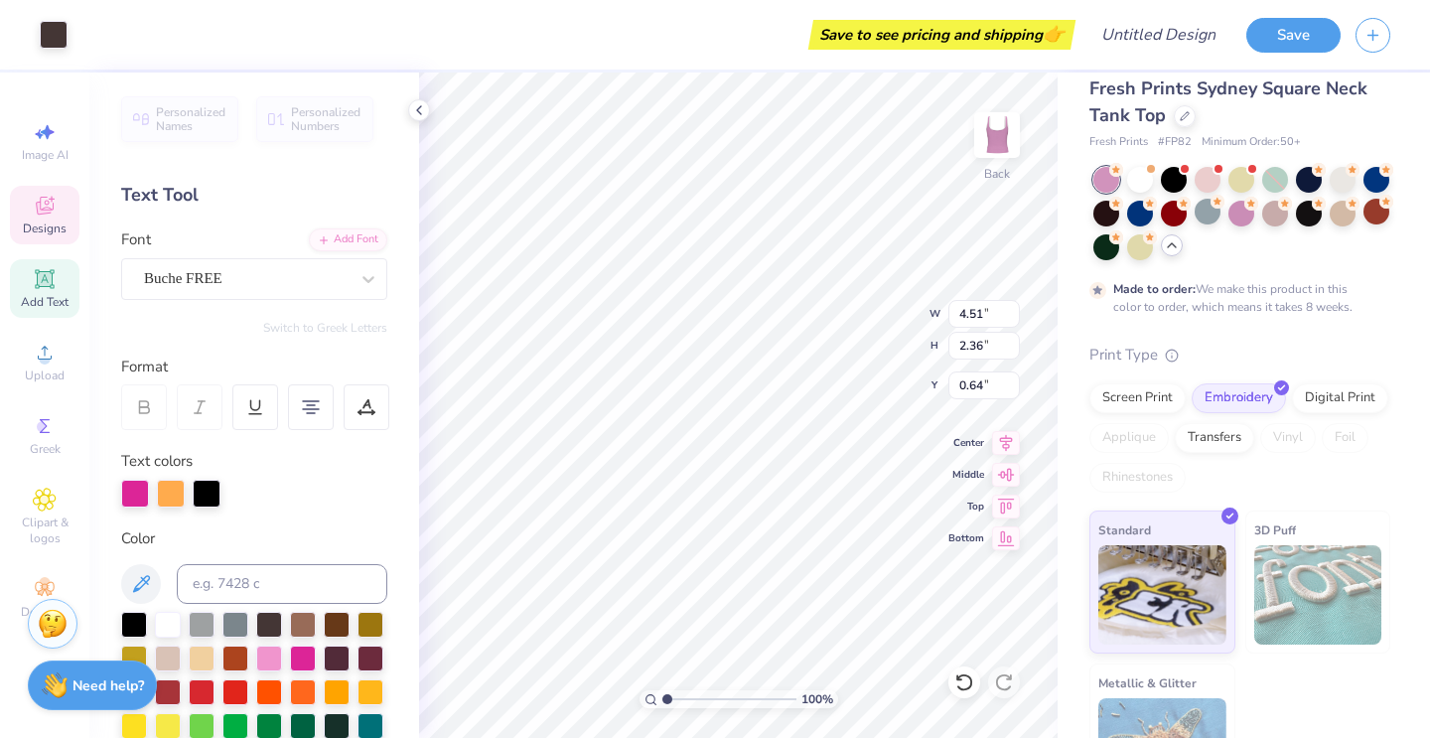
type input "2.00"
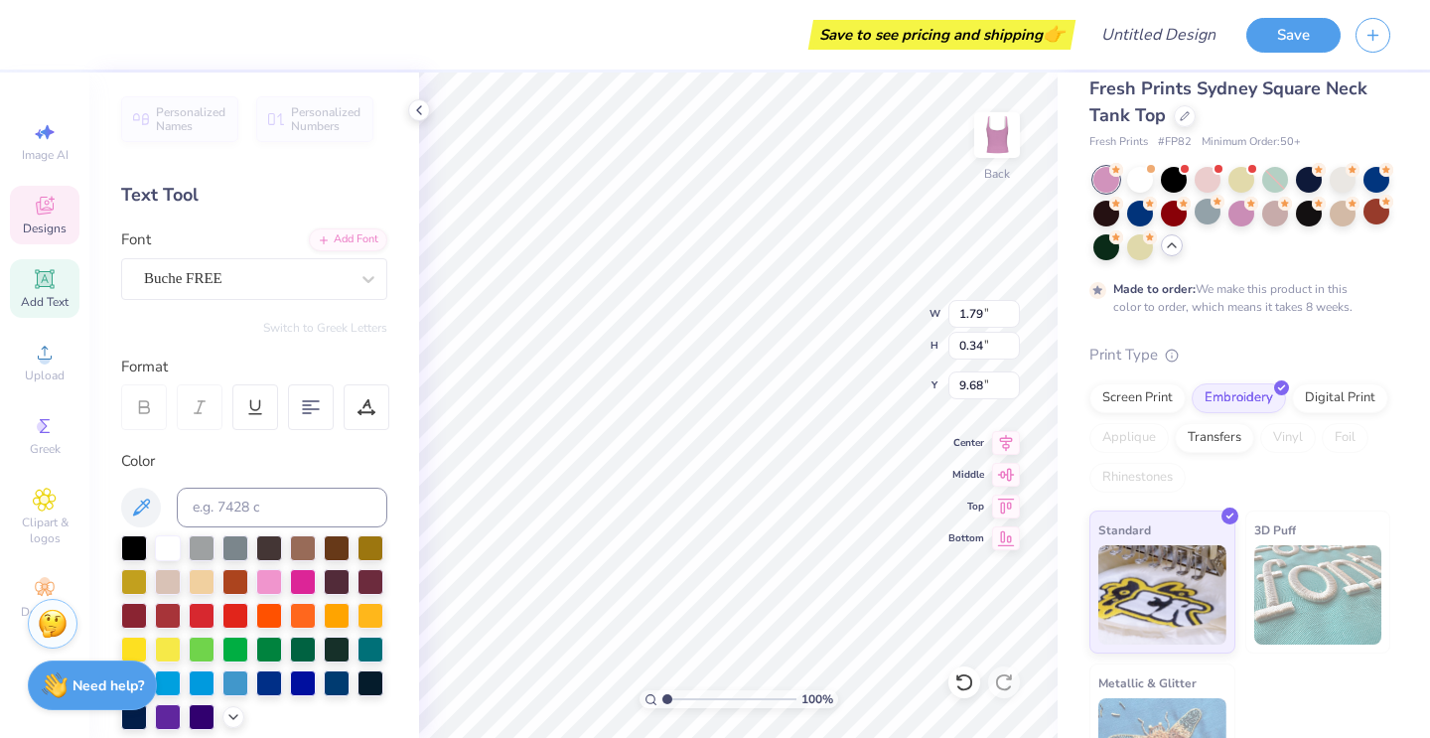
type input "9.34"
click at [22, 225] on div "Designs" at bounding box center [45, 215] width 70 height 59
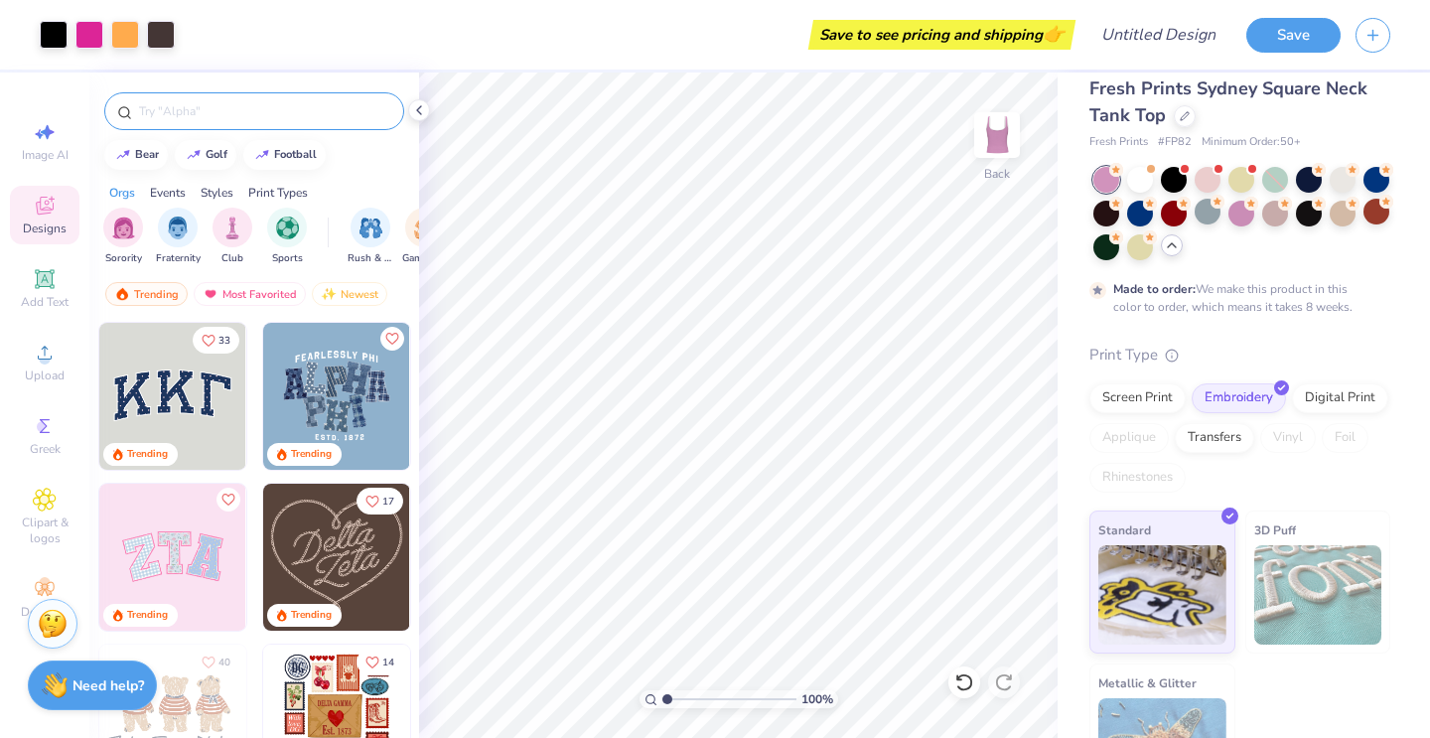
click at [165, 121] on div at bounding box center [254, 111] width 300 height 38
click at [185, 85] on div at bounding box center [254, 107] width 330 height 68
click at [185, 109] on input "text" at bounding box center [264, 111] width 254 height 20
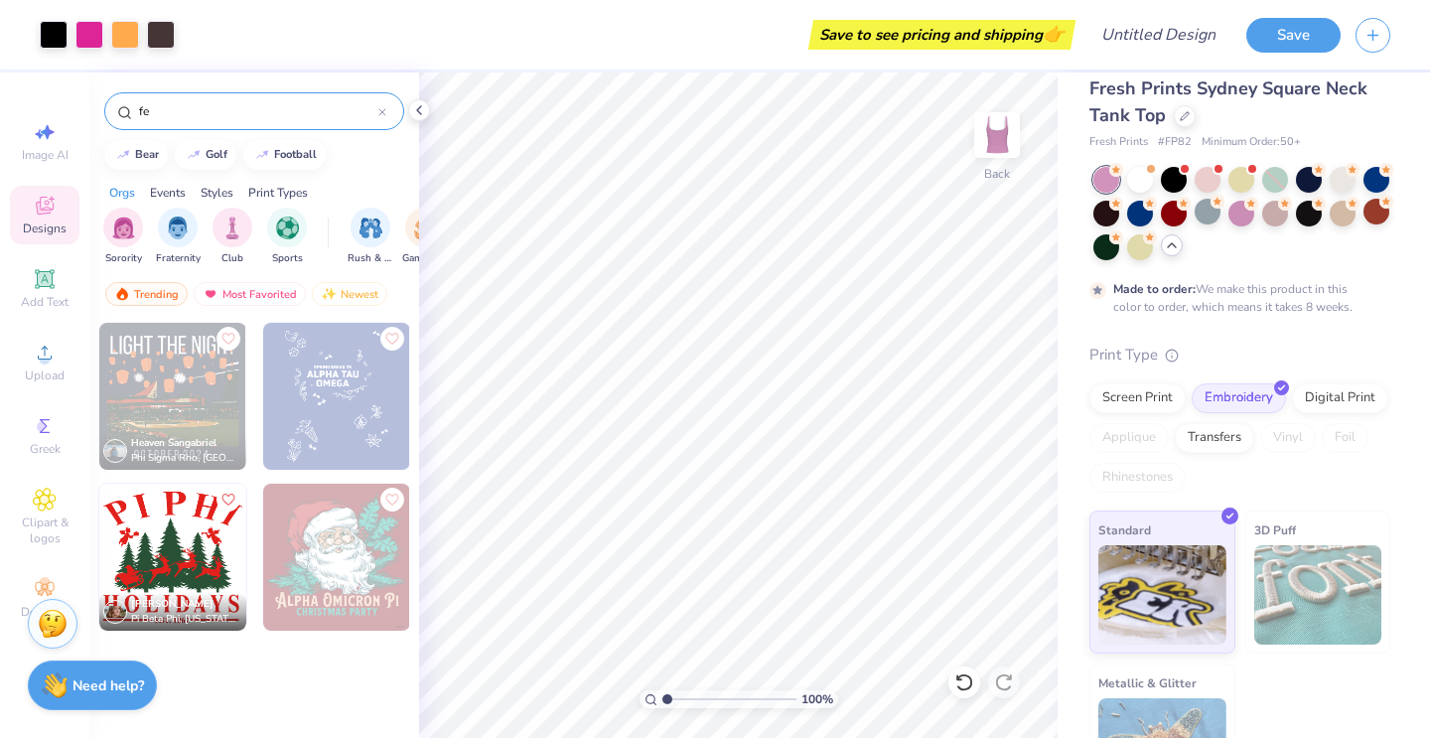
type input "f"
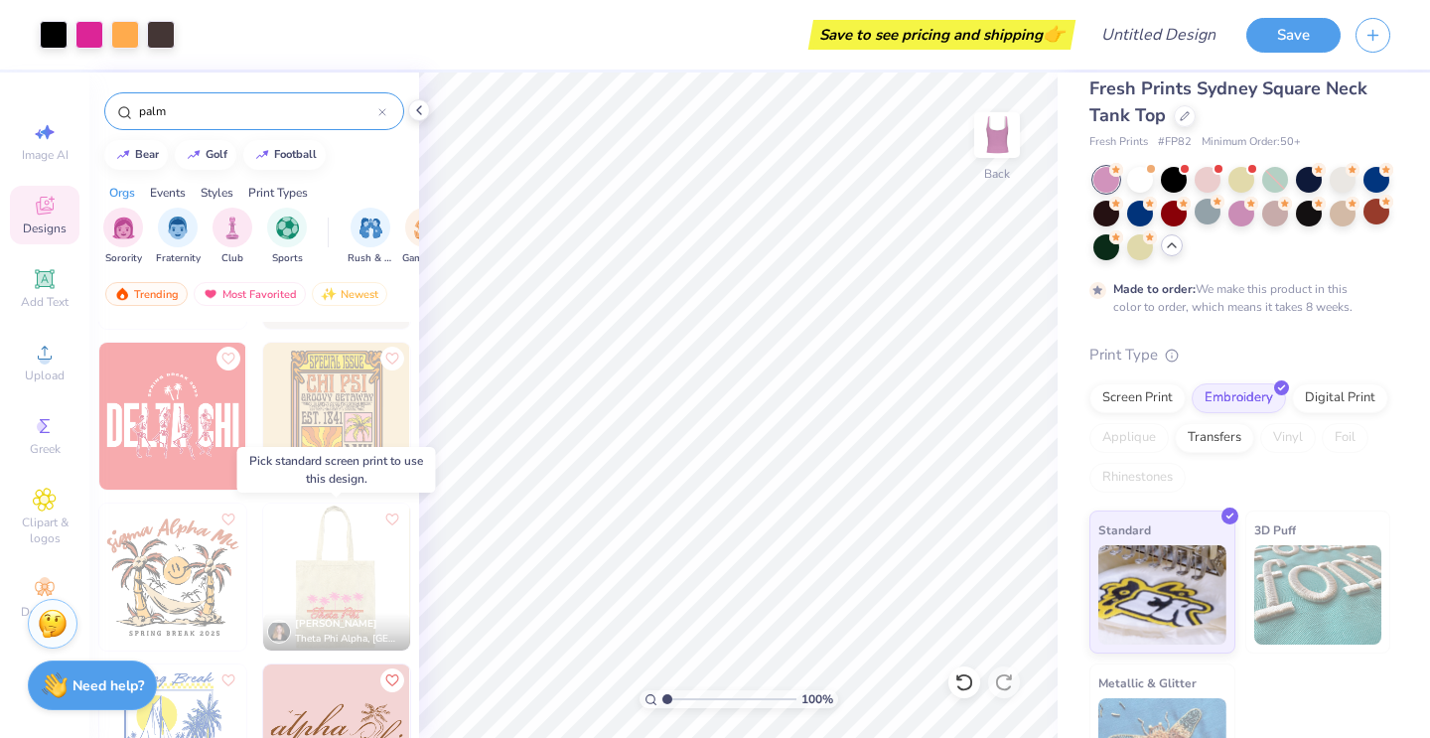
scroll to position [950, 0]
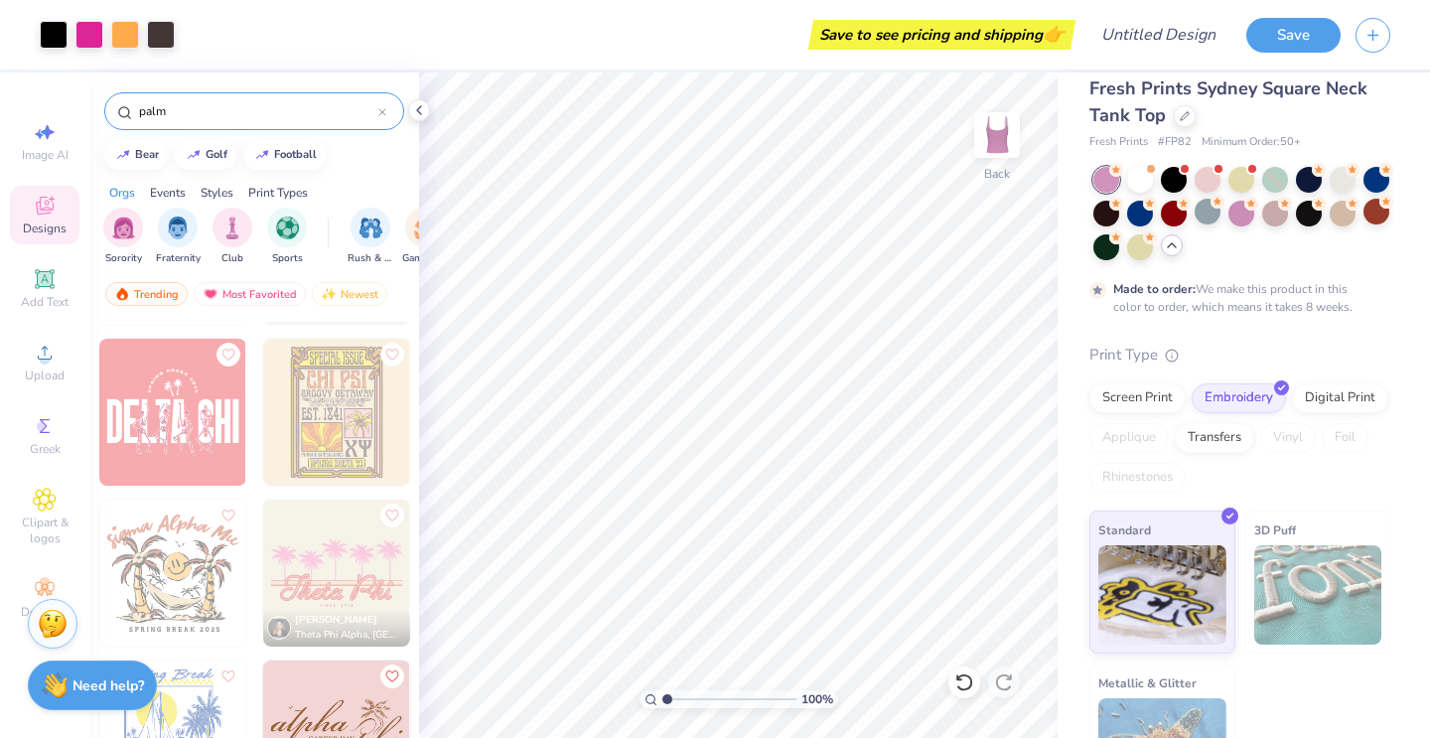
type input "palm"
click at [304, 556] on img at bounding box center [336, 573] width 147 height 147
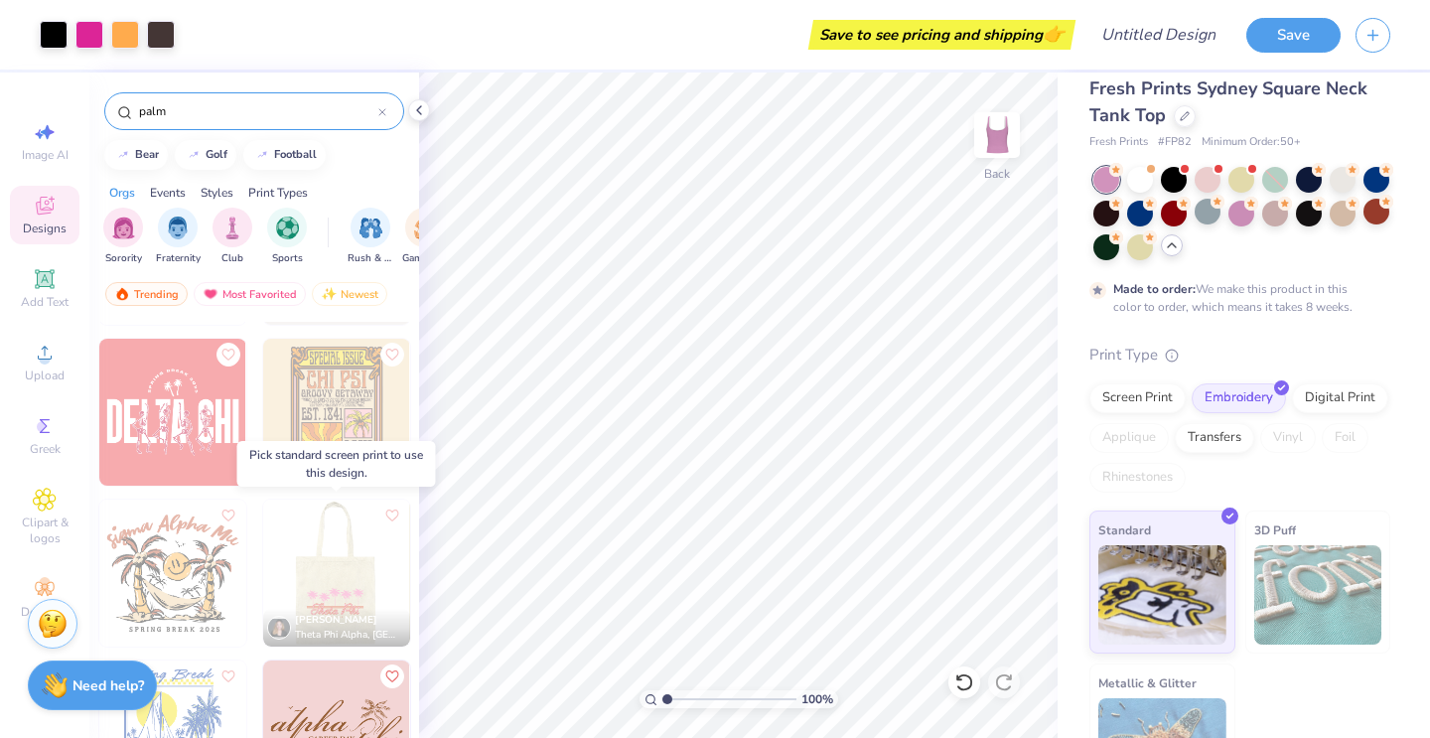
click at [304, 556] on img at bounding box center [335, 573] width 147 height 147
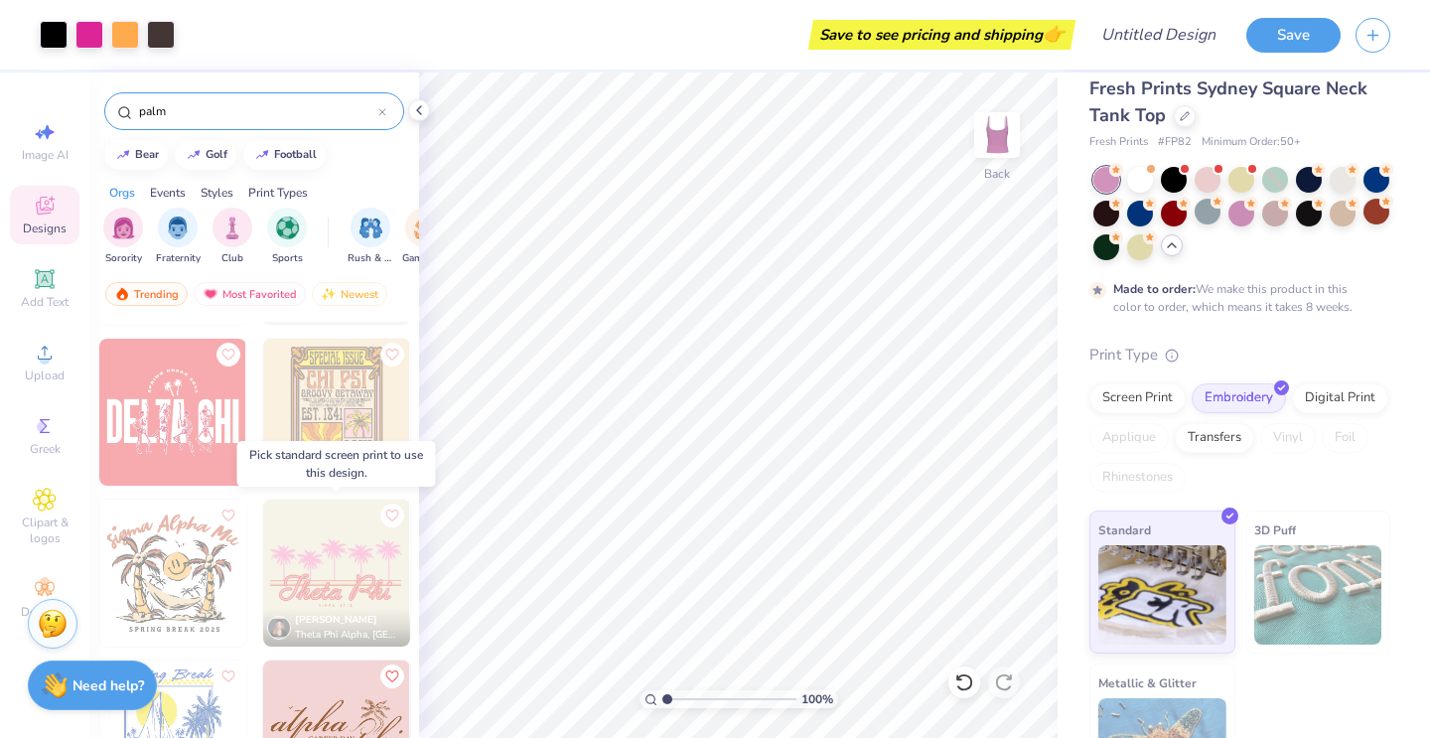
click at [262, 556] on img at bounding box center [188, 573] width 147 height 147
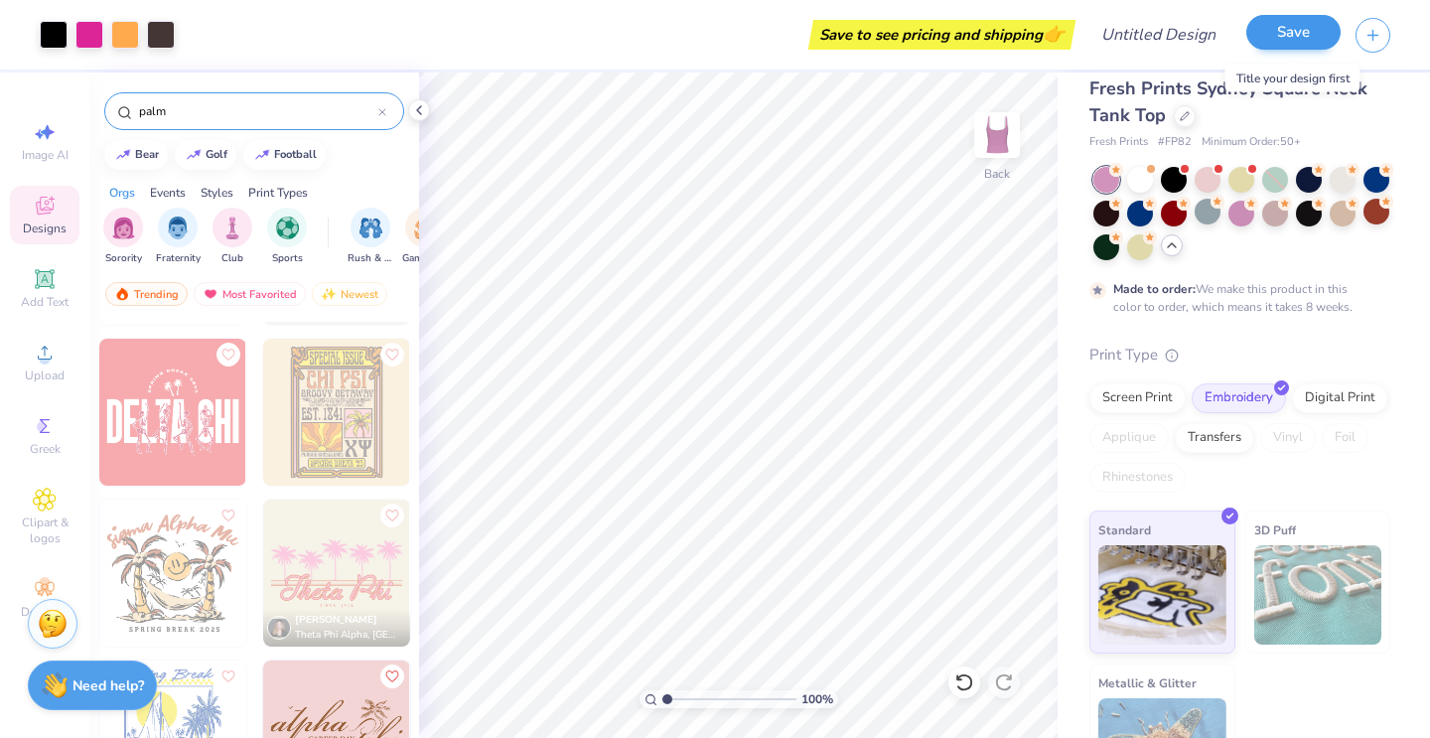
click at [1295, 40] on button "Save" at bounding box center [1293, 32] width 94 height 35
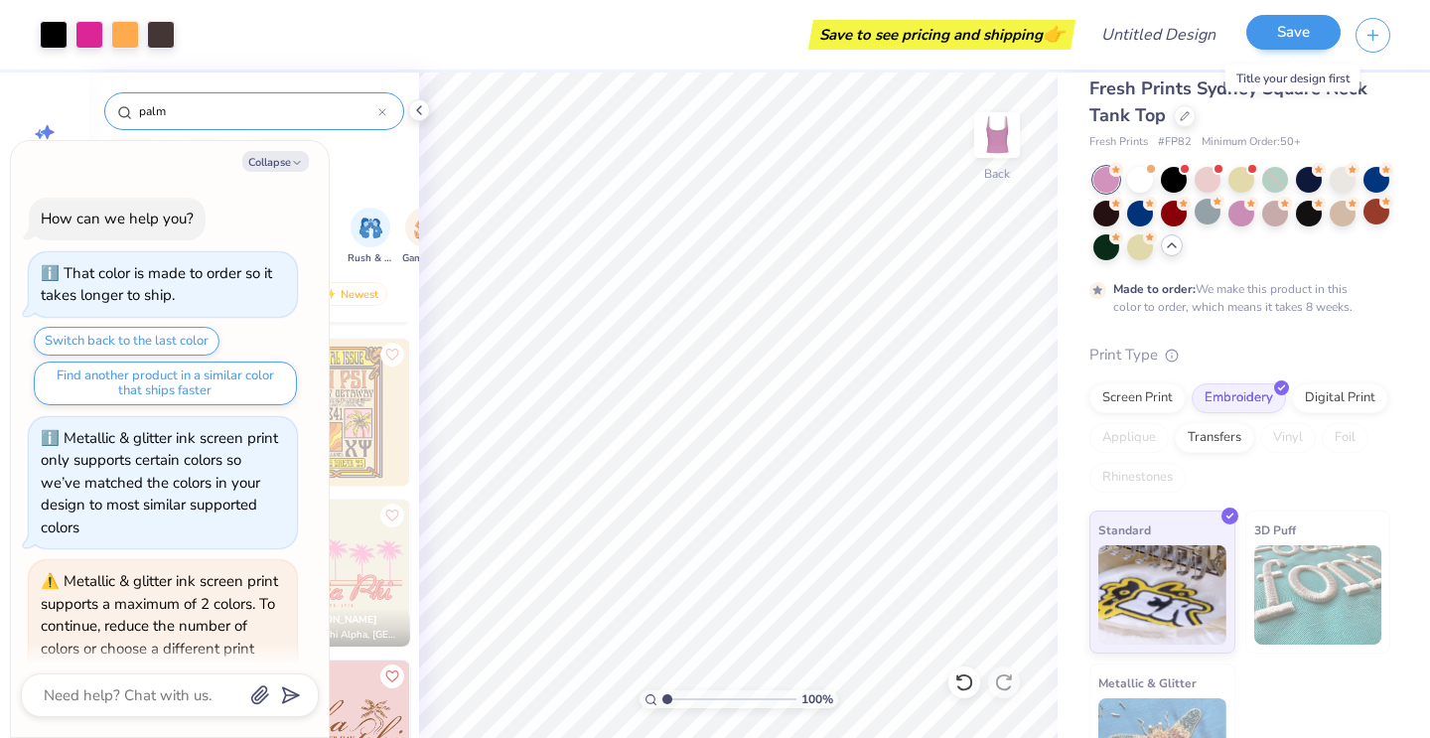
scroll to position [1359, 0]
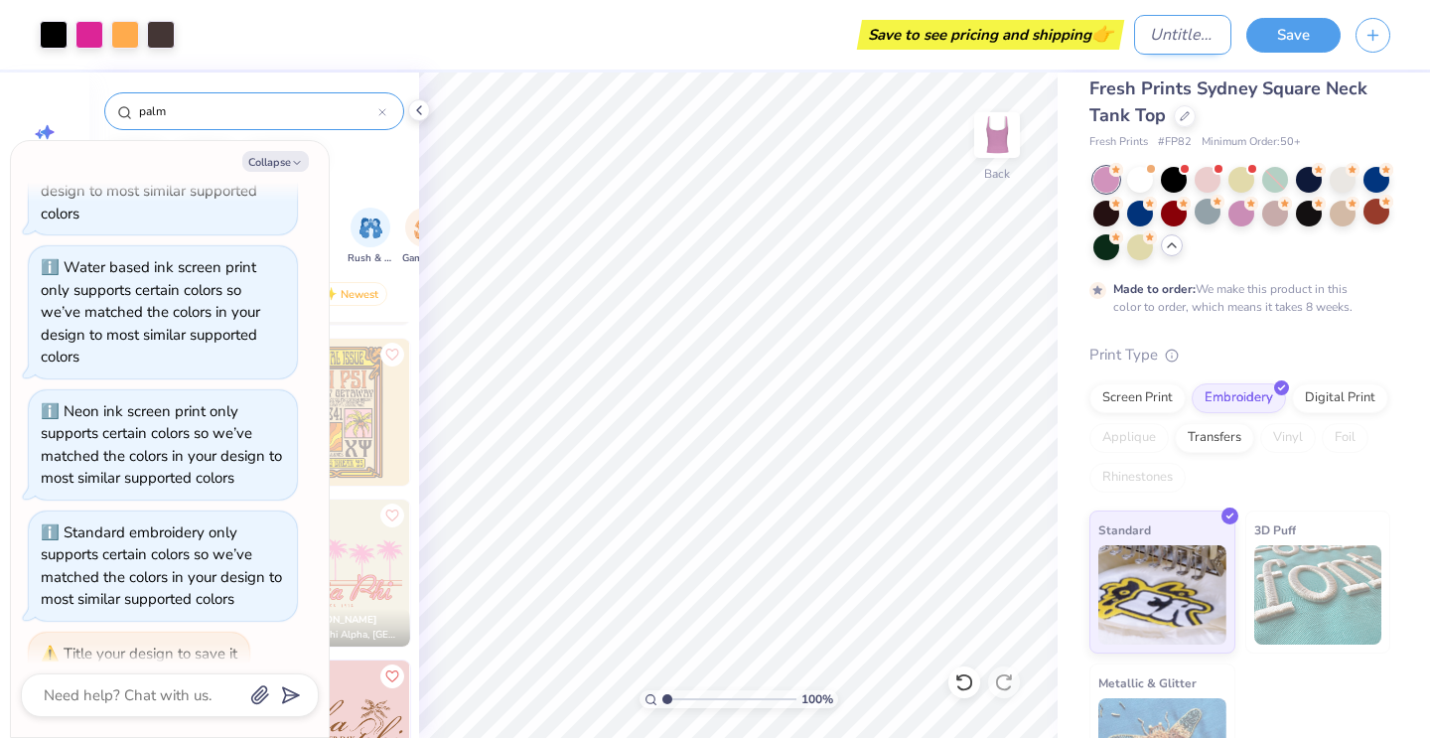
type textarea "x"
click at [1145, 36] on input "Design Title" at bounding box center [1182, 35] width 97 height 40
type input "k"
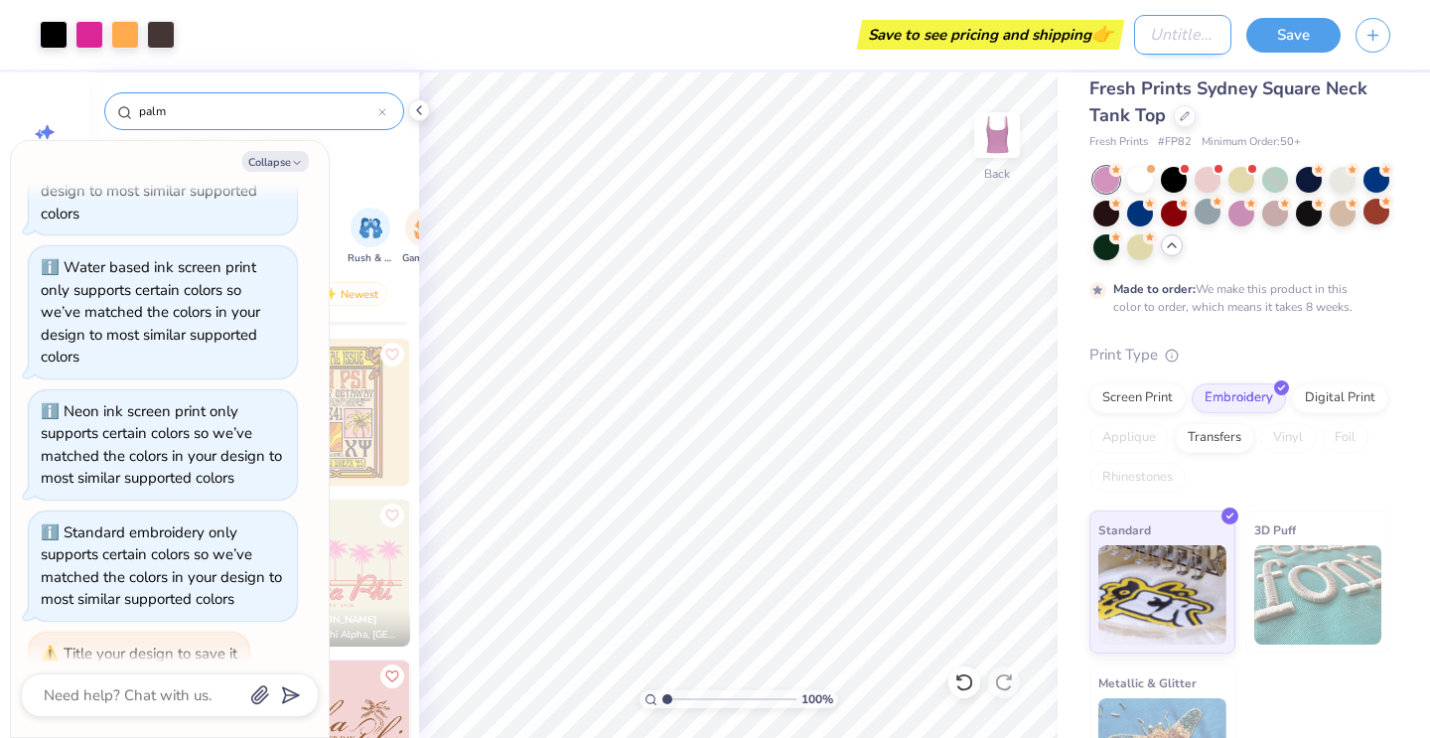
type textarea "x"
type input "kd"
type textarea "x"
type input "kdc"
type textarea "x"
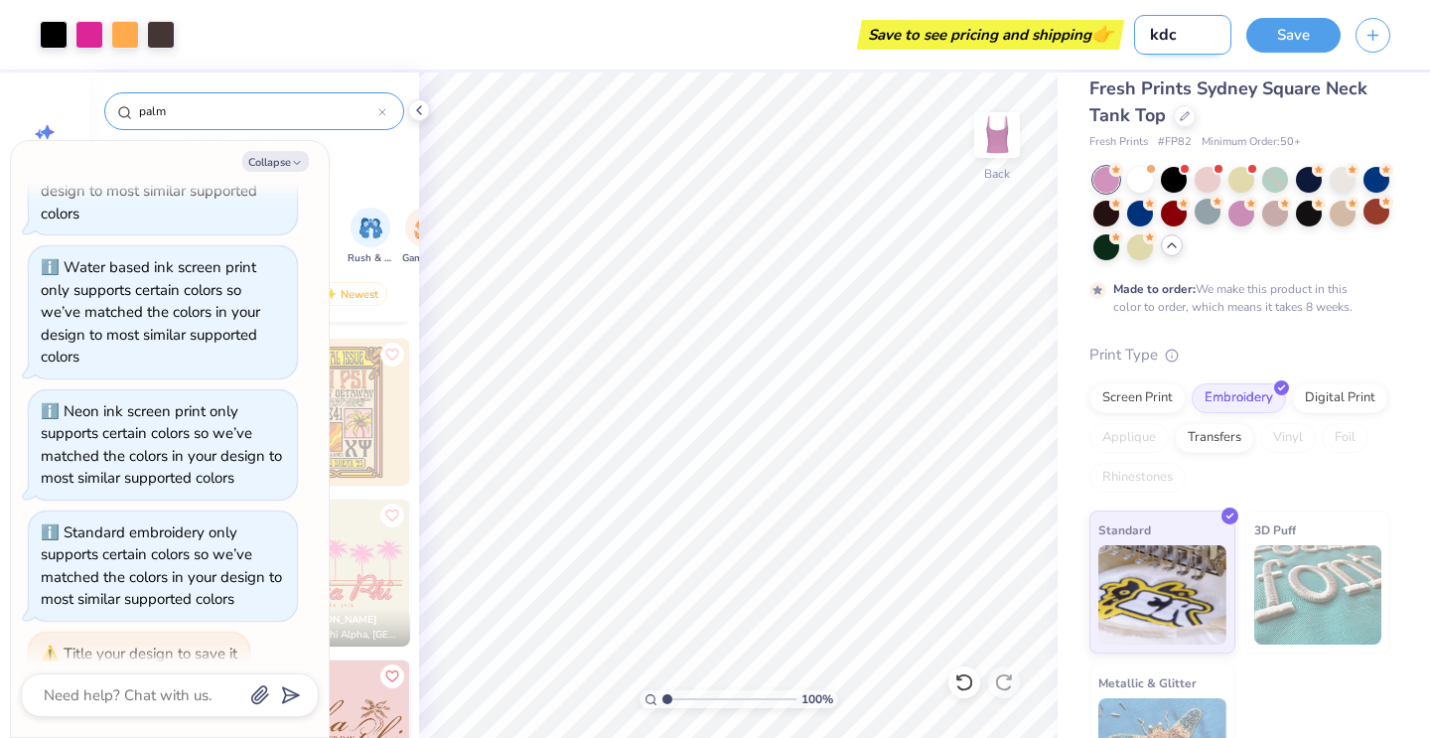
type input "kdch"
type textarea "x"
type input "kdche"
type textarea "x"
type input "kdchel"
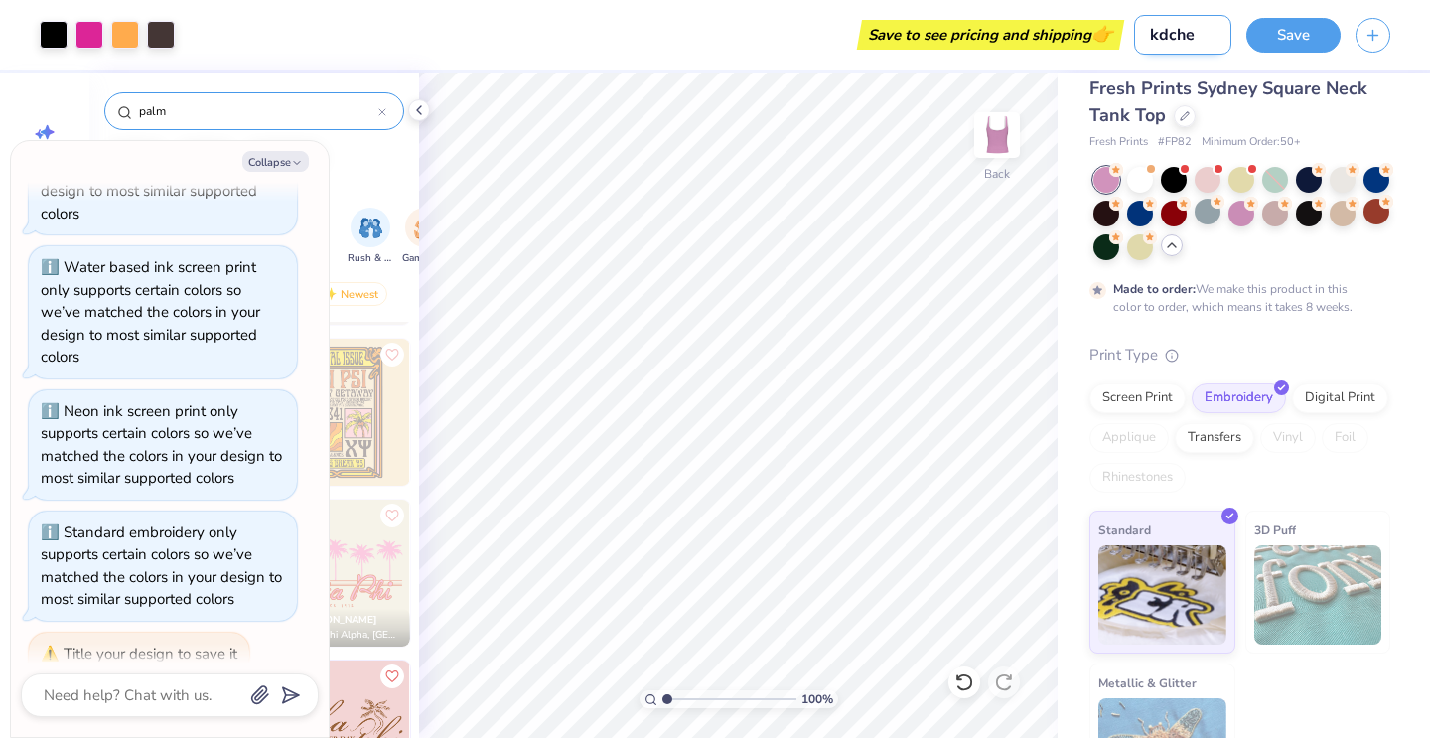
type textarea "x"
type input "kdchell"
type textarea "x"
type input "kdchella"
type textarea "x"
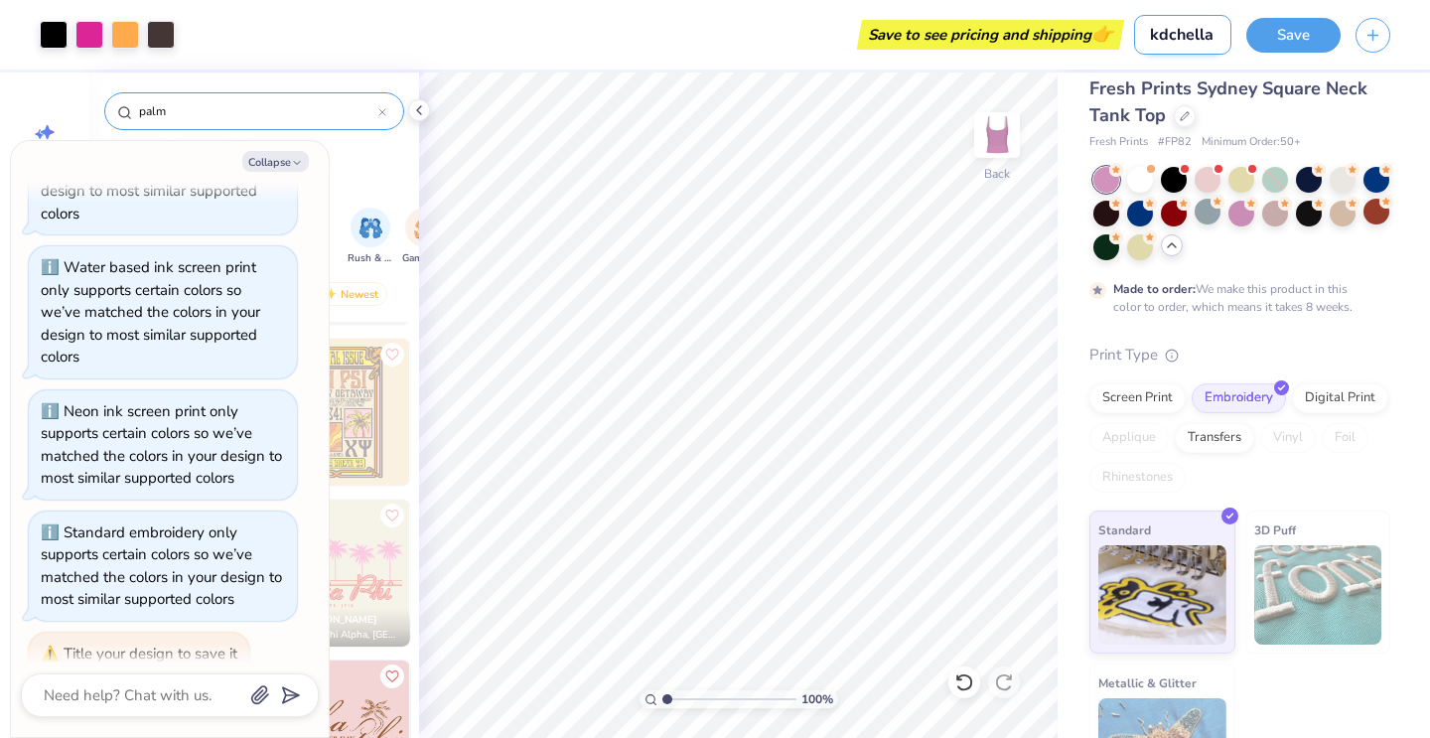
type input "kdchell"
type textarea "x"
type input "kdchel"
type textarea "x"
type input "kdche"
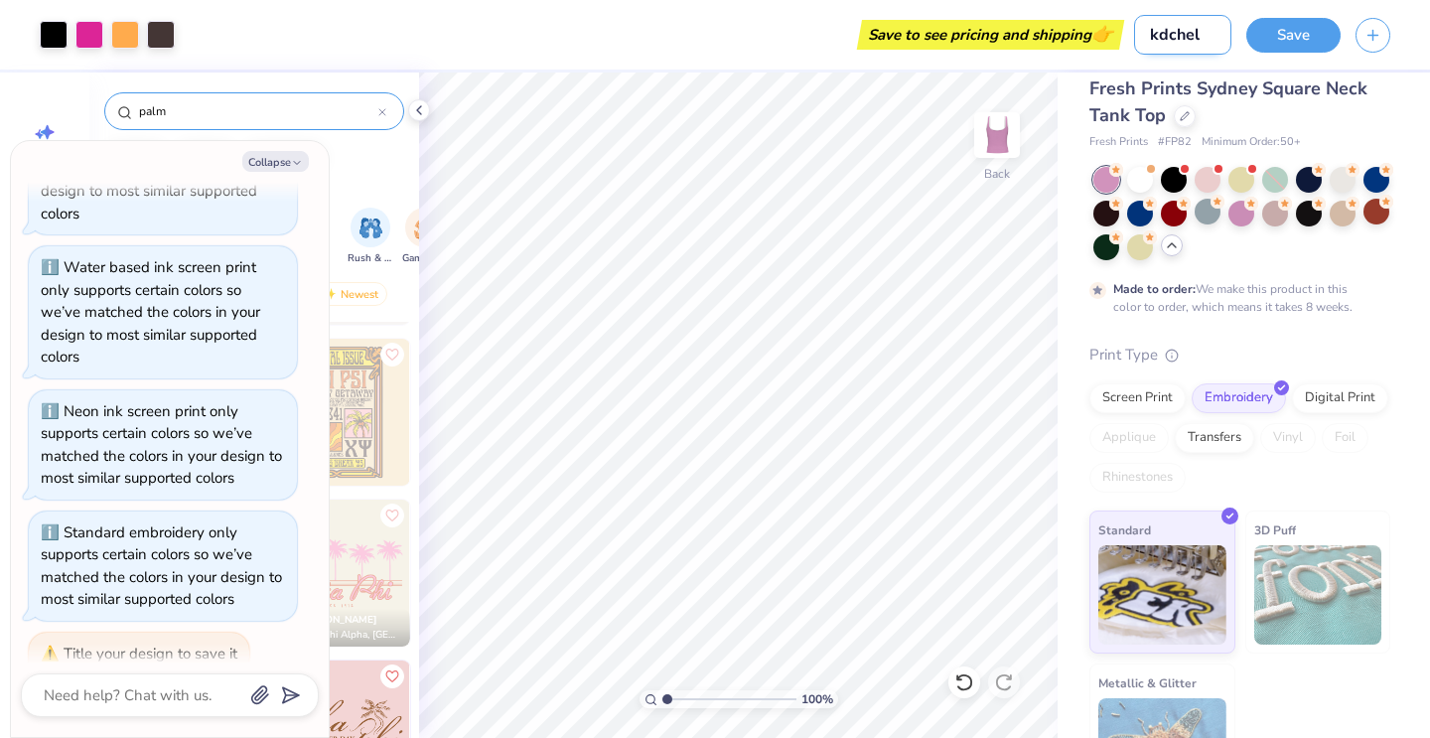
type textarea "x"
click at [1302, 25] on button "Save" at bounding box center [1293, 32] width 94 height 35
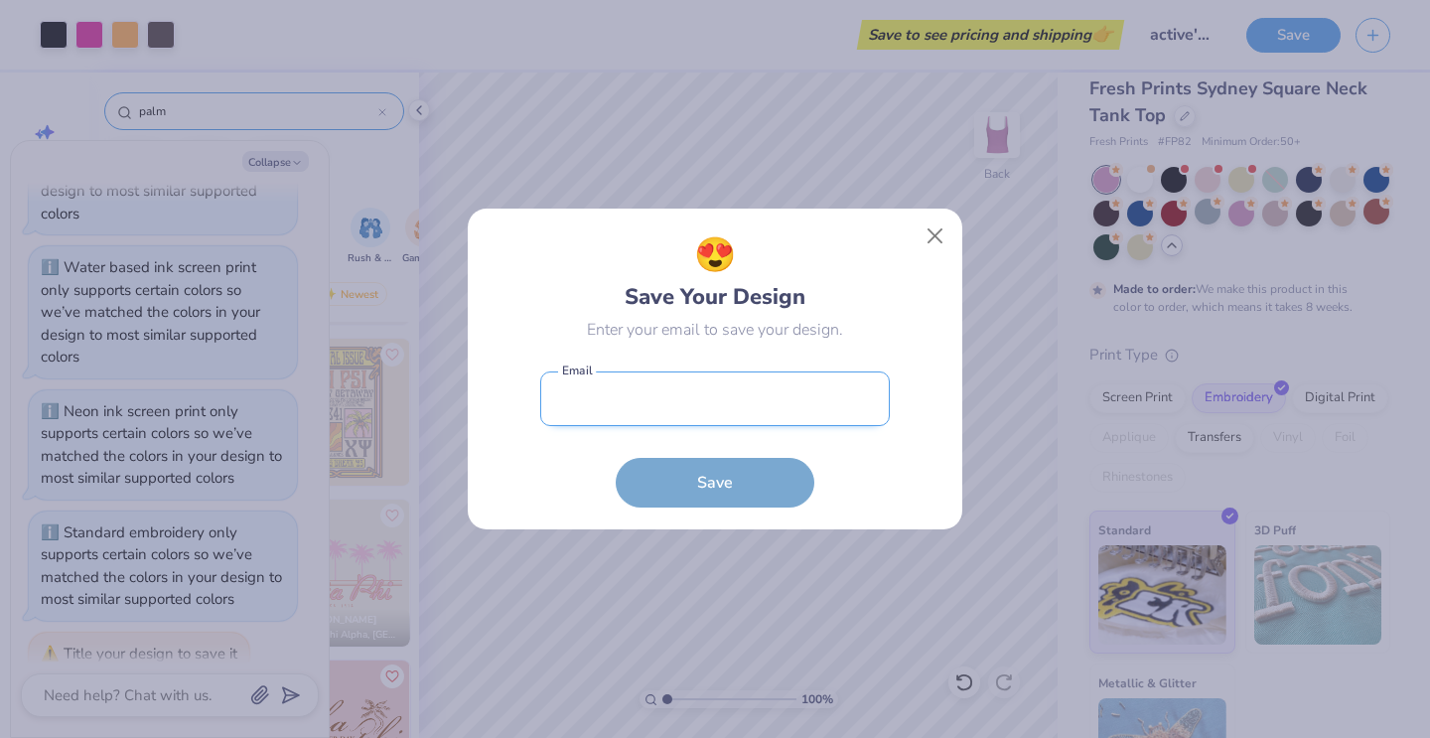
click at [771, 405] on input "email" at bounding box center [715, 398] width 350 height 55
paste input "[EMAIL_ADDRESS][DOMAIN_NAME]"
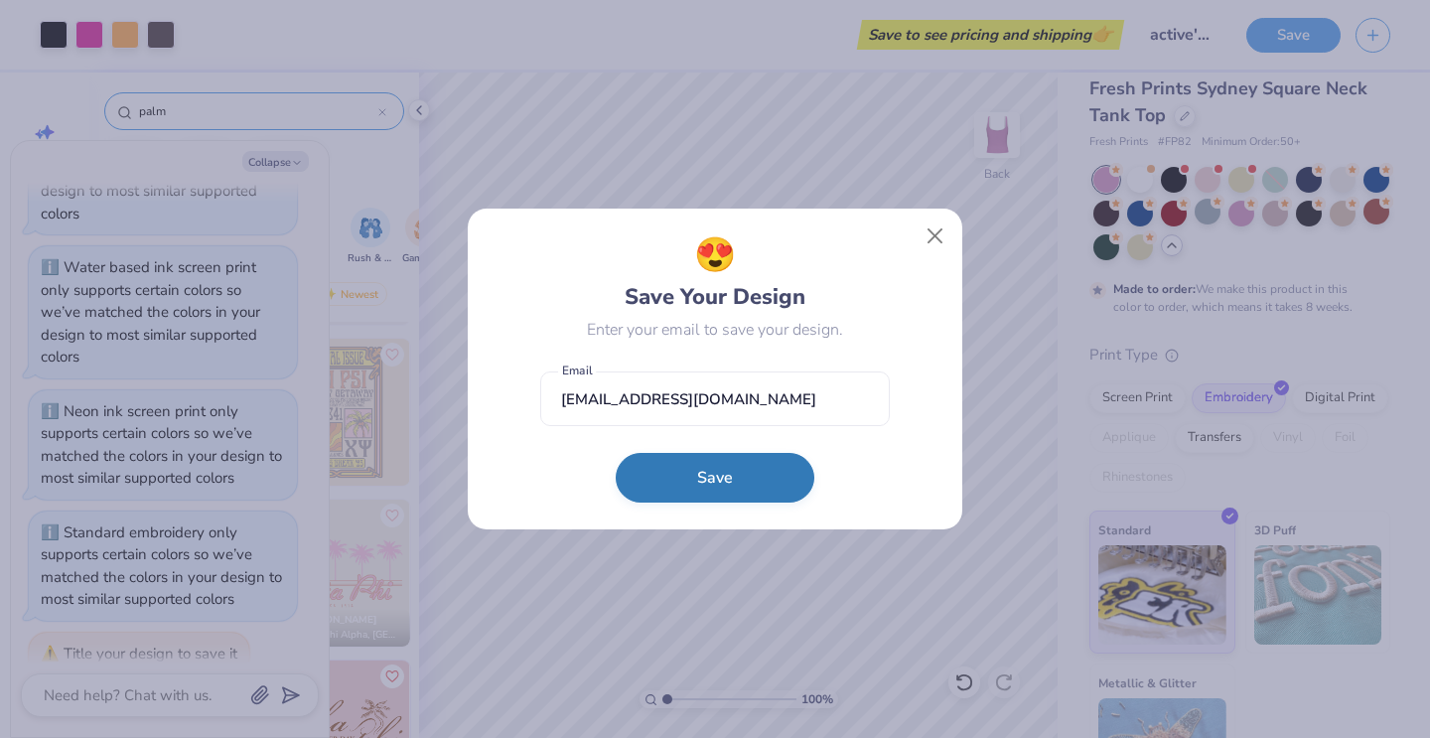
click at [735, 469] on button "Save" at bounding box center [715, 478] width 199 height 50
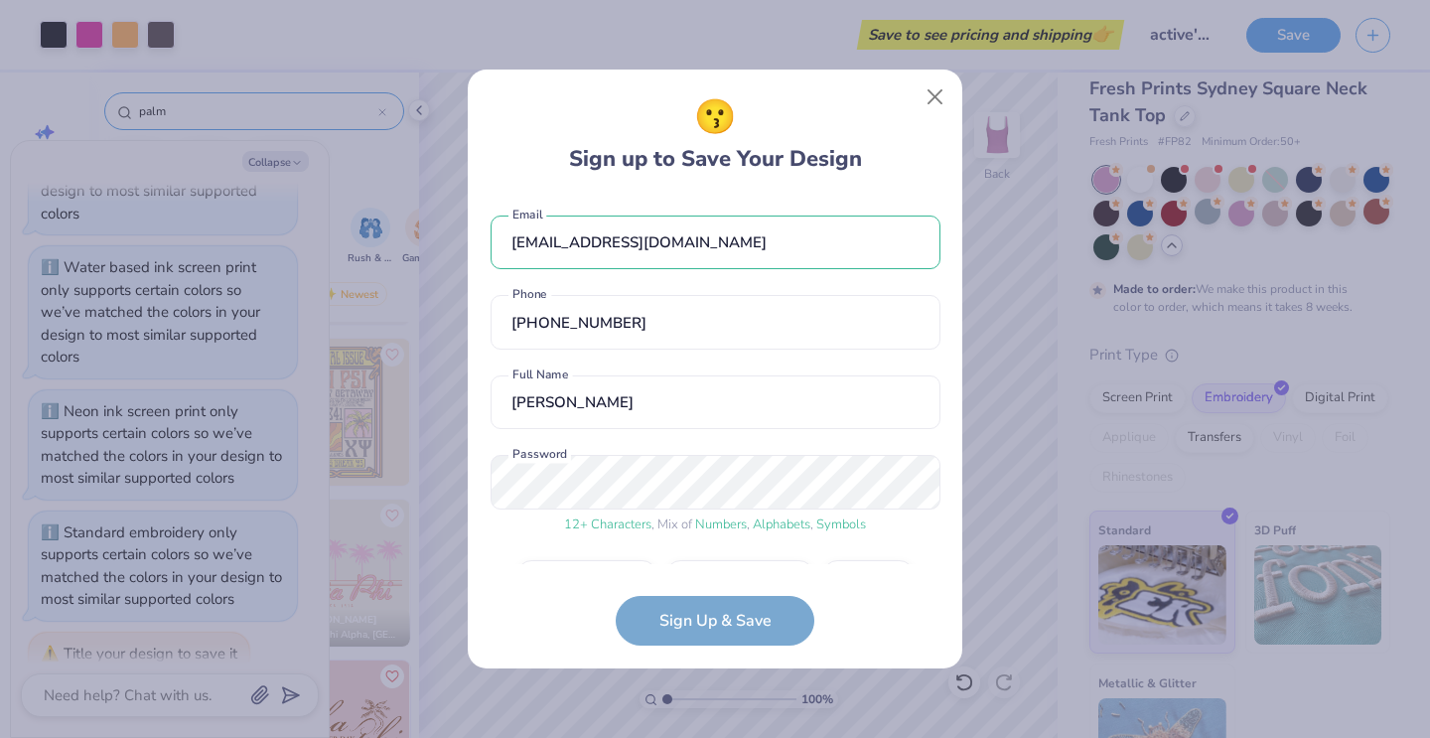
scroll to position [55, 0]
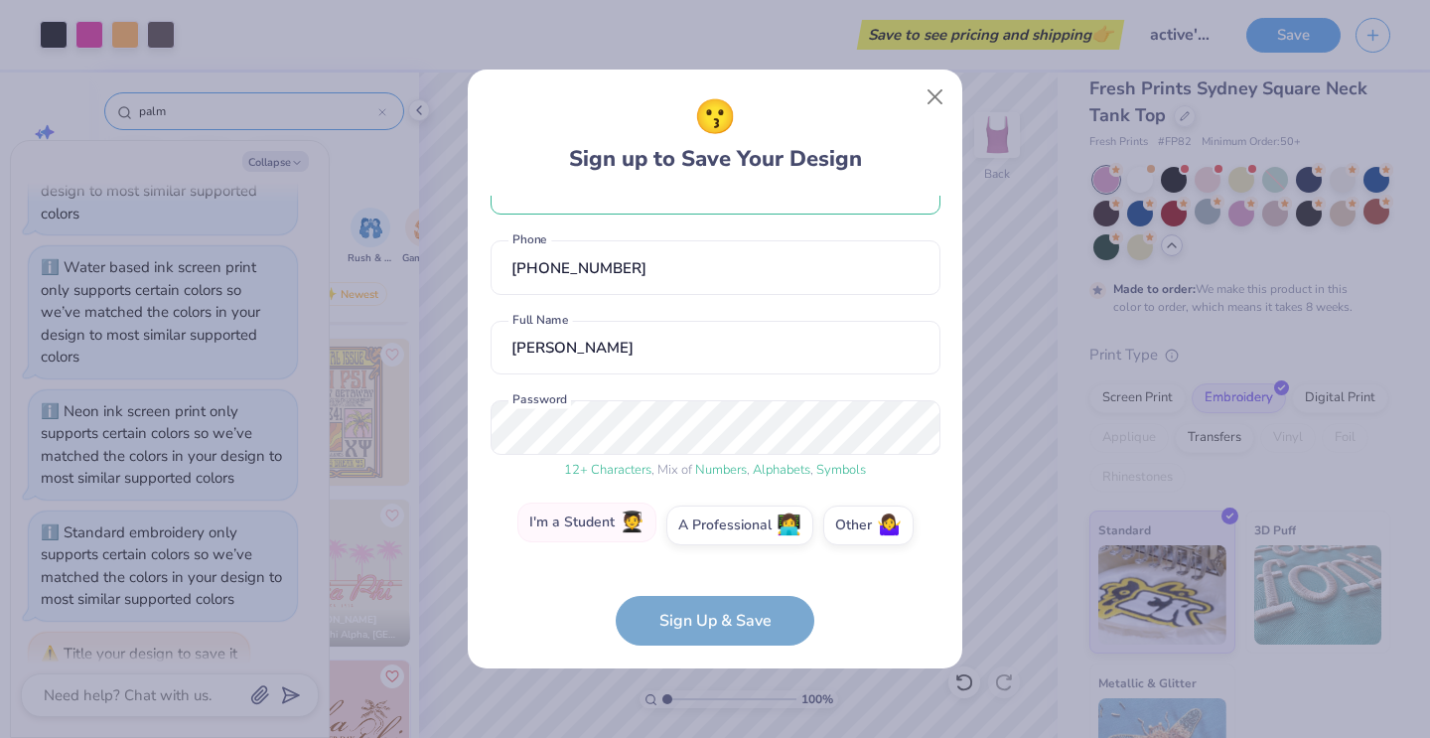
click at [541, 530] on label "I'm a Student 🧑‍🎓" at bounding box center [586, 523] width 139 height 40
click at [709, 579] on input "I'm a Student 🧑‍🎓" at bounding box center [715, 585] width 13 height 13
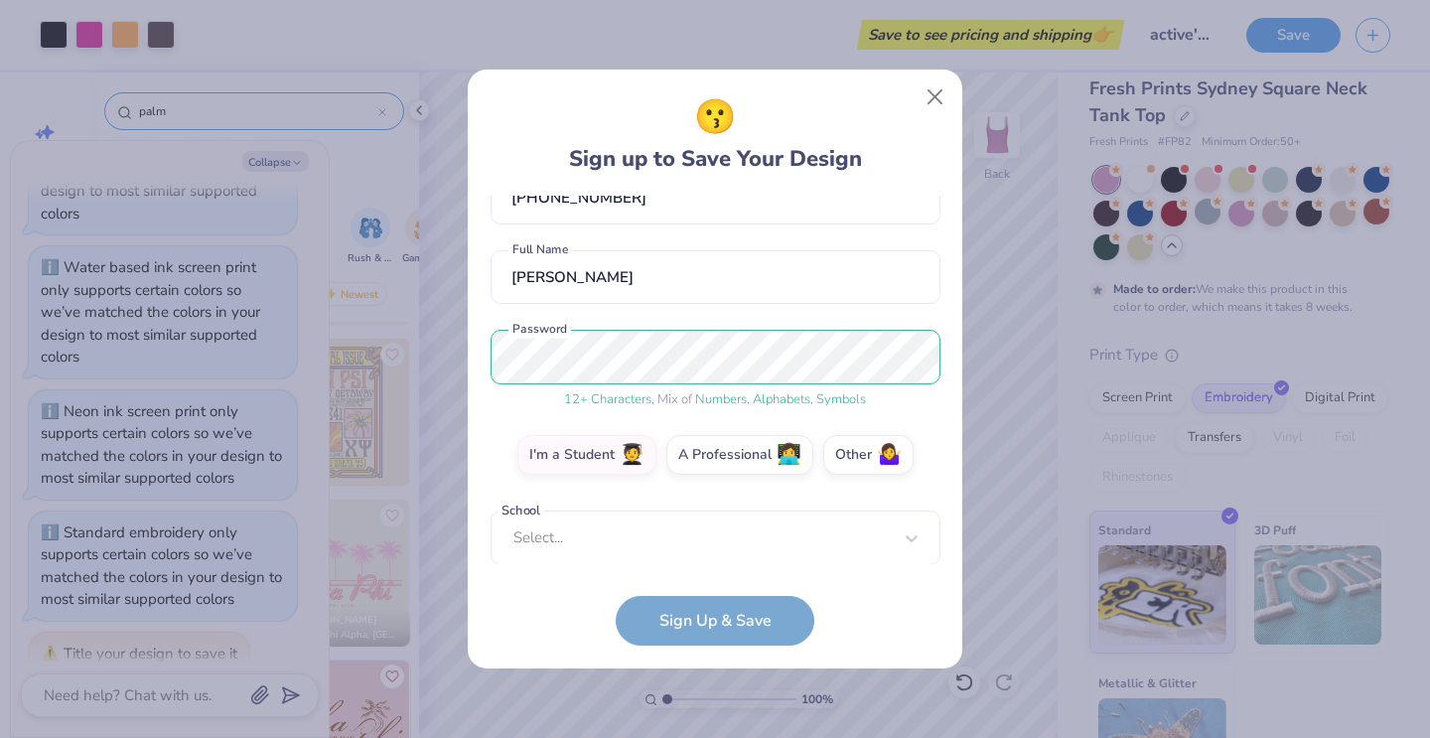
click at [610, 538] on div "Select..." at bounding box center [716, 538] width 450 height 55
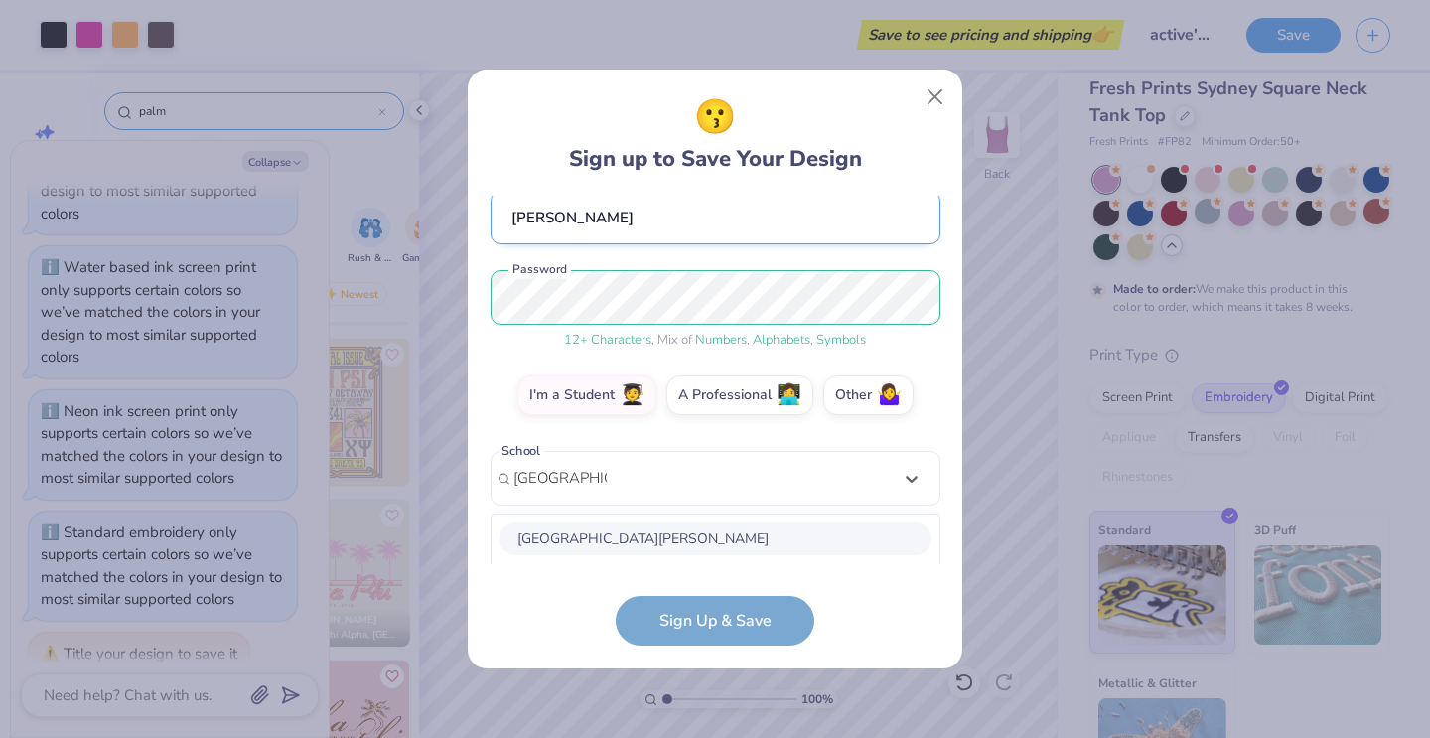
scroll to position [433, 0]
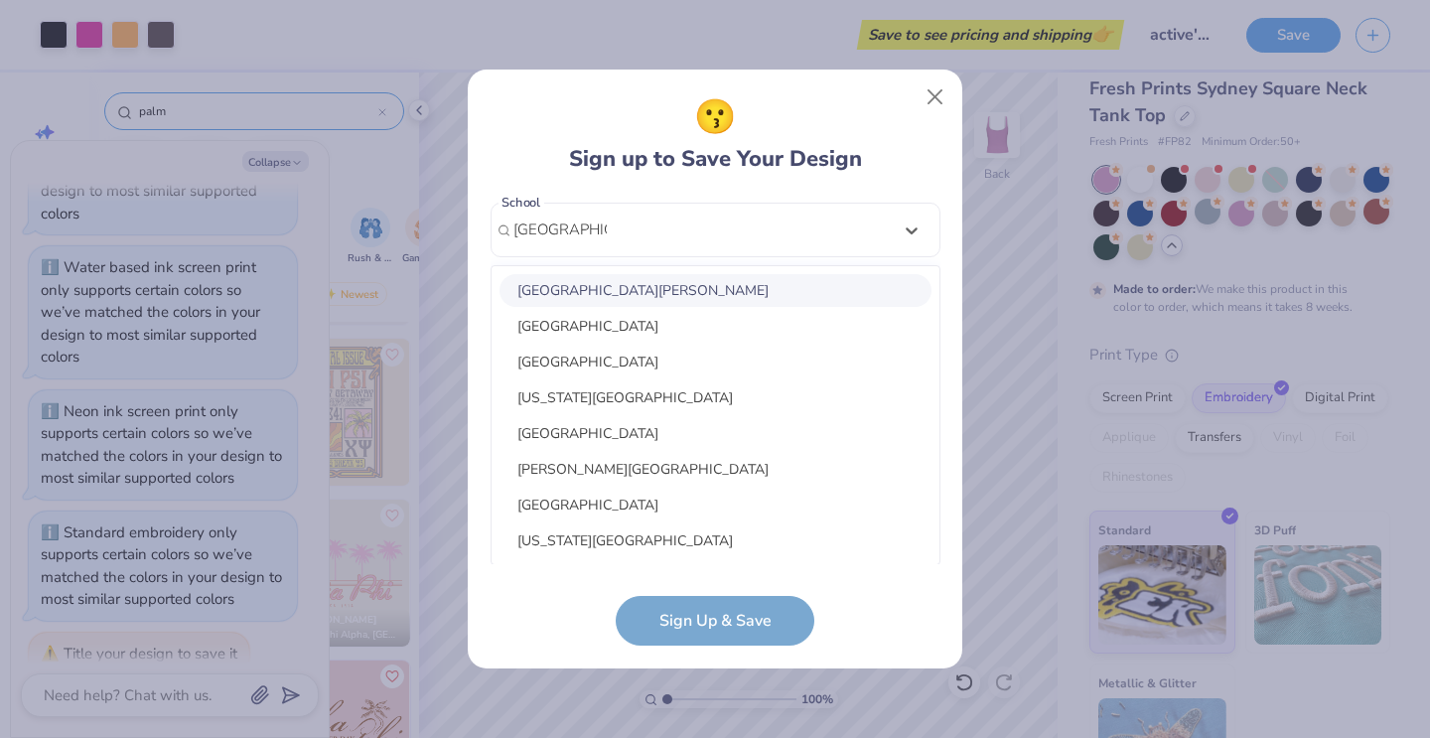
click at [620, 279] on div "[GEOGRAPHIC_DATA][PERSON_NAME]" at bounding box center [716, 290] width 432 height 33
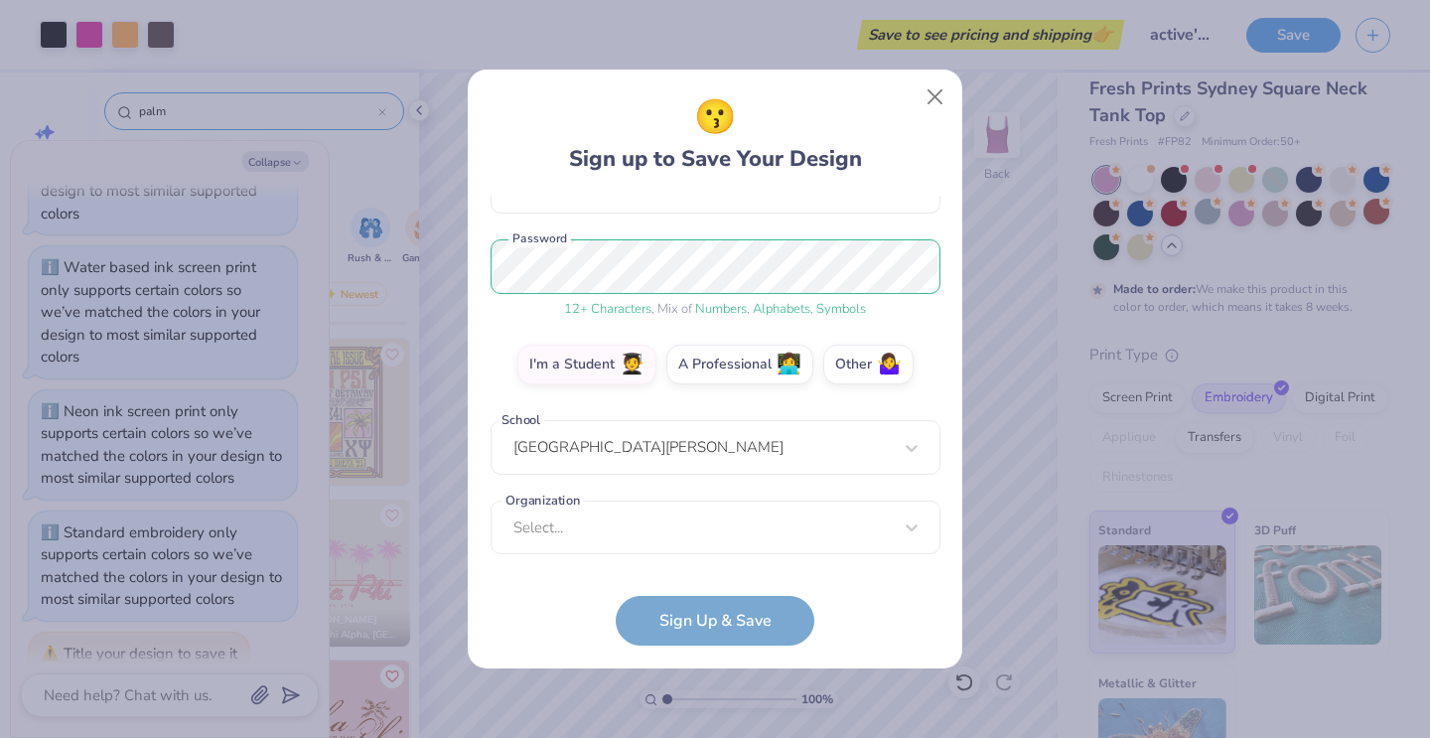
scroll to position [215, 0]
click at [701, 538] on div "Select..." at bounding box center [716, 529] width 450 height 55
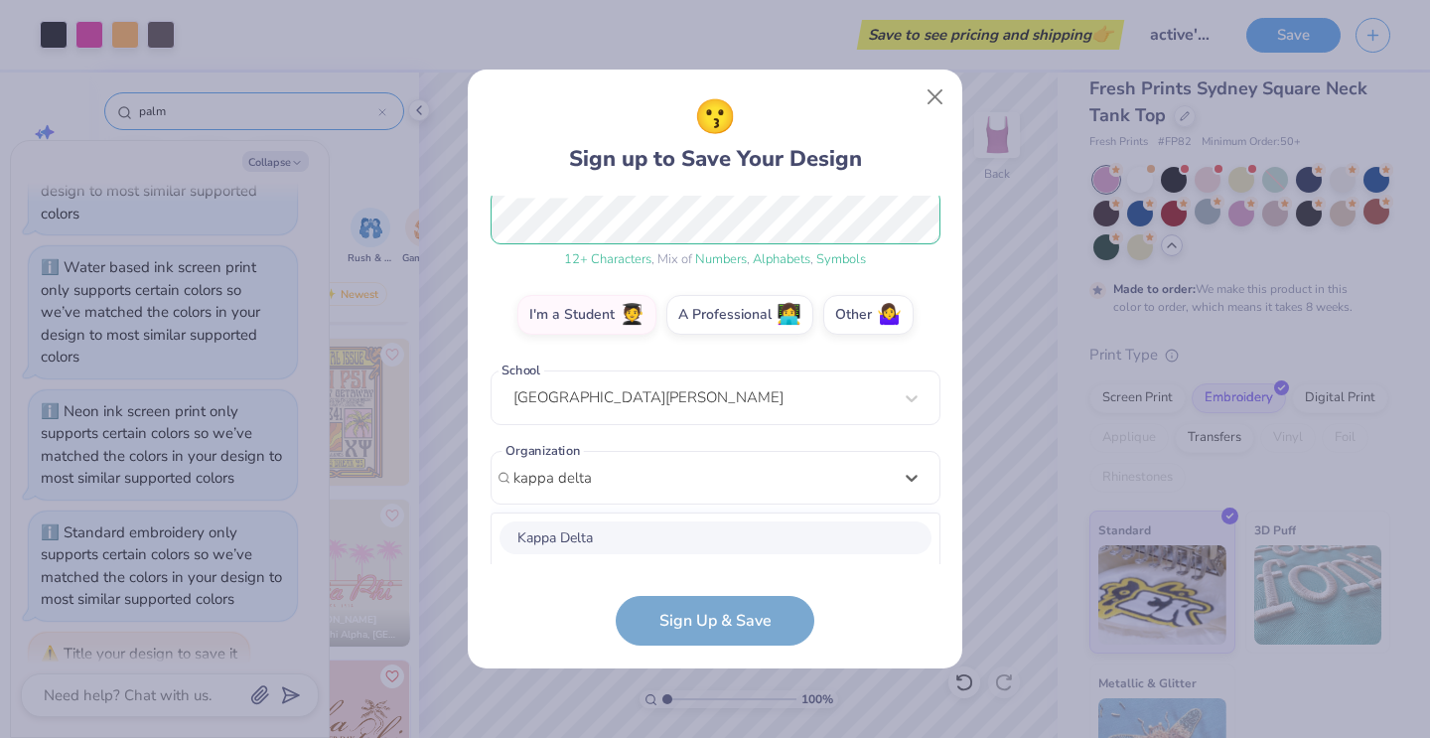
scroll to position [513, 0]
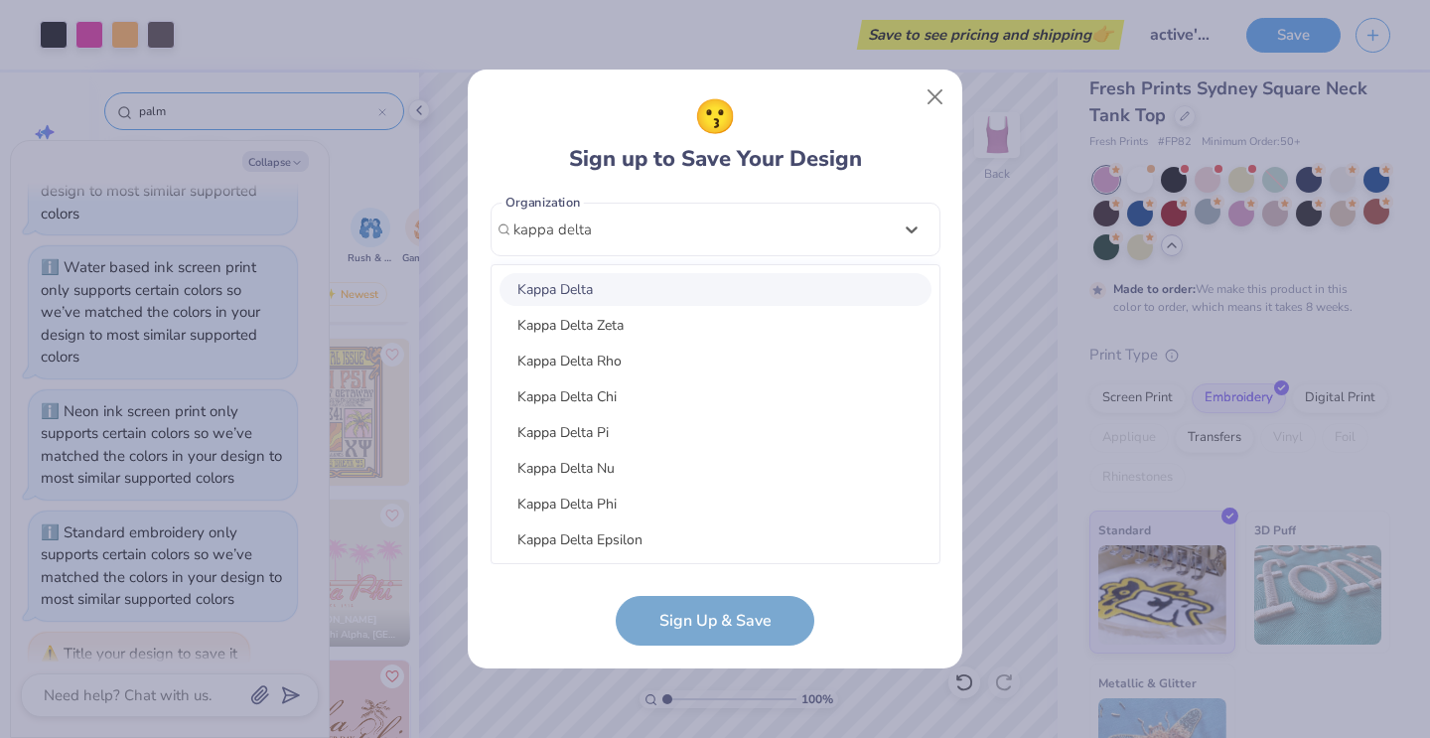
click at [642, 278] on div "Kappa Delta" at bounding box center [716, 289] width 432 height 33
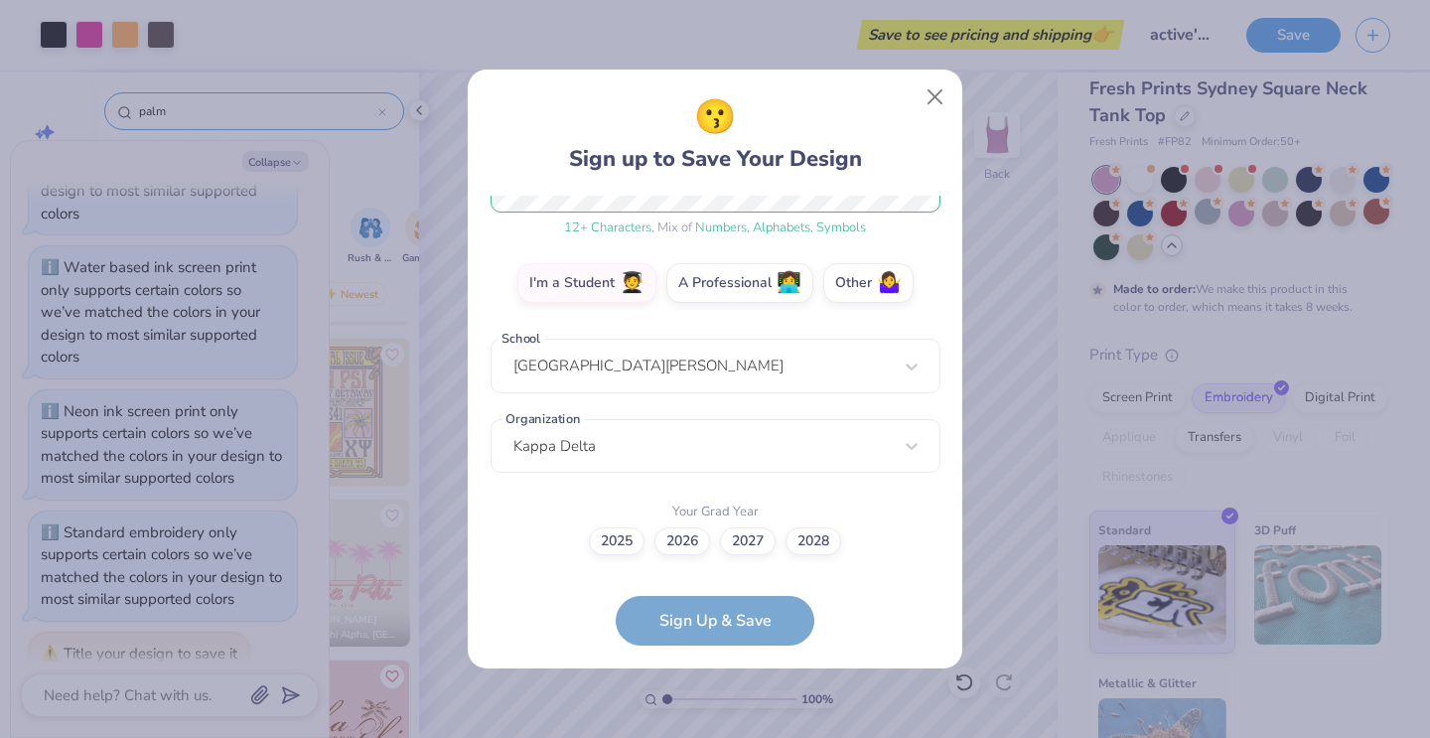
scroll to position [296, 0]
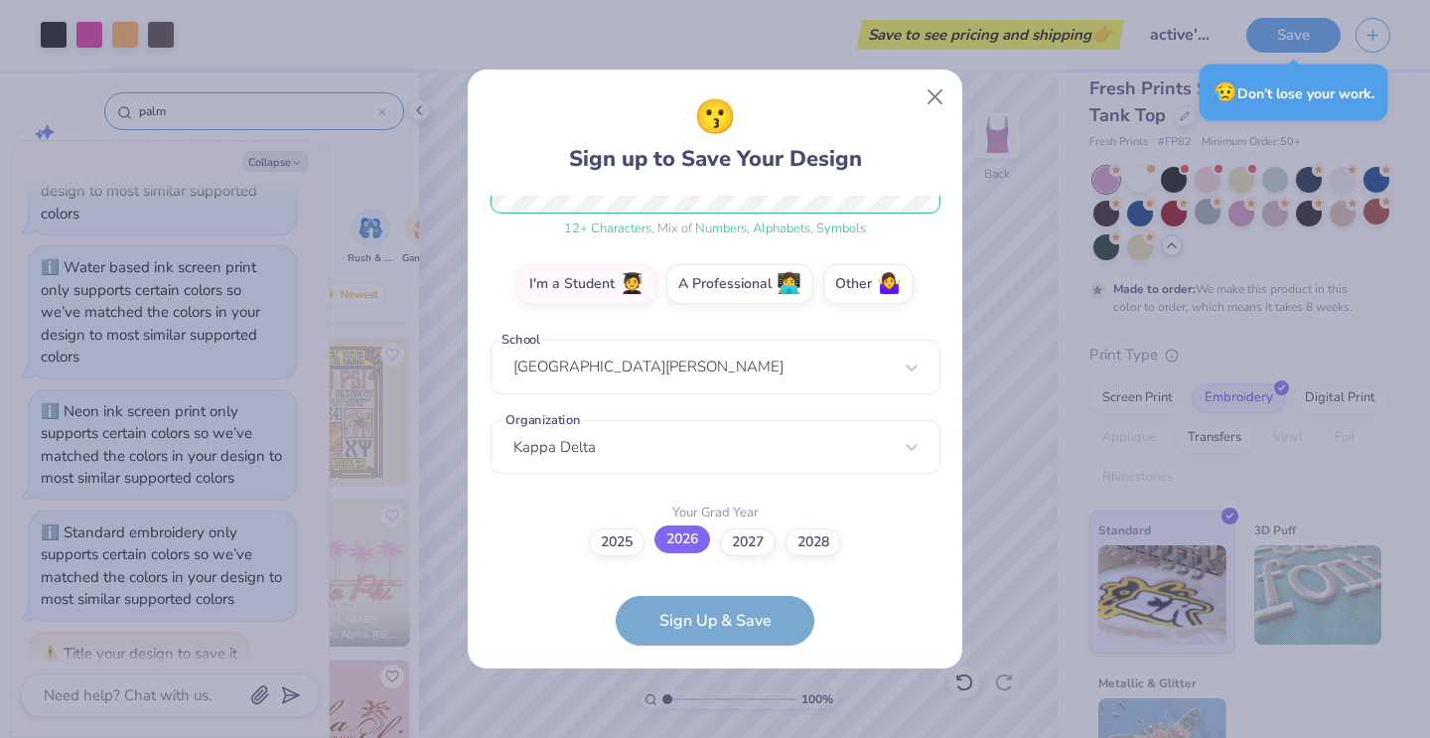
click at [680, 531] on label "2026" at bounding box center [683, 539] width 56 height 28
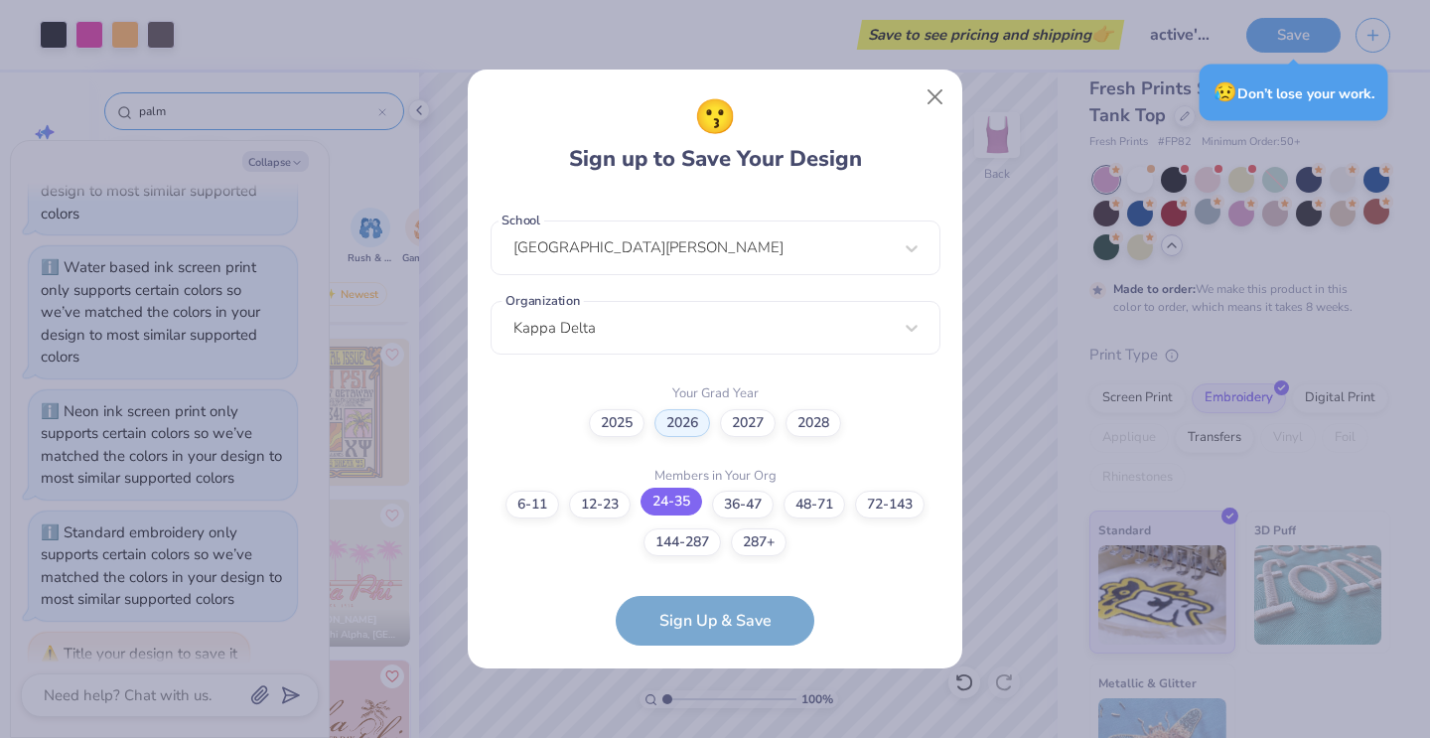
click at [667, 498] on label "24-35" at bounding box center [672, 502] width 62 height 28
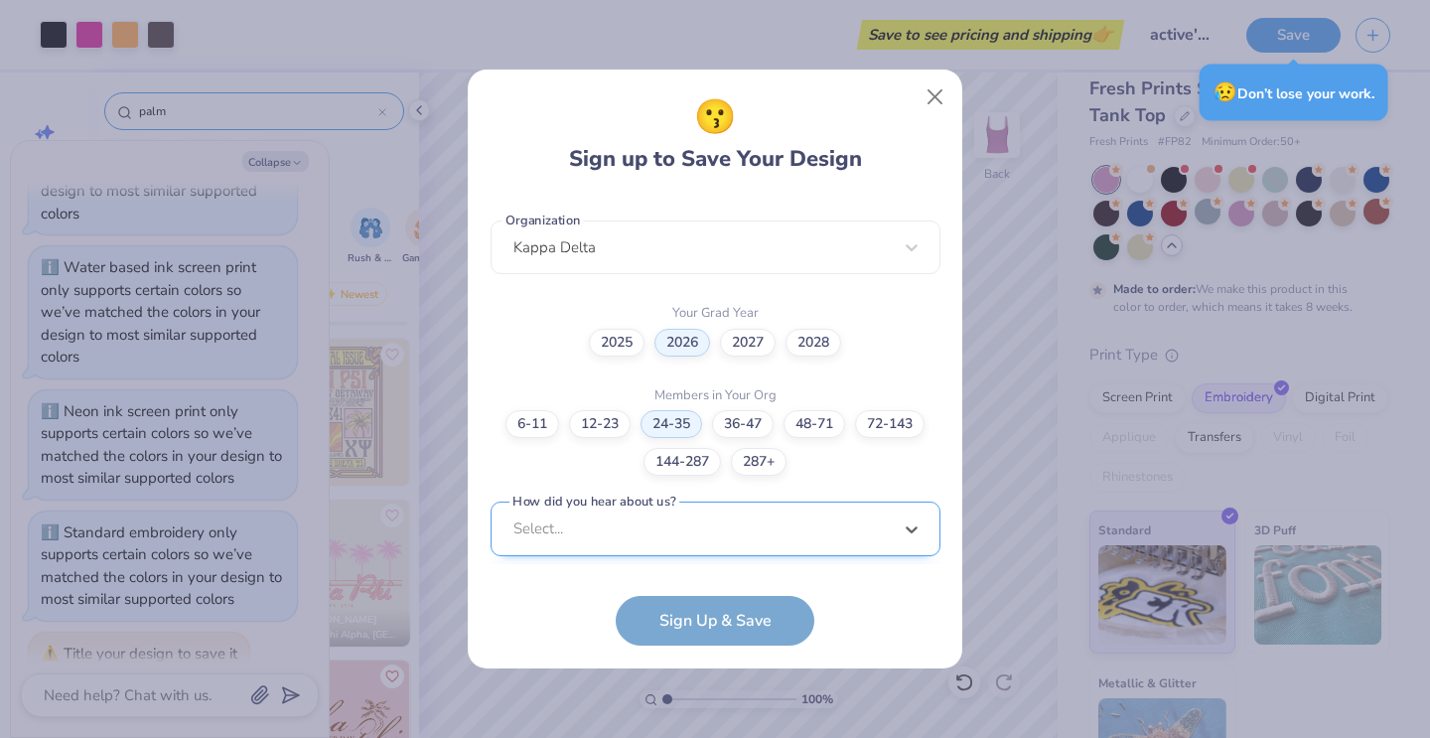
click at [711, 548] on div "[EMAIL_ADDRESS][DOMAIN_NAME] Email [PHONE_NUMBER] Phone [PERSON_NAME] Full Name…" at bounding box center [716, 380] width 450 height 369
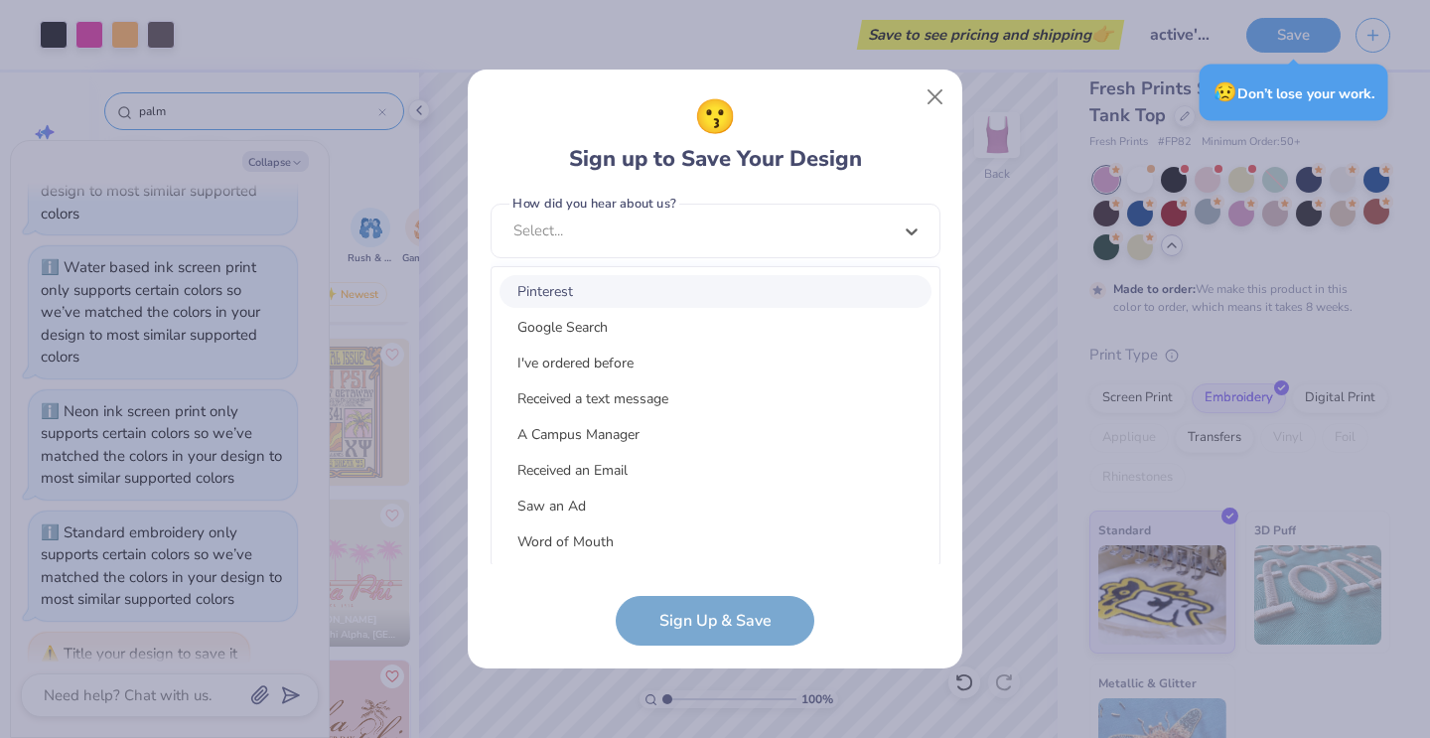
click at [612, 290] on div "Pinterest" at bounding box center [716, 291] width 432 height 33
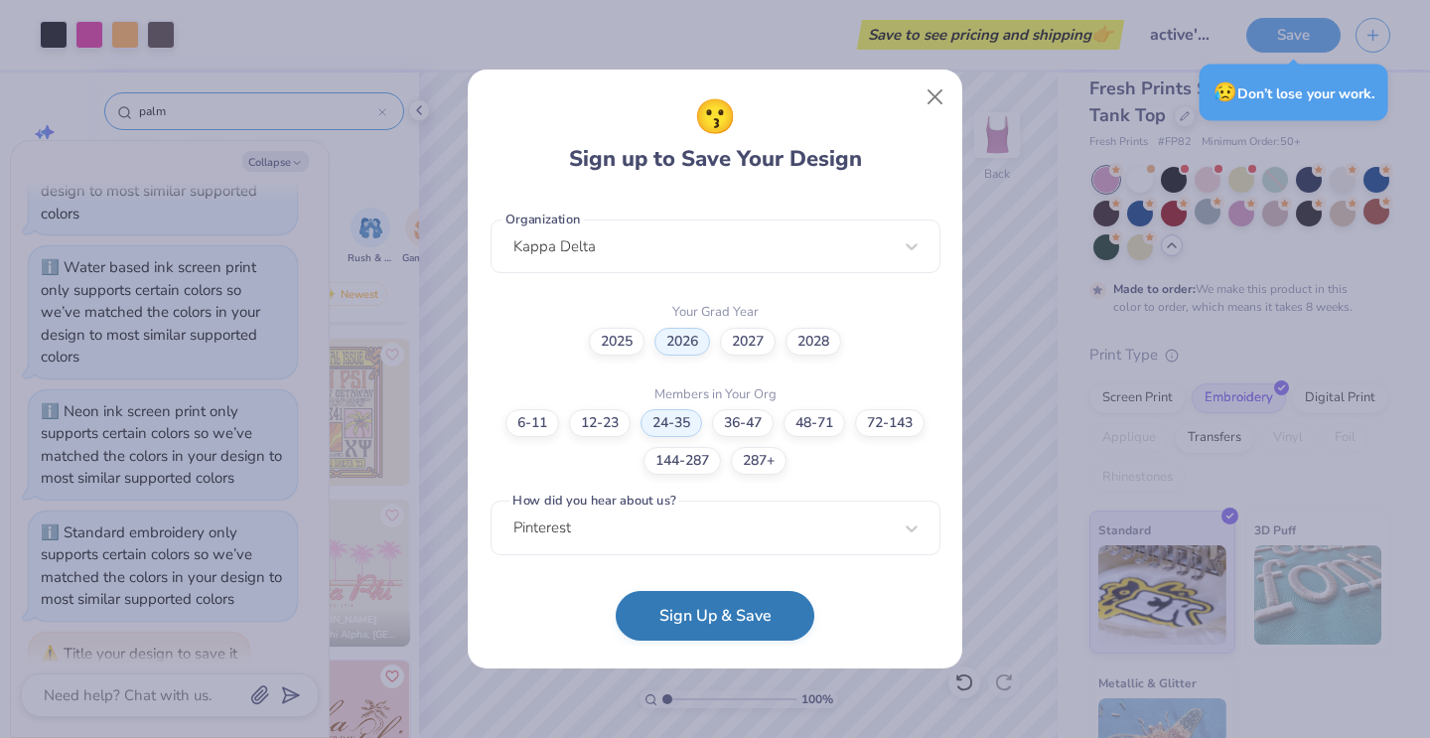
click at [695, 599] on button "Sign Up & Save" at bounding box center [715, 616] width 199 height 50
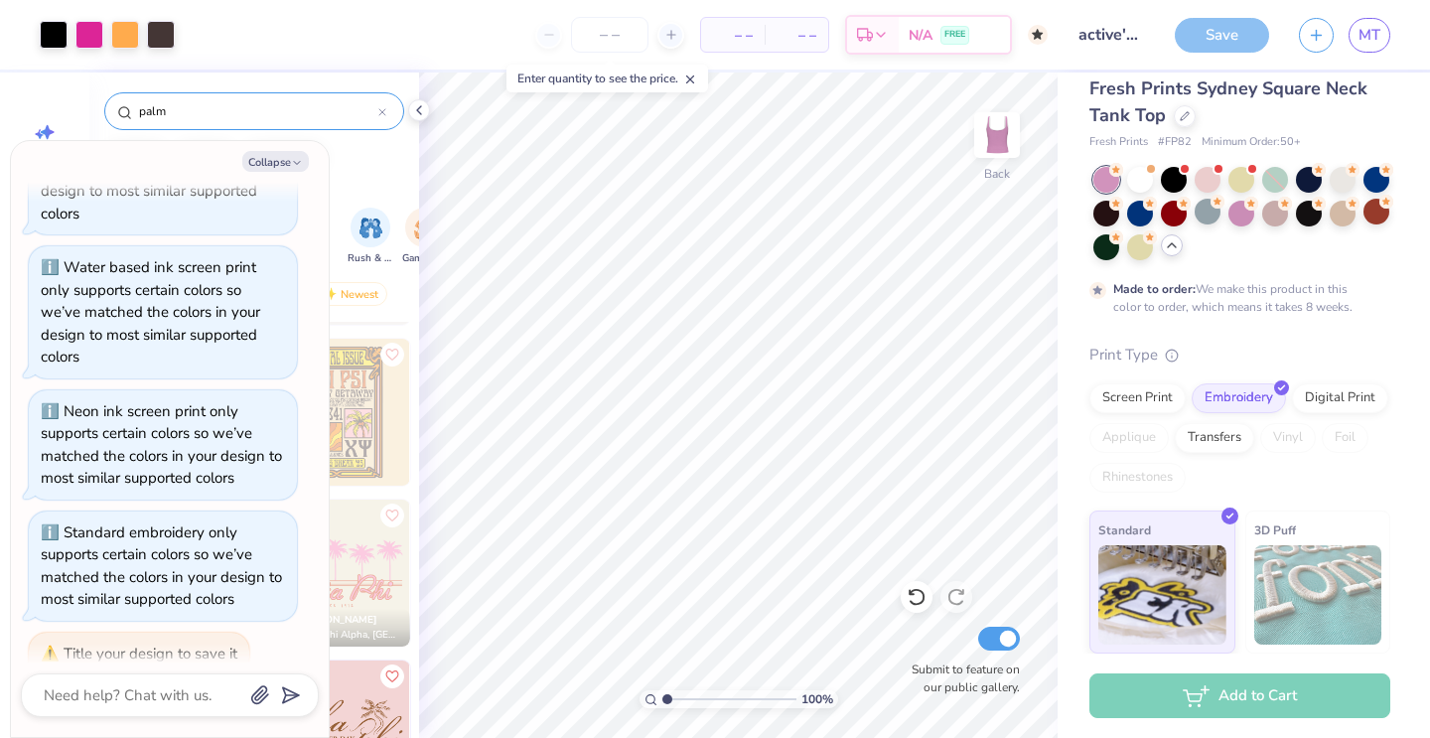
scroll to position [1434, 0]
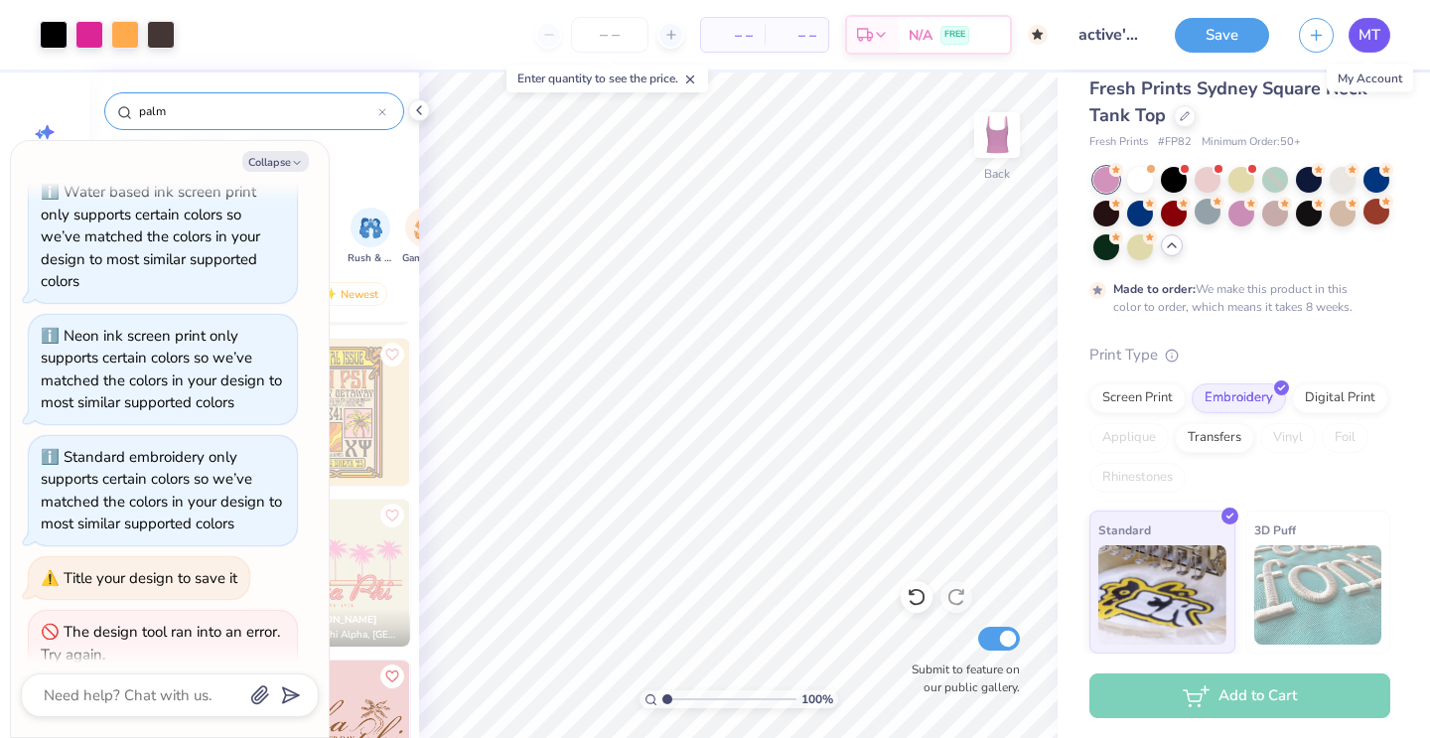
click at [1388, 30] on link "MT" at bounding box center [1370, 35] width 42 height 35
click at [1324, 36] on icon "button" at bounding box center [1316, 32] width 17 height 17
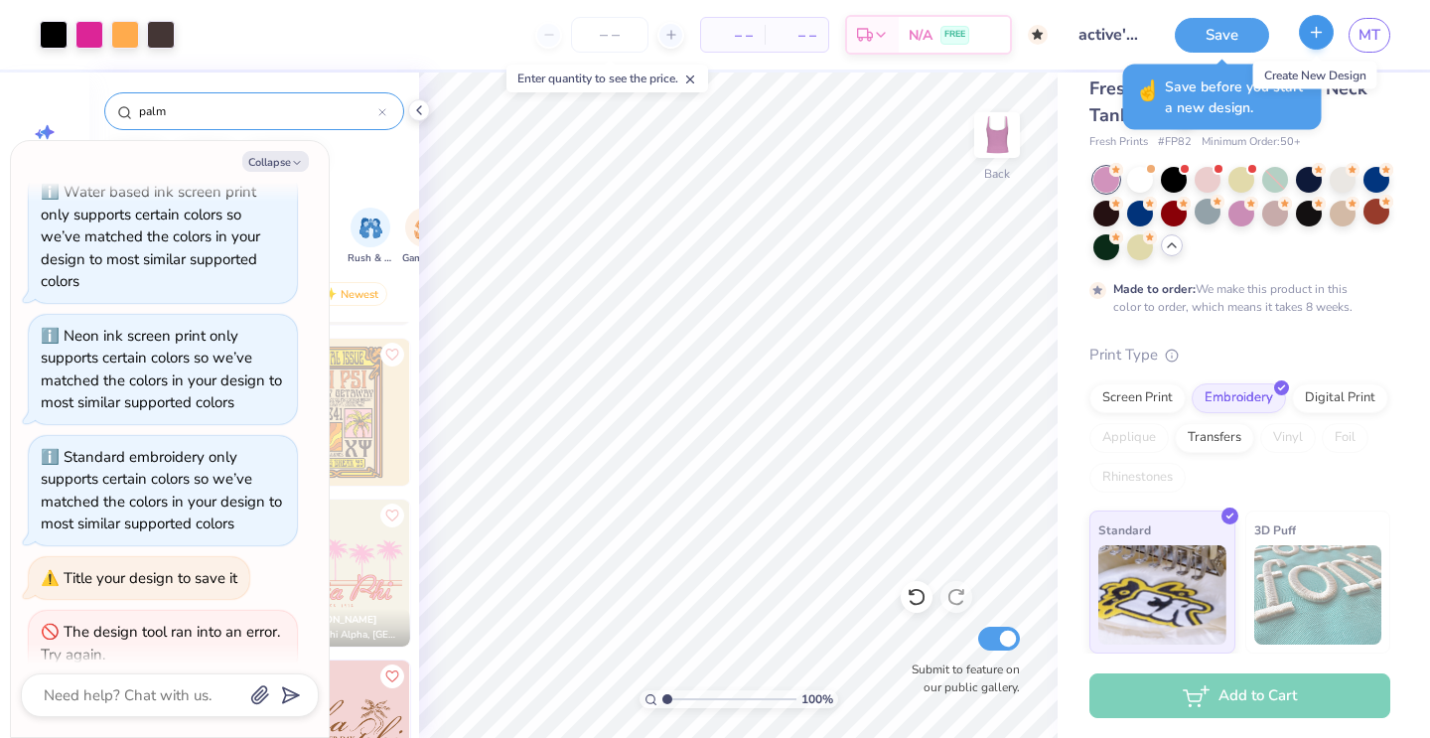
click at [1303, 32] on button "button" at bounding box center [1316, 32] width 35 height 35
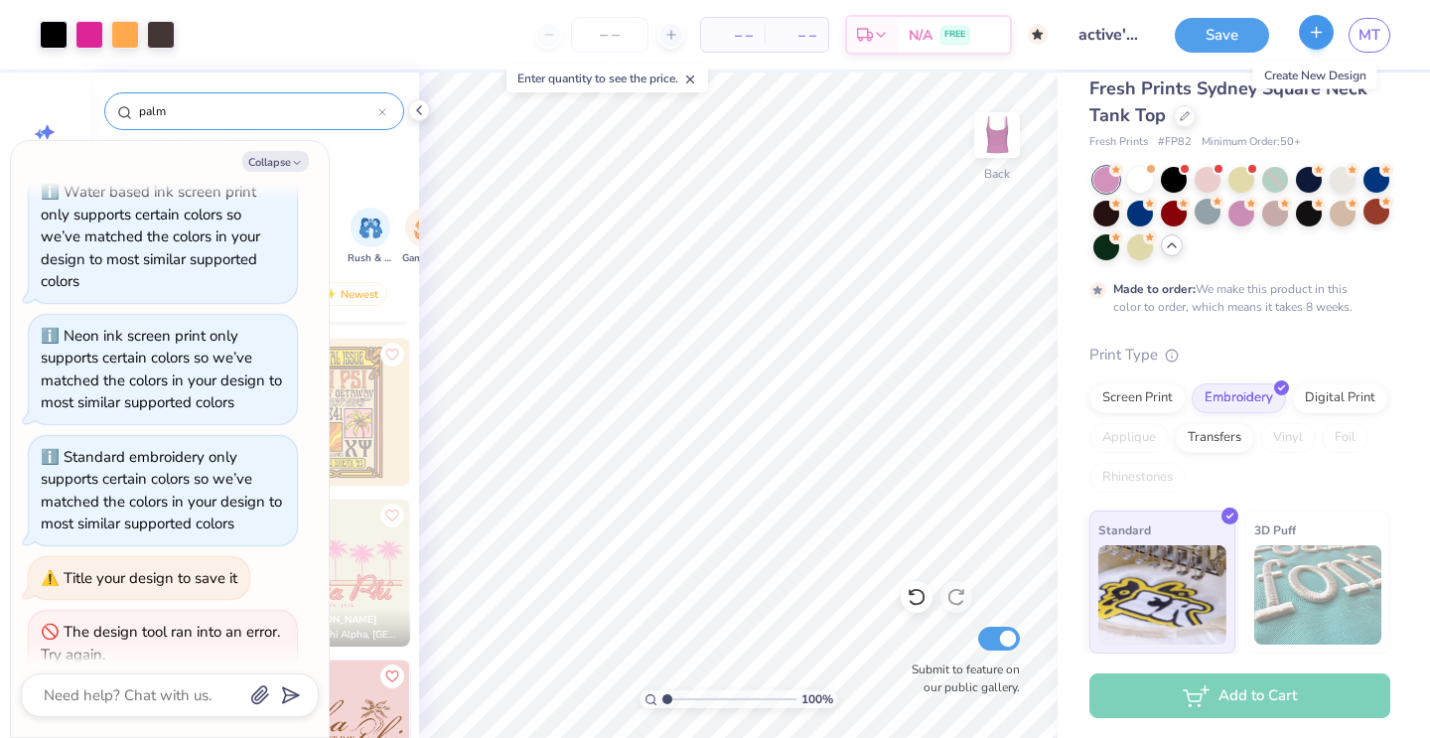
click at [1320, 37] on icon "button" at bounding box center [1316, 32] width 17 height 17
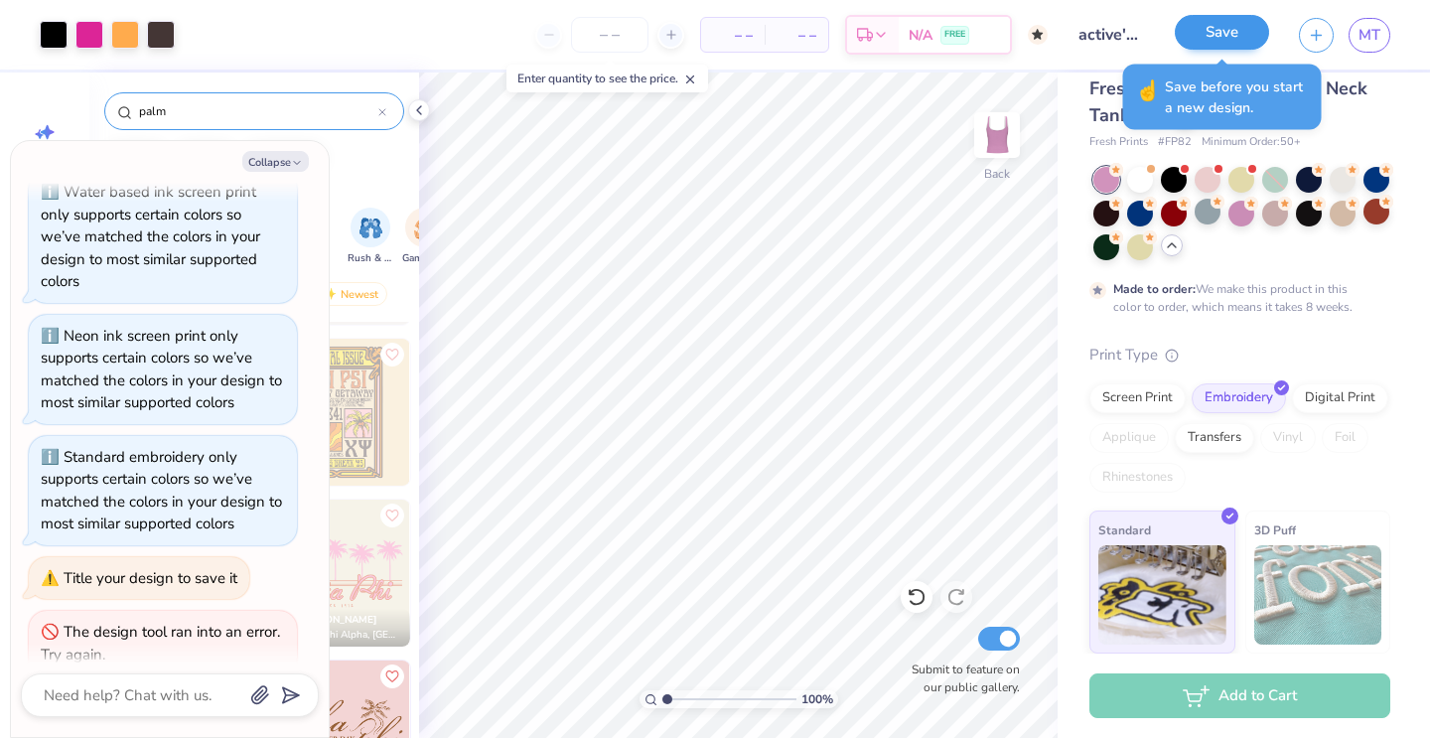
click at [1229, 24] on button "Save" at bounding box center [1222, 32] width 94 height 35
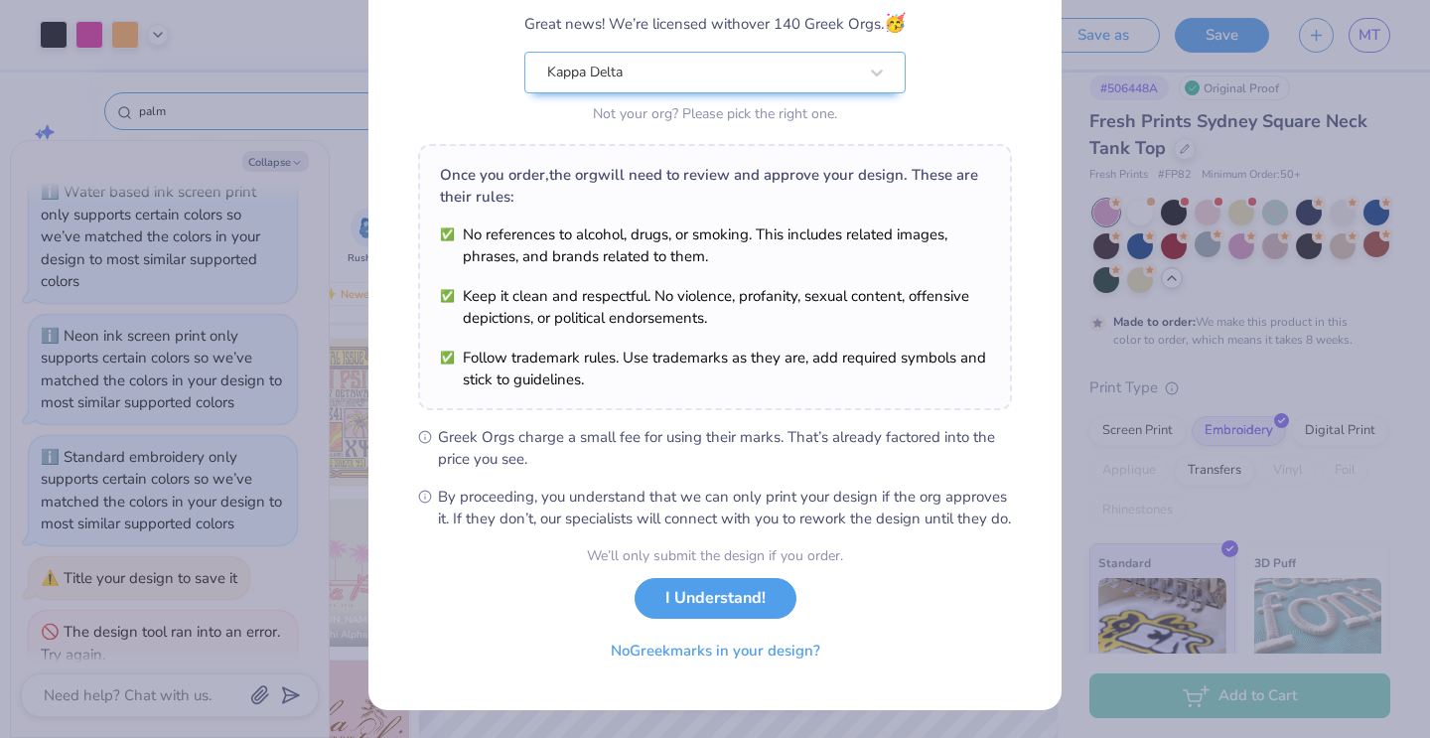
scroll to position [192, 0]
click at [733, 599] on button "I Understand!" at bounding box center [716, 593] width 162 height 41
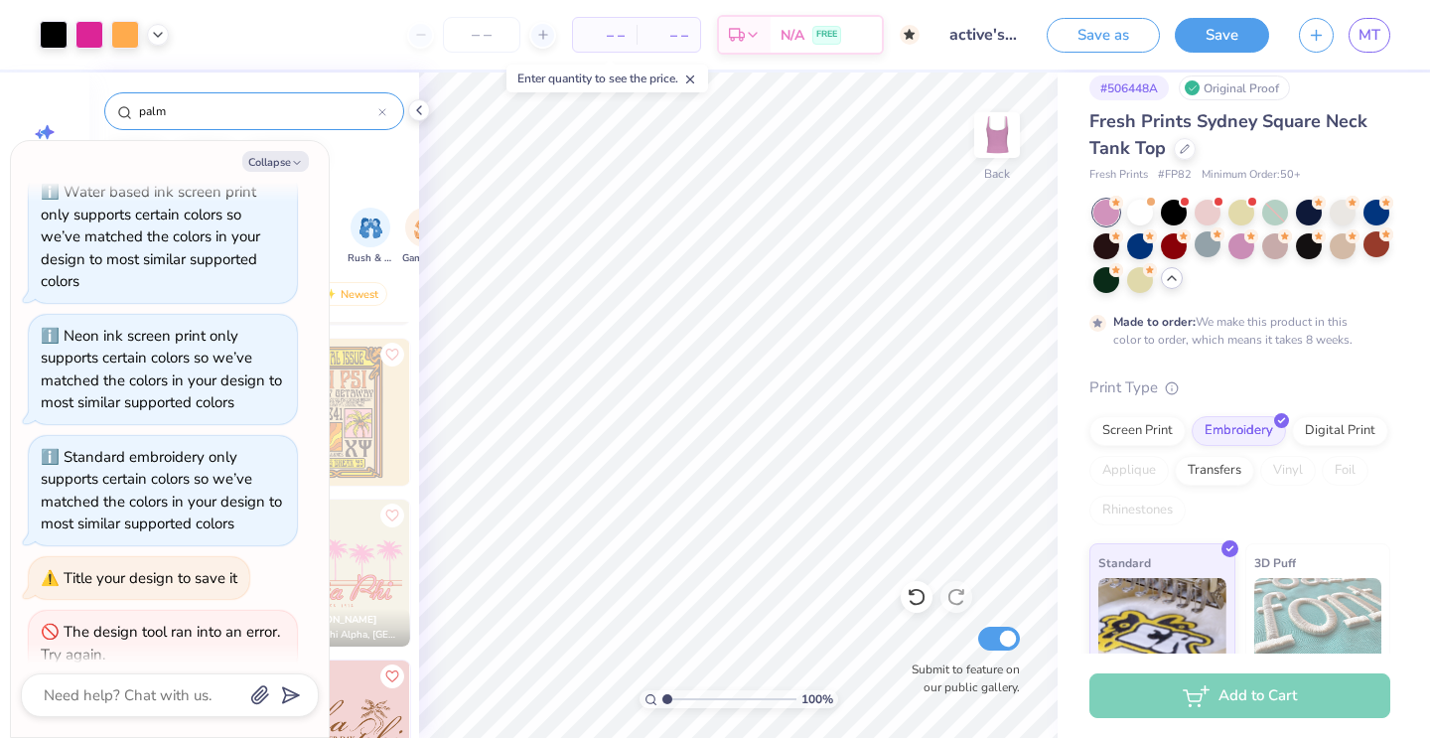
scroll to position [0, 0]
click at [1307, 37] on button "button" at bounding box center [1316, 32] width 35 height 35
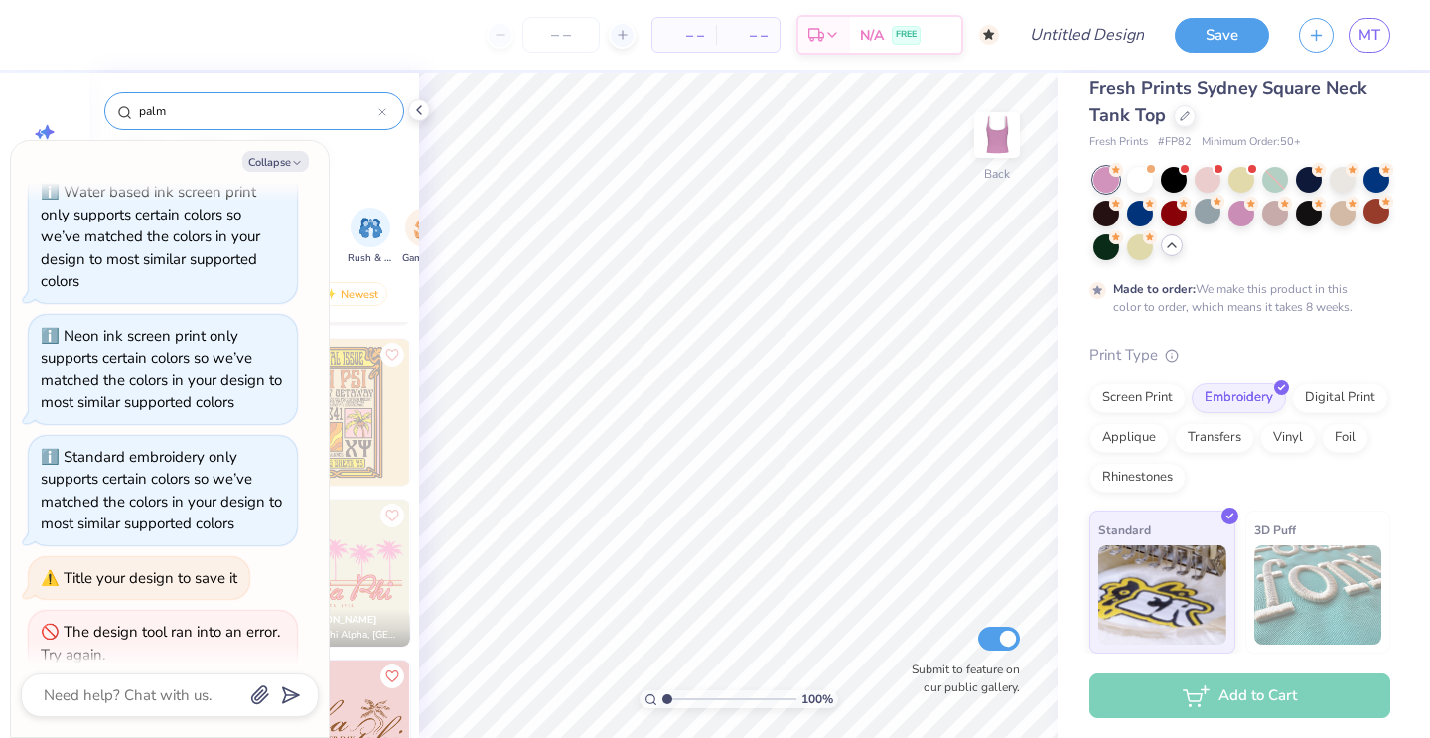
click at [344, 408] on img at bounding box center [336, 412] width 147 height 147
click at [303, 159] on button "Collapse" at bounding box center [275, 161] width 67 height 21
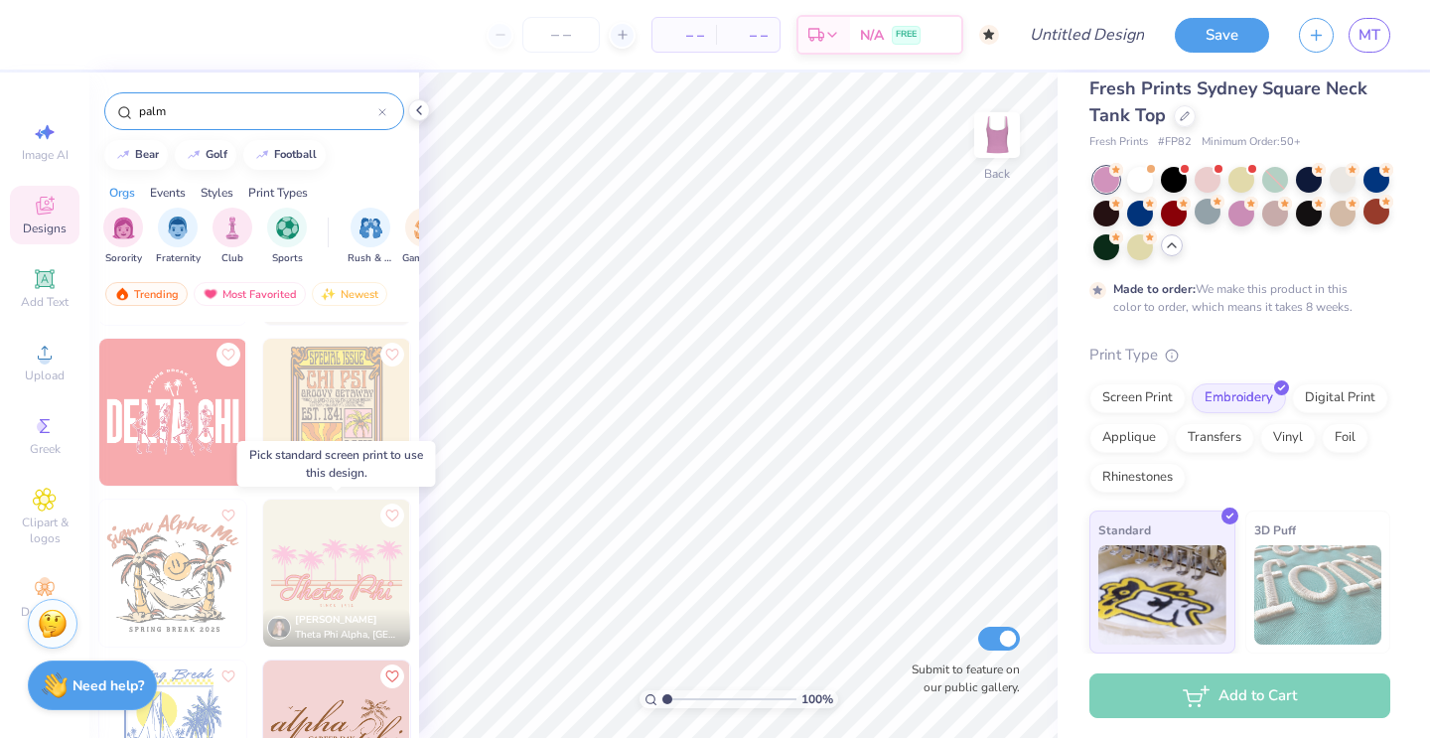
click at [352, 581] on img at bounding box center [336, 573] width 147 height 147
click at [341, 571] on img at bounding box center [336, 573] width 147 height 147
click at [1154, 387] on div "Screen Print" at bounding box center [1138, 395] width 96 height 30
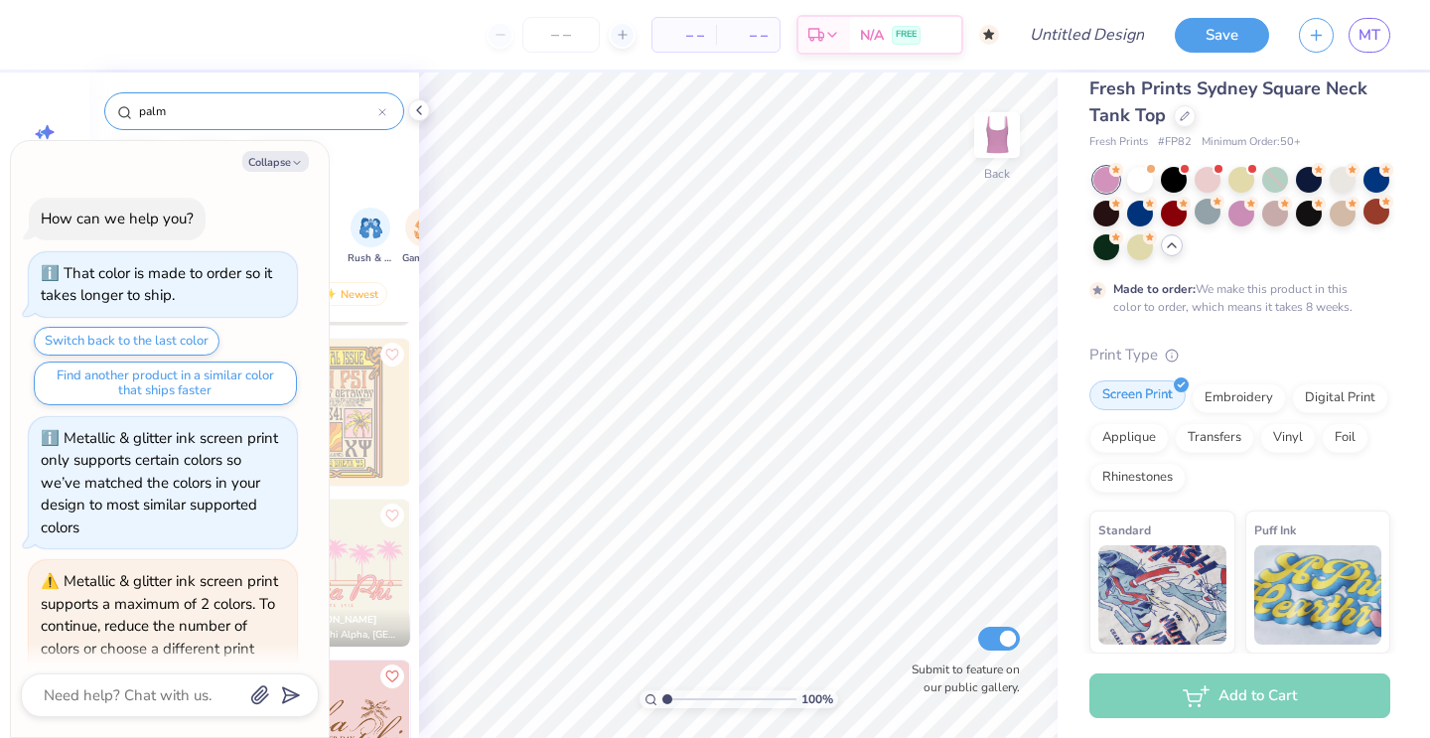
scroll to position [1553, 0]
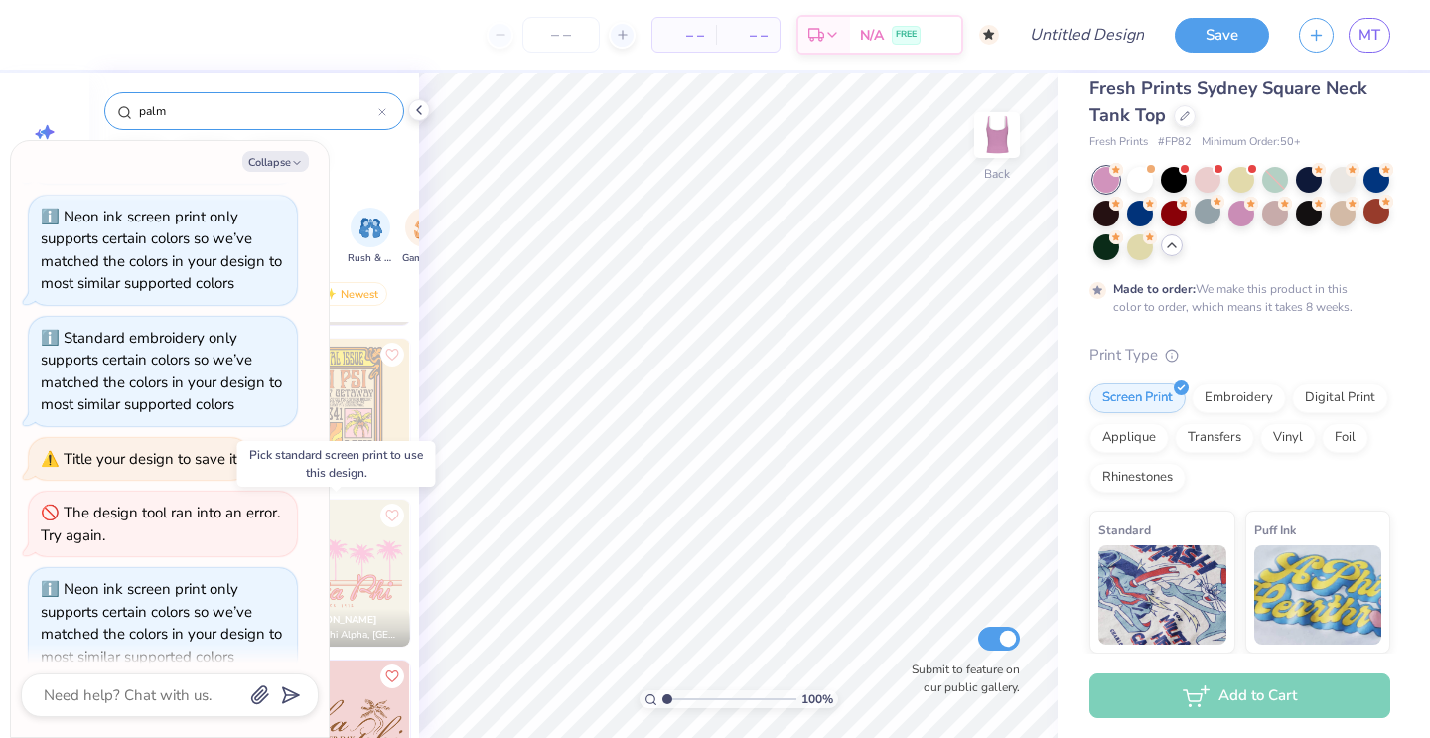
click at [360, 561] on img at bounding box center [336, 573] width 147 height 147
click at [278, 171] on button "Collapse" at bounding box center [275, 161] width 67 height 21
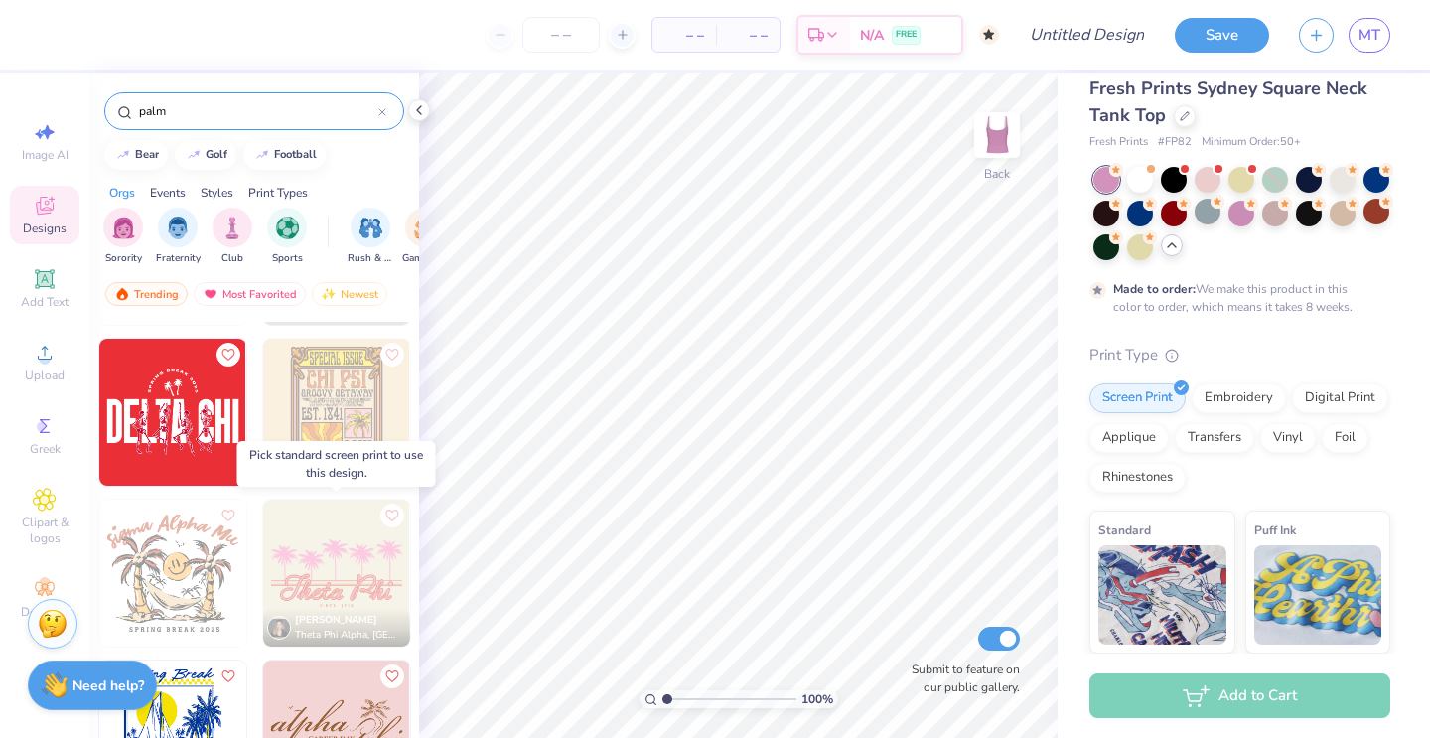
click at [347, 561] on img at bounding box center [336, 573] width 147 height 147
click at [1172, 352] on icon at bounding box center [1172, 353] width 14 height 14
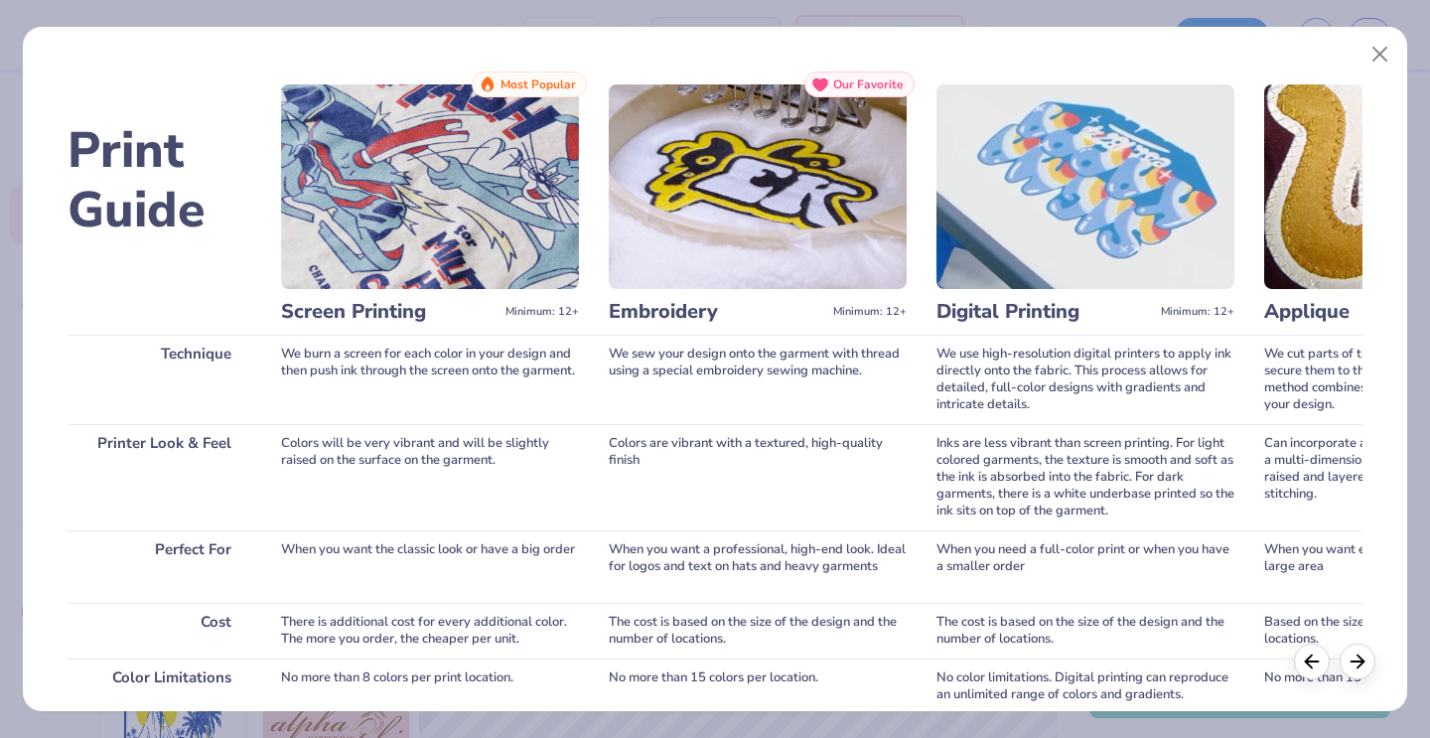
scroll to position [0, 0]
click at [466, 168] on img at bounding box center [430, 186] width 298 height 205
click at [508, 87] on span "Most Popular" at bounding box center [538, 84] width 75 height 14
click at [1380, 50] on button "Close" at bounding box center [1381, 55] width 38 height 38
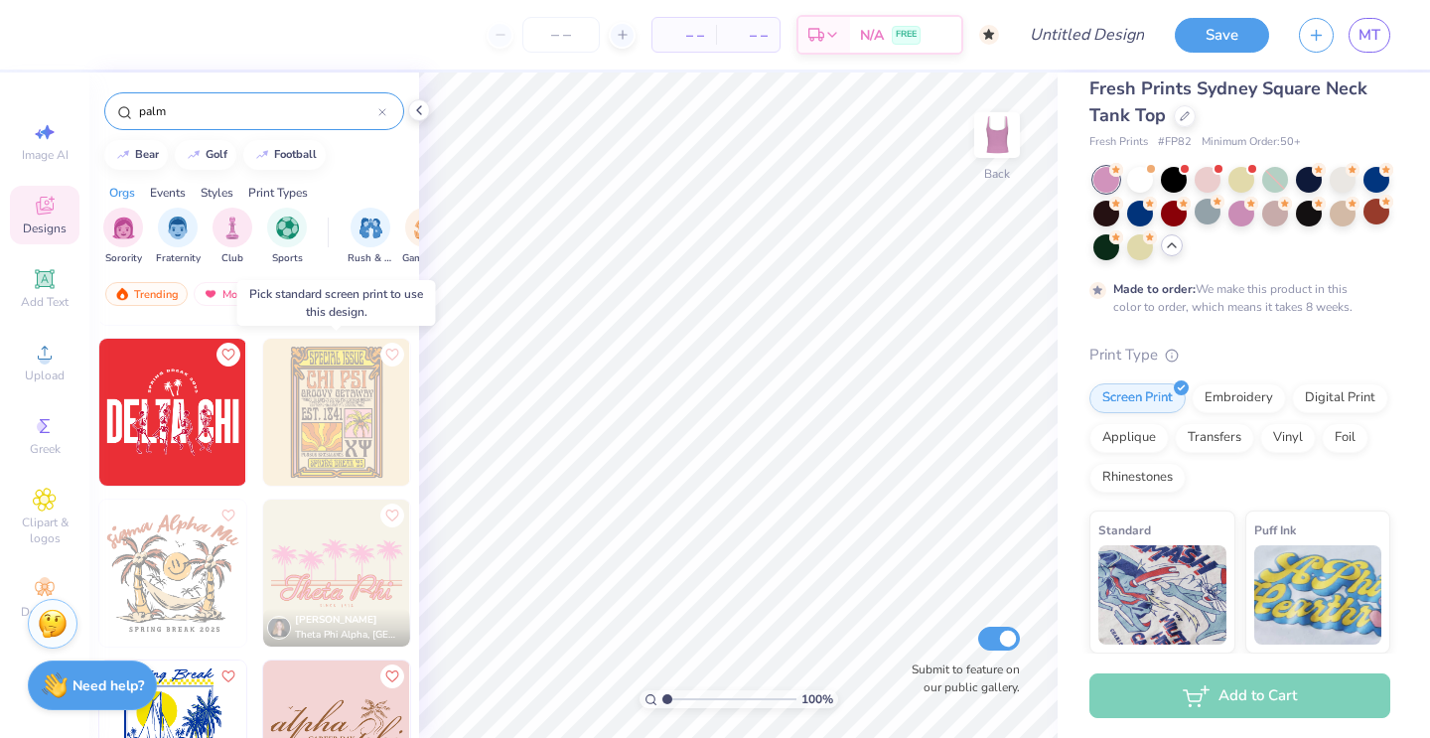
click at [289, 373] on img at bounding box center [336, 412] width 147 height 147
click at [1007, 636] on input "Submit to feature on our public gallery." at bounding box center [999, 639] width 42 height 24
click at [301, 547] on img at bounding box center [336, 573] width 147 height 147
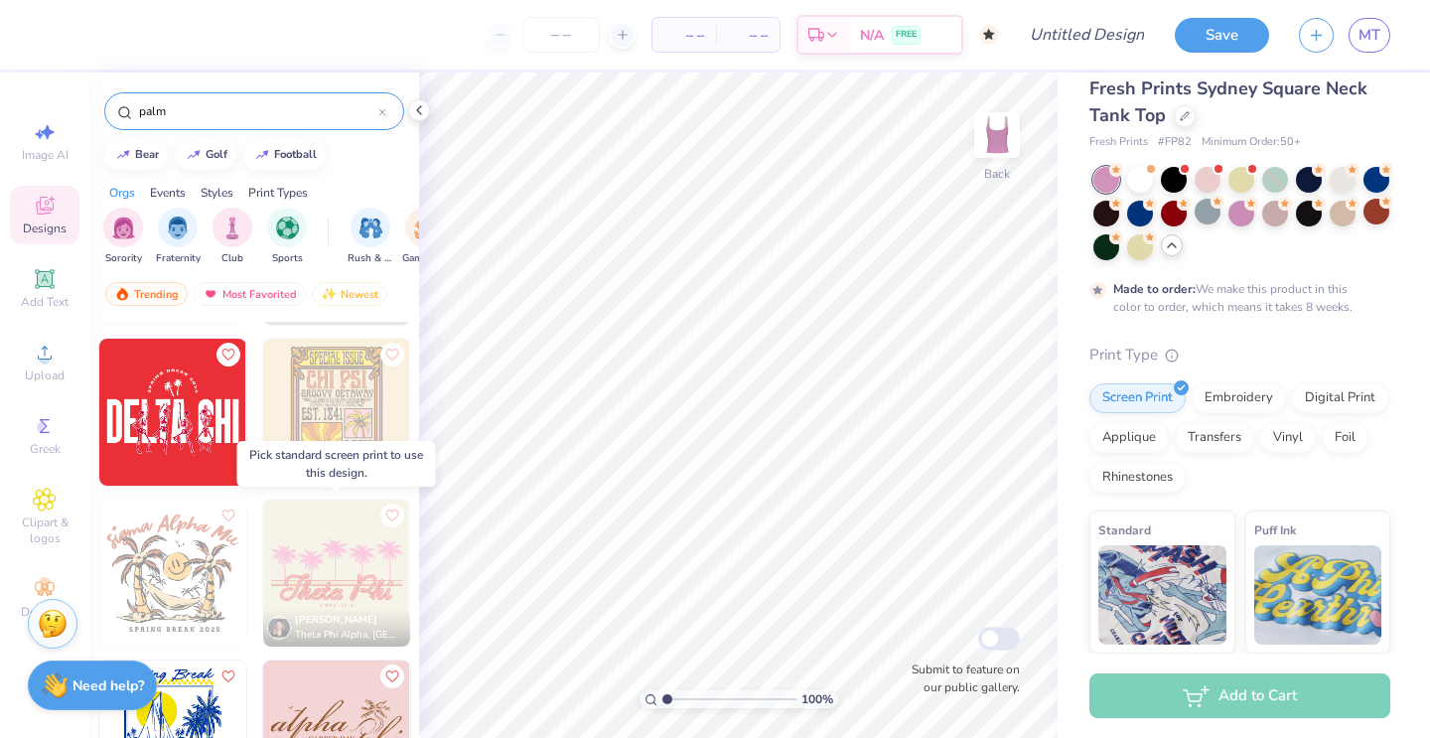
click at [301, 547] on img at bounding box center [336, 573] width 147 height 147
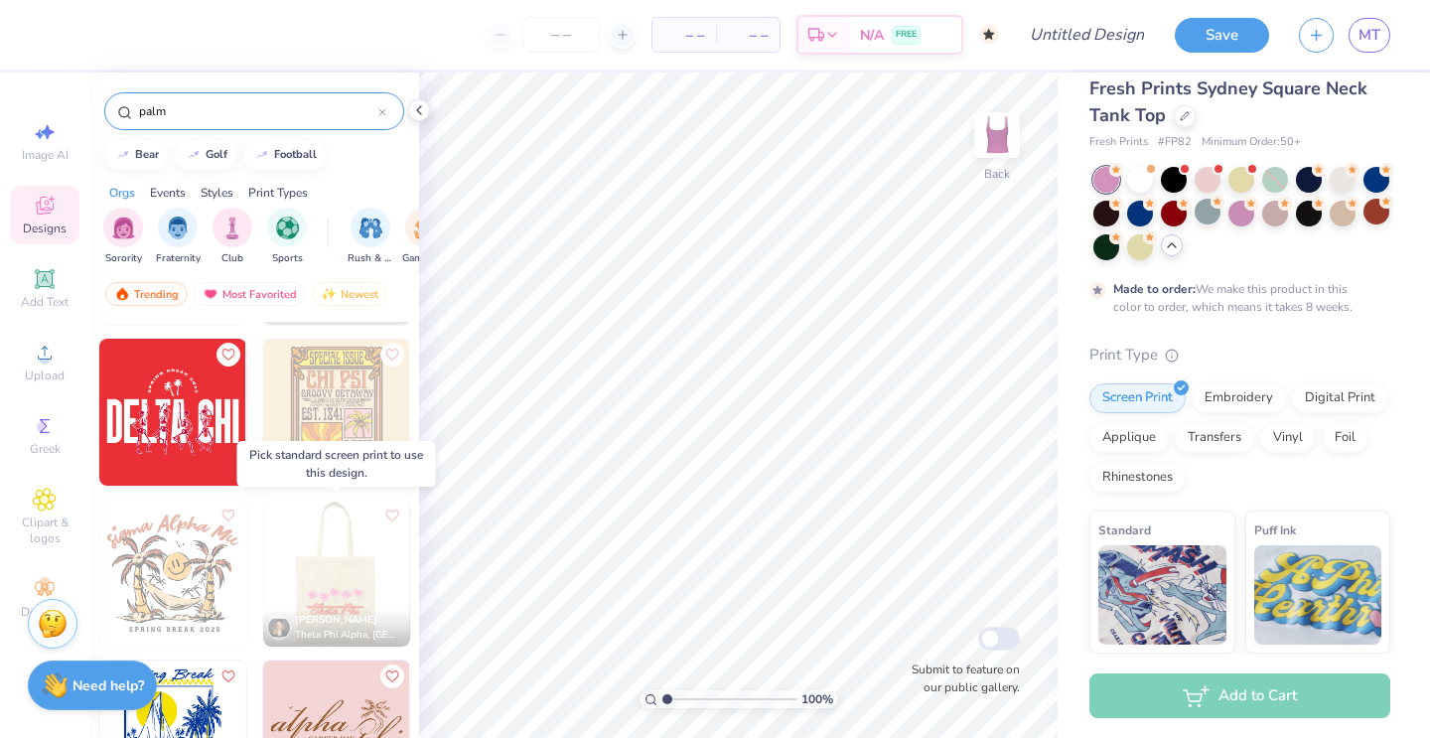
click at [263, 547] on img at bounding box center [189, 573] width 147 height 147
click at [301, 547] on img at bounding box center [335, 573] width 147 height 147
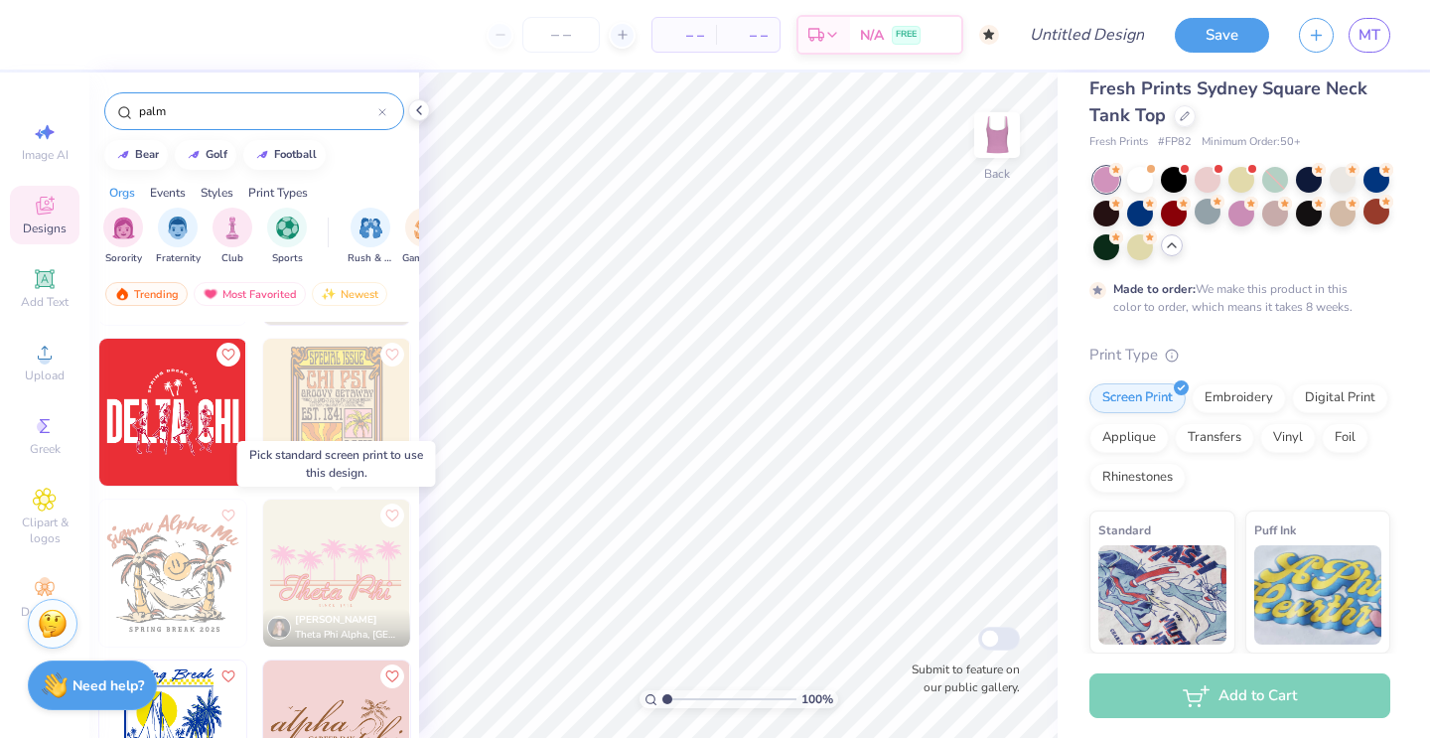
click at [301, 547] on div at bounding box center [189, 573] width 441 height 147
click at [346, 578] on img at bounding box center [336, 573] width 147 height 147
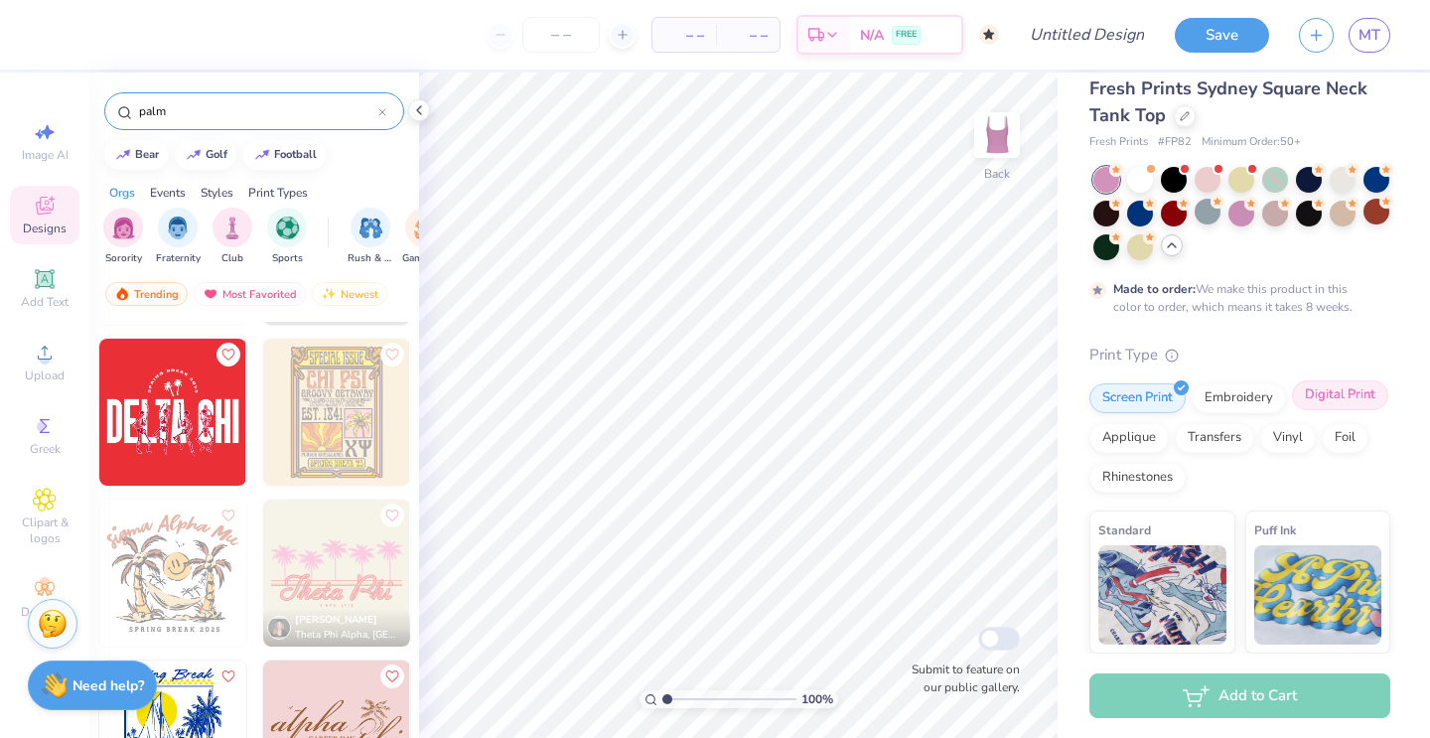
click at [1357, 401] on div "Digital Print" at bounding box center [1340, 395] width 96 height 30
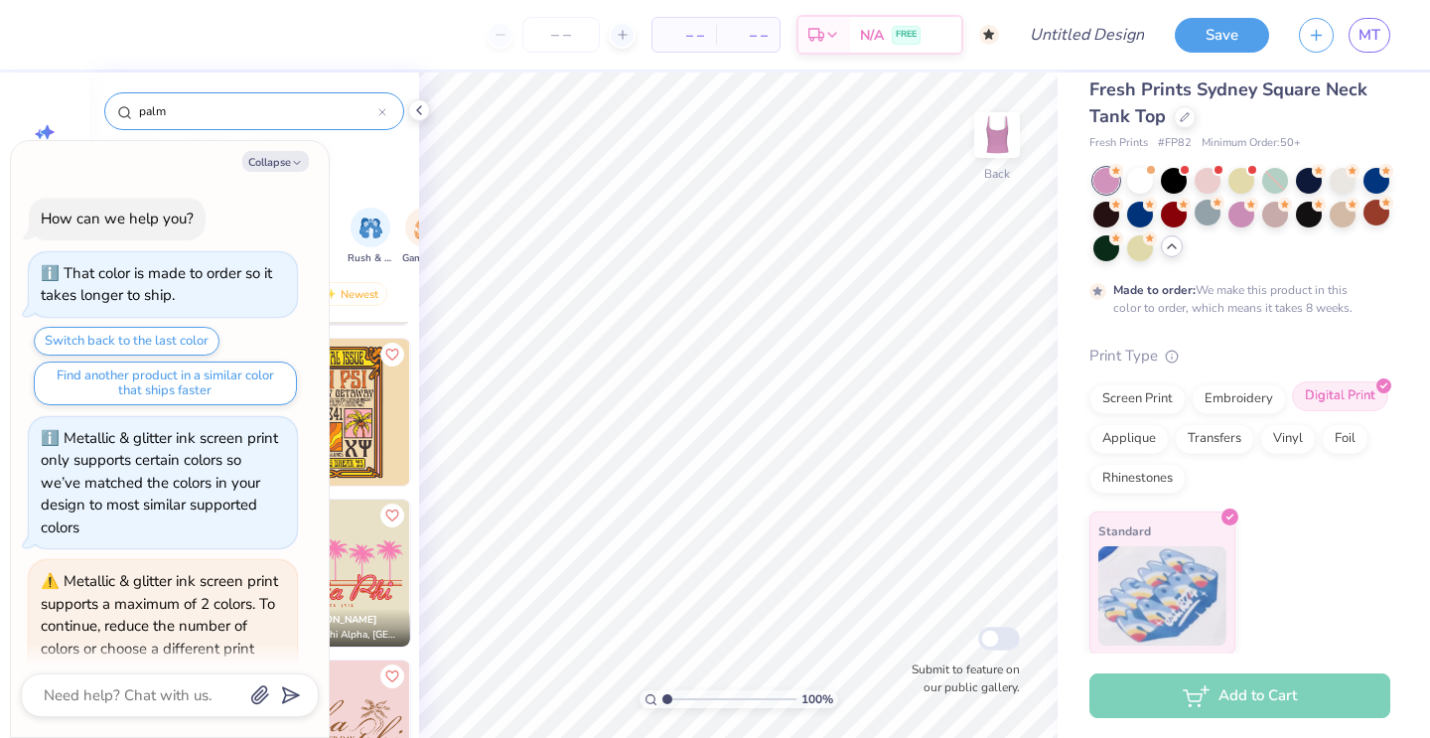
scroll to position [1673, 0]
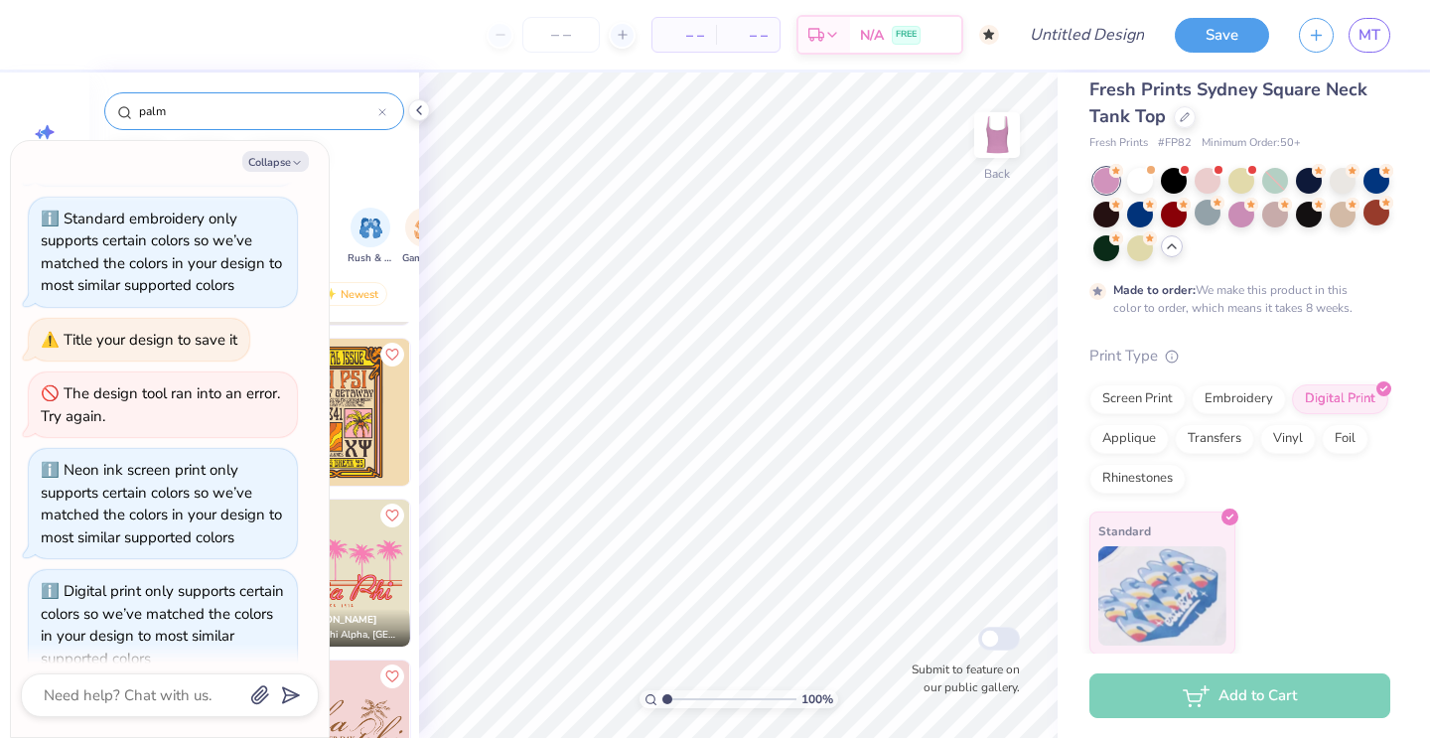
click at [364, 551] on img at bounding box center [336, 573] width 147 height 147
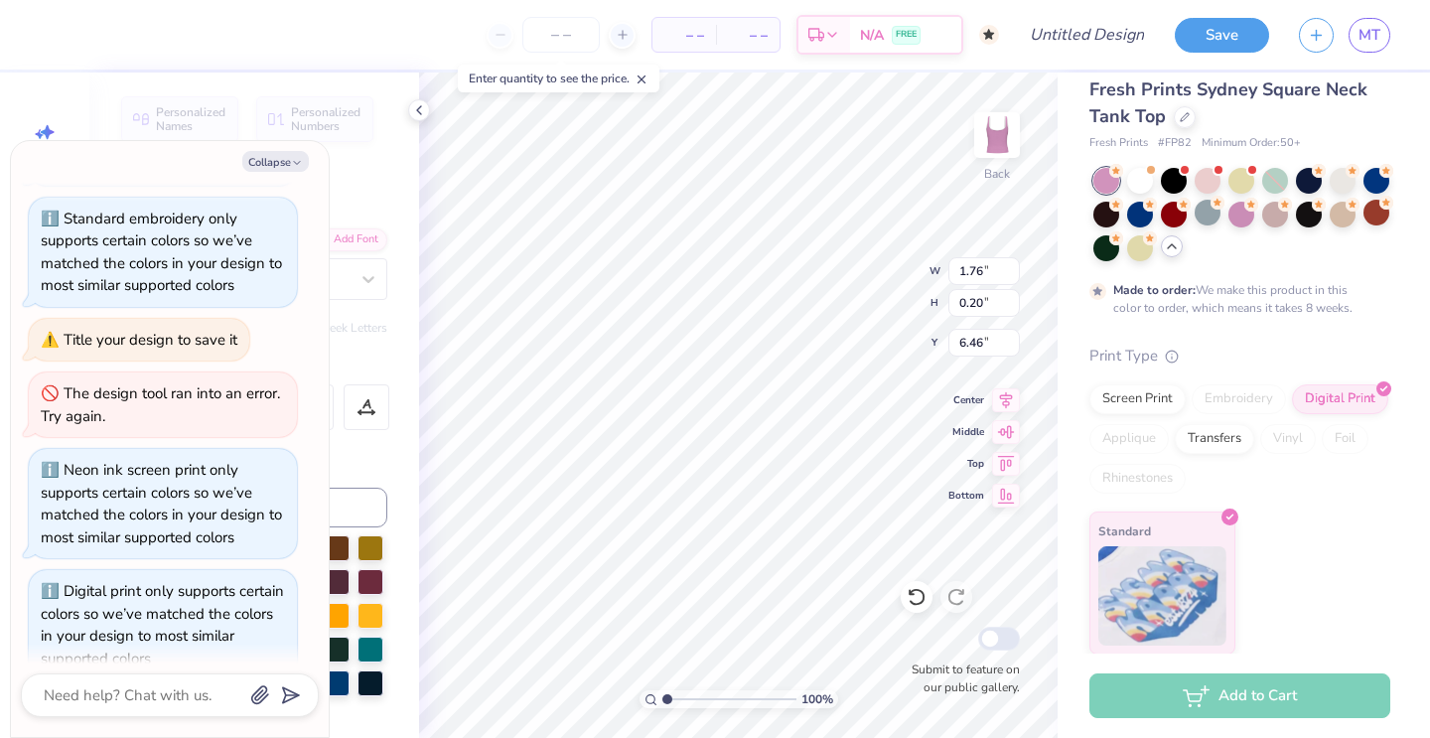
scroll to position [0, 2]
click at [291, 146] on div "Collapse How can we help you? That color is made to order so it takes longer to…" at bounding box center [170, 439] width 318 height 596
click at [286, 161] on button "Collapse" at bounding box center [275, 161] width 67 height 21
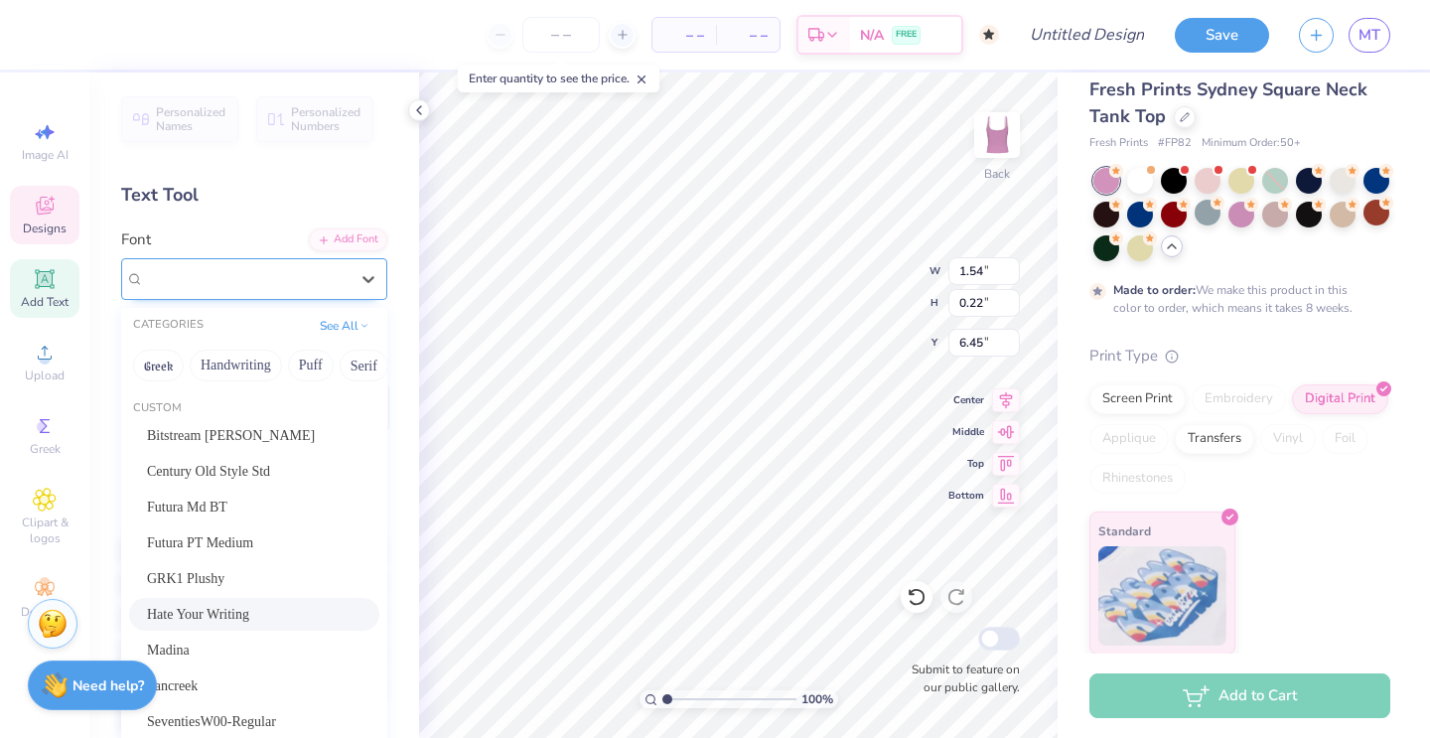
click at [227, 267] on div "Hate Your Writing" at bounding box center [246, 278] width 209 height 31
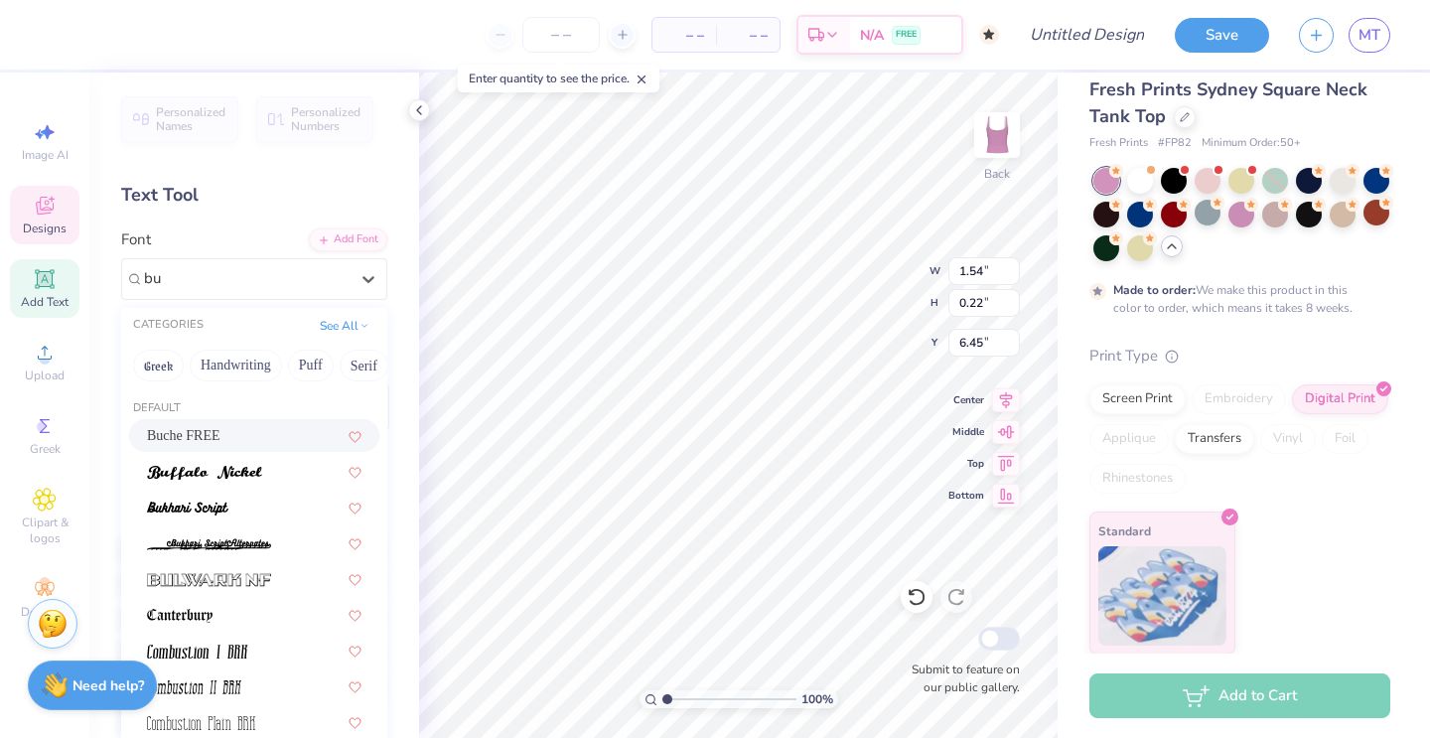
click at [234, 431] on div "Buche FREE" at bounding box center [254, 435] width 215 height 21
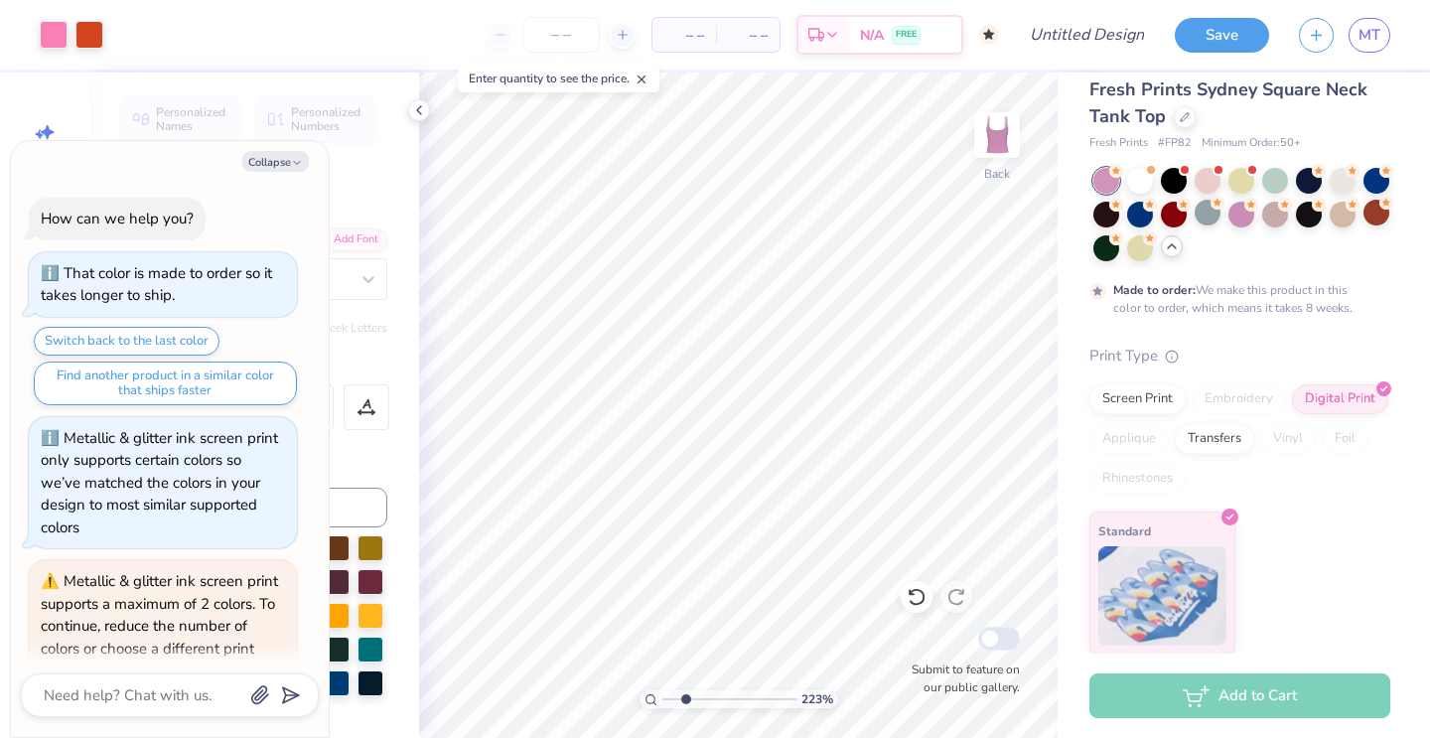
scroll to position [1792, 0]
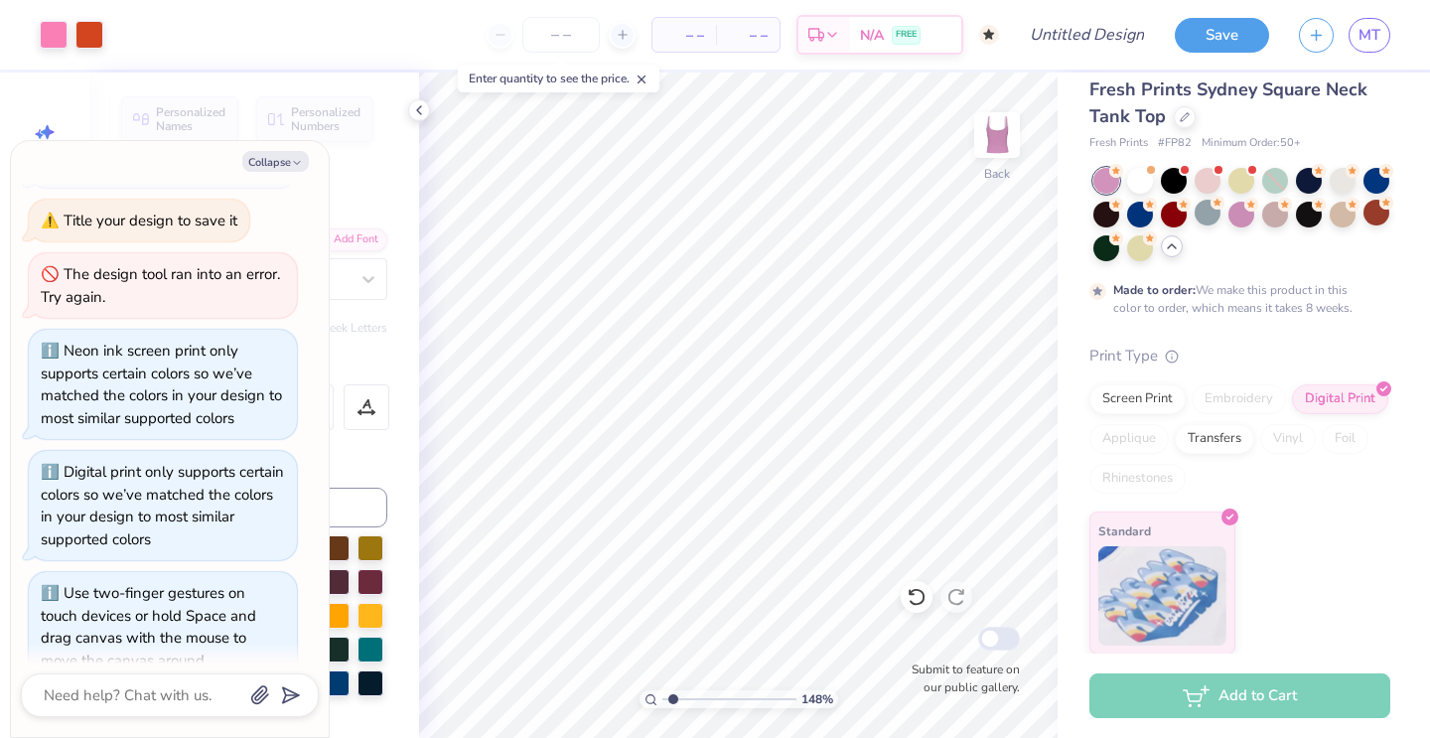
click at [673, 696] on input "range" at bounding box center [729, 699] width 134 height 18
click at [341, 543] on div at bounding box center [337, 546] width 26 height 26
click at [270, 162] on button "Collapse" at bounding box center [275, 161] width 67 height 21
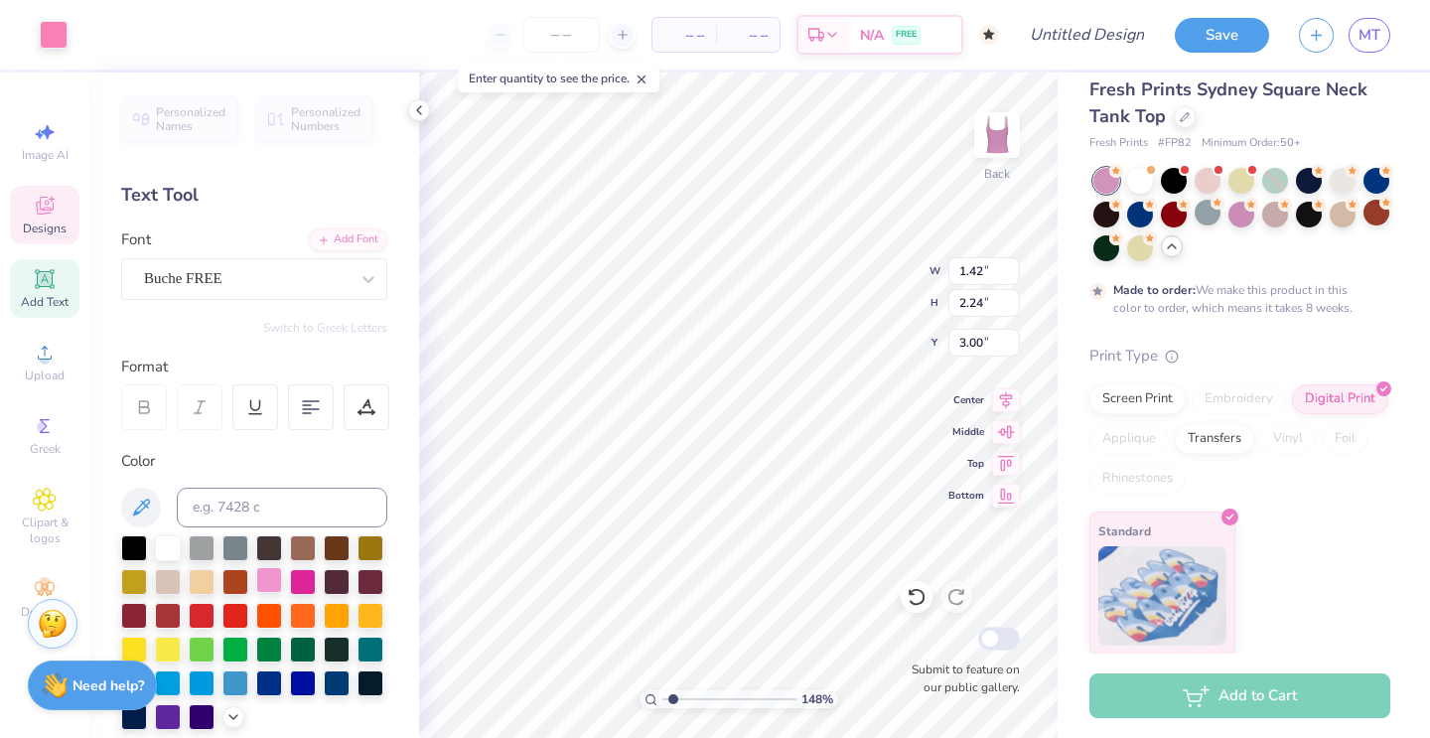
click at [267, 577] on div at bounding box center [269, 580] width 26 height 26
click at [299, 592] on div at bounding box center [303, 580] width 26 height 26
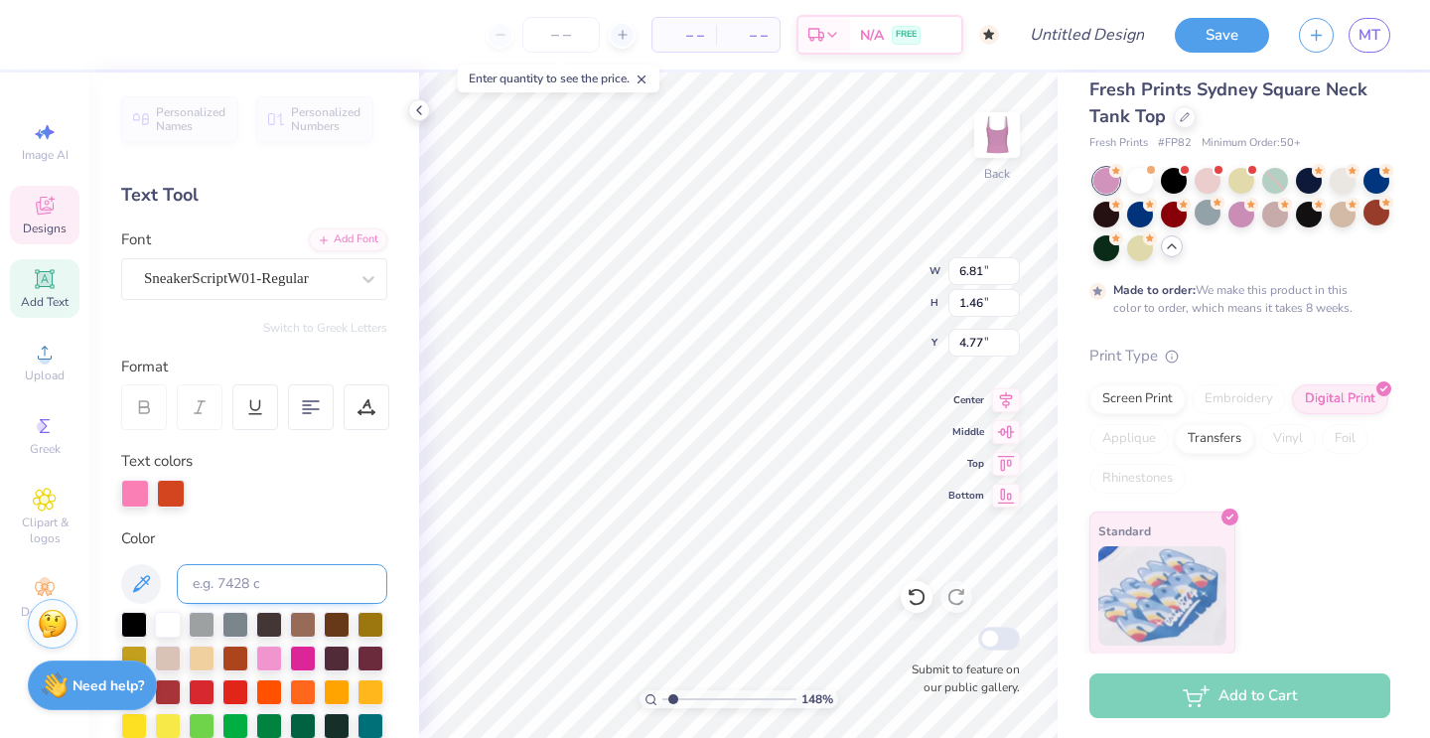
scroll to position [0, 3]
click at [963, 488] on span "Bottom" at bounding box center [967, 493] width 36 height 14
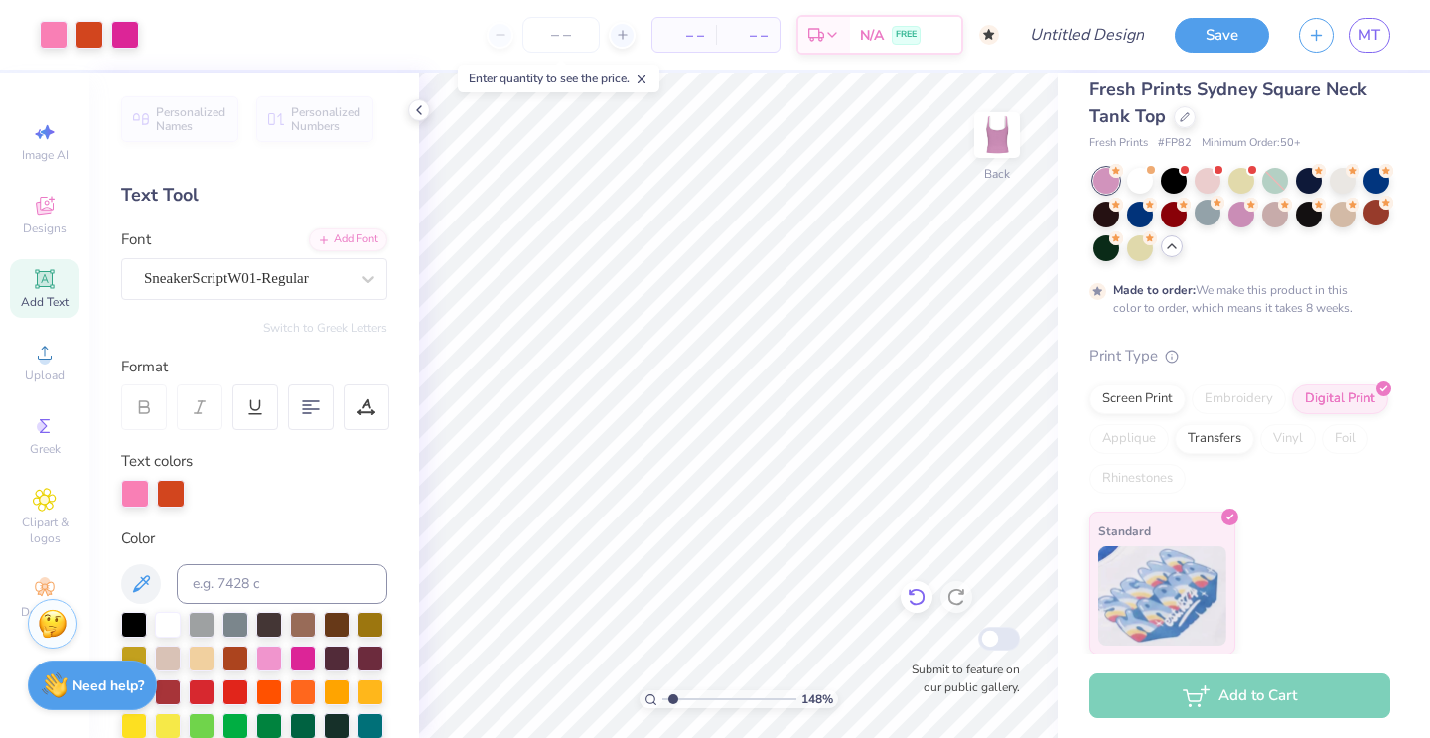
click at [912, 595] on icon at bounding box center [912, 593] width 4 height 4
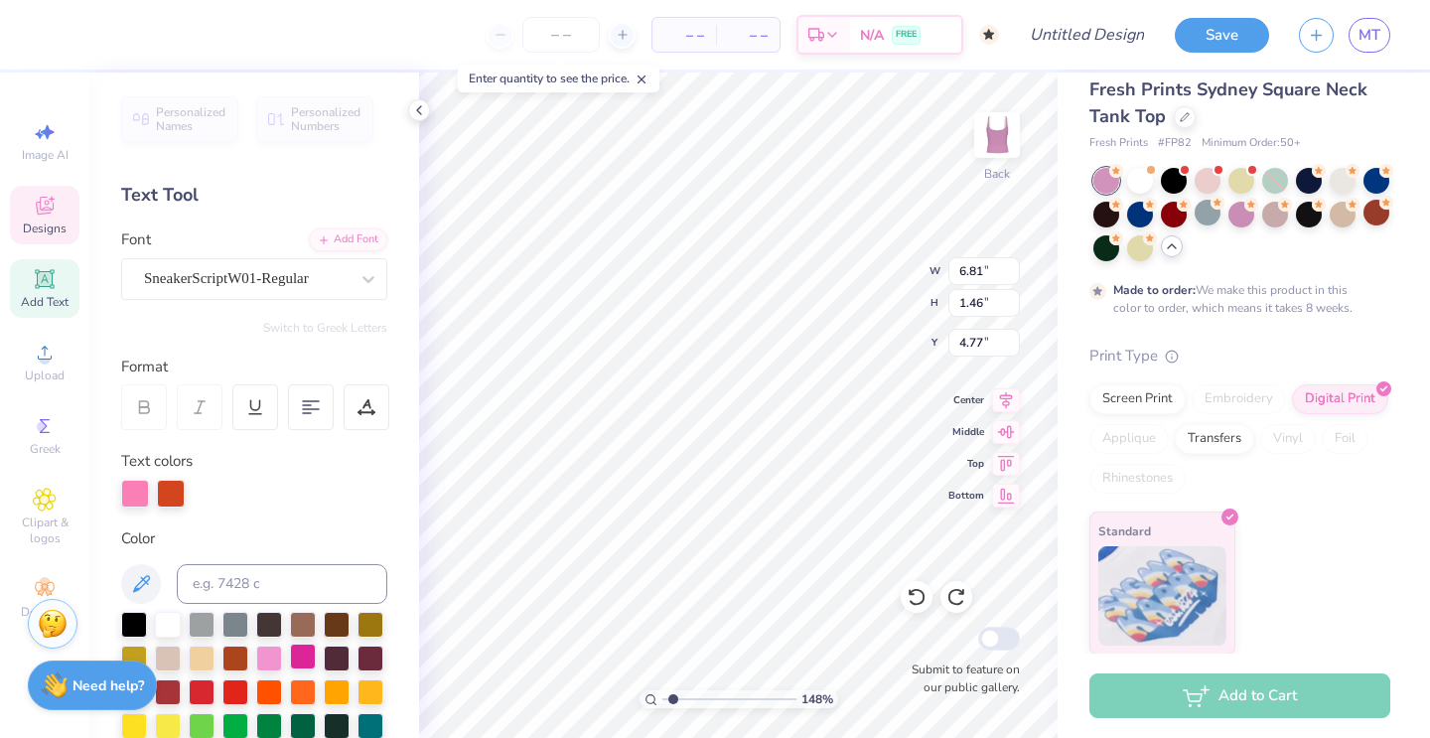
click at [304, 652] on div at bounding box center [303, 657] width 26 height 26
click at [269, 661] on div at bounding box center [269, 657] width 26 height 26
click at [307, 658] on div at bounding box center [303, 657] width 26 height 26
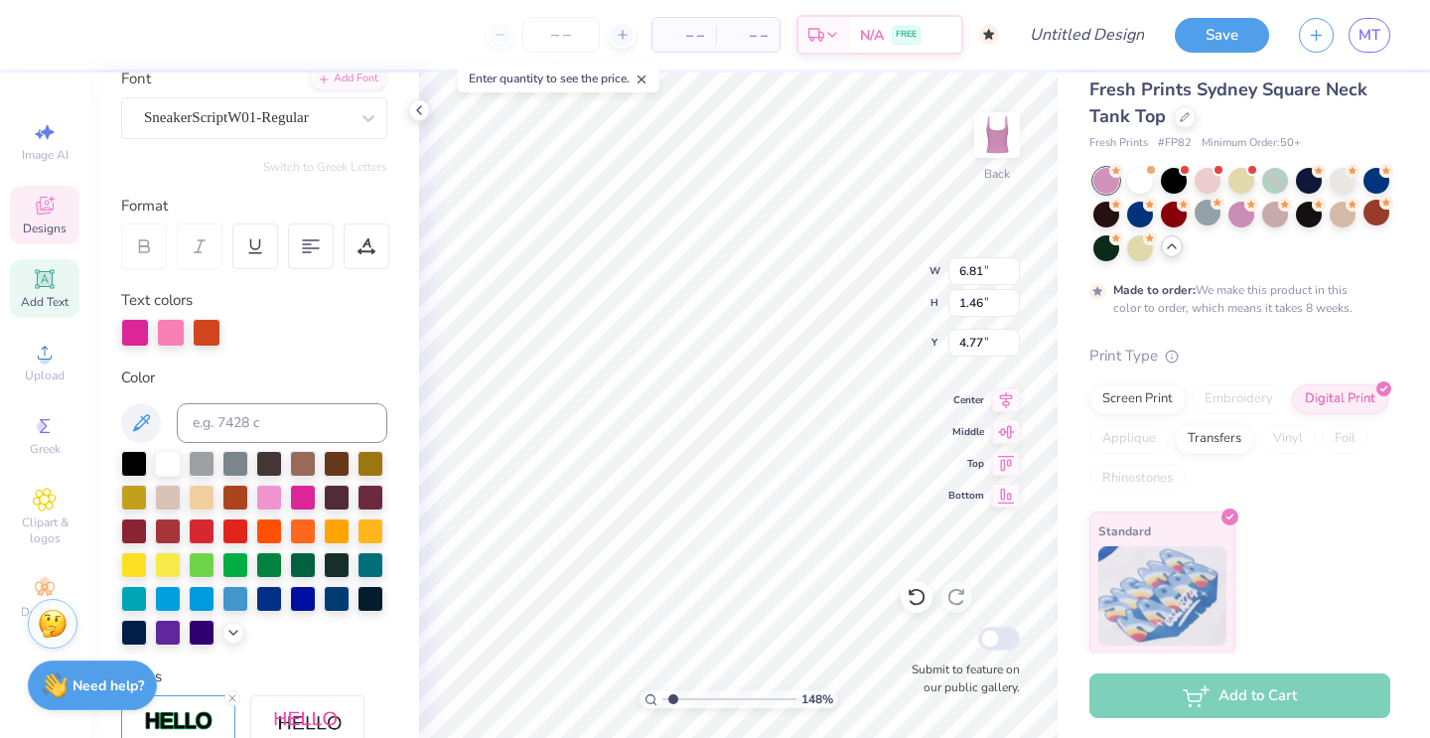
scroll to position [184, 0]
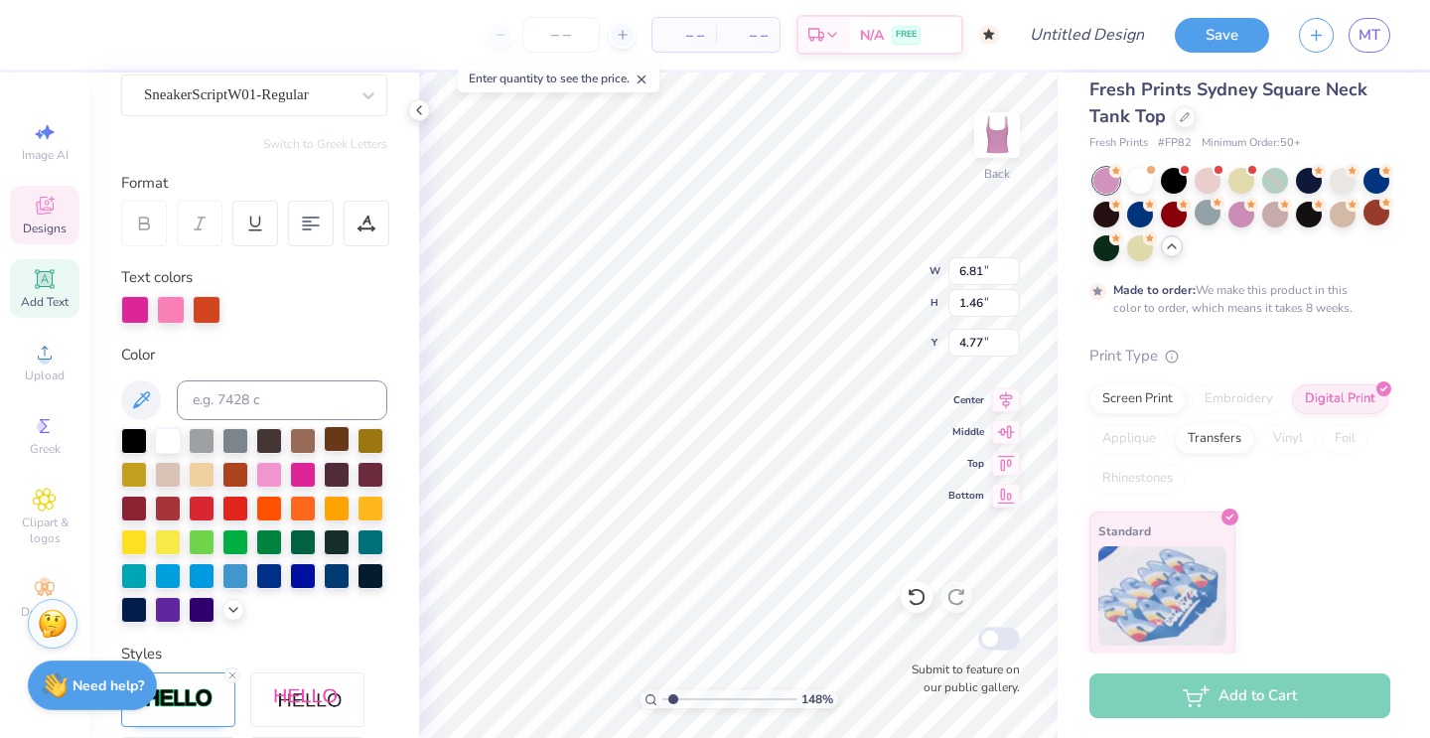
click at [330, 435] on div at bounding box center [337, 439] width 26 height 26
click at [242, 466] on div at bounding box center [235, 473] width 26 height 26
click at [191, 504] on div at bounding box center [202, 507] width 26 height 26
click at [265, 472] on div at bounding box center [269, 473] width 26 height 26
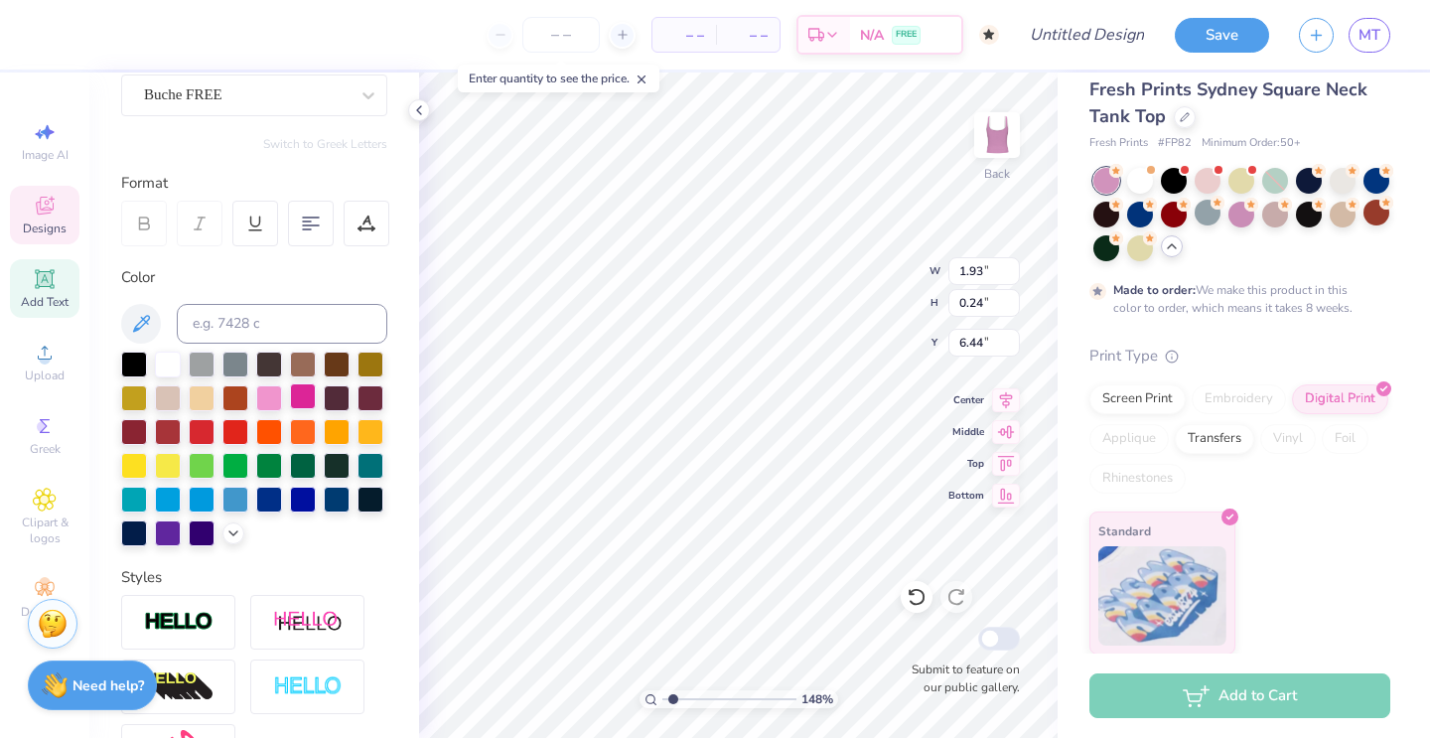
click at [303, 395] on div at bounding box center [303, 396] width 26 height 26
click at [275, 395] on div at bounding box center [269, 396] width 26 height 26
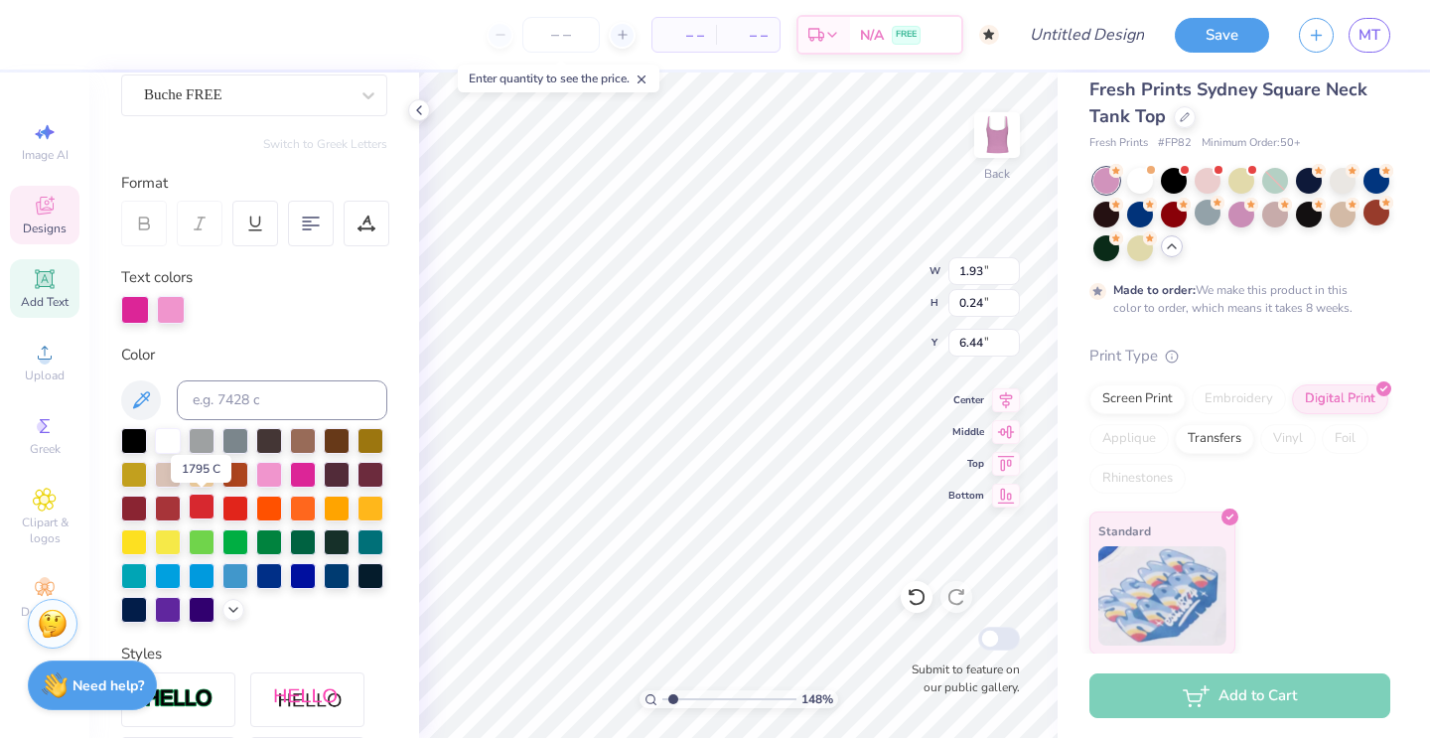
click at [198, 510] on div at bounding box center [202, 507] width 26 height 26
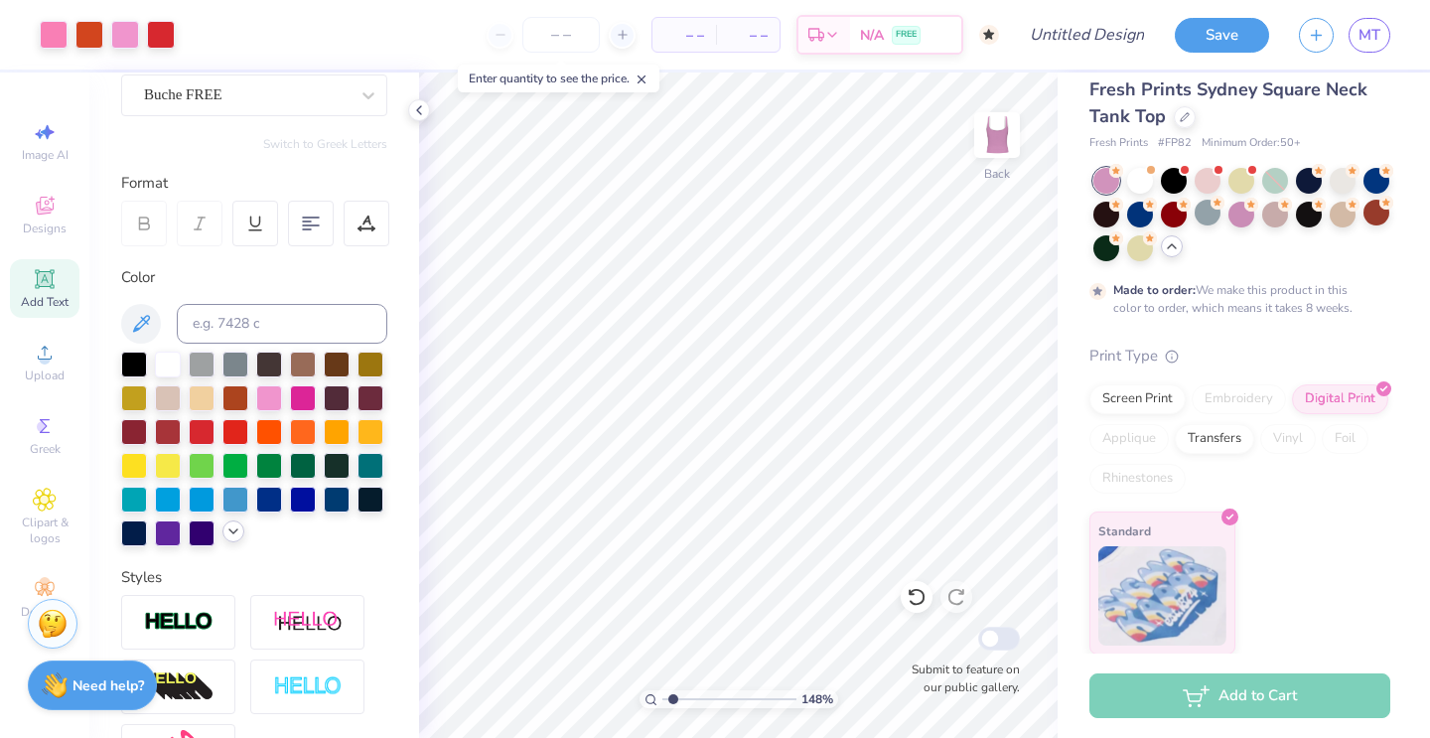
click at [225, 541] on div at bounding box center [233, 531] width 22 height 22
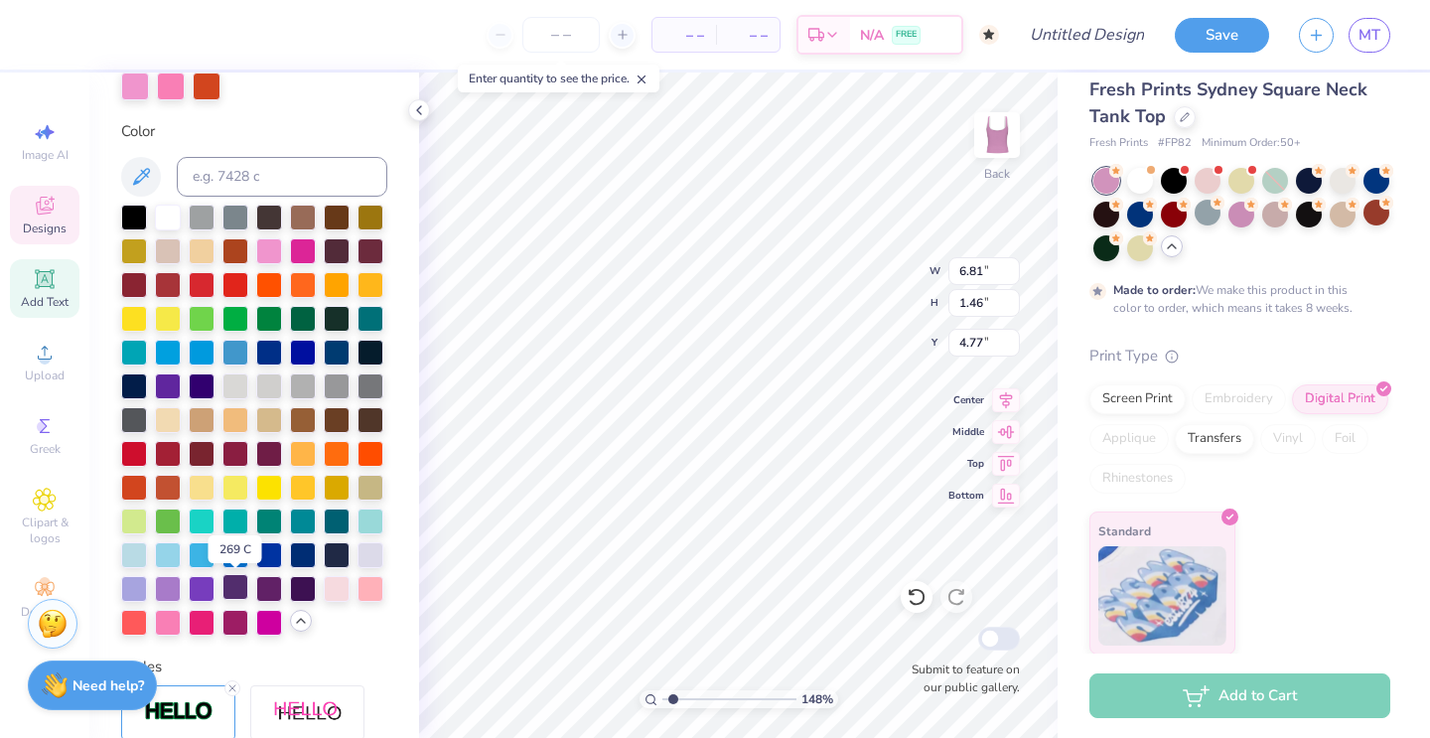
scroll to position [420, 0]
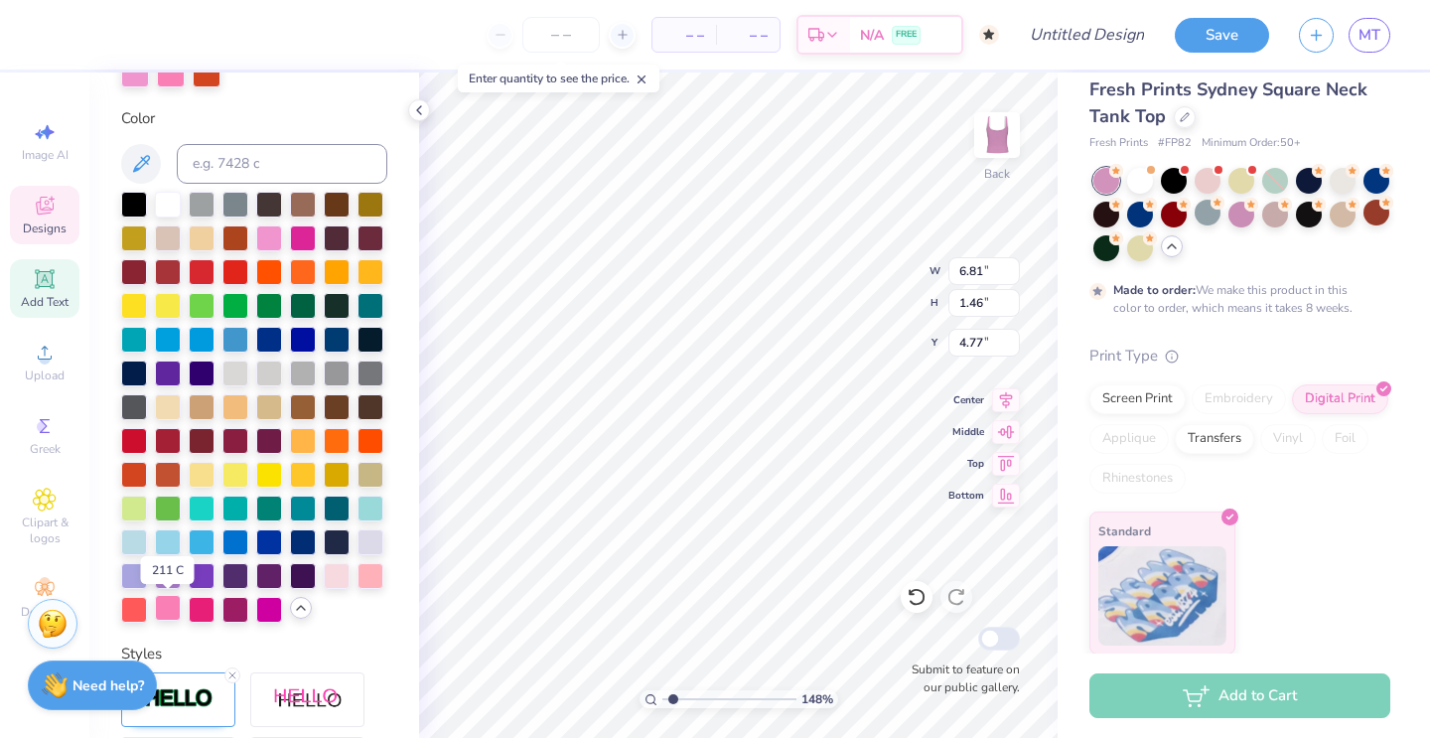
click at [166, 618] on div at bounding box center [168, 608] width 26 height 26
click at [164, 592] on div at bounding box center [254, 407] width 266 height 431
click at [166, 620] on div at bounding box center [168, 608] width 26 height 26
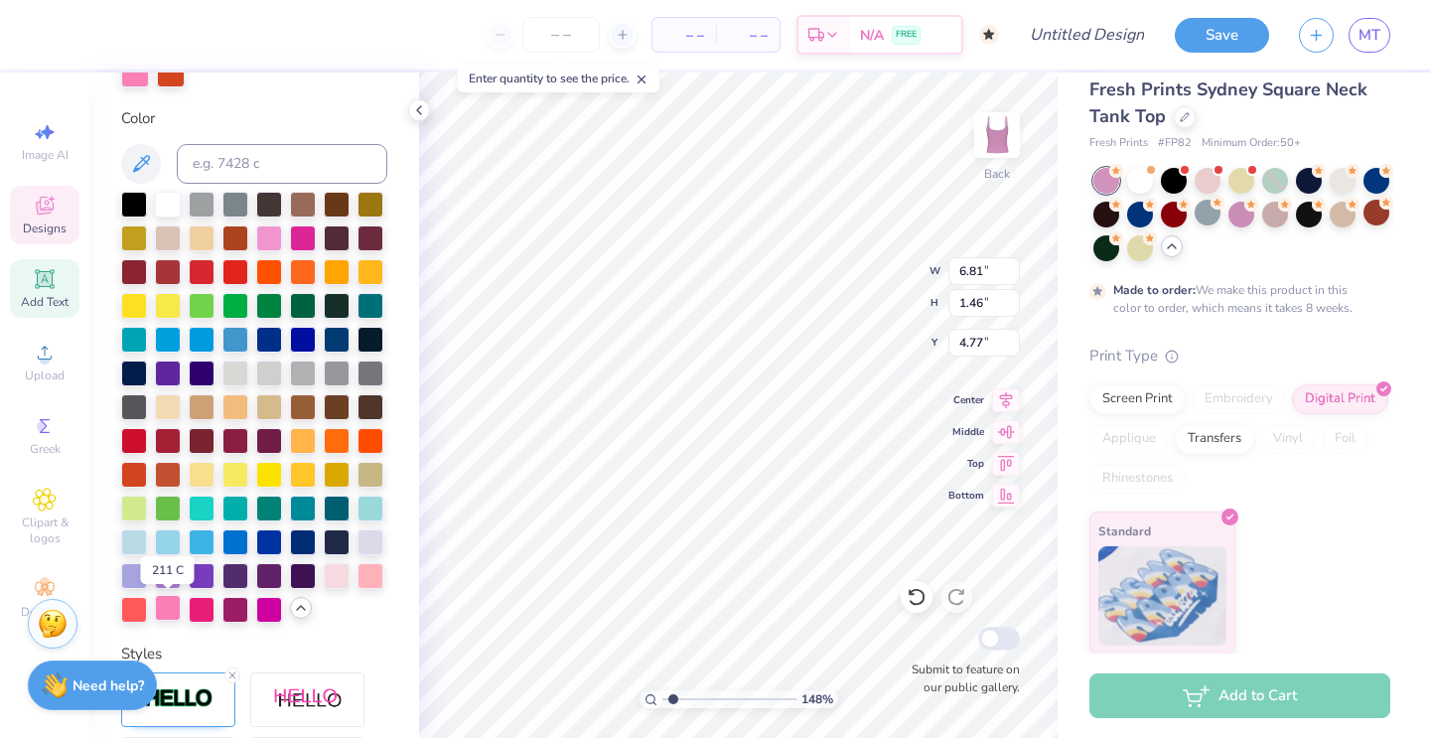
click at [166, 620] on div at bounding box center [168, 608] width 26 height 26
click at [199, 606] on div at bounding box center [202, 608] width 26 height 26
click at [202, 609] on div at bounding box center [202, 608] width 26 height 26
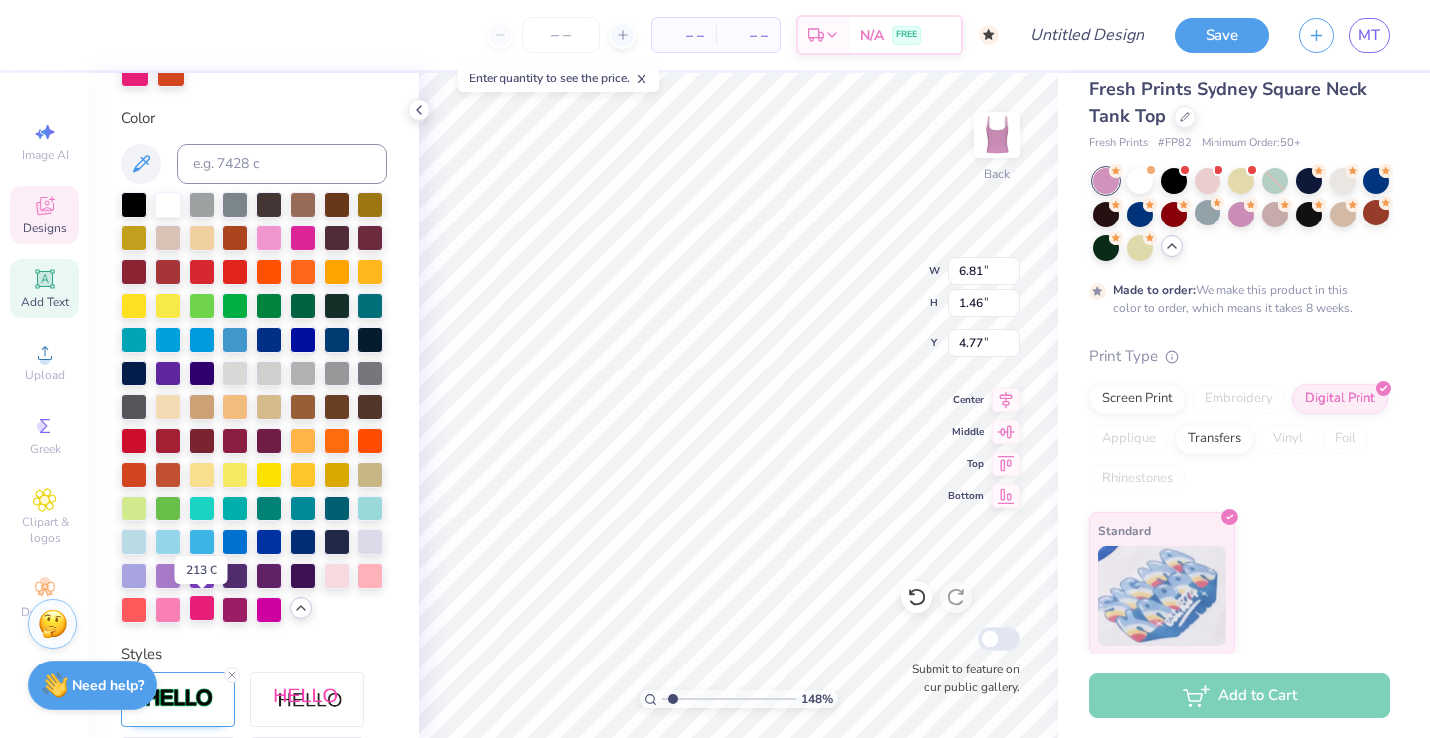
click at [202, 609] on div at bounding box center [202, 608] width 26 height 26
click at [365, 569] on div at bounding box center [371, 574] width 26 height 26
click at [331, 580] on div at bounding box center [337, 574] width 26 height 26
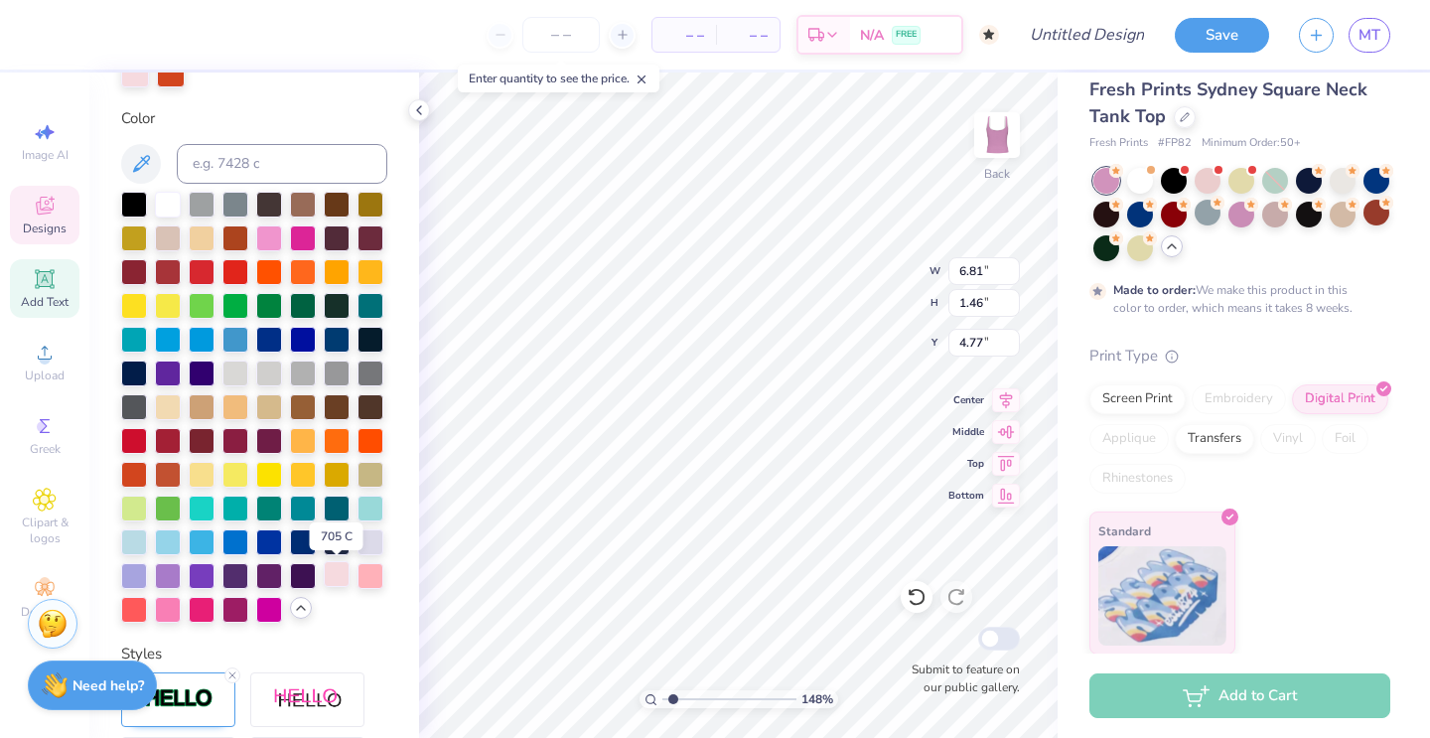
click at [331, 580] on div at bounding box center [337, 574] width 26 height 26
click at [275, 606] on div at bounding box center [269, 608] width 26 height 26
click at [271, 601] on div at bounding box center [269, 608] width 26 height 26
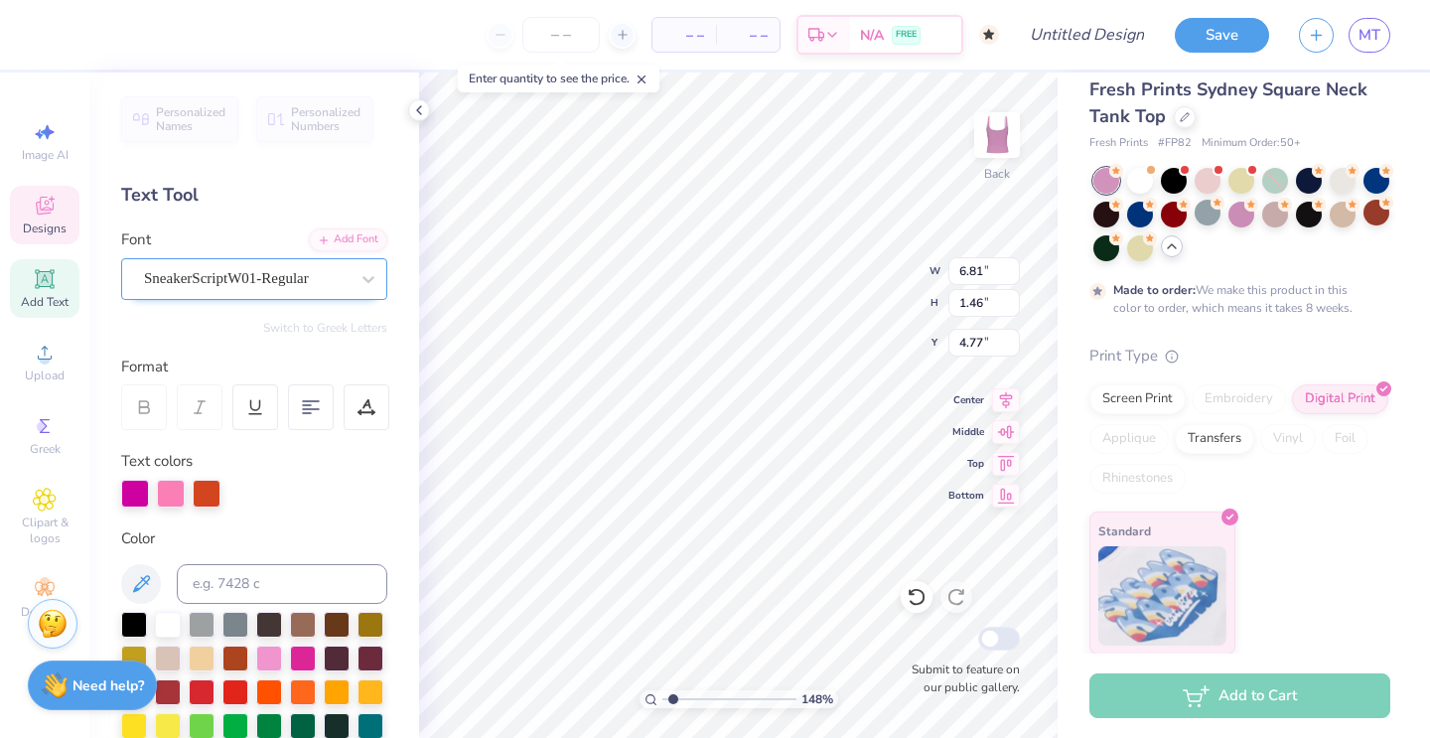
scroll to position [-1, 0]
click at [228, 290] on div at bounding box center [246, 278] width 205 height 27
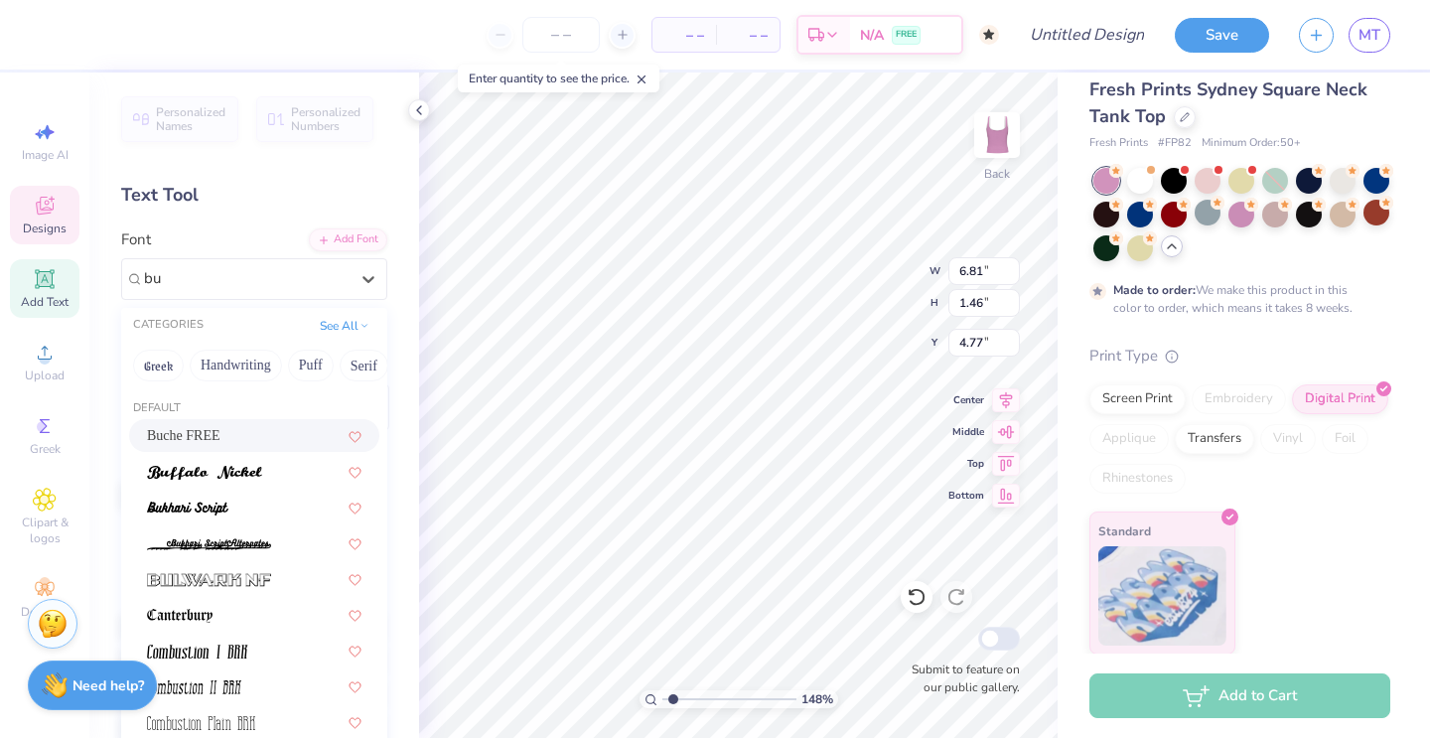
click at [174, 430] on span "Buche FREE" at bounding box center [183, 435] width 73 height 21
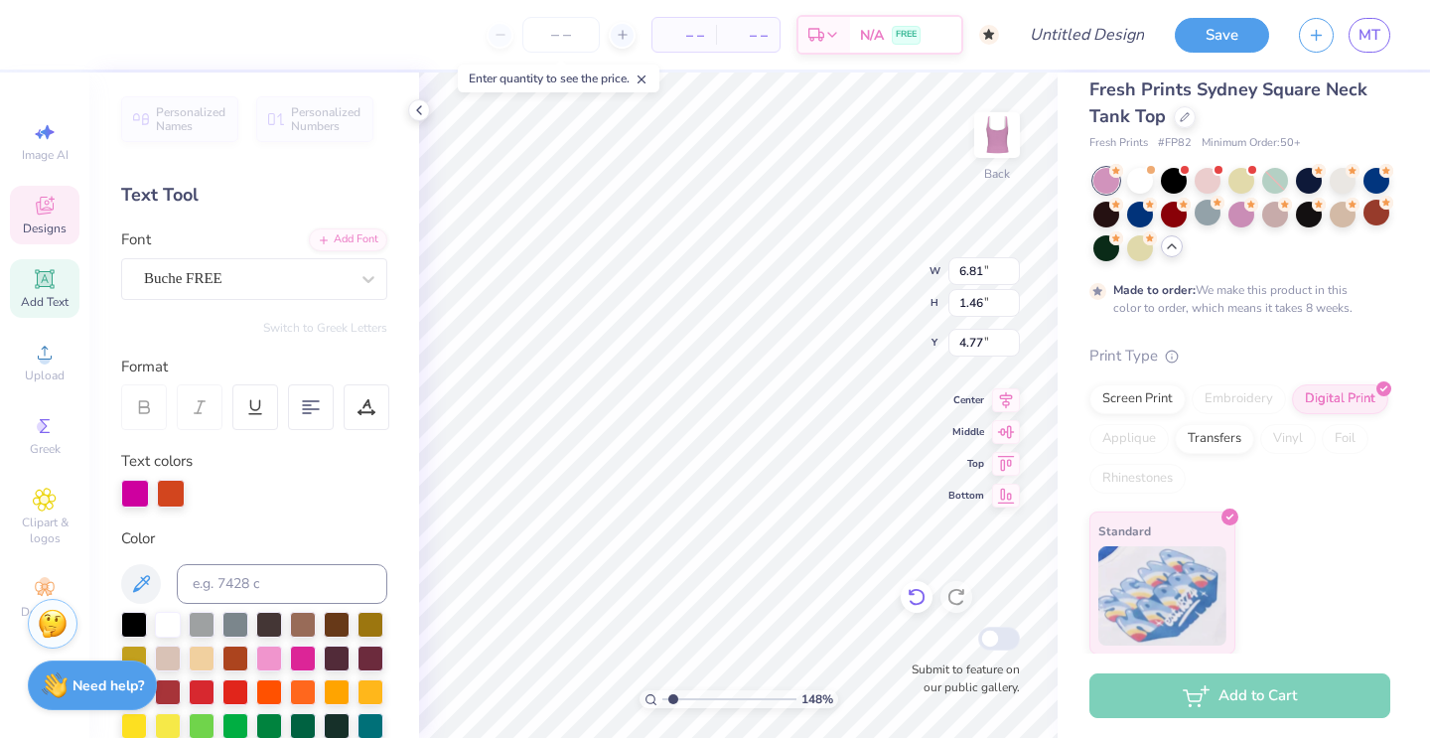
click at [914, 592] on icon at bounding box center [917, 597] width 20 height 20
click at [214, 265] on div at bounding box center [246, 278] width 205 height 27
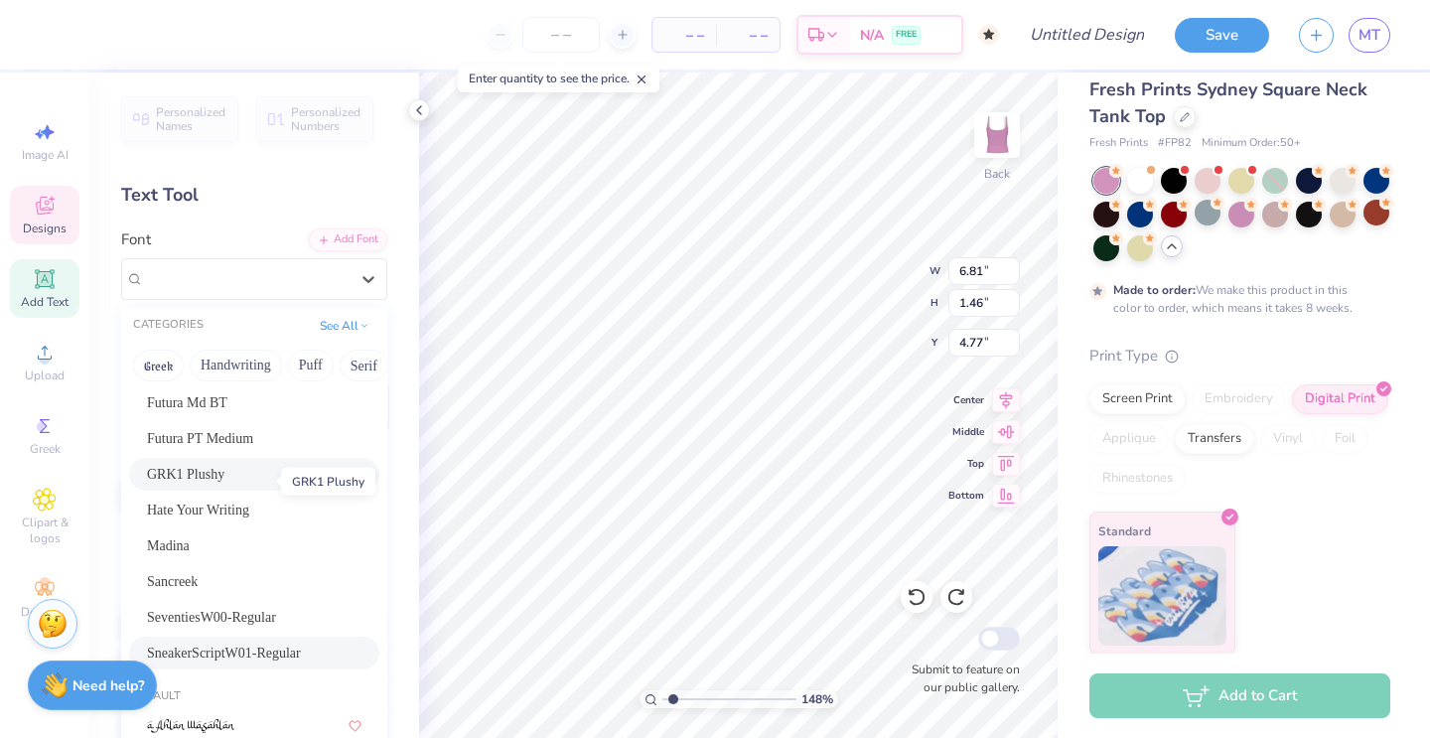
scroll to position [116, 0]
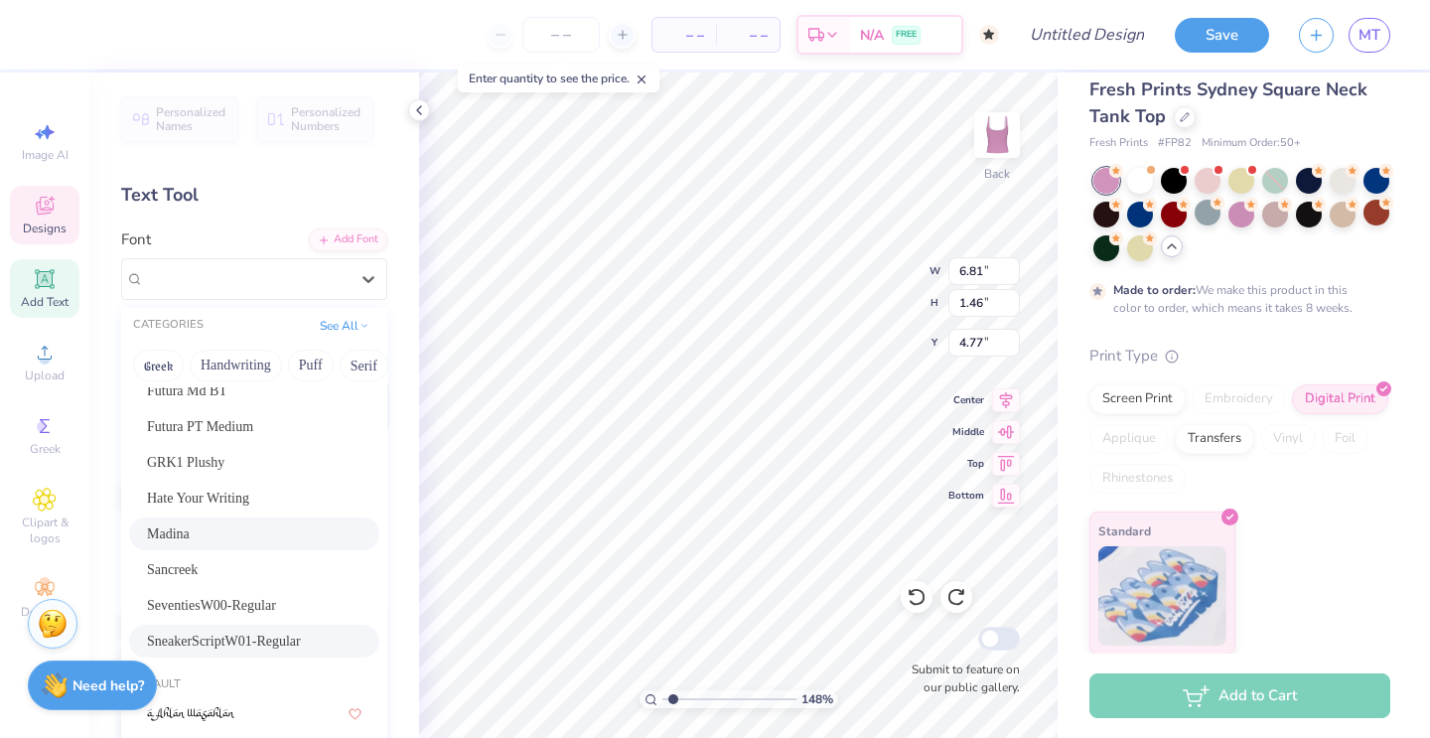
click at [201, 531] on div "Madina" at bounding box center [254, 533] width 215 height 21
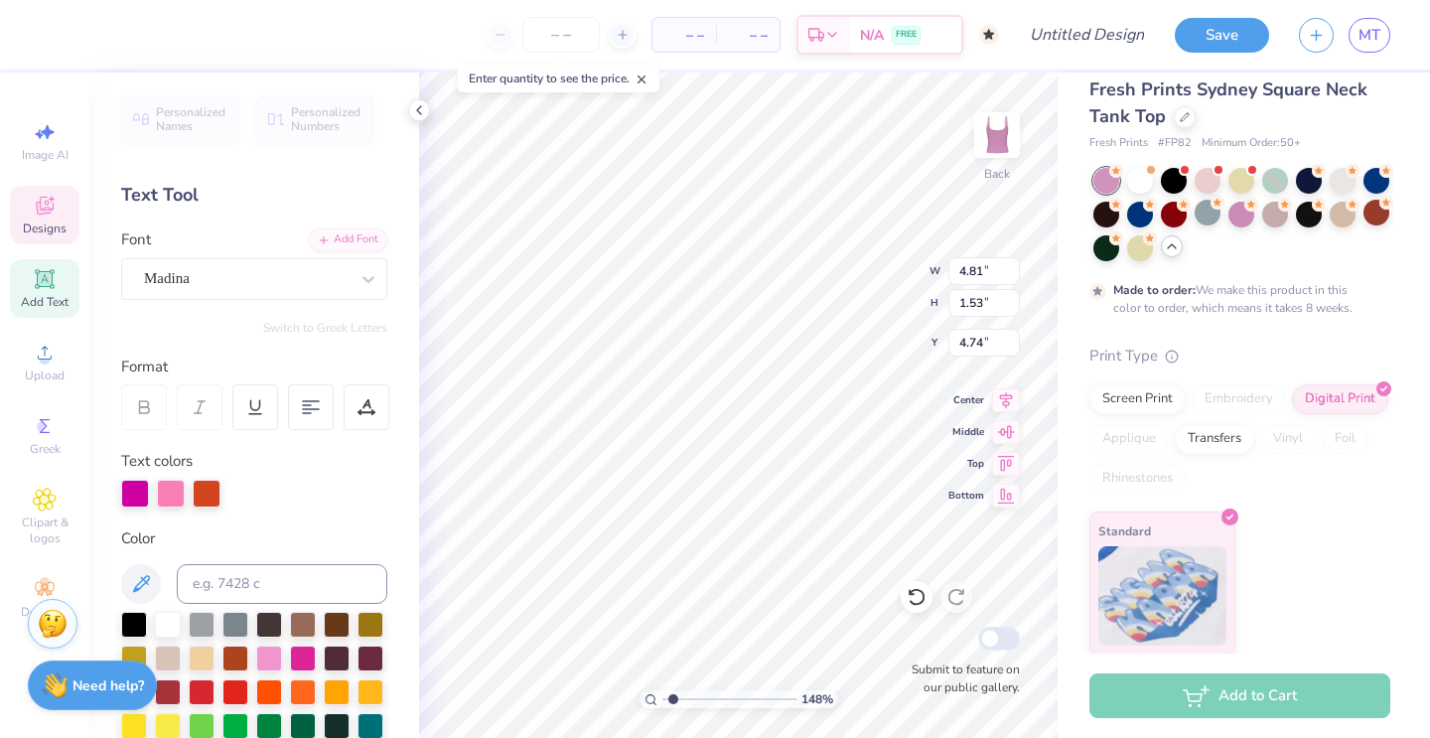
scroll to position [0, 3]
click at [993, 296] on input "1.53" at bounding box center [985, 303] width 72 height 28
click at [1008, 298] on input "1.54" at bounding box center [985, 303] width 72 height 28
click at [1013, 294] on input "1.54" at bounding box center [985, 303] width 72 height 28
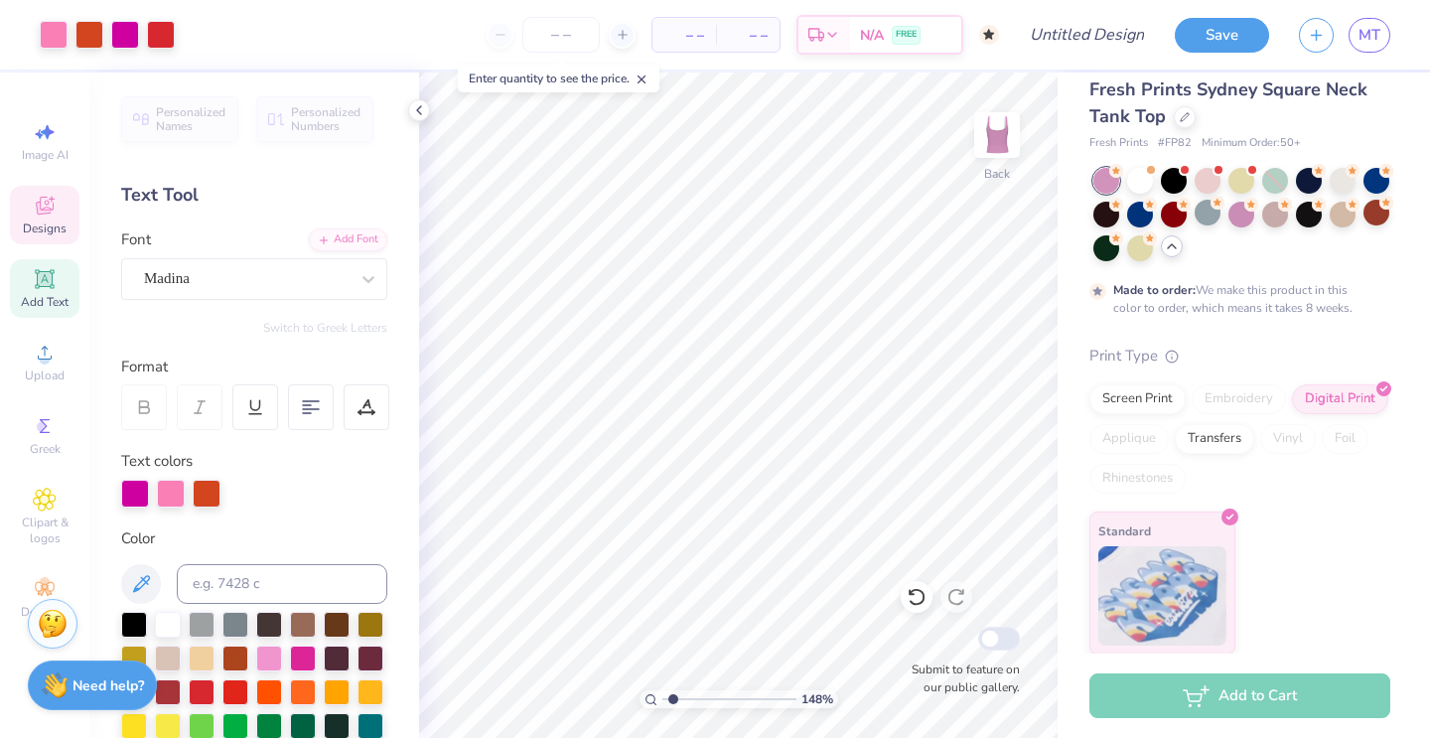
click at [54, 212] on icon at bounding box center [45, 206] width 24 height 24
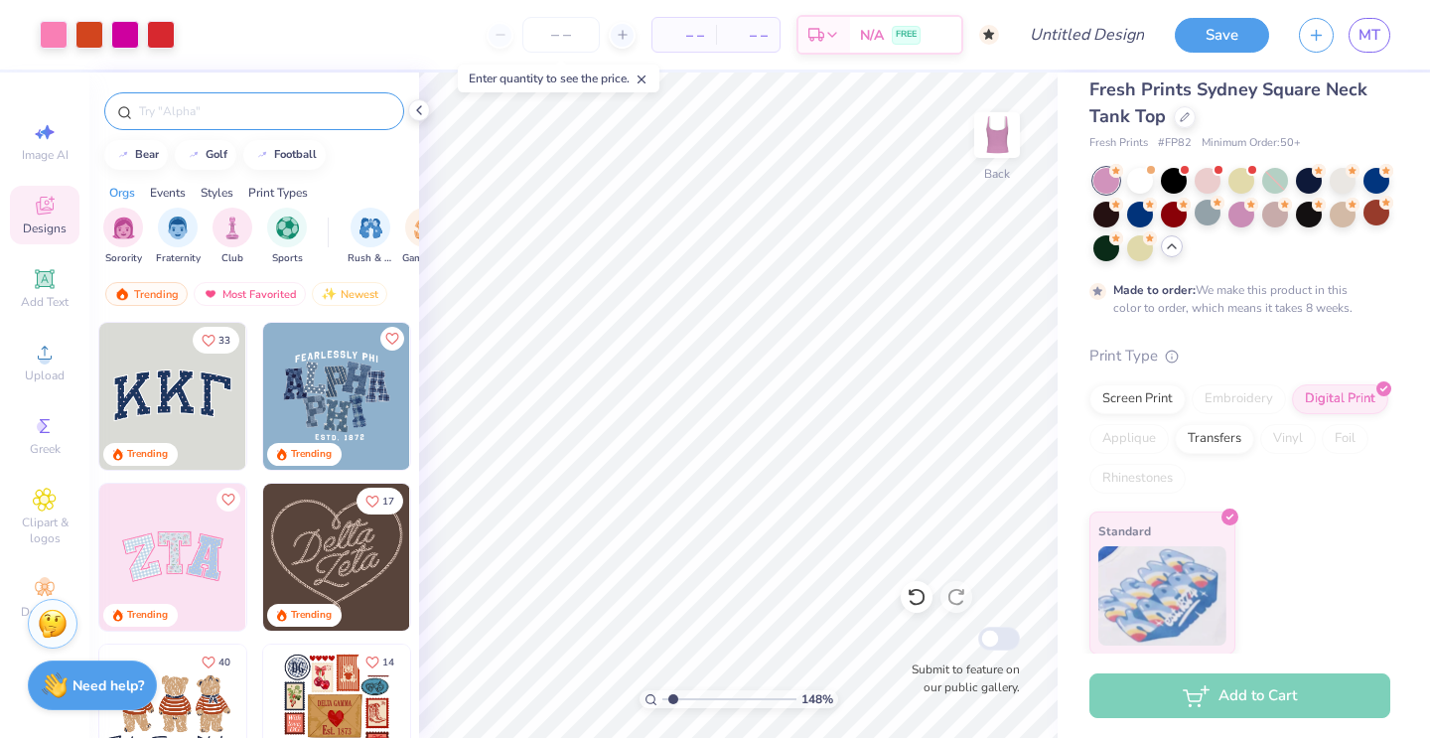
click at [248, 107] on input "text" at bounding box center [264, 111] width 254 height 20
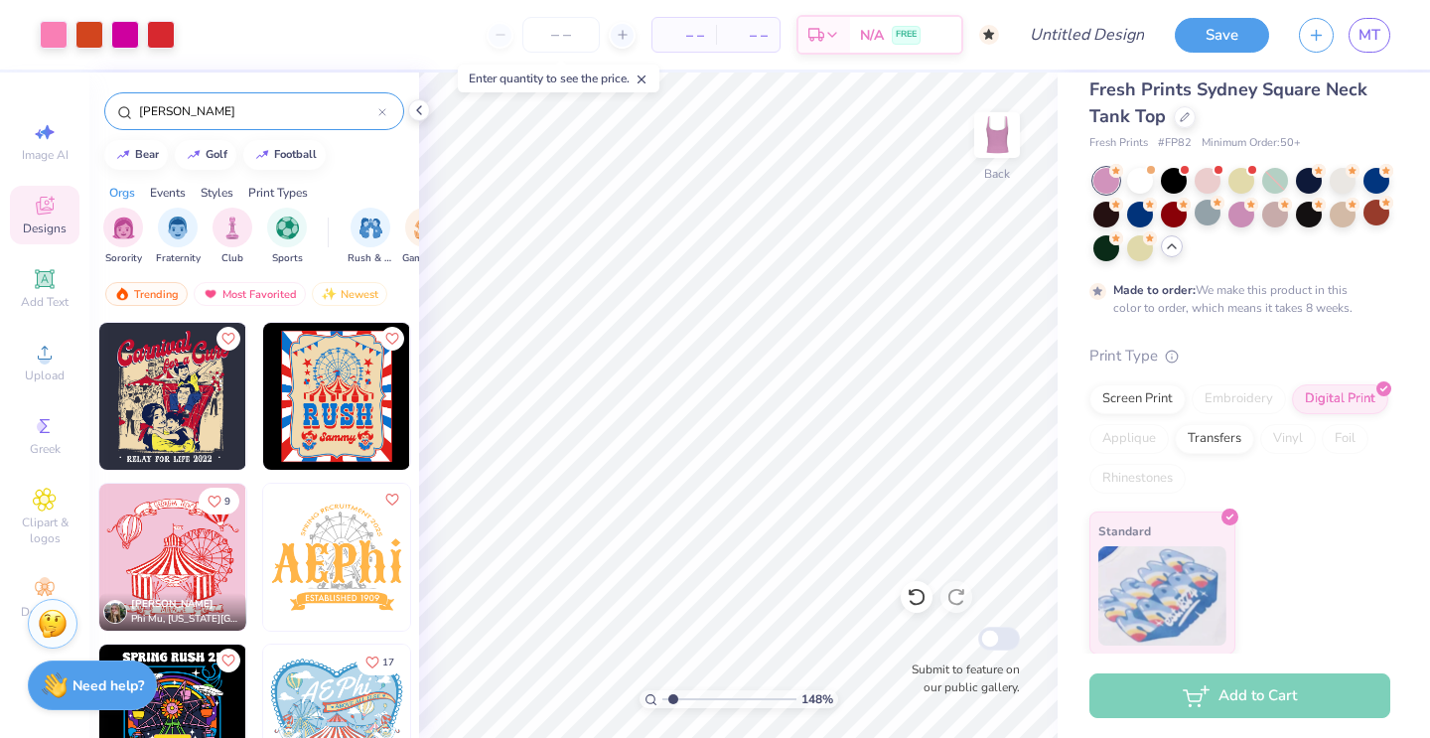
click at [166, 539] on img at bounding box center [172, 557] width 147 height 147
click at [928, 591] on div at bounding box center [917, 597] width 32 height 32
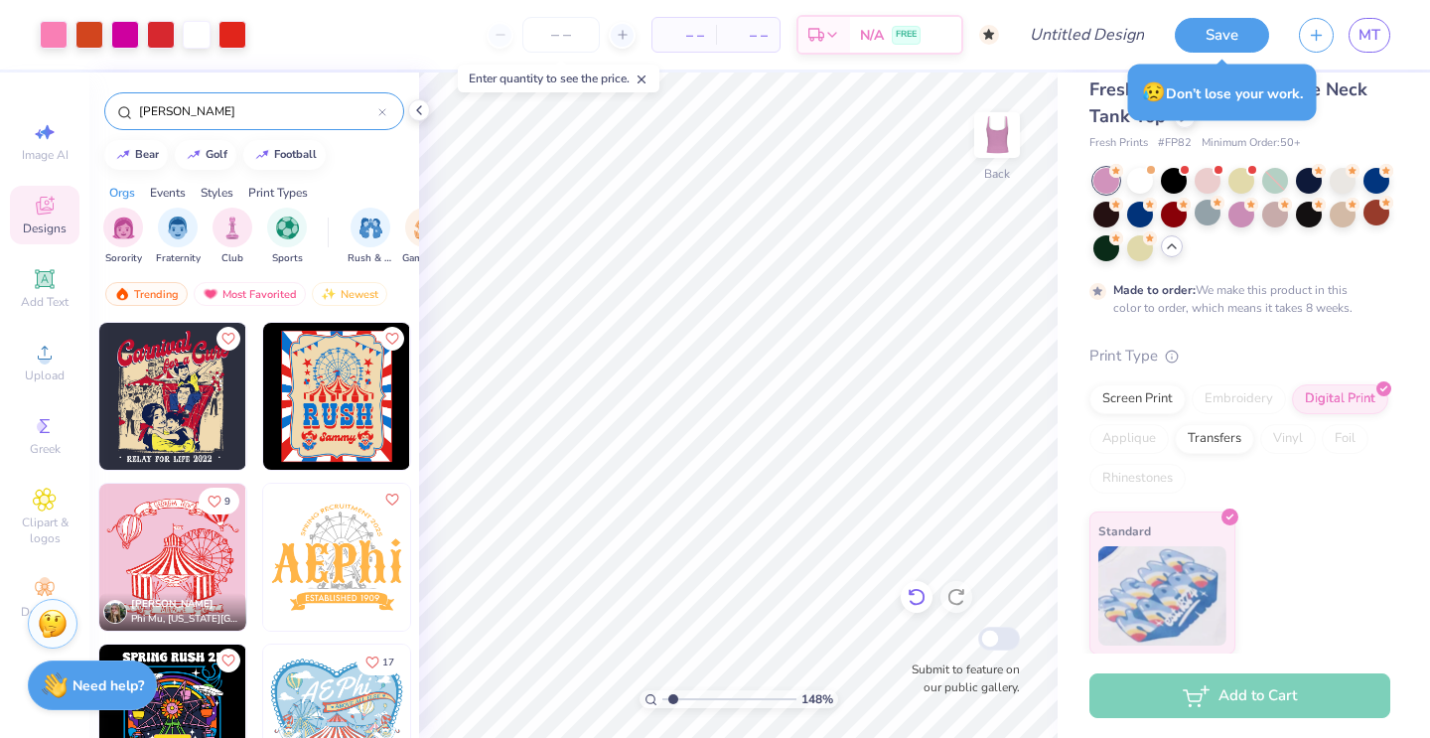
click at [917, 607] on icon at bounding box center [917, 597] width 20 height 20
click at [917, 603] on icon at bounding box center [917, 597] width 20 height 20
click at [917, 602] on icon at bounding box center [917, 597] width 20 height 20
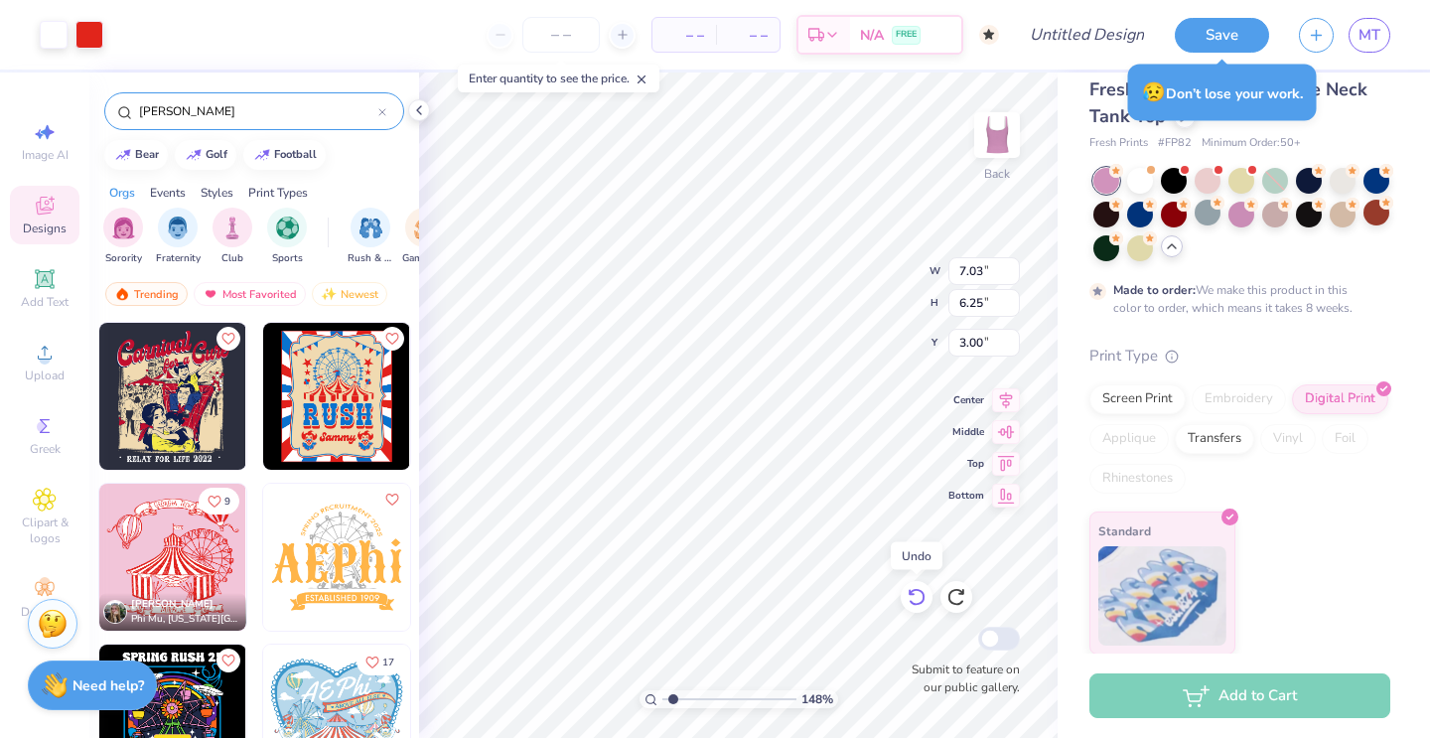
click at [917, 602] on icon at bounding box center [917, 597] width 20 height 20
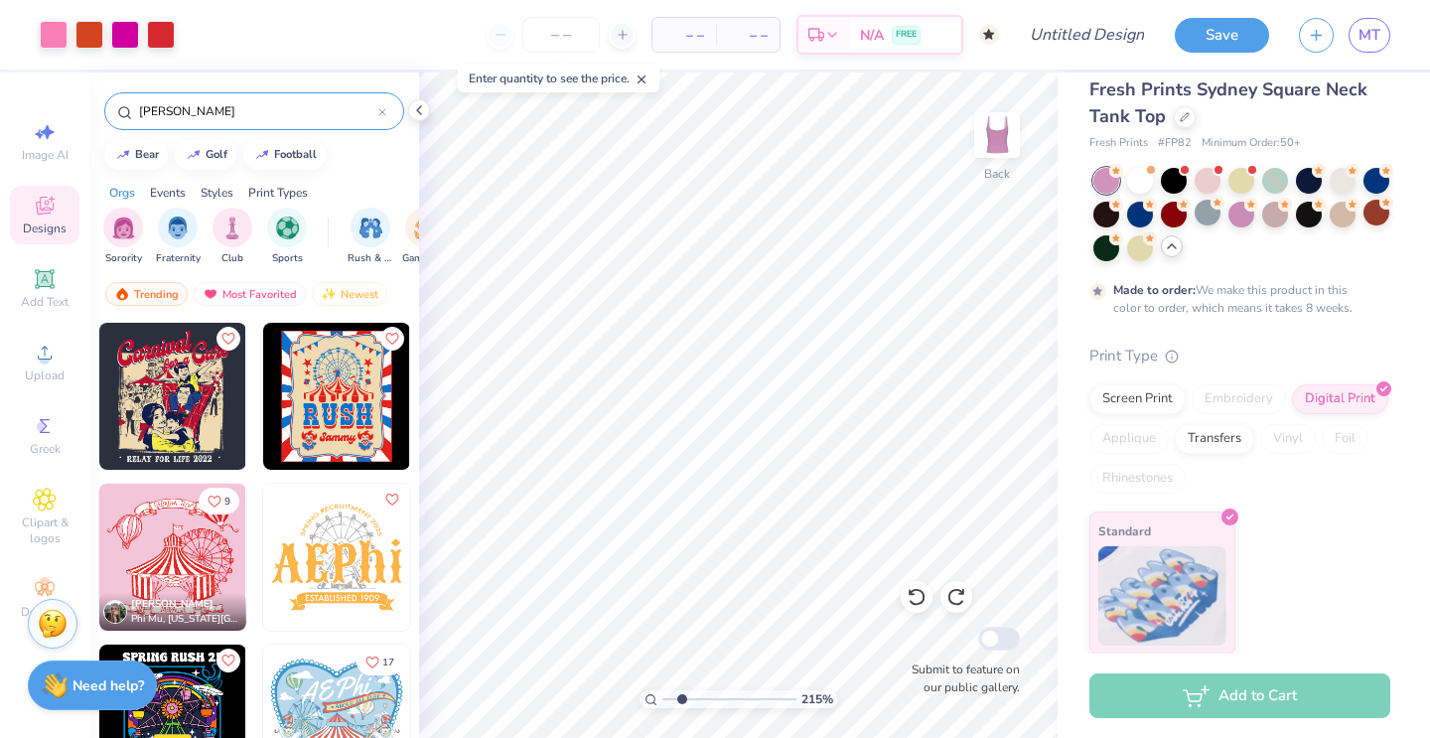
click at [682, 700] on input "range" at bounding box center [729, 699] width 134 height 18
drag, startPoint x: 682, startPoint y: 700, endPoint x: 656, endPoint y: 558, distance: 144.5
click at [656, 558] on div "100 %" at bounding box center [738, 405] width 665 height 665
click at [676, 700] on input "range" at bounding box center [729, 699] width 134 height 18
click at [1073, 27] on input "Design Title" at bounding box center [1111, 35] width 97 height 40
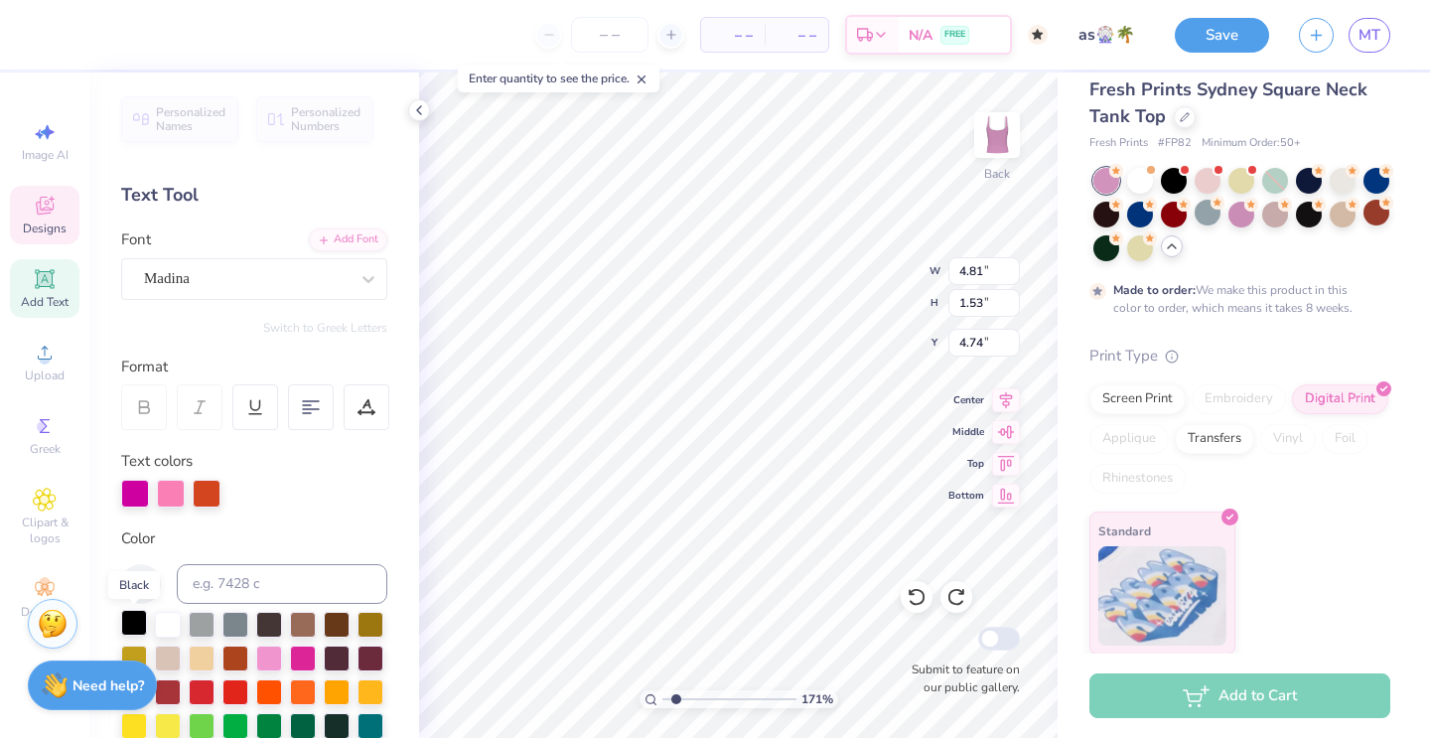
click at [133, 618] on div at bounding box center [134, 623] width 26 height 26
click at [266, 622] on div at bounding box center [269, 623] width 26 height 26
click at [130, 636] on div at bounding box center [134, 623] width 26 height 26
click at [130, 628] on div at bounding box center [134, 623] width 26 height 26
click at [147, 576] on icon at bounding box center [141, 584] width 24 height 24
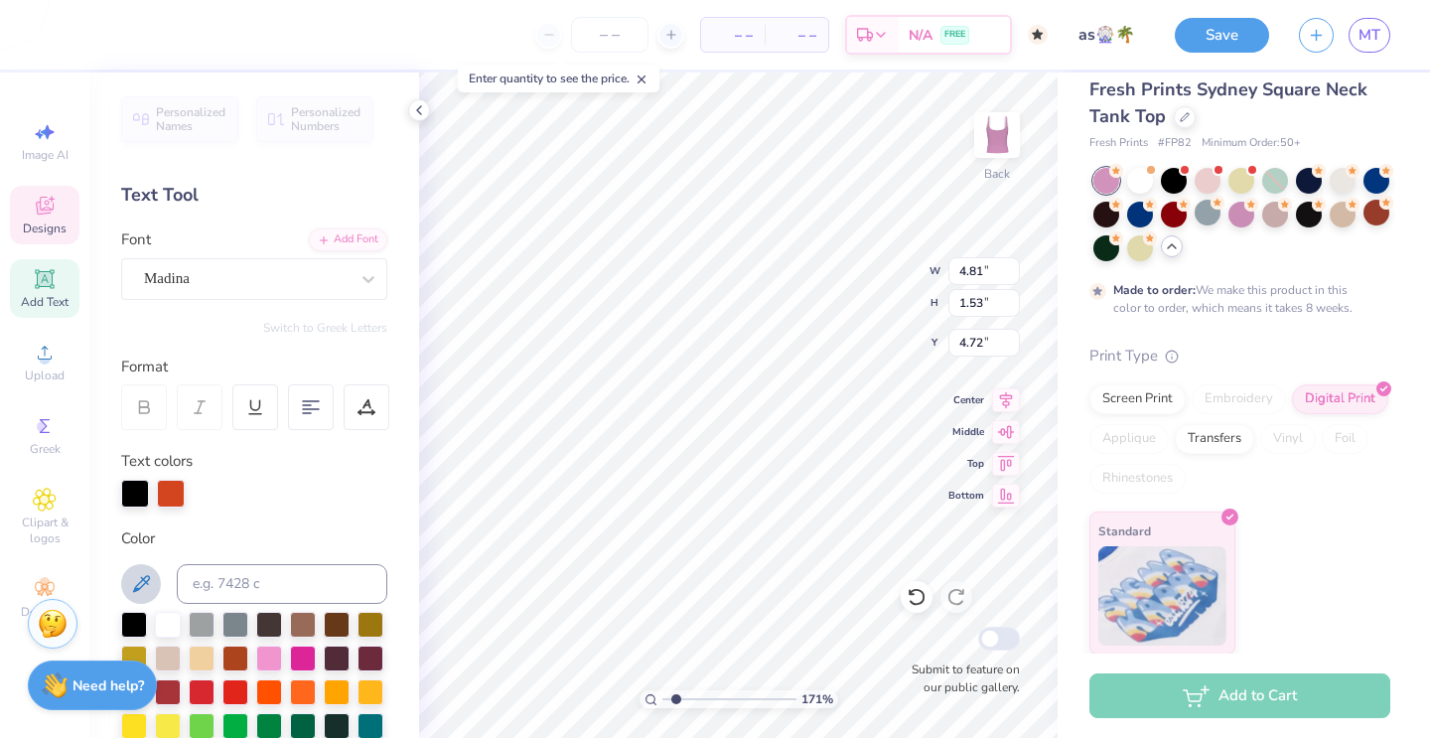
click at [142, 578] on icon at bounding box center [141, 583] width 17 height 17
click at [139, 584] on icon at bounding box center [141, 584] width 24 height 24
click at [134, 615] on div at bounding box center [134, 623] width 26 height 26
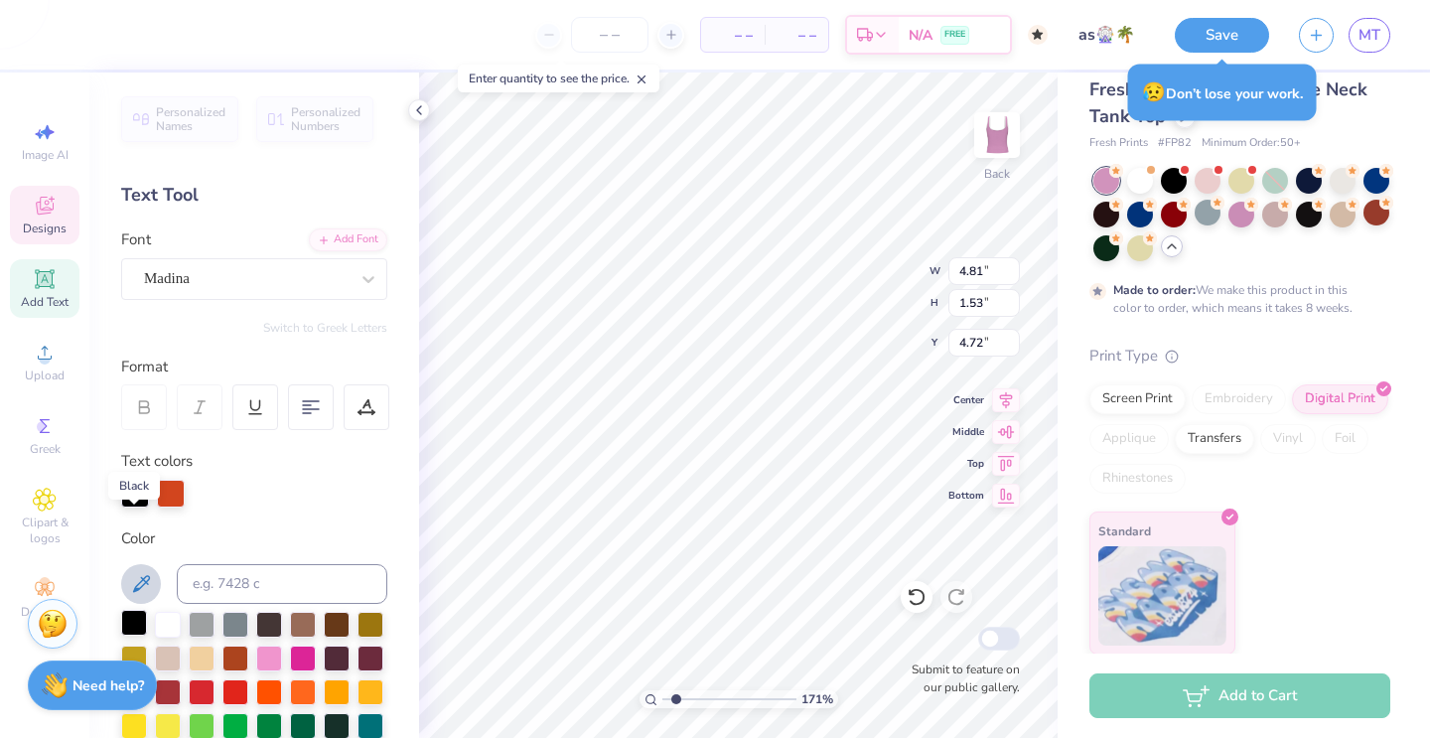
scroll to position [99, 0]
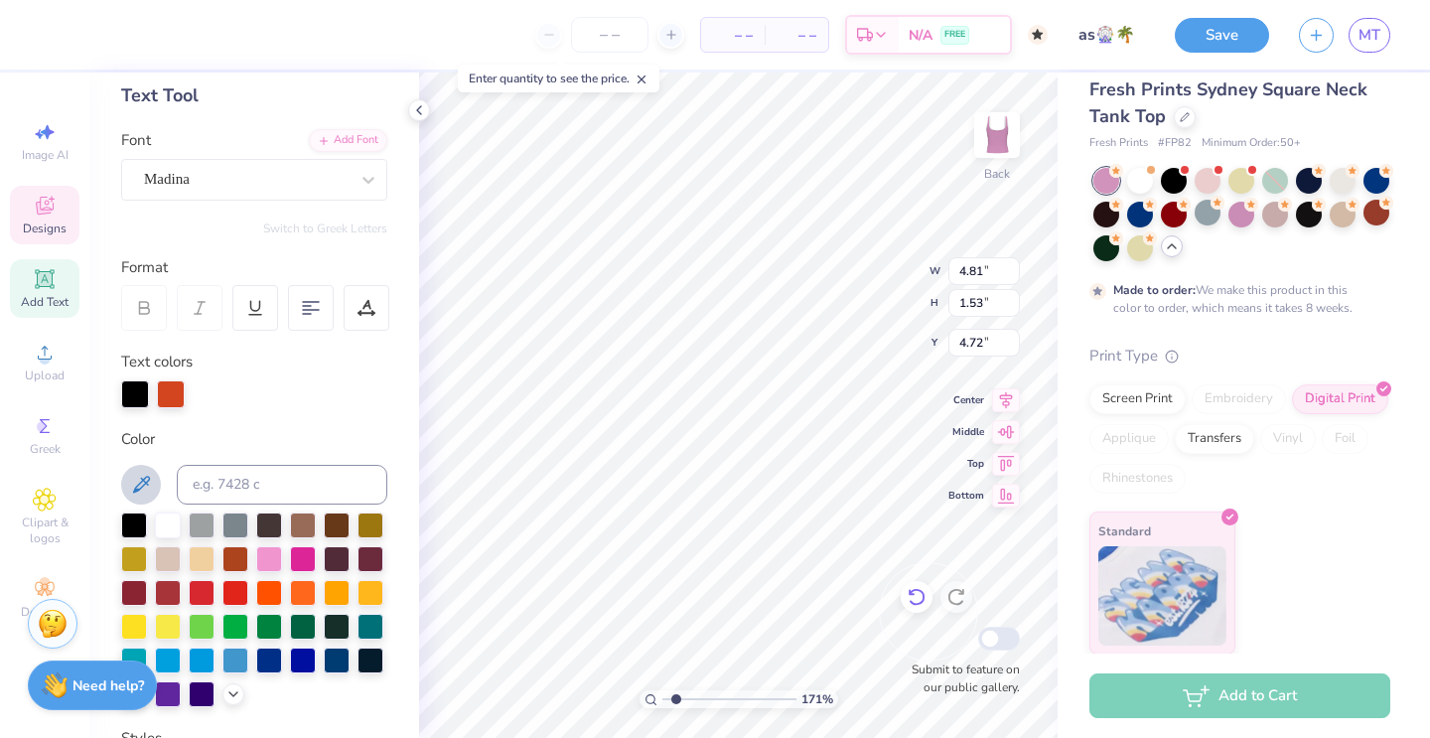
click at [917, 596] on icon at bounding box center [917, 597] width 20 height 20
click at [918, 592] on icon at bounding box center [917, 597] width 20 height 20
click at [914, 592] on icon at bounding box center [917, 597] width 20 height 20
click at [953, 590] on icon at bounding box center [956, 598] width 17 height 18
